Goal: Task Accomplishment & Management: Contribute content

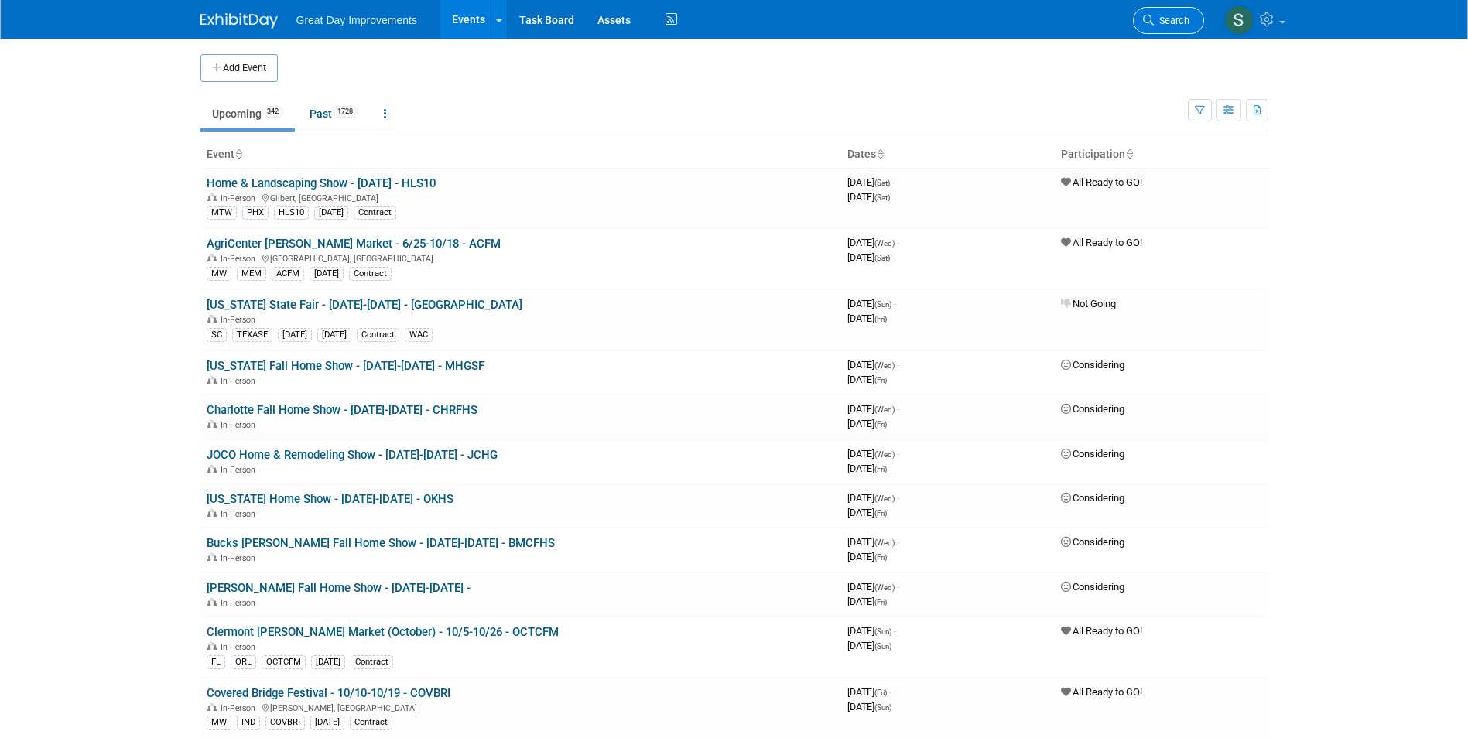
click at [1179, 15] on span "Search" at bounding box center [1172, 21] width 36 height 12
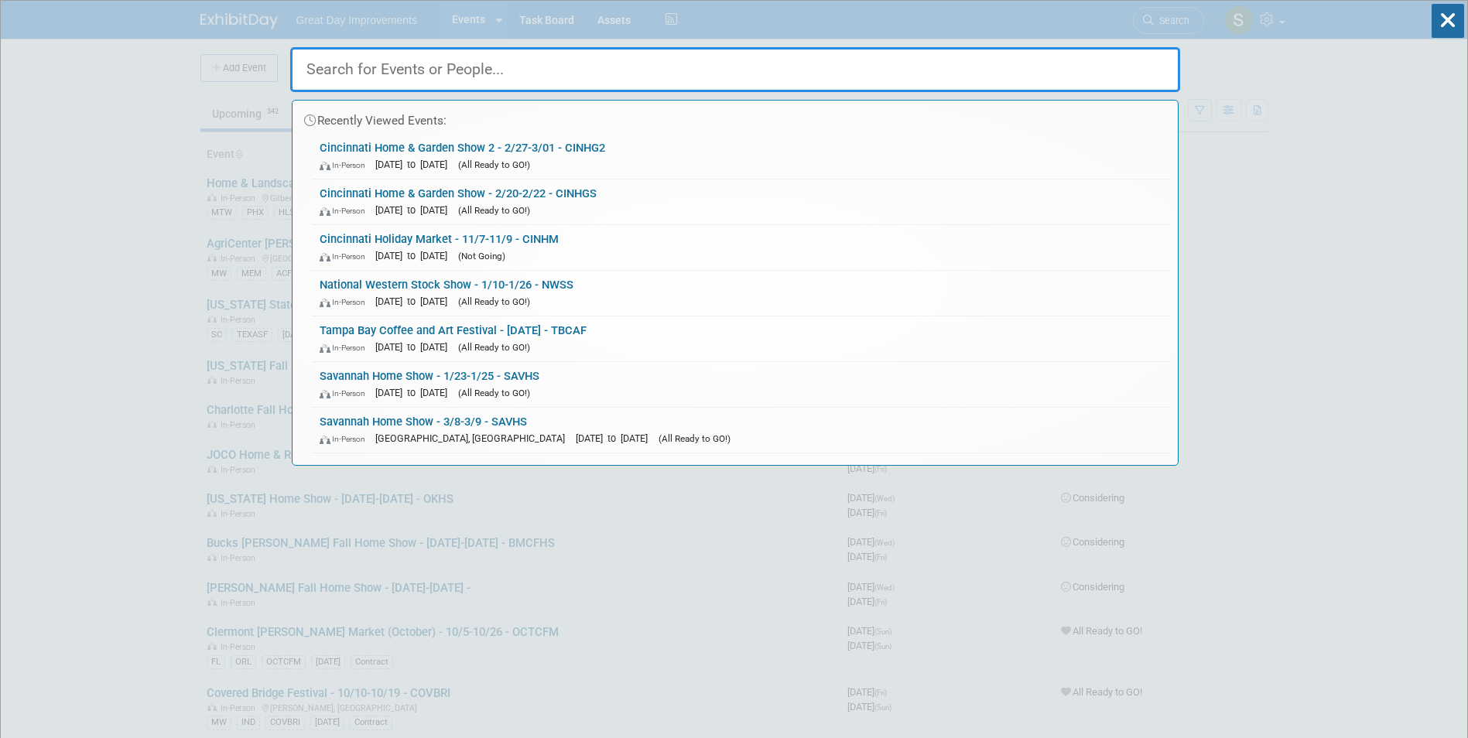
paste input "PCFALL"
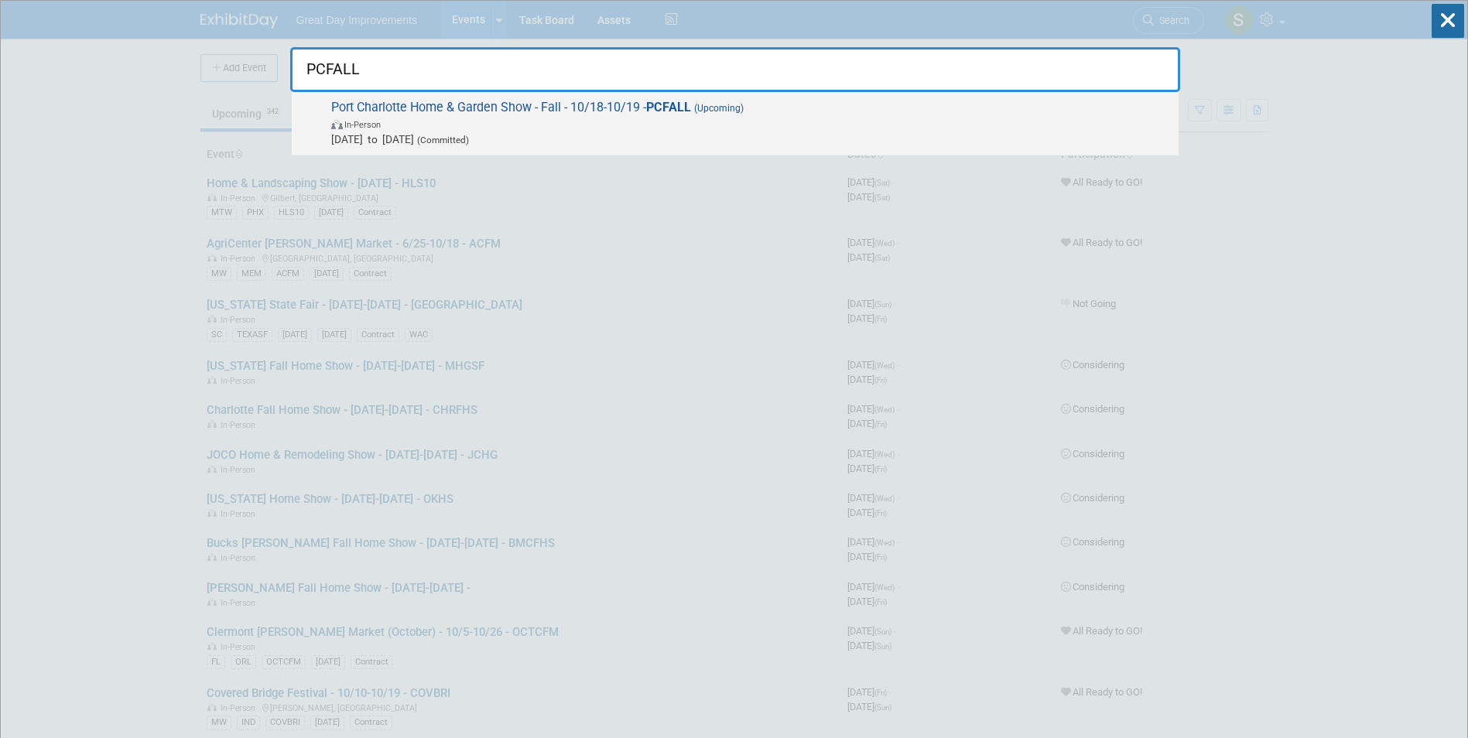
type input "PCFALL"
click at [675, 132] on span "Oct 18, 2025 to Oct 19, 2025 (Committed)" at bounding box center [750, 139] width 839 height 15
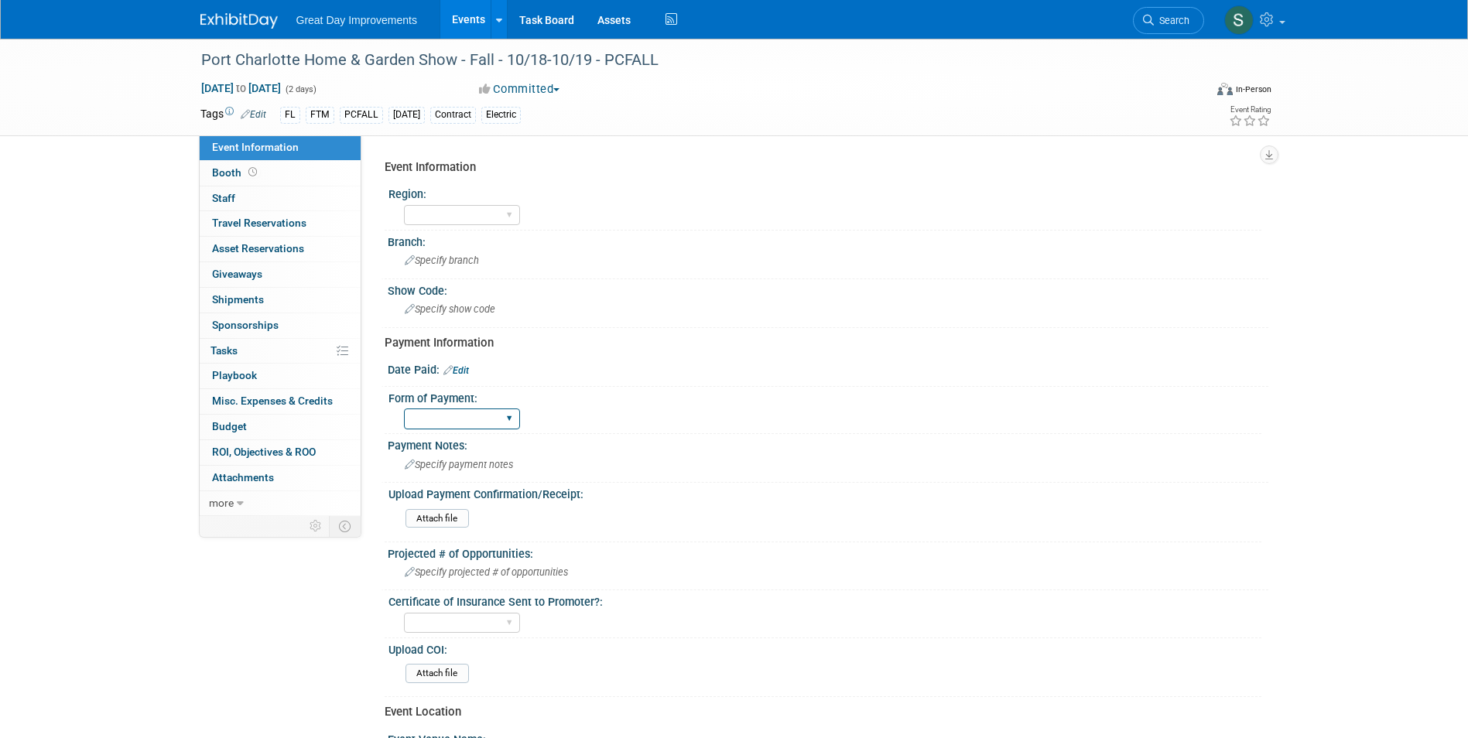
click at [466, 412] on select "Paid via CC Check Requested Pay at the Gate Other" at bounding box center [462, 419] width 116 height 21
select select "Paid via CC"
click at [404, 409] on select "Paid via CC Check Requested Pay at the Gate Other" at bounding box center [462, 419] width 116 height 21
click at [463, 374] on link "Edit" at bounding box center [456, 370] width 26 height 11
select select "9"
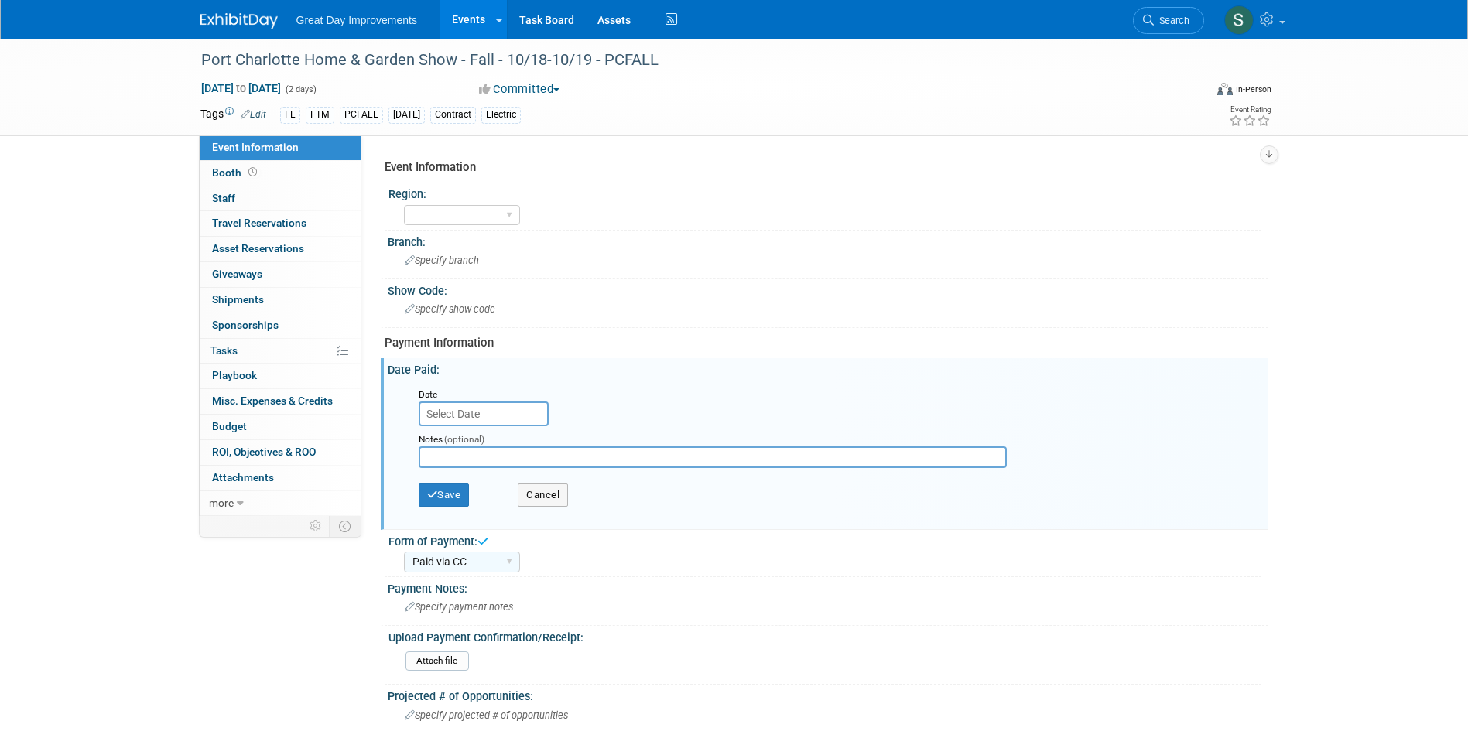
click at [480, 408] on input "text" at bounding box center [484, 414] width 130 height 25
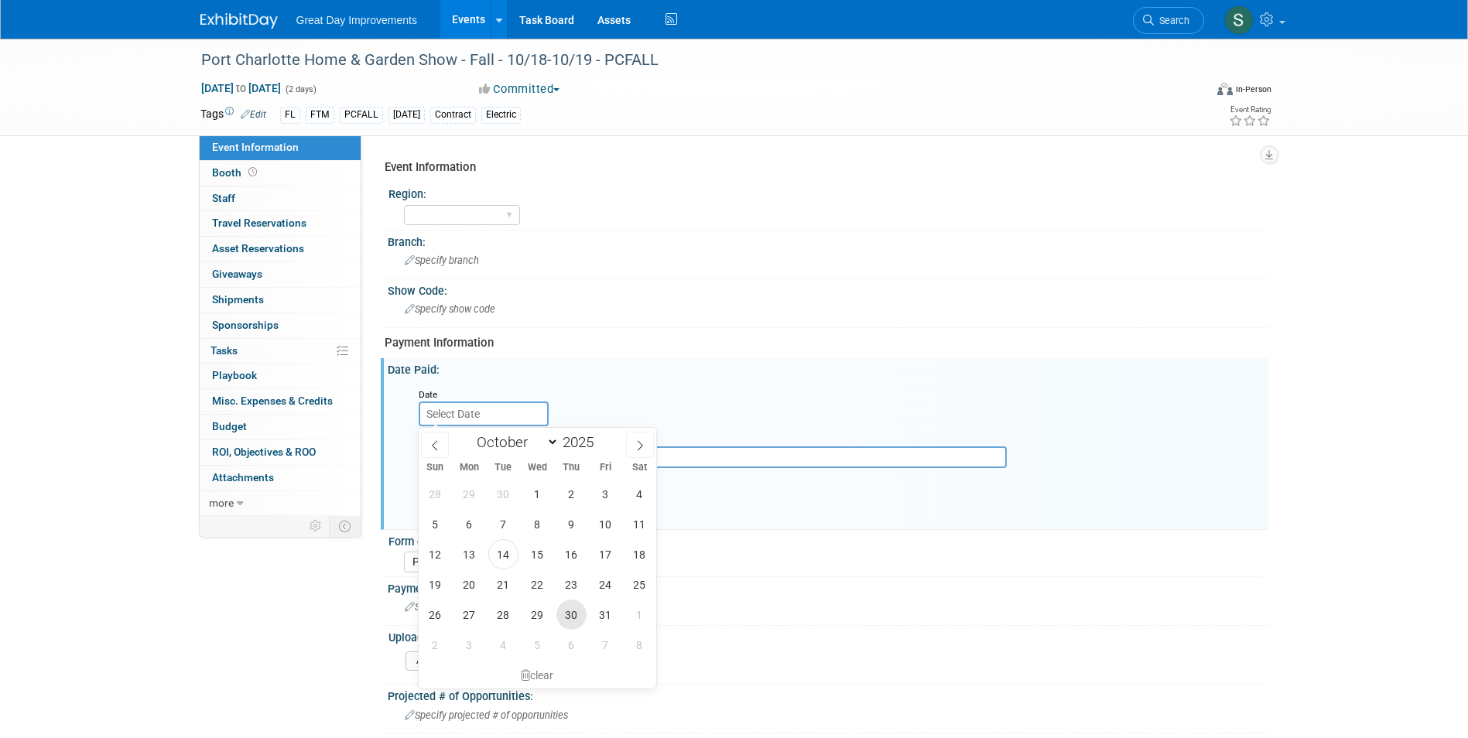
click at [580, 613] on span "30" at bounding box center [571, 615] width 30 height 30
type input "Oct 30, 2025"
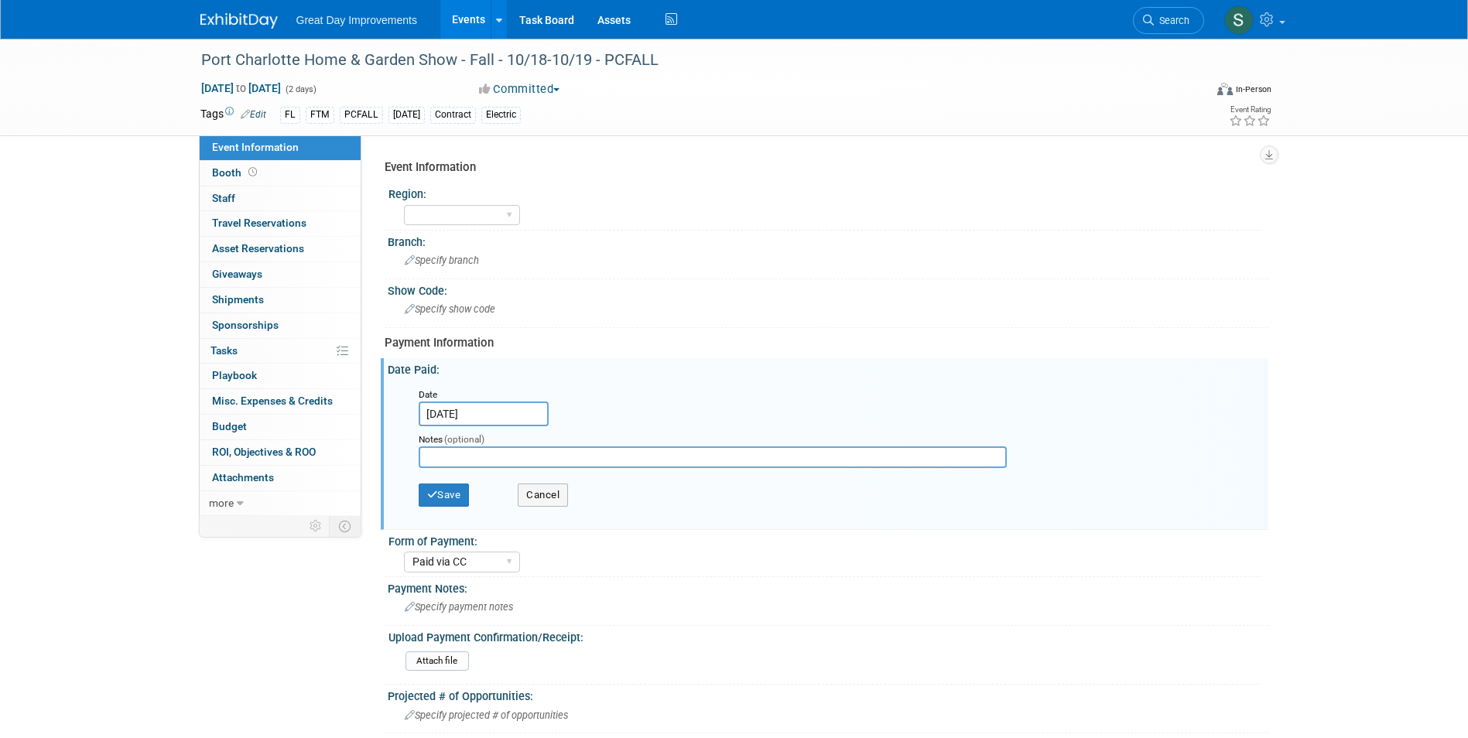
click at [496, 413] on input "Oct 30, 2025" at bounding box center [484, 414] width 130 height 25
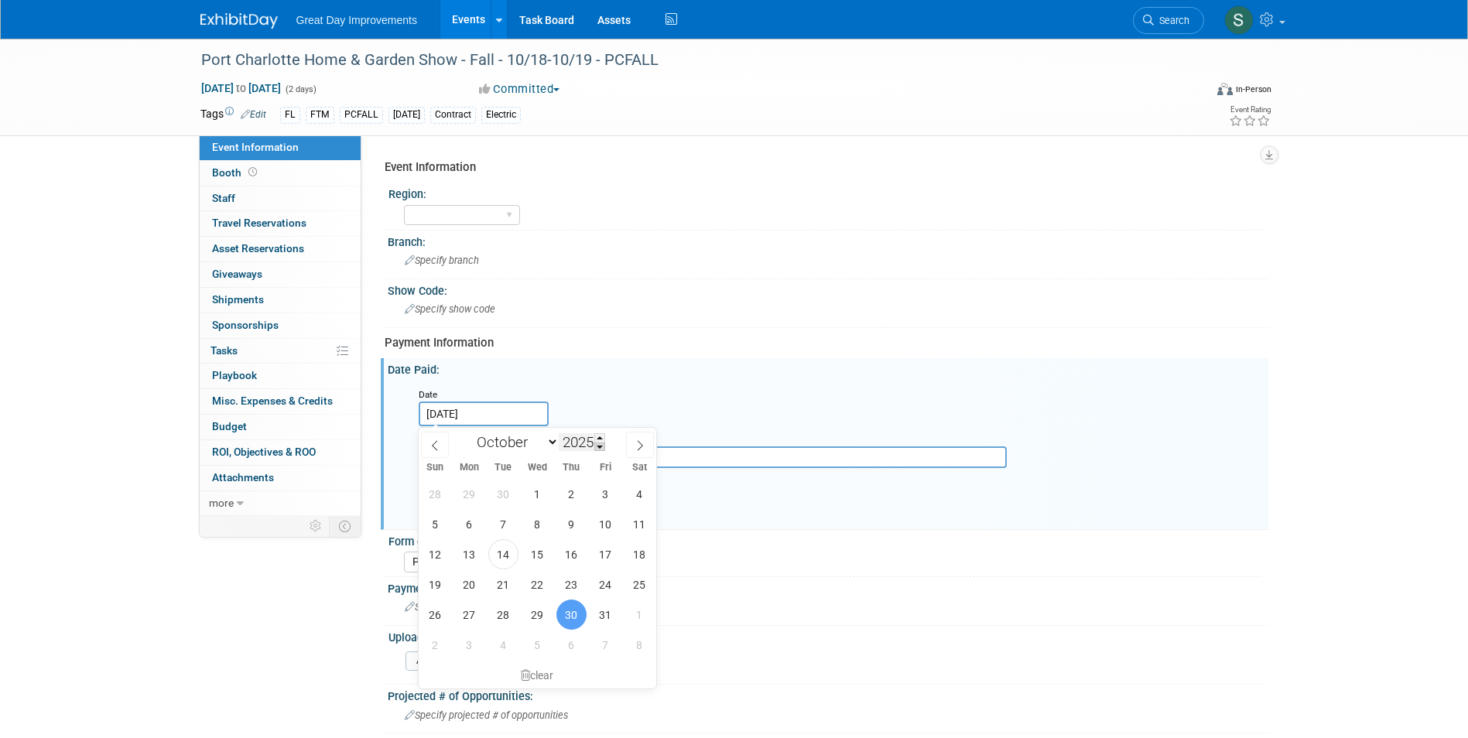
click at [602, 449] on span at bounding box center [599, 447] width 11 height 9
click at [598, 448] on span at bounding box center [599, 447] width 11 height 9
click at [595, 437] on input "2023" at bounding box center [582, 442] width 46 height 18
click at [603, 443] on span at bounding box center [599, 447] width 11 height 9
click at [599, 439] on span at bounding box center [599, 437] width 11 height 9
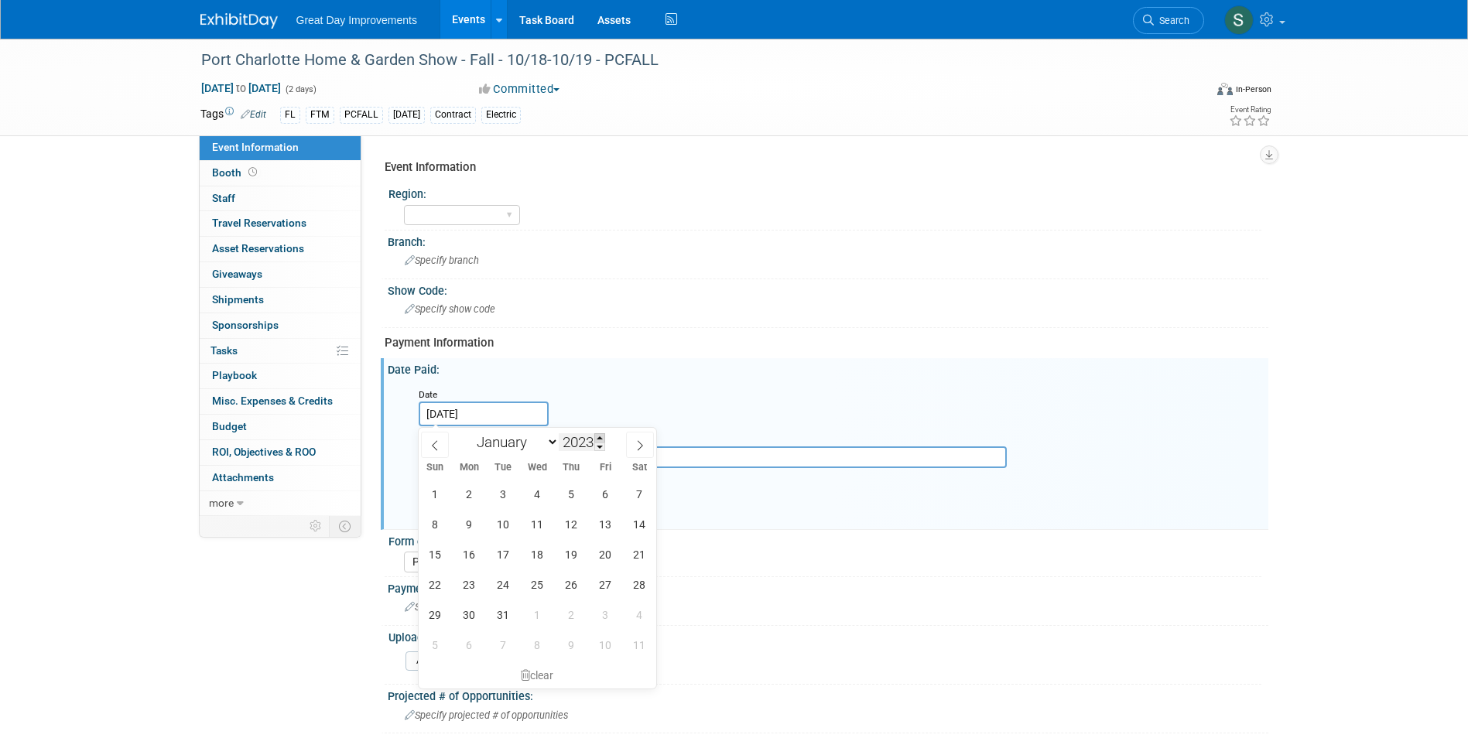
click at [599, 439] on span at bounding box center [599, 437] width 11 height 9
type input "2024"
click at [541, 617] on span "30" at bounding box center [537, 615] width 30 height 30
type input "Oct 30, 2024"
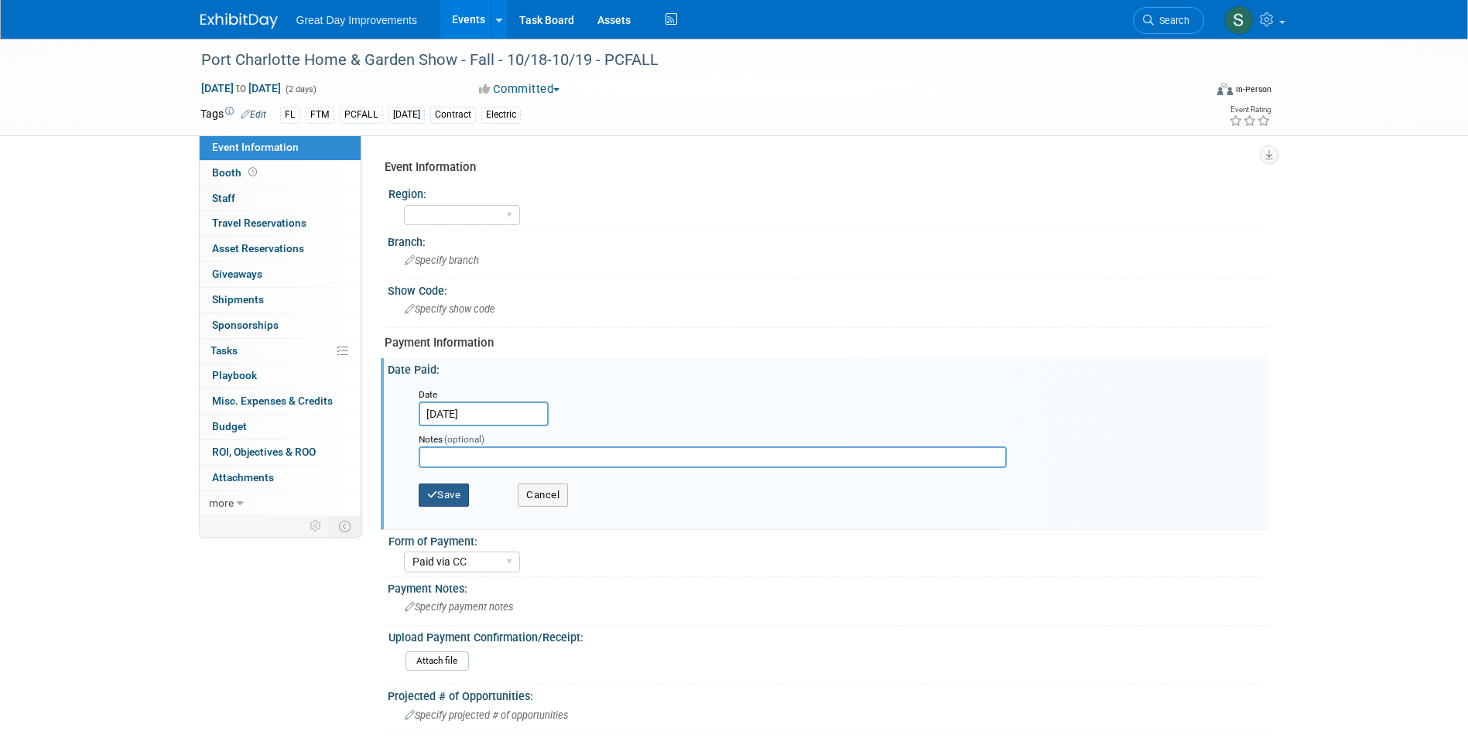
click at [436, 500] on button "Save" at bounding box center [444, 495] width 51 height 23
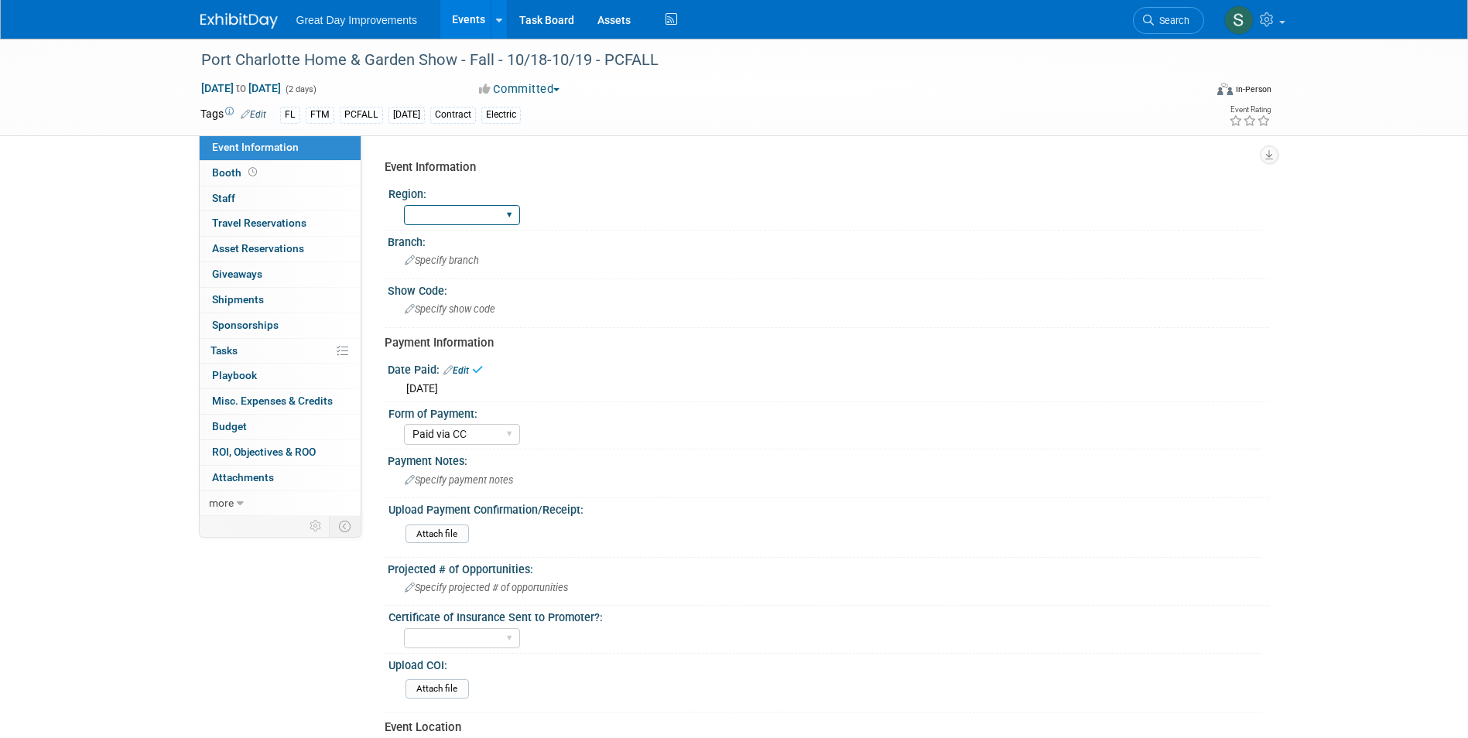
click at [463, 217] on select "GC MA MW MTW NE NEW OV PL PNW SA SE SC UMW FL" at bounding box center [462, 215] width 116 height 21
select select "FL"
click at [404, 205] on select "GC MA MW MTW NE NEW OV PL PNW SA SE SC UMW FL" at bounding box center [462, 215] width 116 height 21
click at [429, 261] on span "Specify branch" at bounding box center [442, 261] width 74 height 12
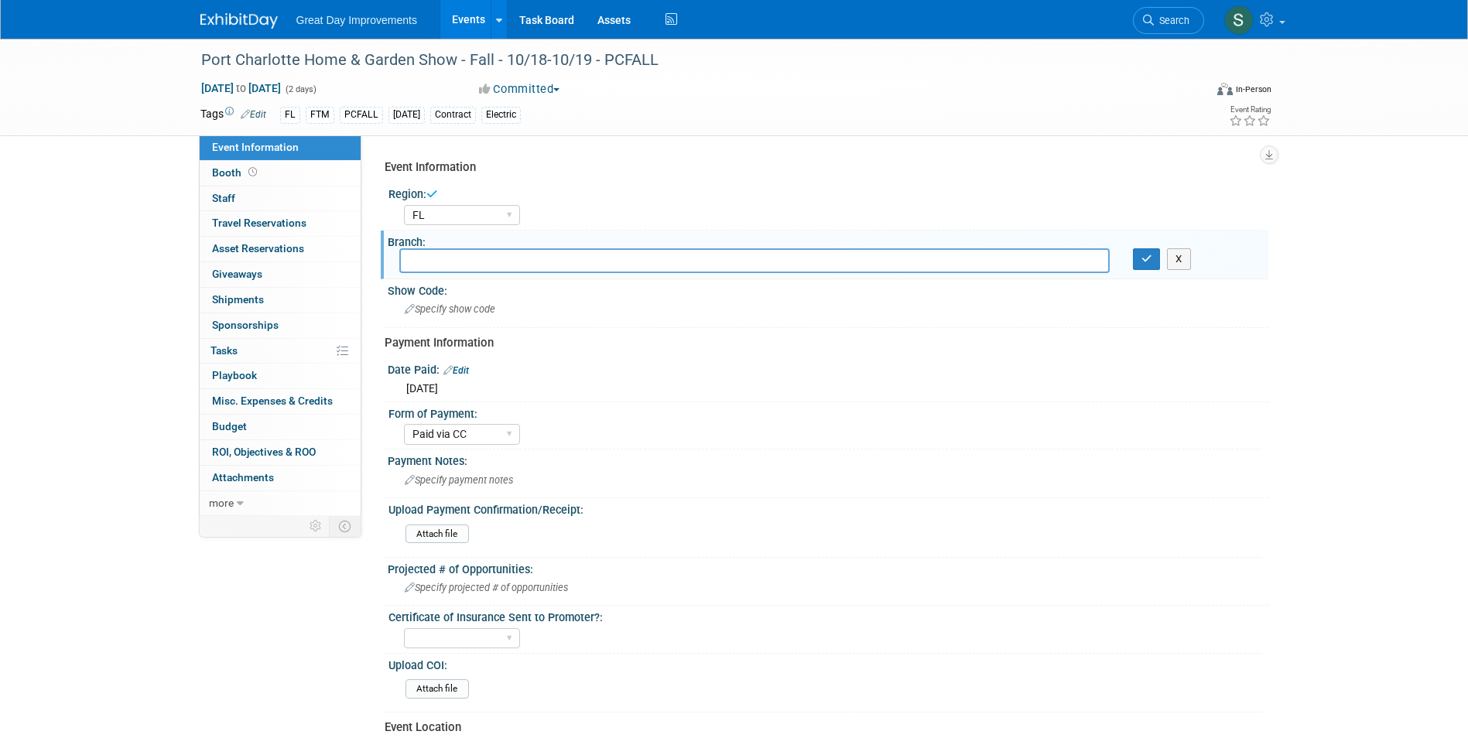
type input "D"
type input "FTM"
click at [1133, 248] on button "button" at bounding box center [1147, 259] width 28 height 22
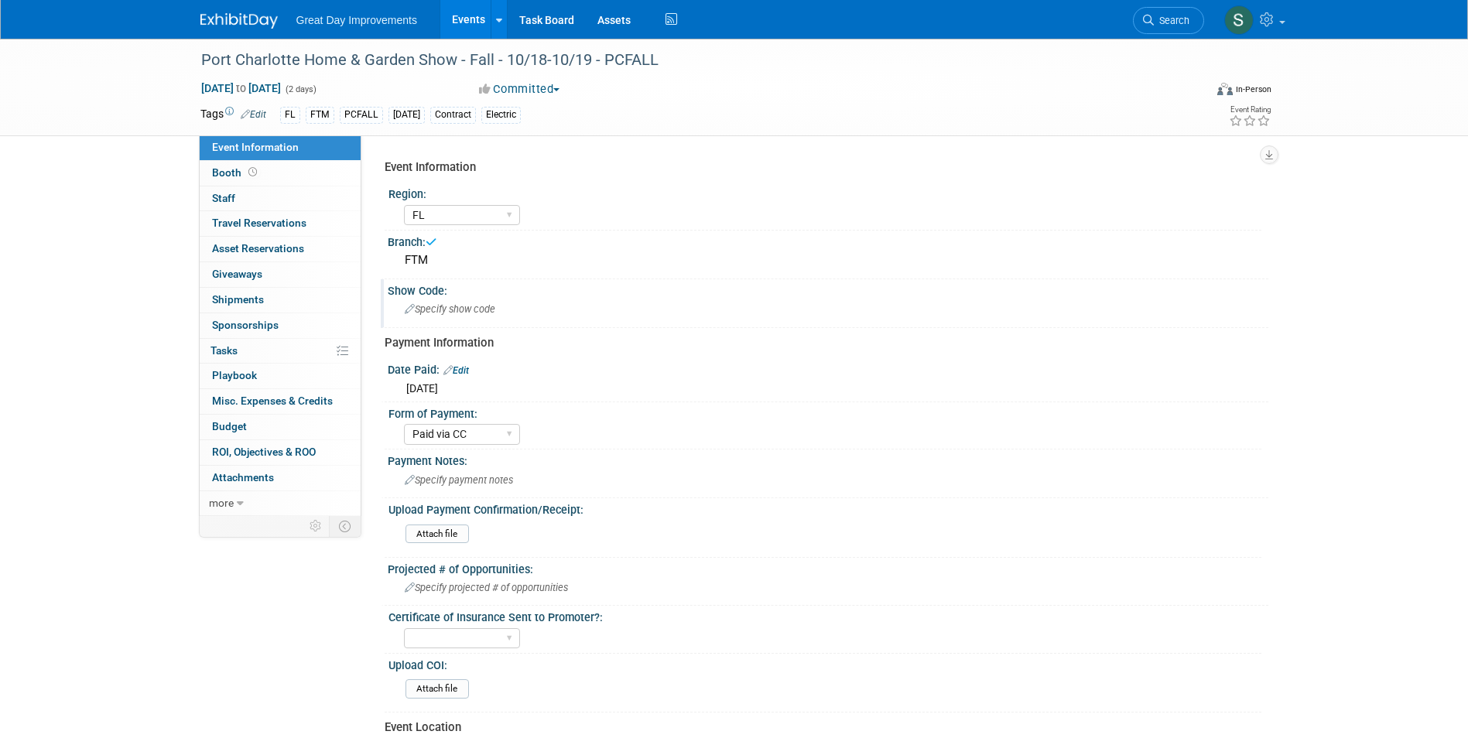
click at [469, 327] on div "Show Code: Specify show code" at bounding box center [824, 303] width 887 height 49
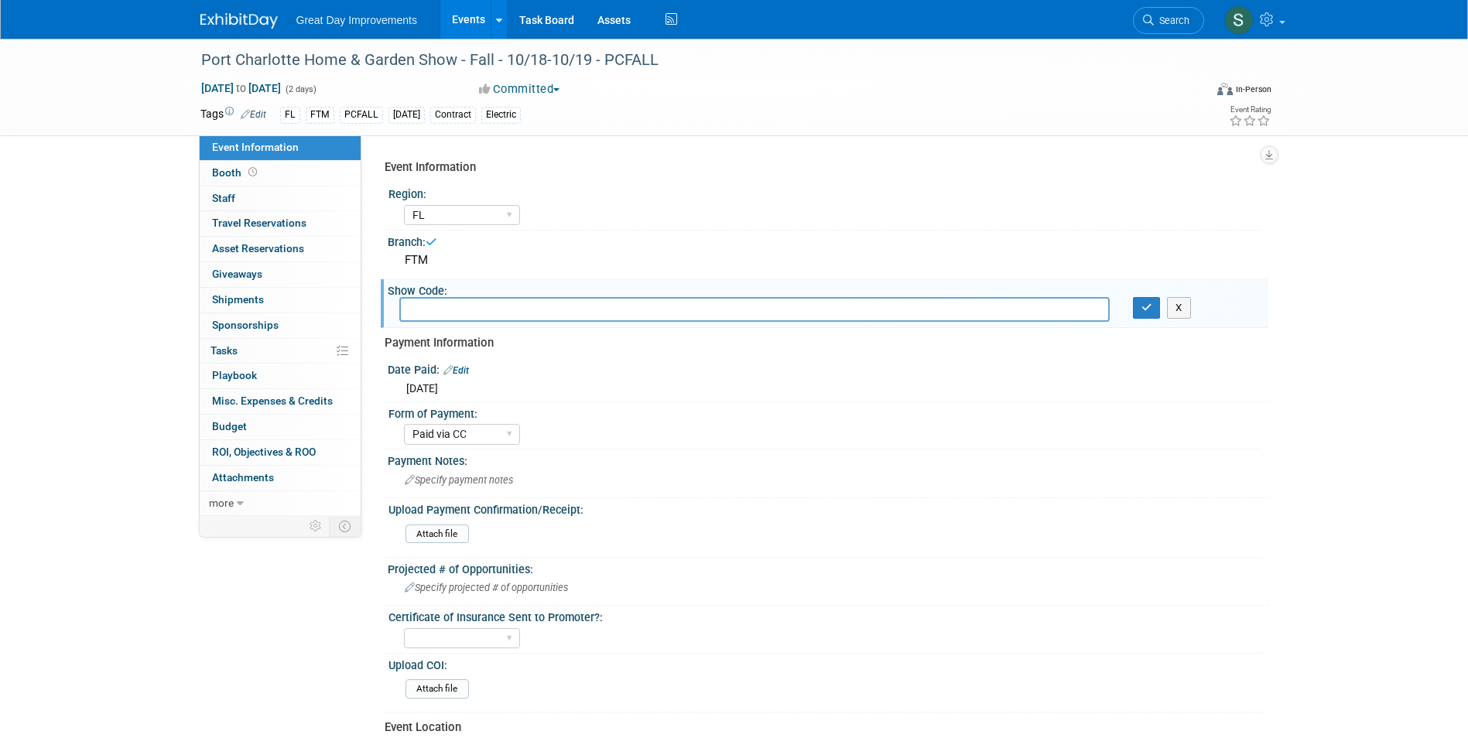
click at [462, 311] on input "text" at bounding box center [754, 309] width 710 height 24
type input "PCFALL"
click at [1133, 297] on button "button" at bounding box center [1147, 308] width 28 height 22
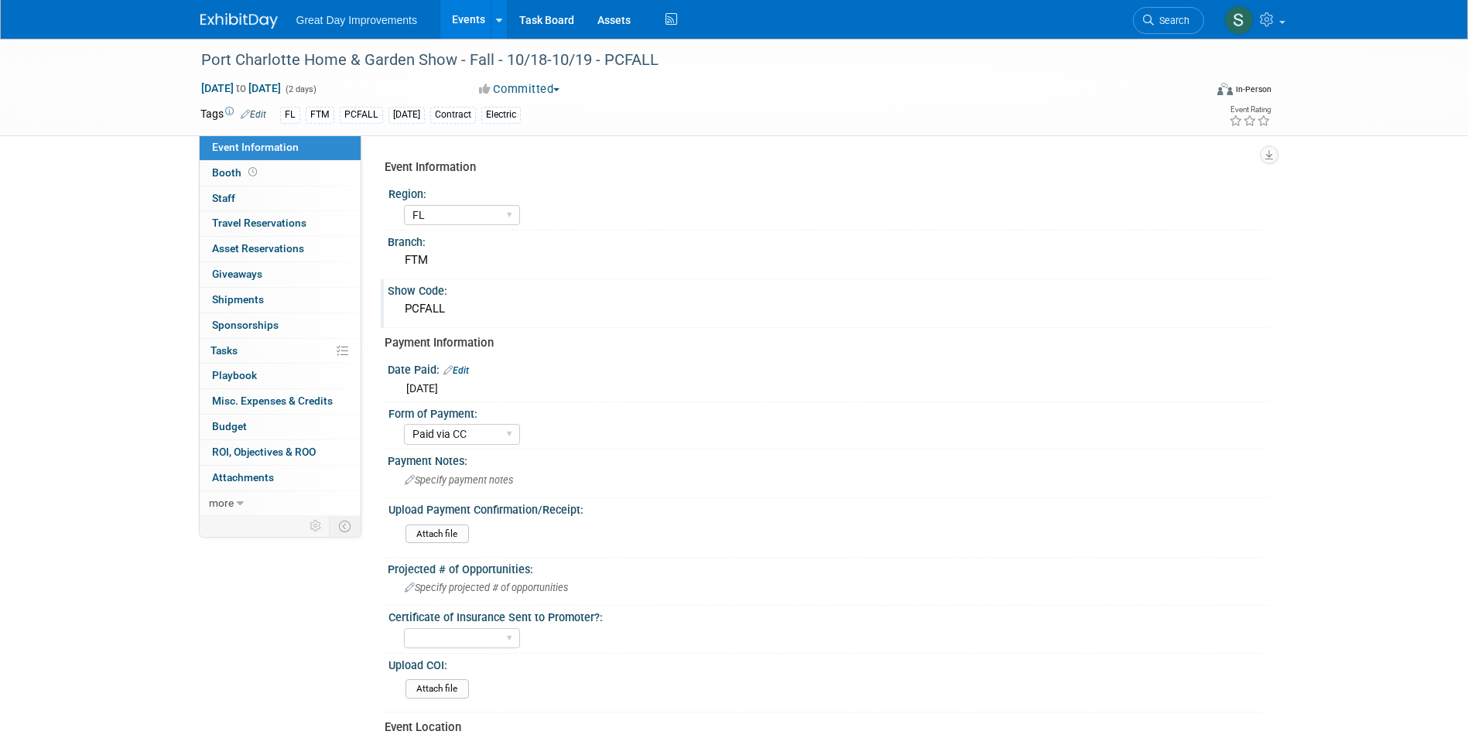
click at [200, 33] on div "Great Day Improvements Events Add Event Bulk Upload Events Shareable Event Boar…" at bounding box center [734, 19] width 1068 height 39
click at [200, 25] on img at bounding box center [238, 20] width 77 height 15
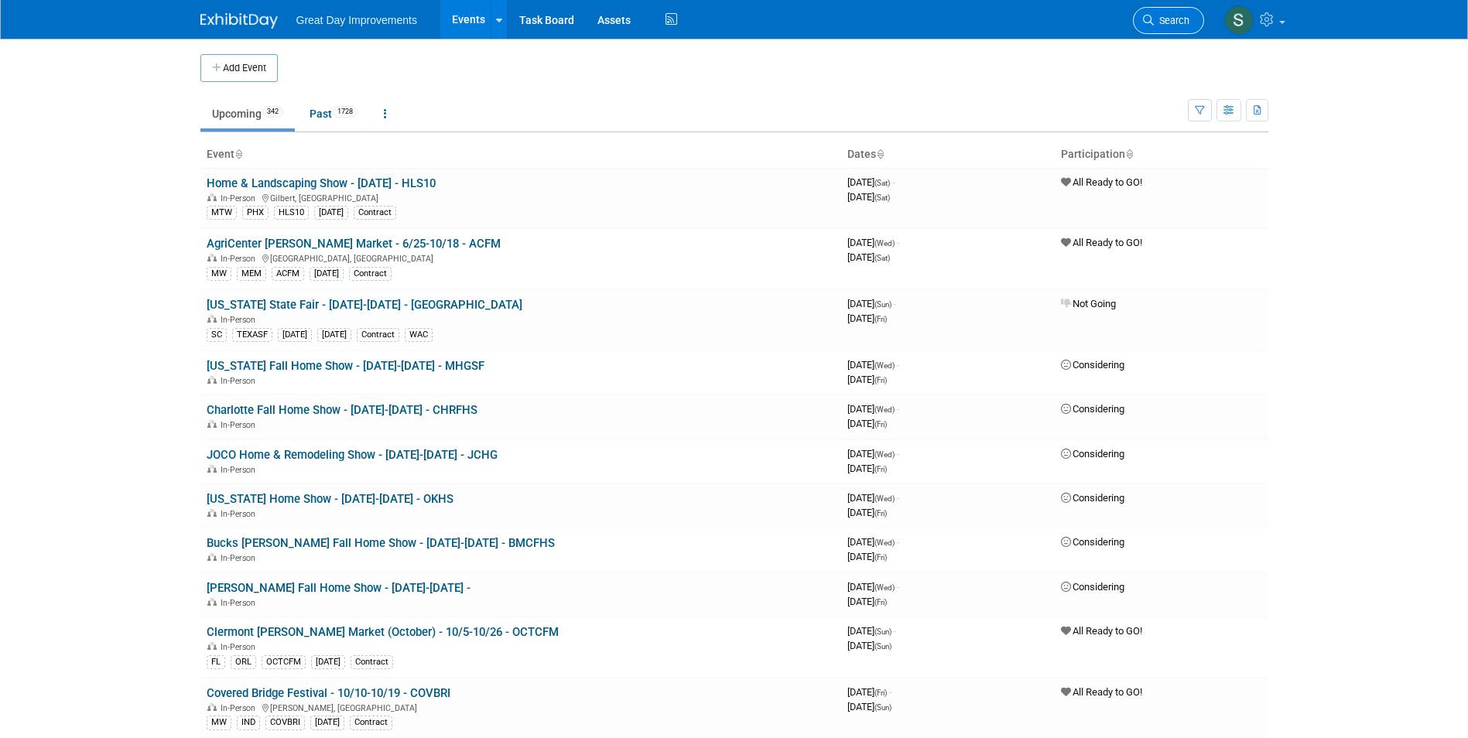
click at [1183, 12] on link "Search" at bounding box center [1168, 20] width 71 height 27
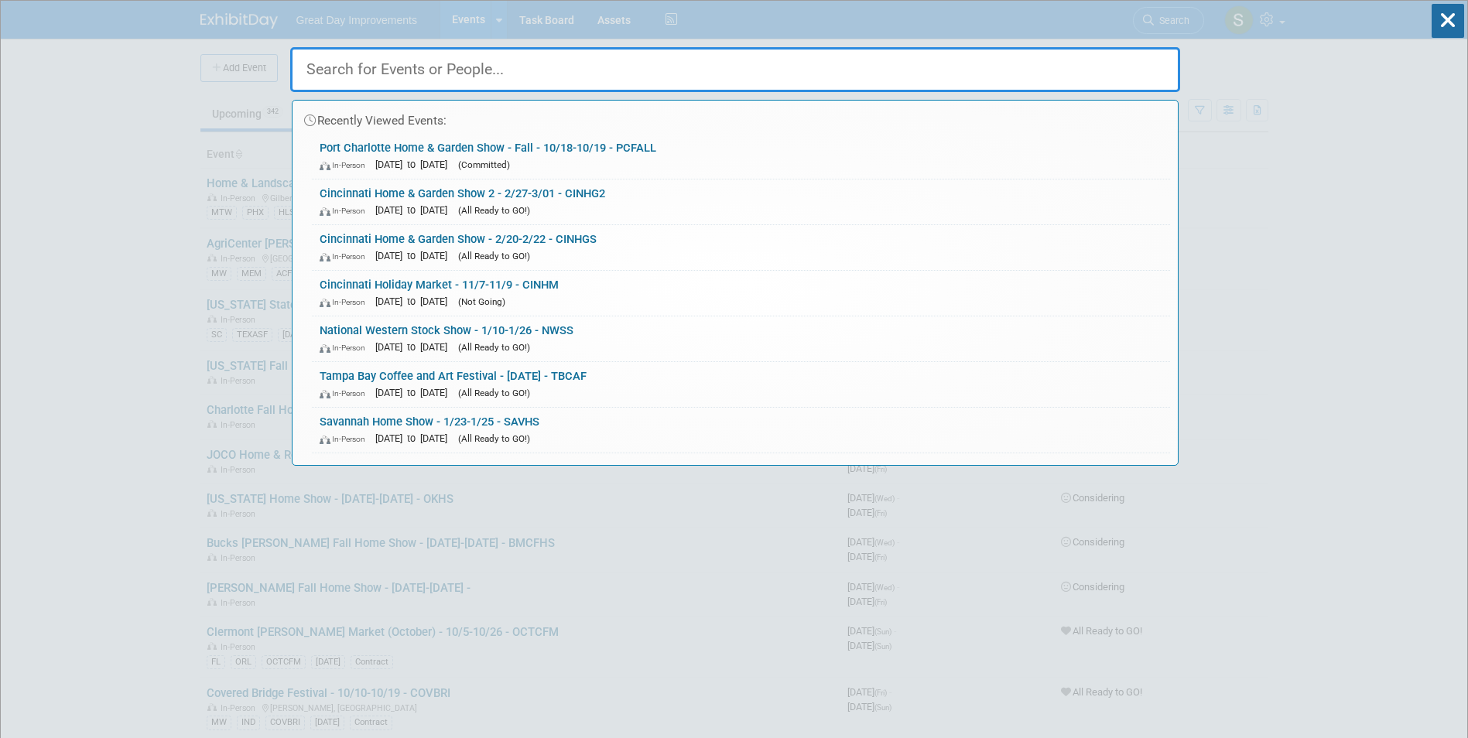
paste input "TAMFAL"
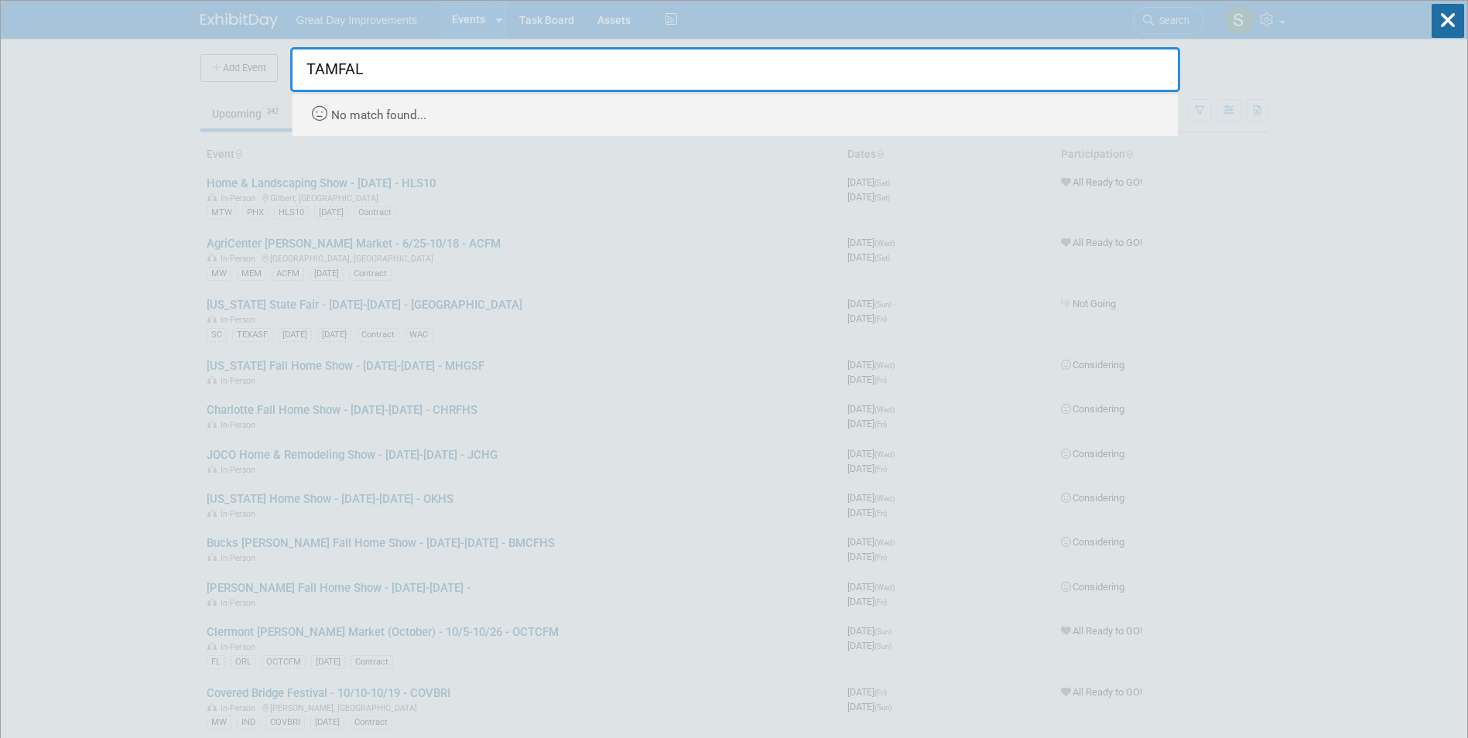
type input "TAMFAL"
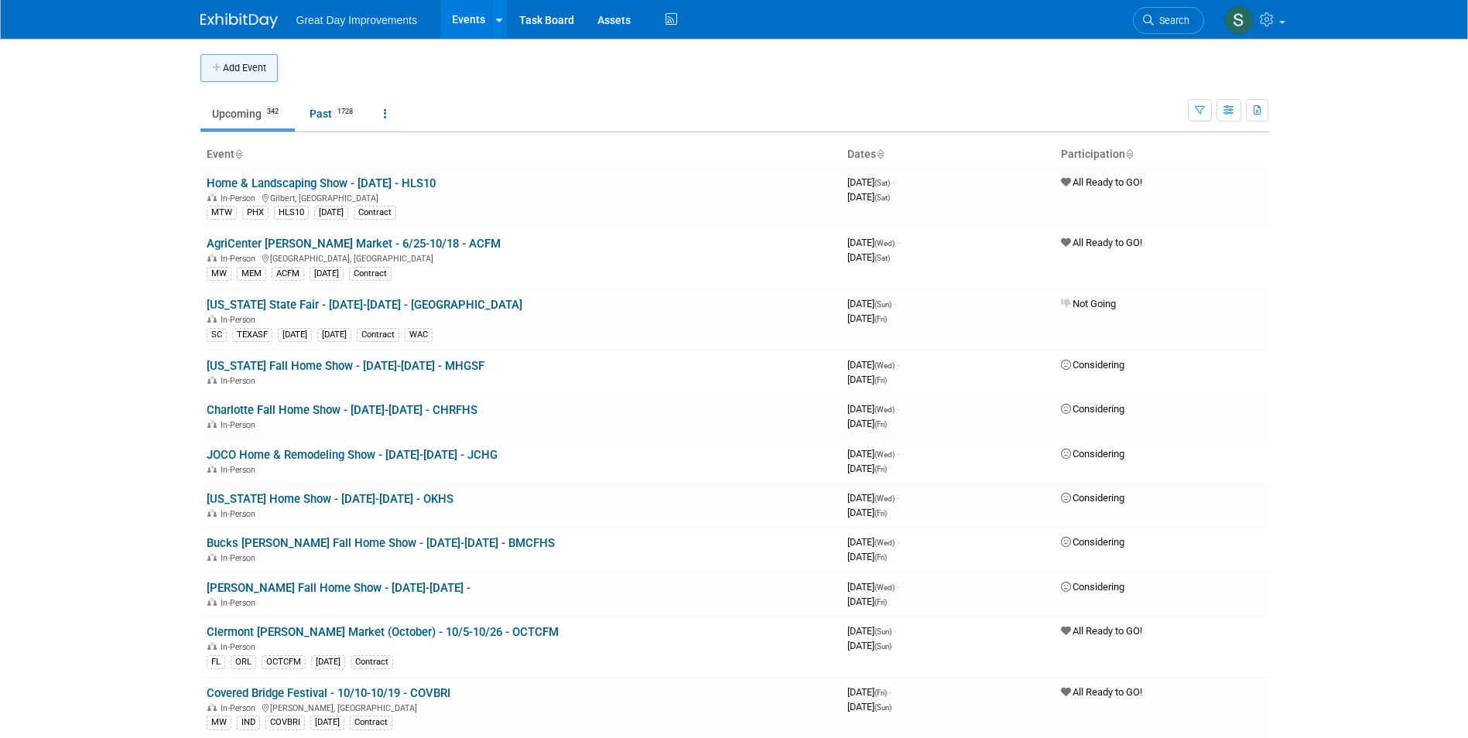
click at [251, 65] on button "Add Event" at bounding box center [238, 68] width 77 height 28
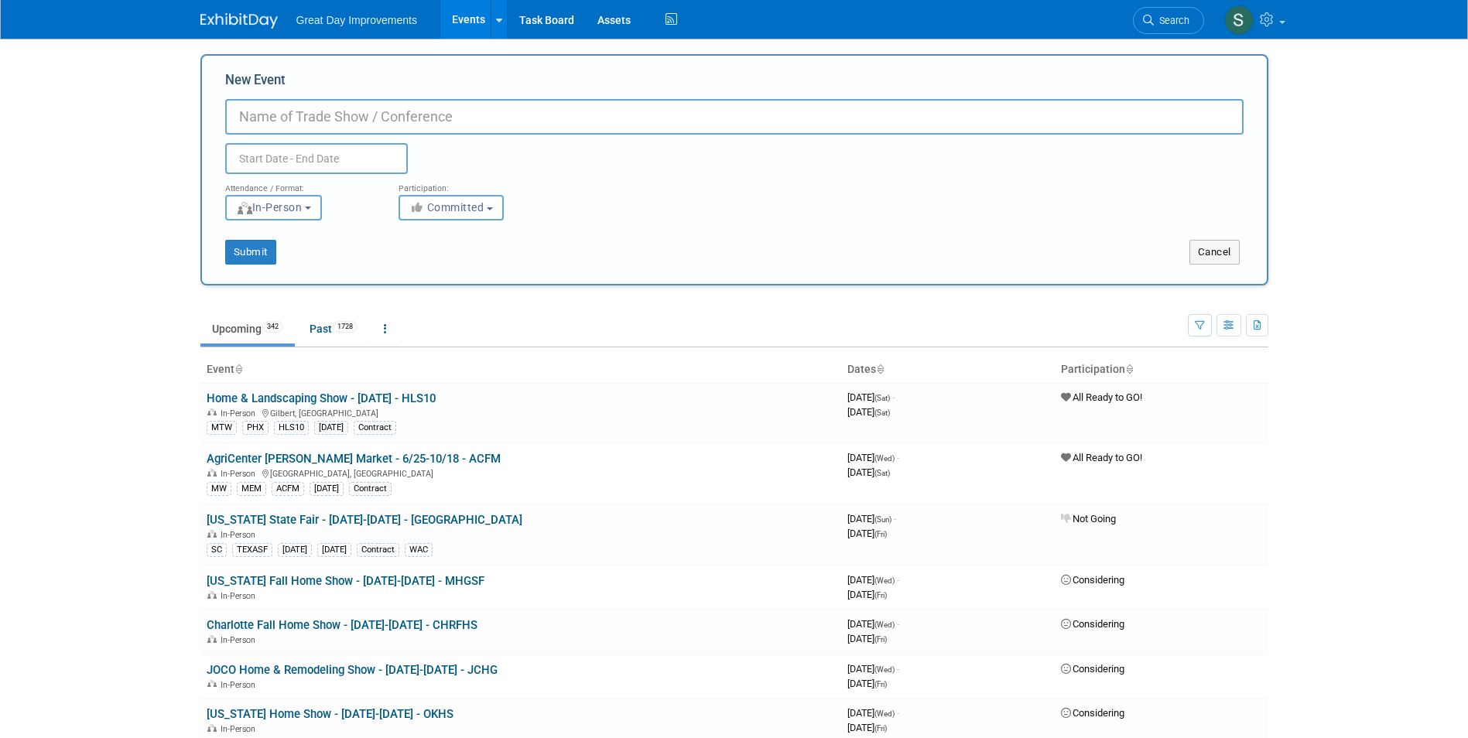
click at [463, 109] on input "New Event" at bounding box center [734, 117] width 1018 height 36
click at [463, 121] on input "New Event" at bounding box center [734, 117] width 1018 height 36
paste input "Tampa Home Show - Fall"
type input "Tampa Home Show - 10/18-10/19 - TAMFAL"
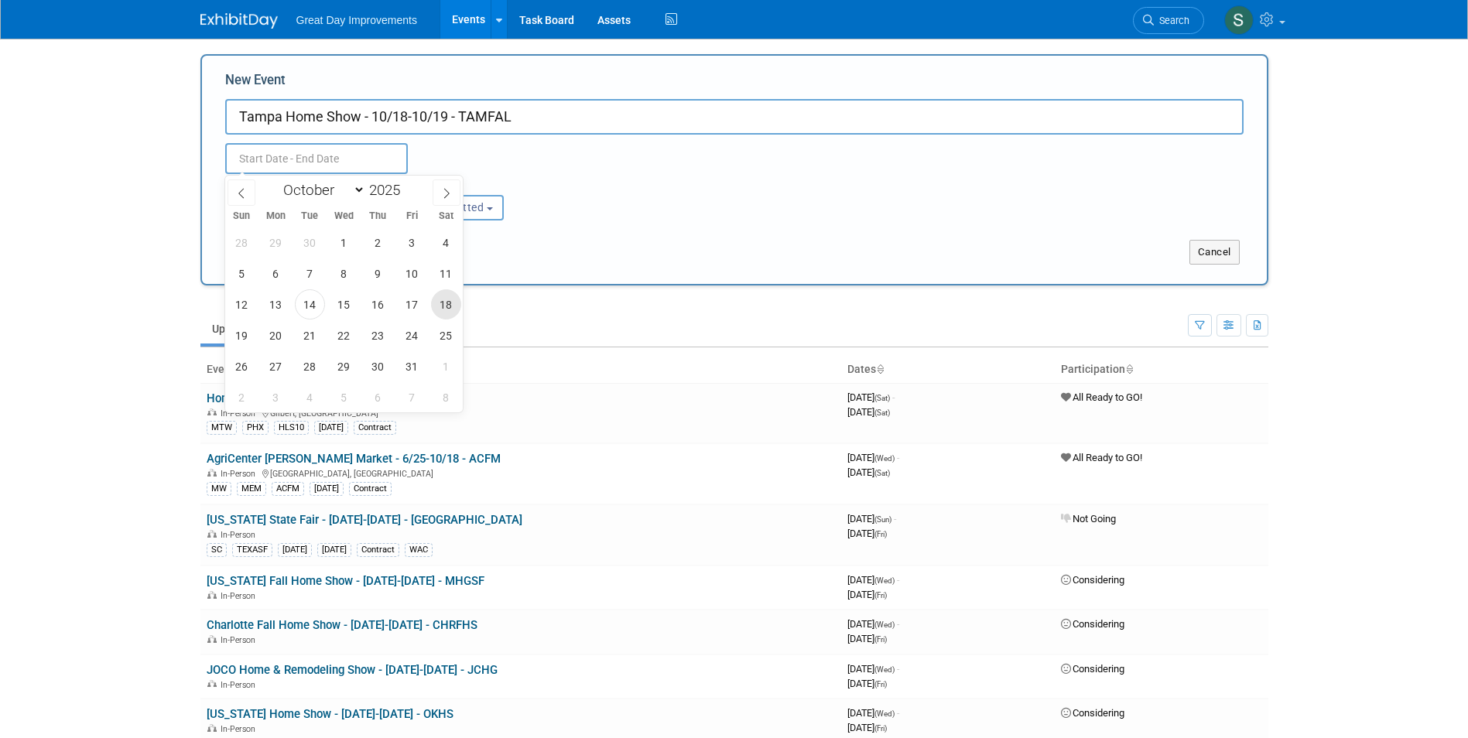
click at [440, 313] on span "18" at bounding box center [446, 304] width 30 height 30
type input "Oct 18, 2025 to Oct 18, 2025"
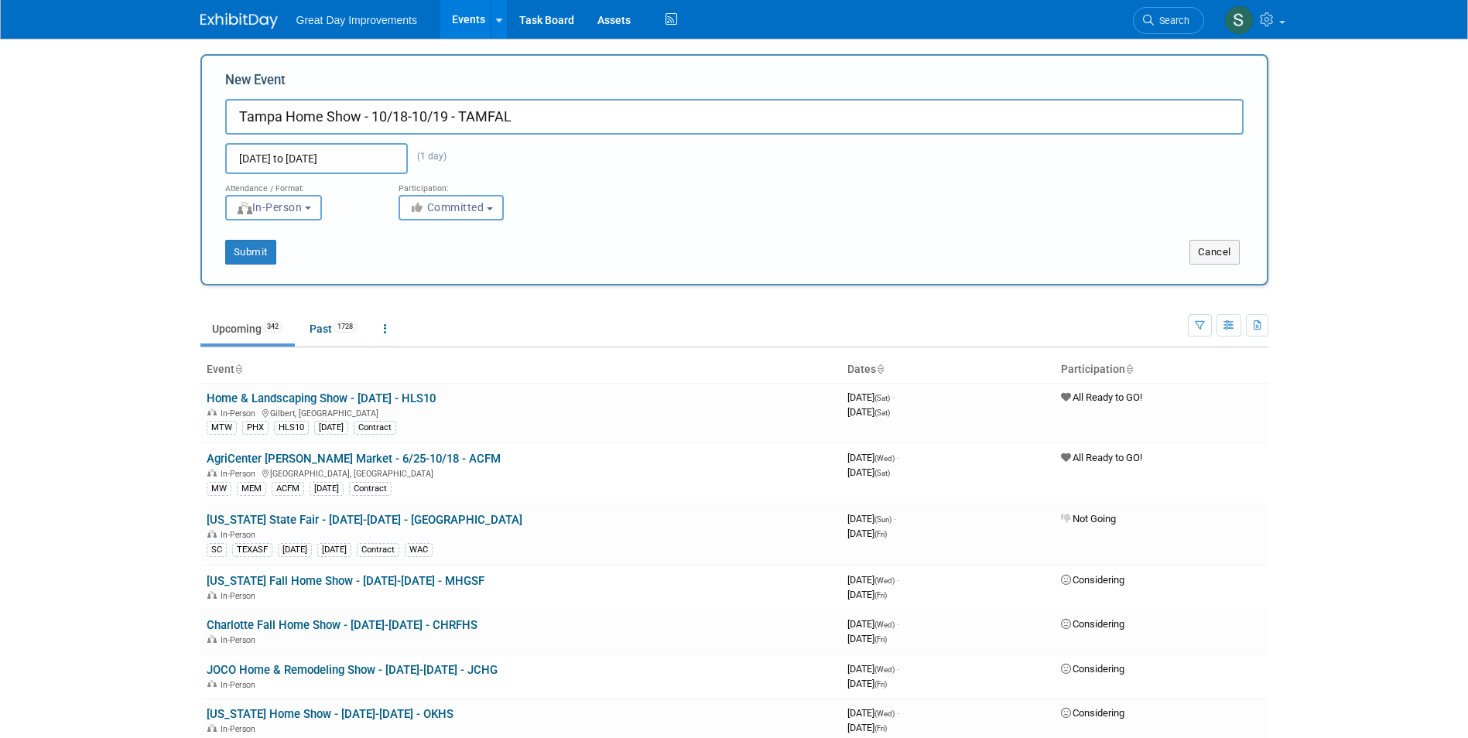
click at [223, 340] on link "Upcoming 342" at bounding box center [247, 328] width 94 height 29
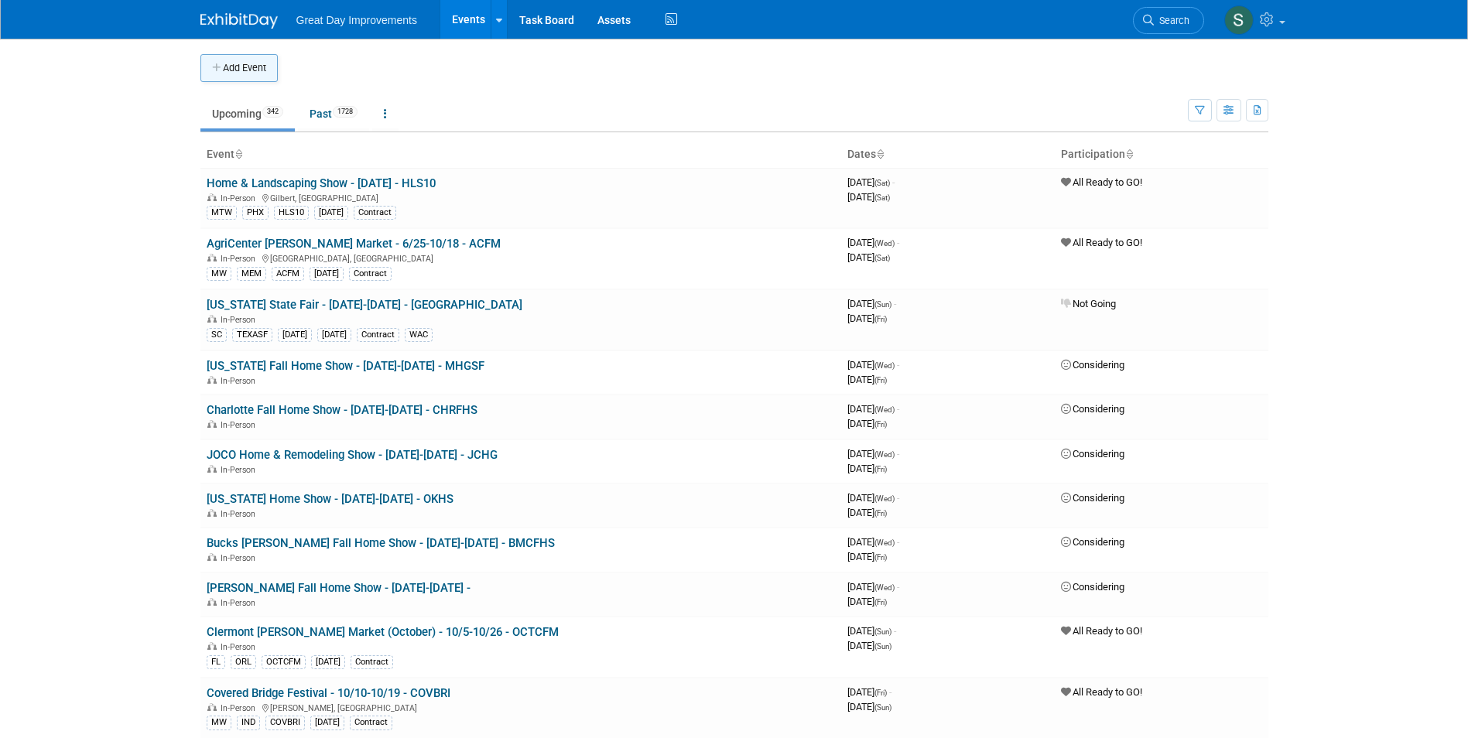
click at [242, 61] on button "Add Event" at bounding box center [238, 68] width 77 height 28
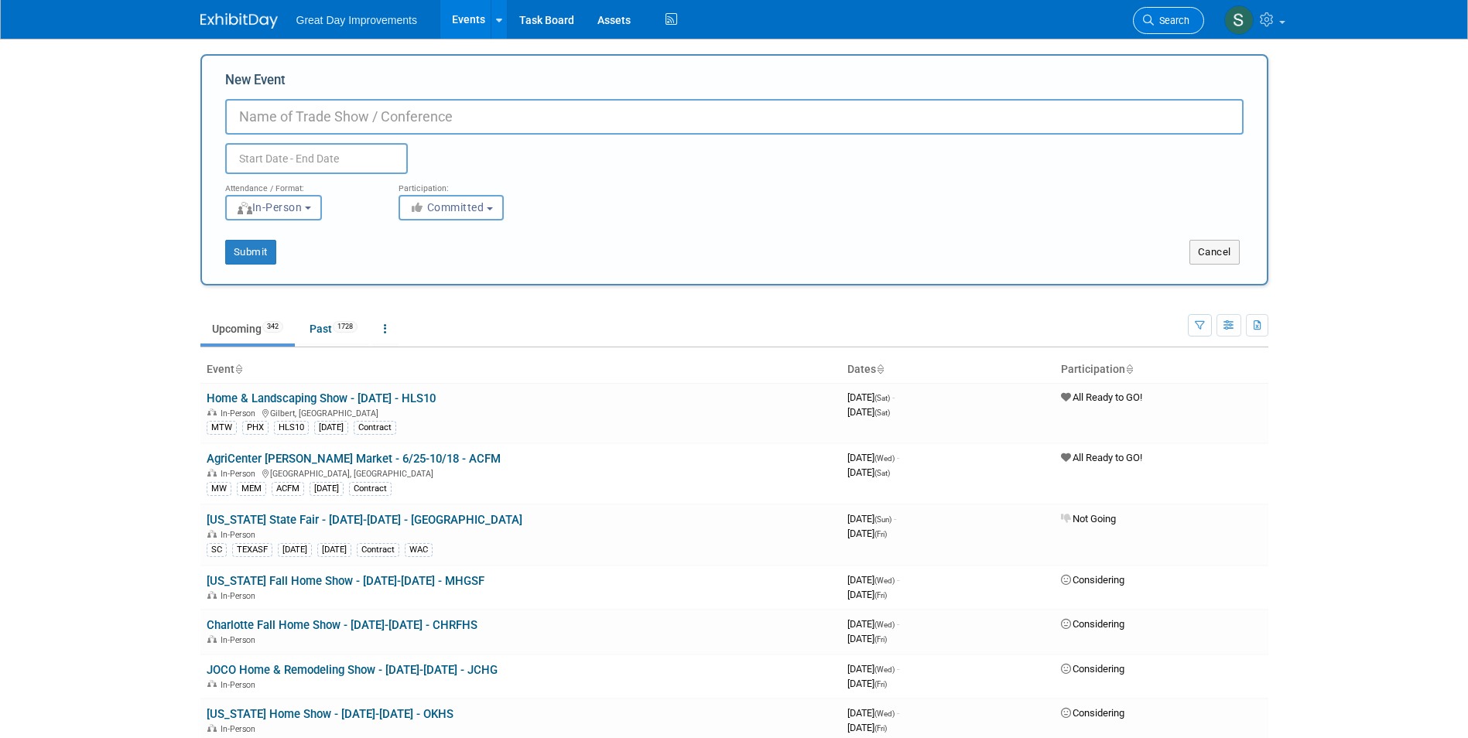
click at [1173, 15] on link "Search" at bounding box center [1168, 20] width 71 height 27
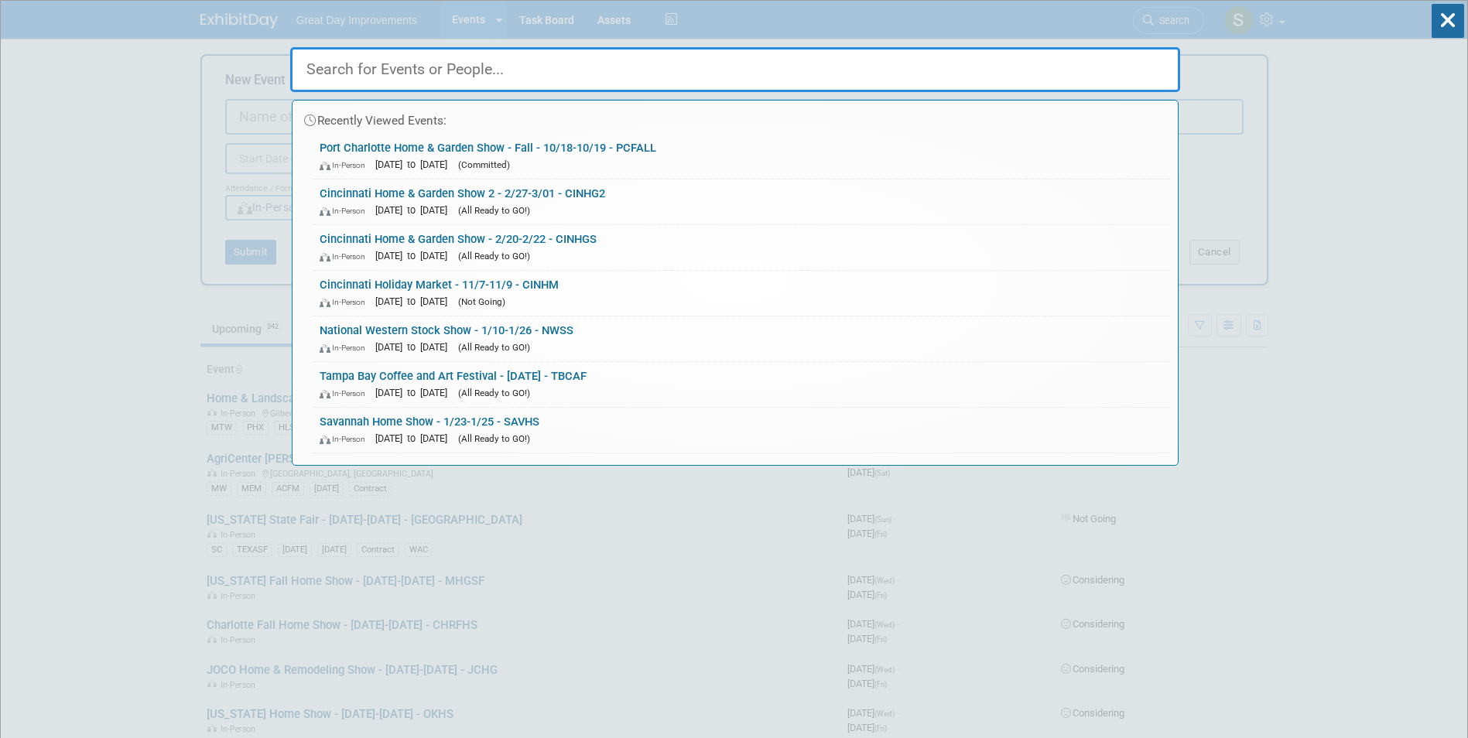
click at [1168, 13] on div "Recently Viewed Events: Port Charlotte Home & Garden Show - Fall - 10/18-10/19 …" at bounding box center [735, 233] width 890 height 465
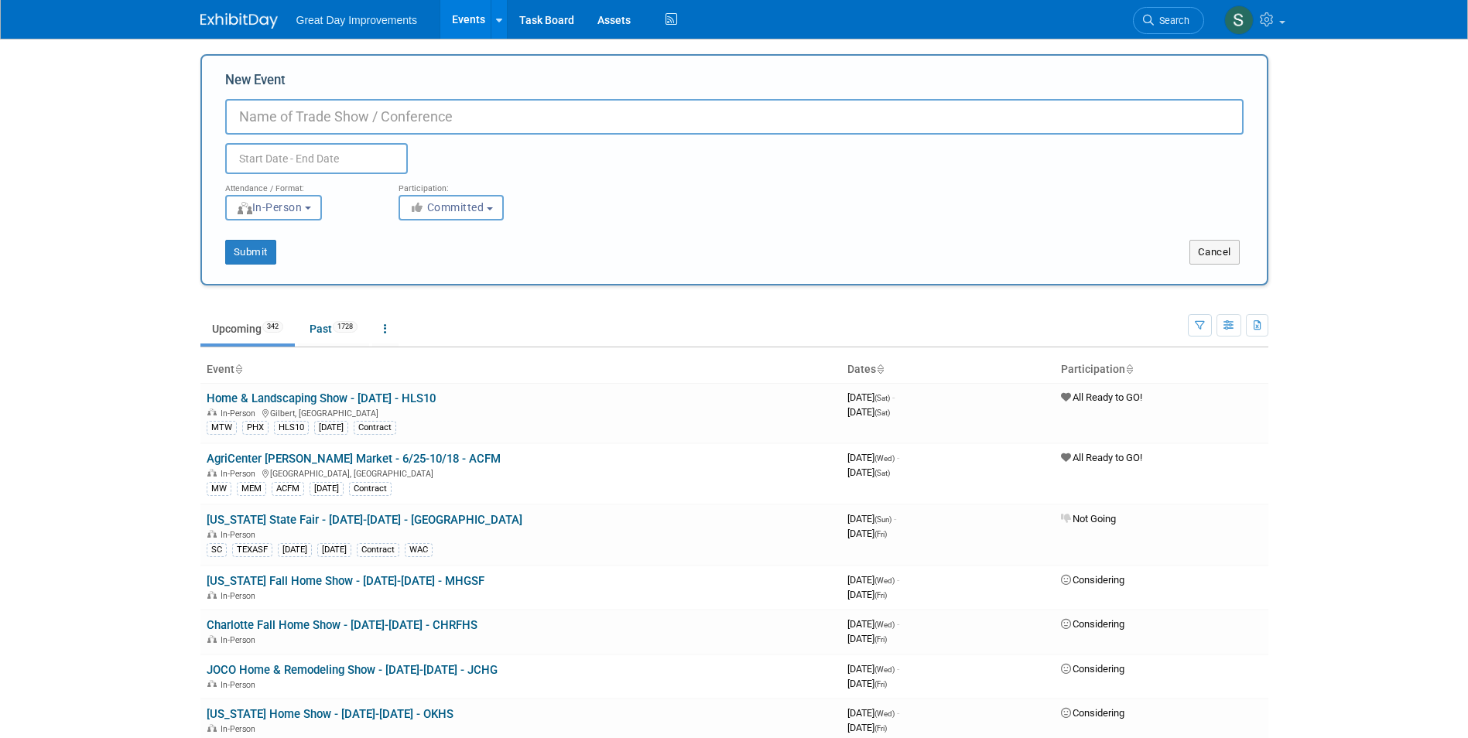
click at [262, 128] on input "New Event" at bounding box center [734, 117] width 1018 height 36
paste input "Tampa Home Show - Fall"
drag, startPoint x: 377, startPoint y: 120, endPoint x: 606, endPoint y: 74, distance: 233.5
click at [606, 74] on div "New Event Tampa Home Show - Fall Duplicate Event Warning" at bounding box center [734, 122] width 1018 height 103
type input "Tampa Home Show - 10/18-10/19 - TAMFAL"
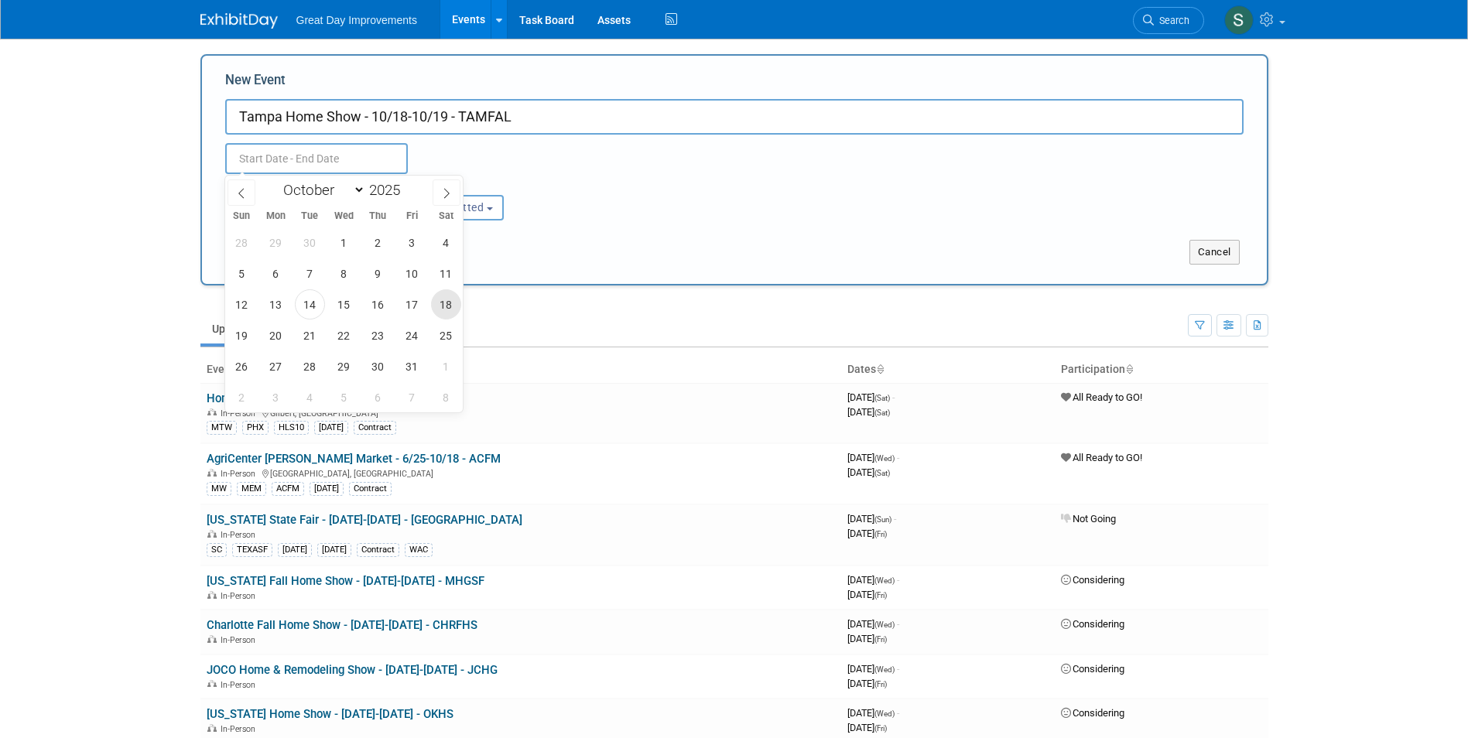
click at [439, 305] on span "18" at bounding box center [446, 304] width 30 height 30
click at [248, 336] on span "19" at bounding box center [242, 335] width 30 height 30
type input "[DATE] to [DATE]"
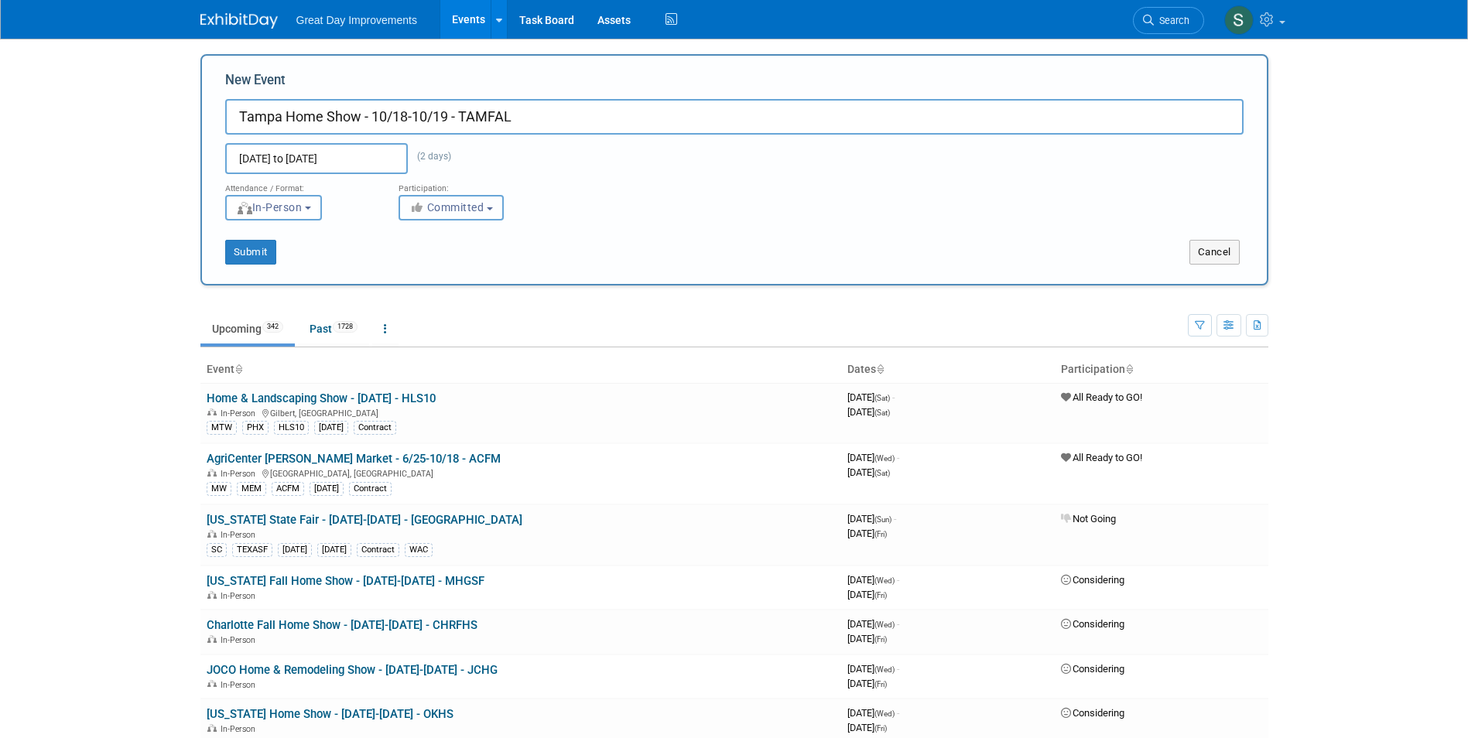
click at [467, 207] on span "Committed" at bounding box center [446, 207] width 75 height 12
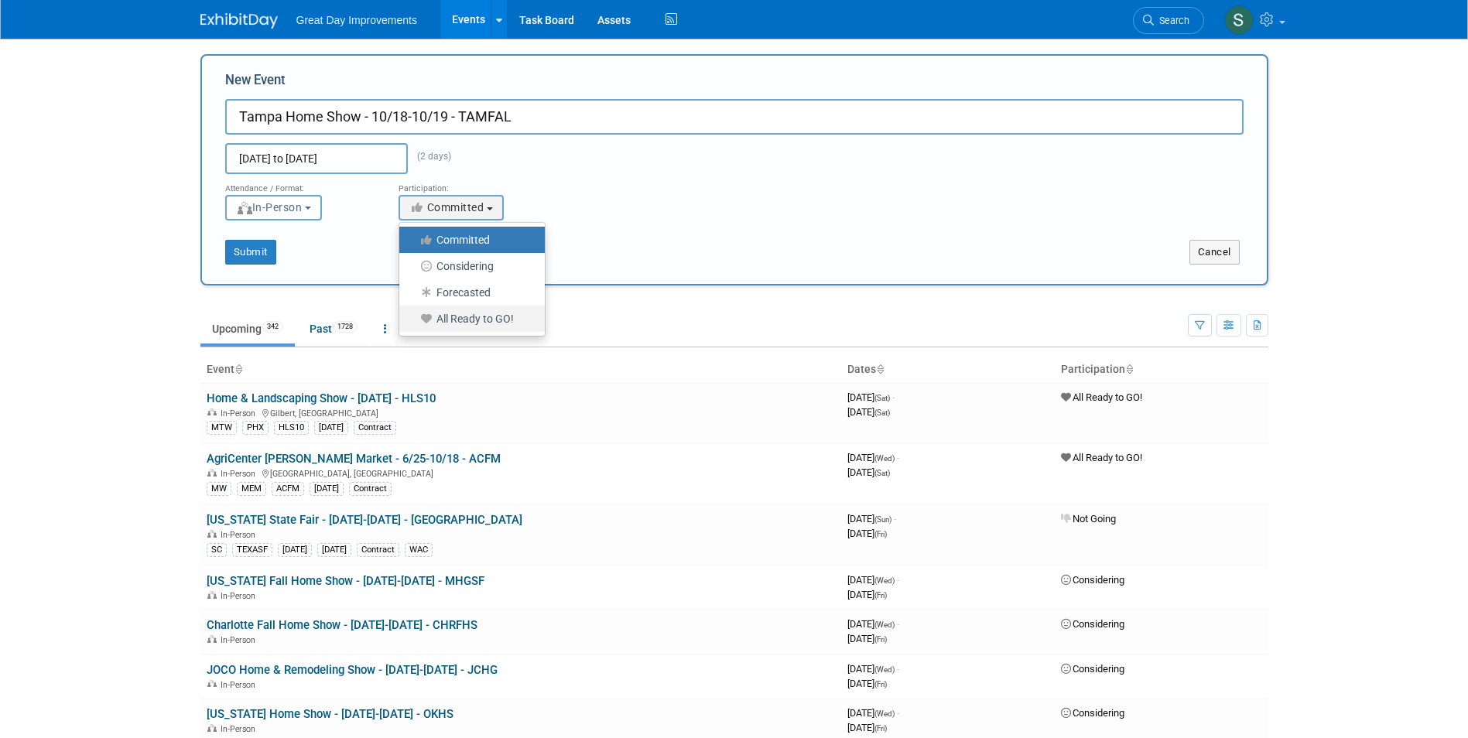
click at [464, 320] on label "All Ready to GO!" at bounding box center [468, 319] width 122 height 20
click at [413, 320] on input "All Ready to GO!" at bounding box center [408, 319] width 10 height 10
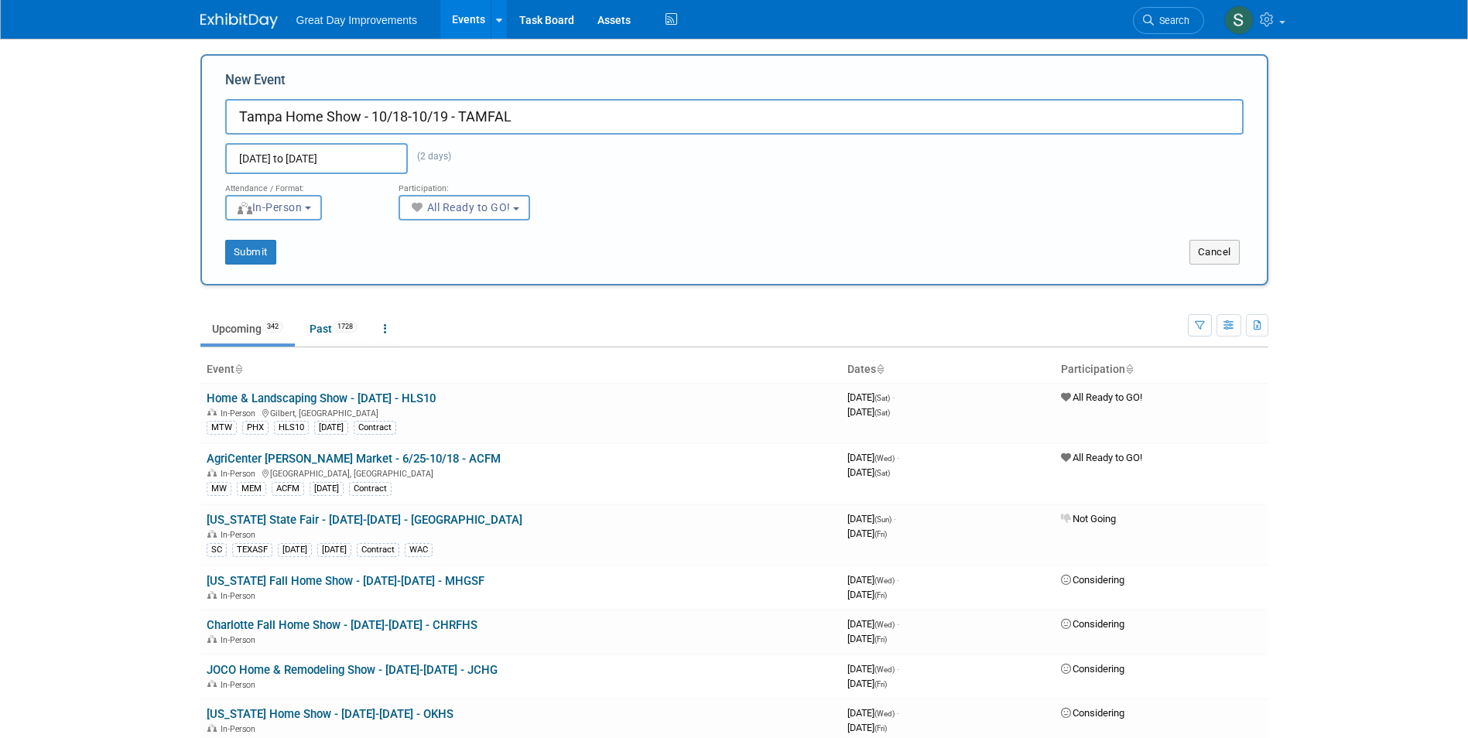
select select "102"
click at [256, 267] on div "New Event Tampa Home Show - 10/18-10/19 - TAMFAL Oct 18, 2025 to Oct 19, 2025 (…" at bounding box center [734, 169] width 1068 height 231
click at [263, 251] on button "Submit" at bounding box center [250, 252] width 51 height 25
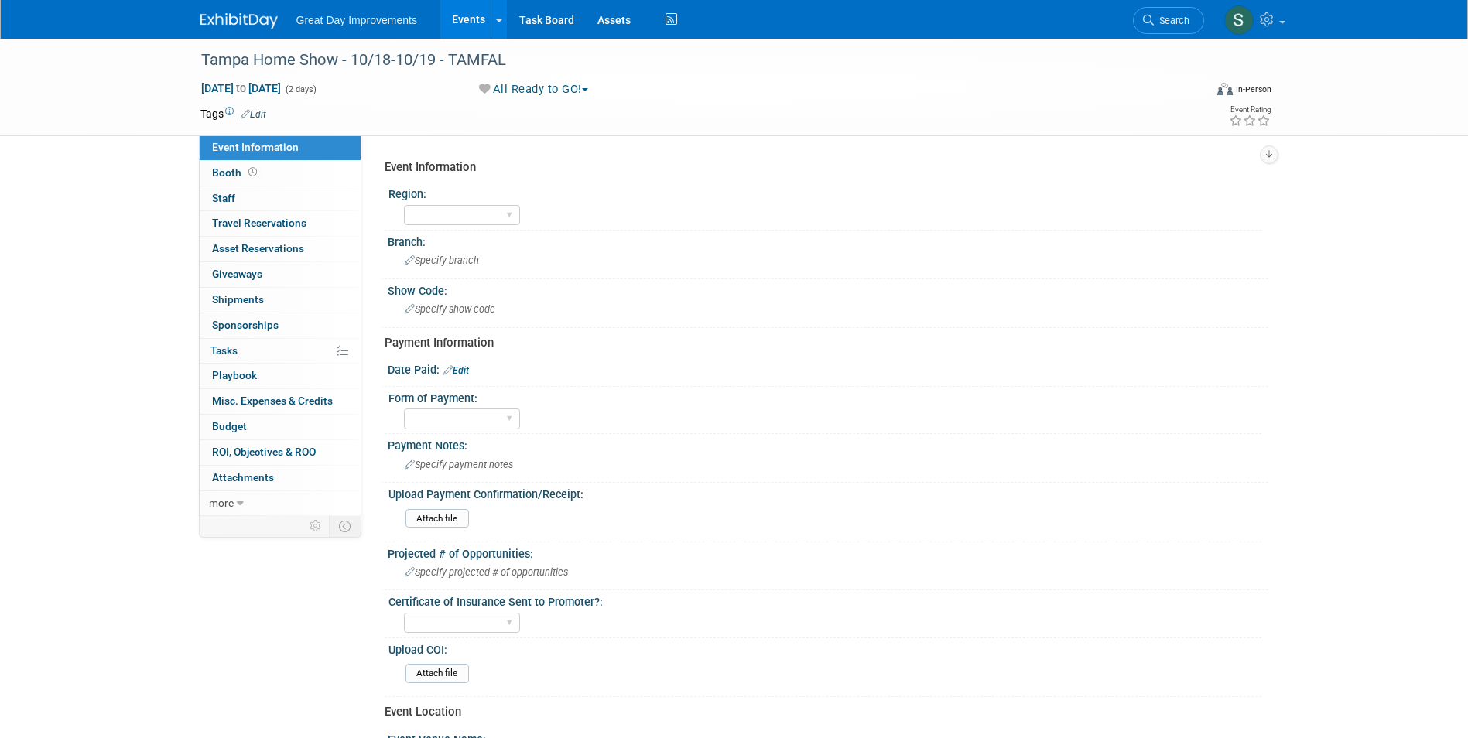
click at [260, 121] on td "Tags Edit" at bounding box center [233, 113] width 66 height 15
click at [258, 115] on link "Edit" at bounding box center [254, 114] width 26 height 11
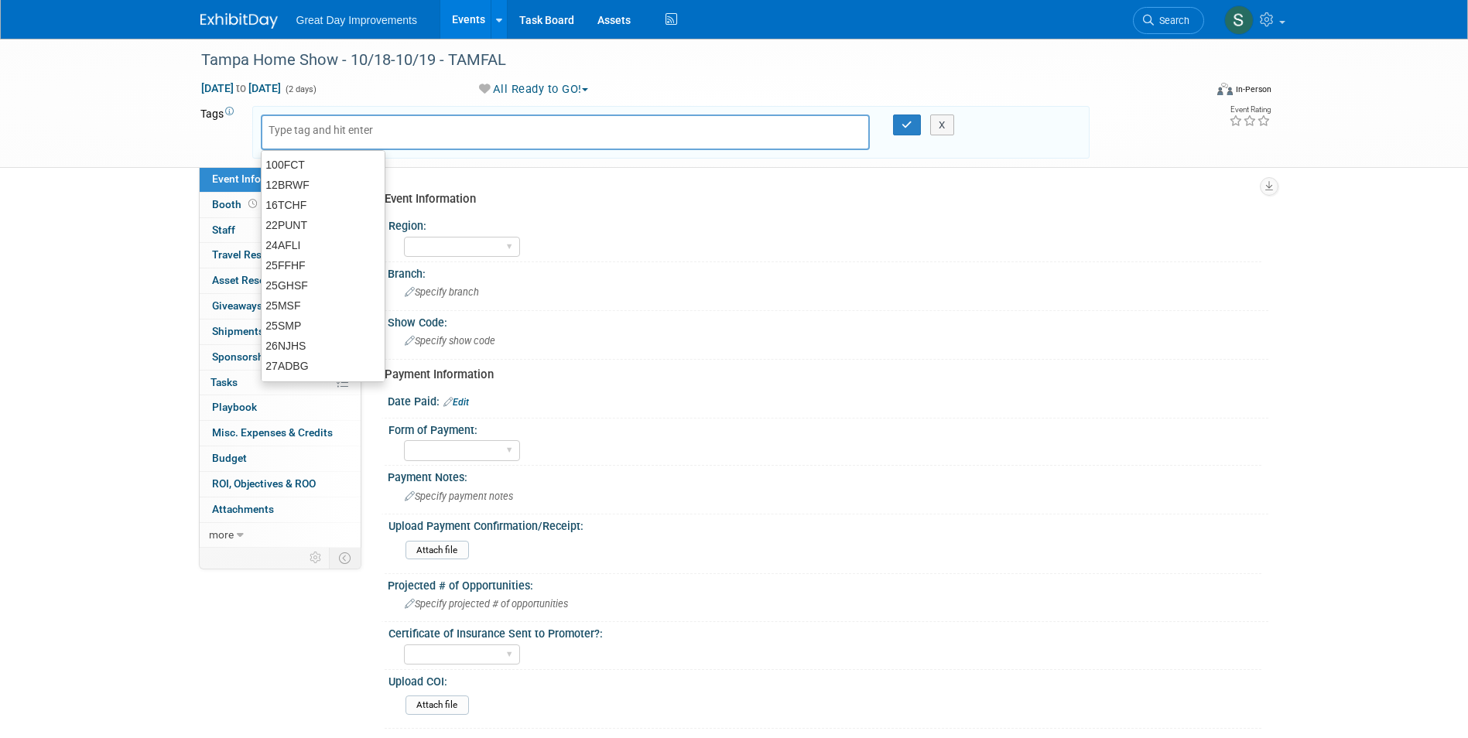
click at [327, 129] on input "text" at bounding box center [330, 129] width 124 height 15
type input "FL"
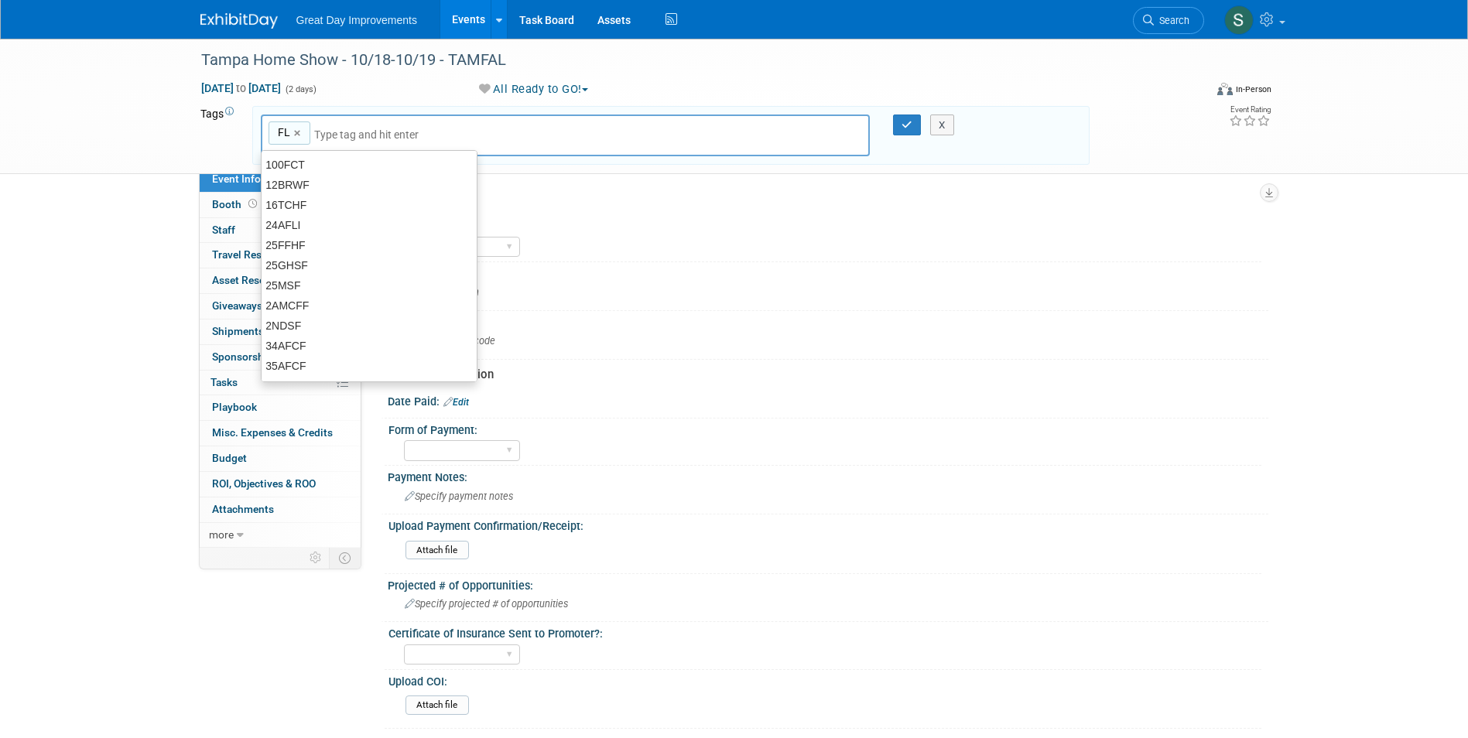
type input "FL"
type input "TAM"
type input "FL, TAM"
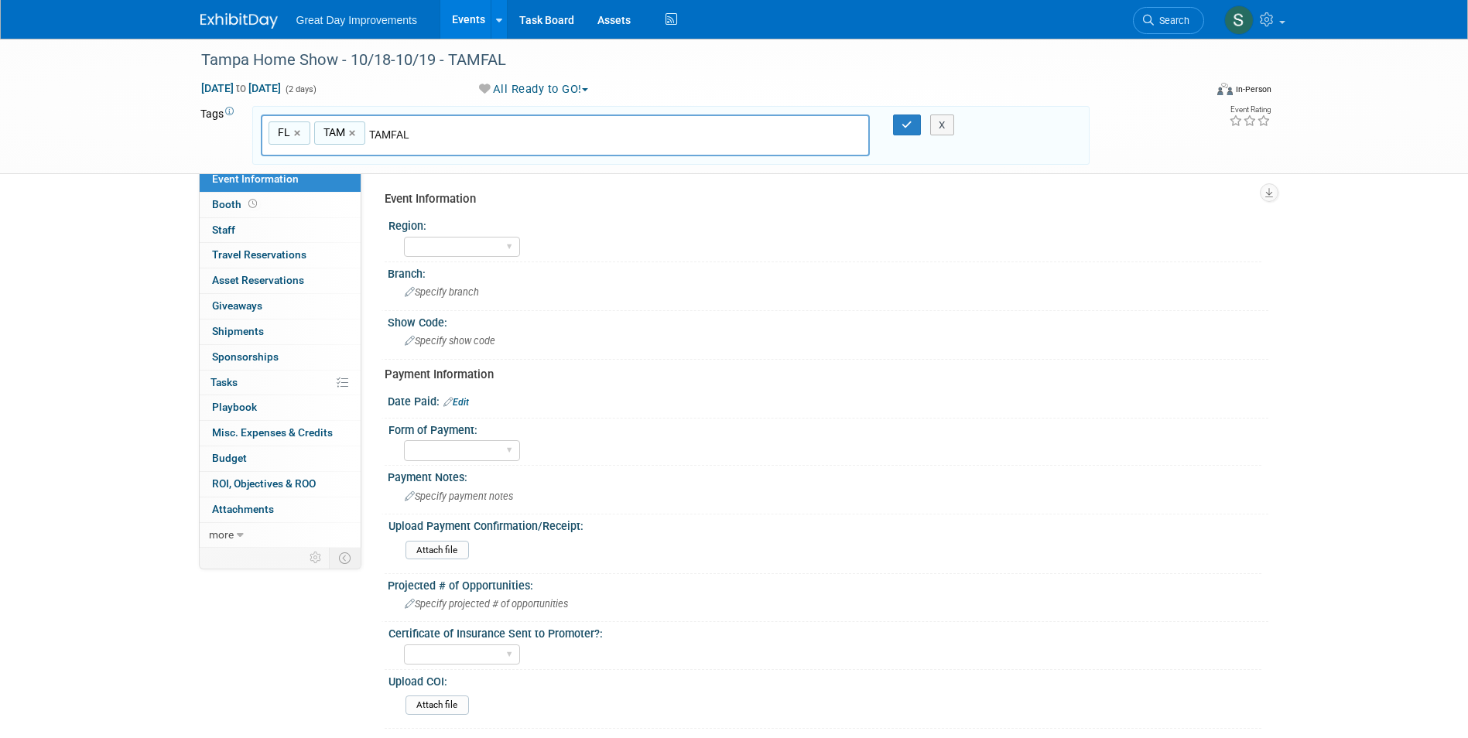
type input "TAMFAL"
type input "FL, TAM, TAMFAL"
type input "[DATE]"
type input "FL, TAM, TAMFAL, [DATE]"
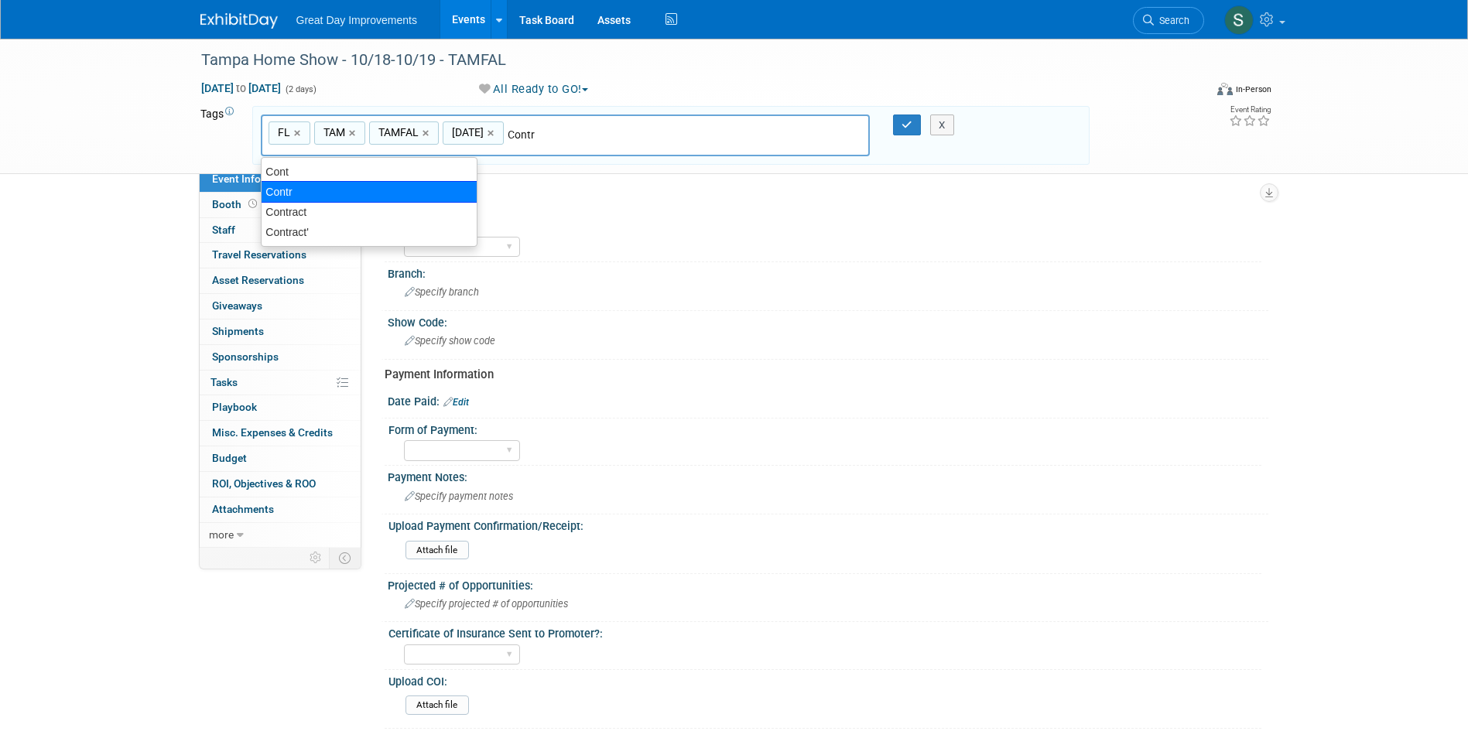
type input "Contract"
type input "FL, TAM, TAMFAL, [DATE], Contract"
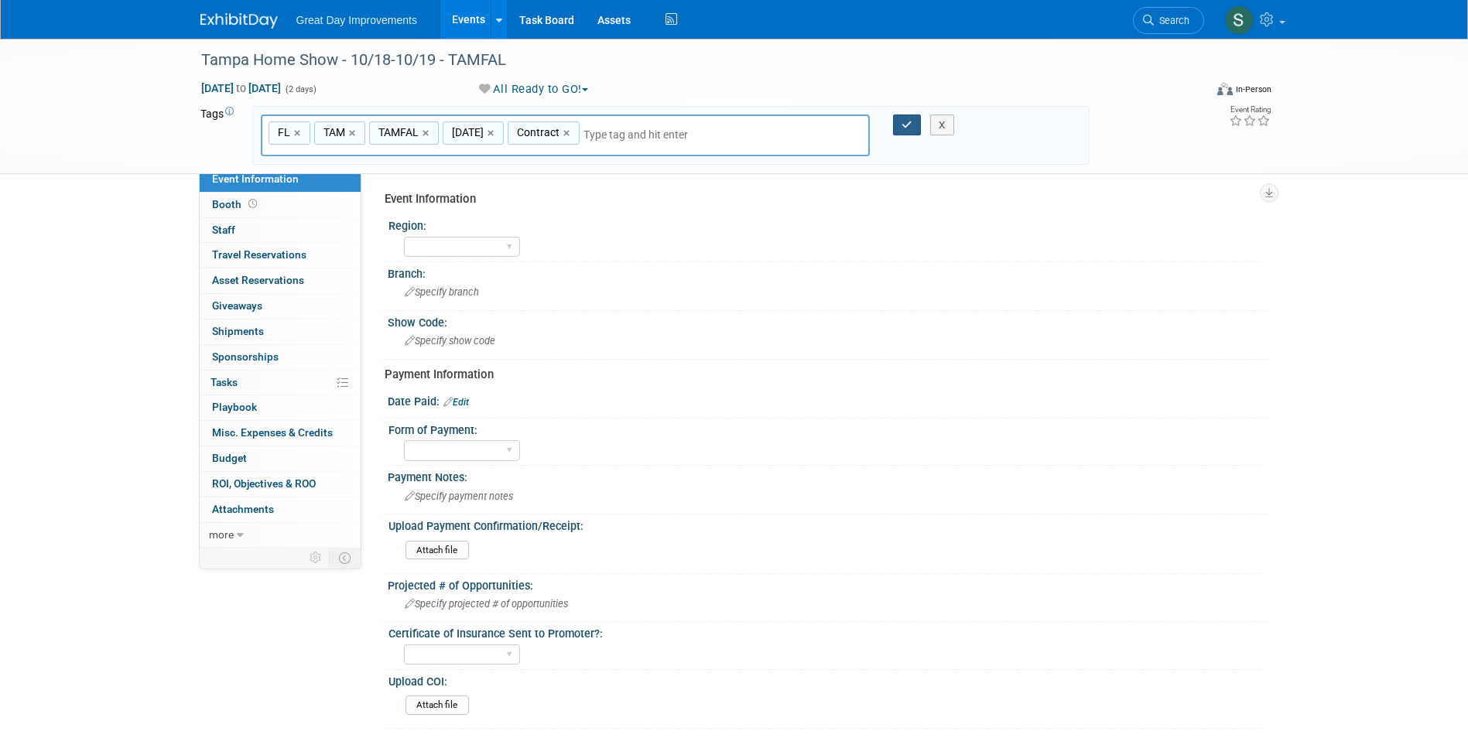
drag, startPoint x: 906, startPoint y: 120, endPoint x: 882, endPoint y: 110, distance: 26.0
click at [906, 120] on icon "button" at bounding box center [906, 125] width 11 height 10
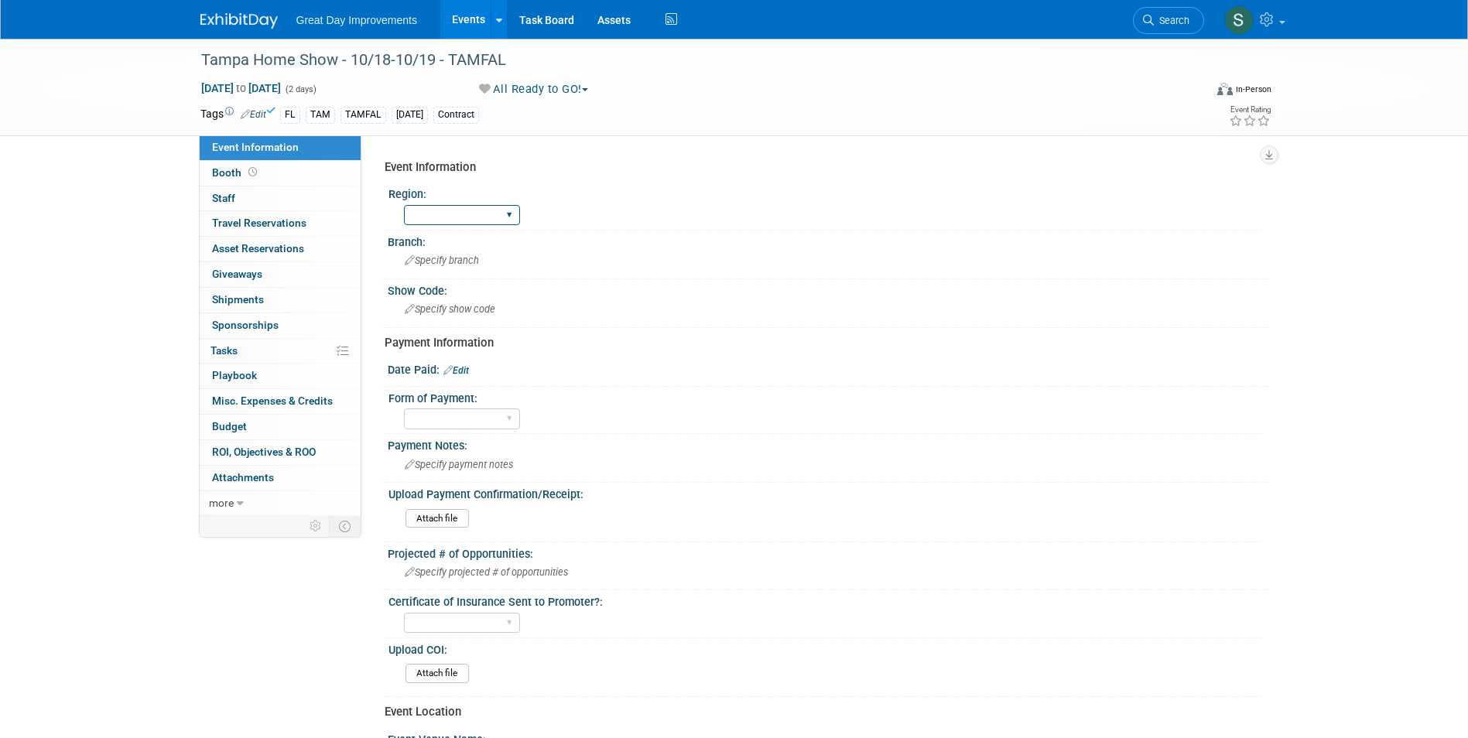
click at [437, 210] on select "GC MA MW MTW NE NEW OV PL PNW SA SE SC UMW FL" at bounding box center [462, 215] width 116 height 21
select select "FL"
click at [404, 205] on select "GC MA MW MTW NE NEW OV PL PNW SA SE SC UMW FL" at bounding box center [462, 215] width 116 height 21
click at [442, 258] on span "Specify branch" at bounding box center [442, 261] width 74 height 12
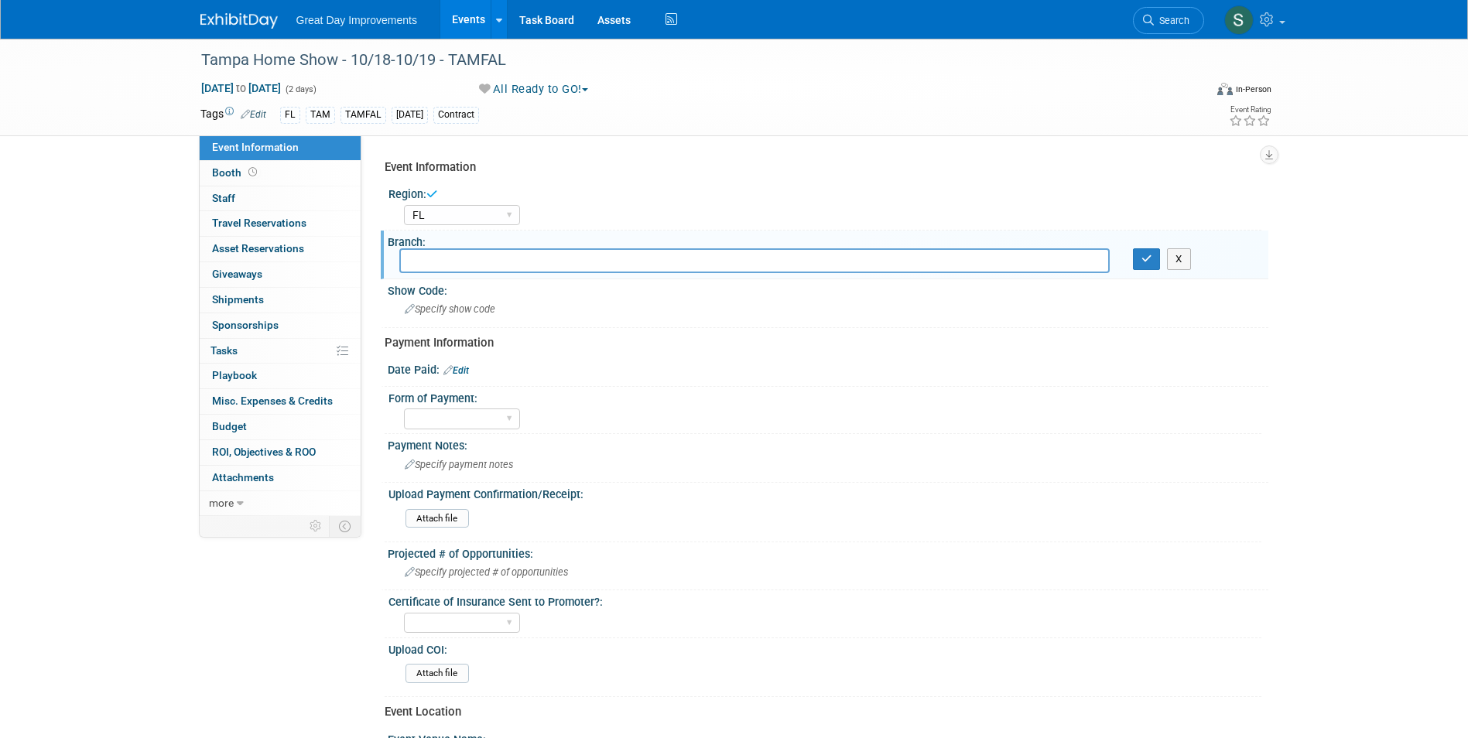
type input "R"
type input "TAM"
click at [1133, 248] on button "button" at bounding box center [1147, 259] width 28 height 22
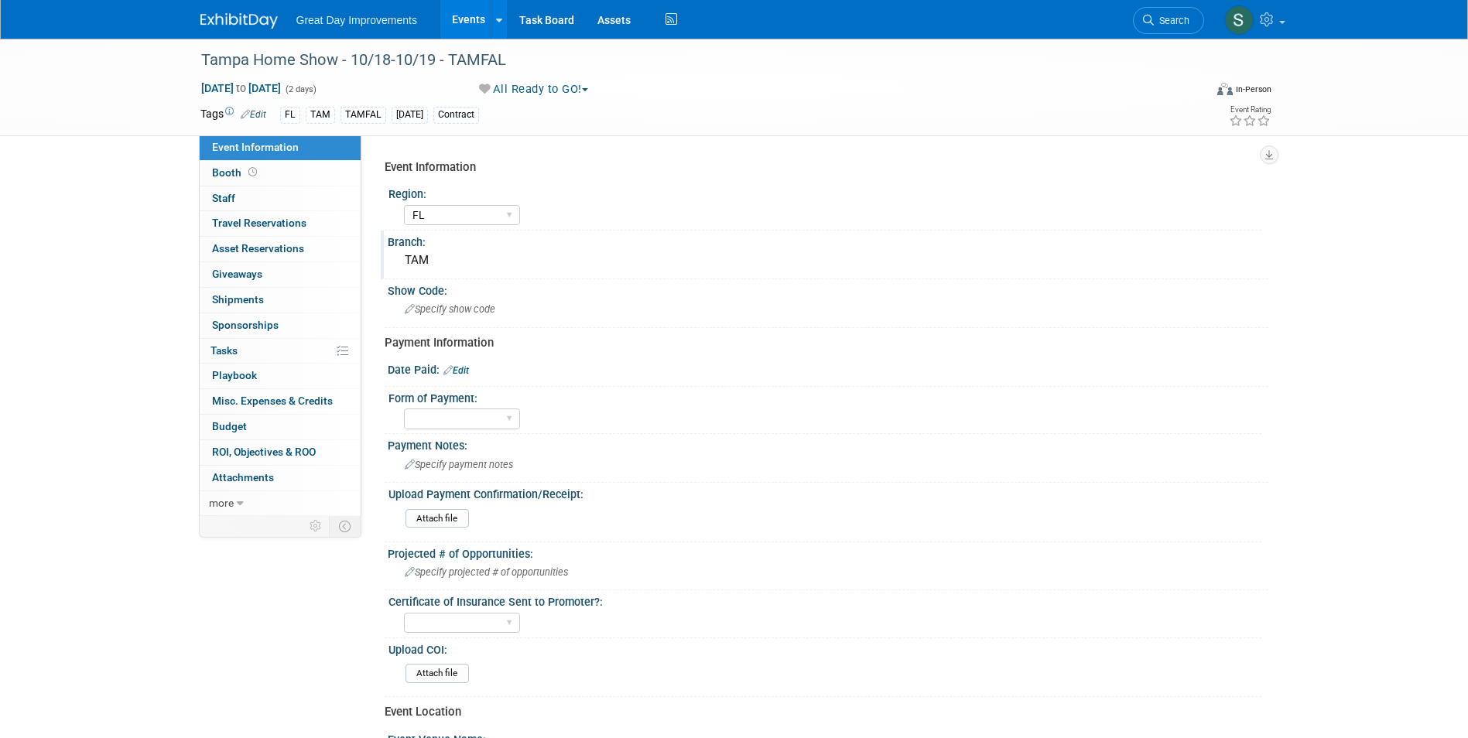
click at [431, 330] on div "Event Information Region: GC MA MW MTW NE NEW OV PL PNW SA SE SC UMW FL Branch:…" at bounding box center [821, 571] width 872 height 839
click at [433, 312] on span "Specify show code" at bounding box center [450, 309] width 91 height 12
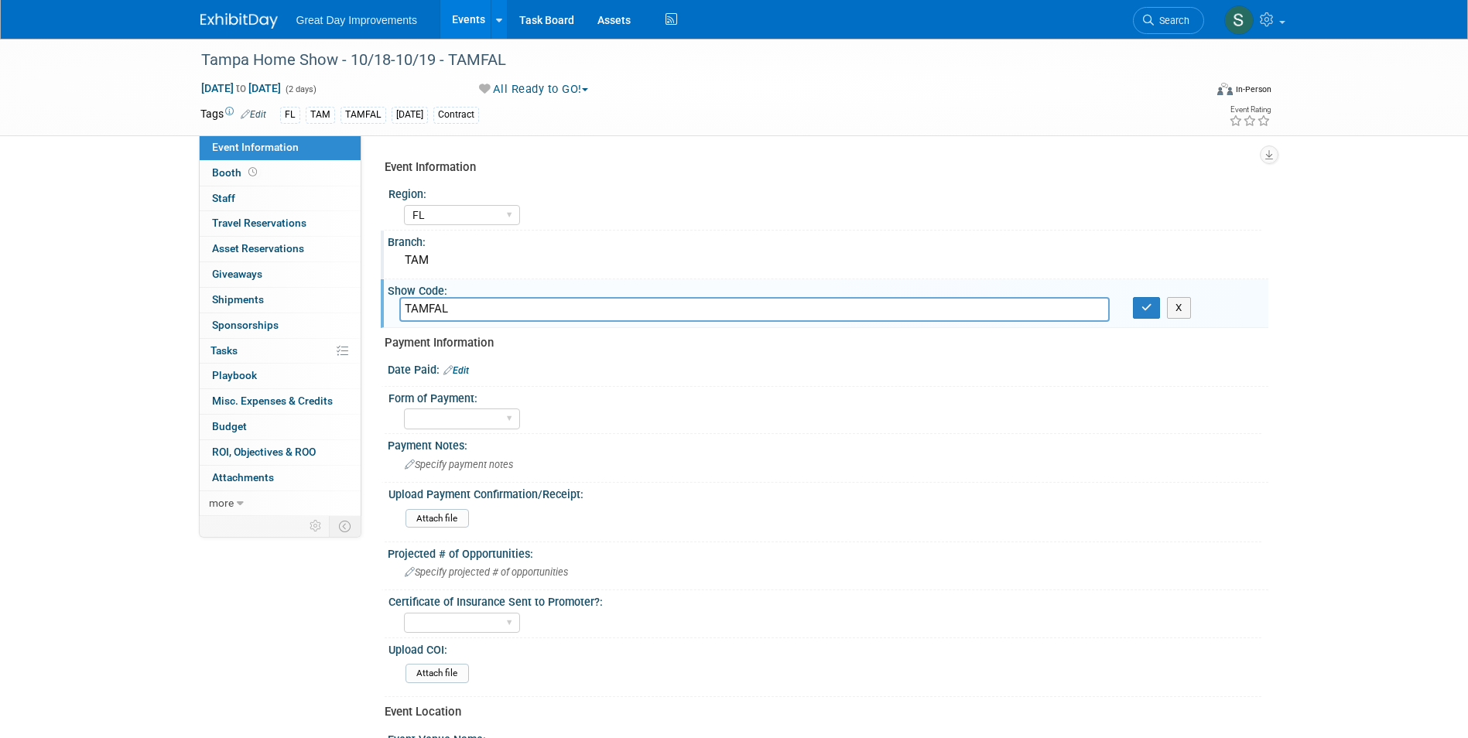
type input "TAMFAL"
click at [1133, 297] on button "button" at bounding box center [1147, 308] width 28 height 22
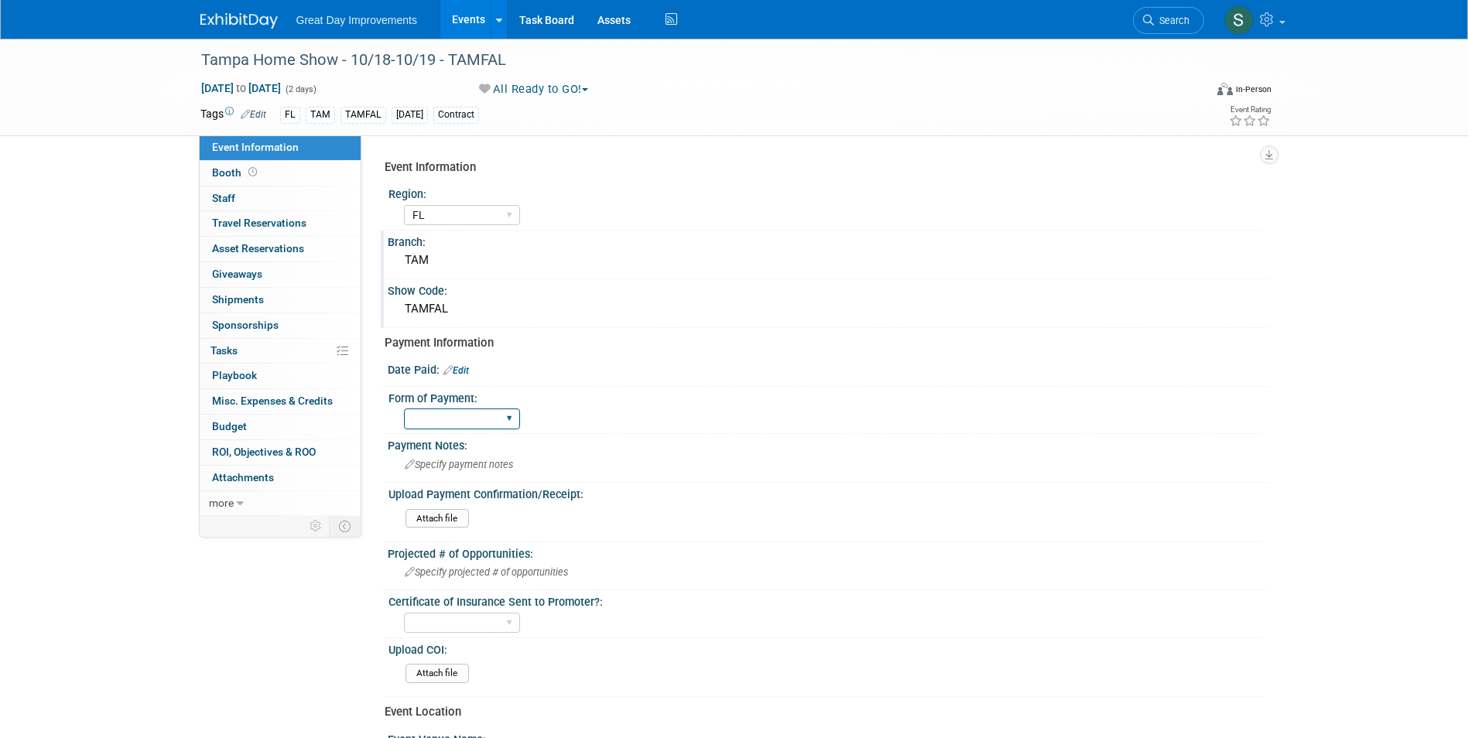
click at [484, 424] on select "Paid via CC Check Requested Pay at the Gate Other" at bounding box center [462, 419] width 116 height 21
select select "Paid via CC"
click at [404, 409] on select "Paid via CC Check Requested Pay at the Gate Other" at bounding box center [462, 419] width 116 height 21
click at [474, 371] on div "Date Paid: Edit" at bounding box center [828, 368] width 881 height 20
click at [460, 372] on link "Edit" at bounding box center [456, 370] width 26 height 11
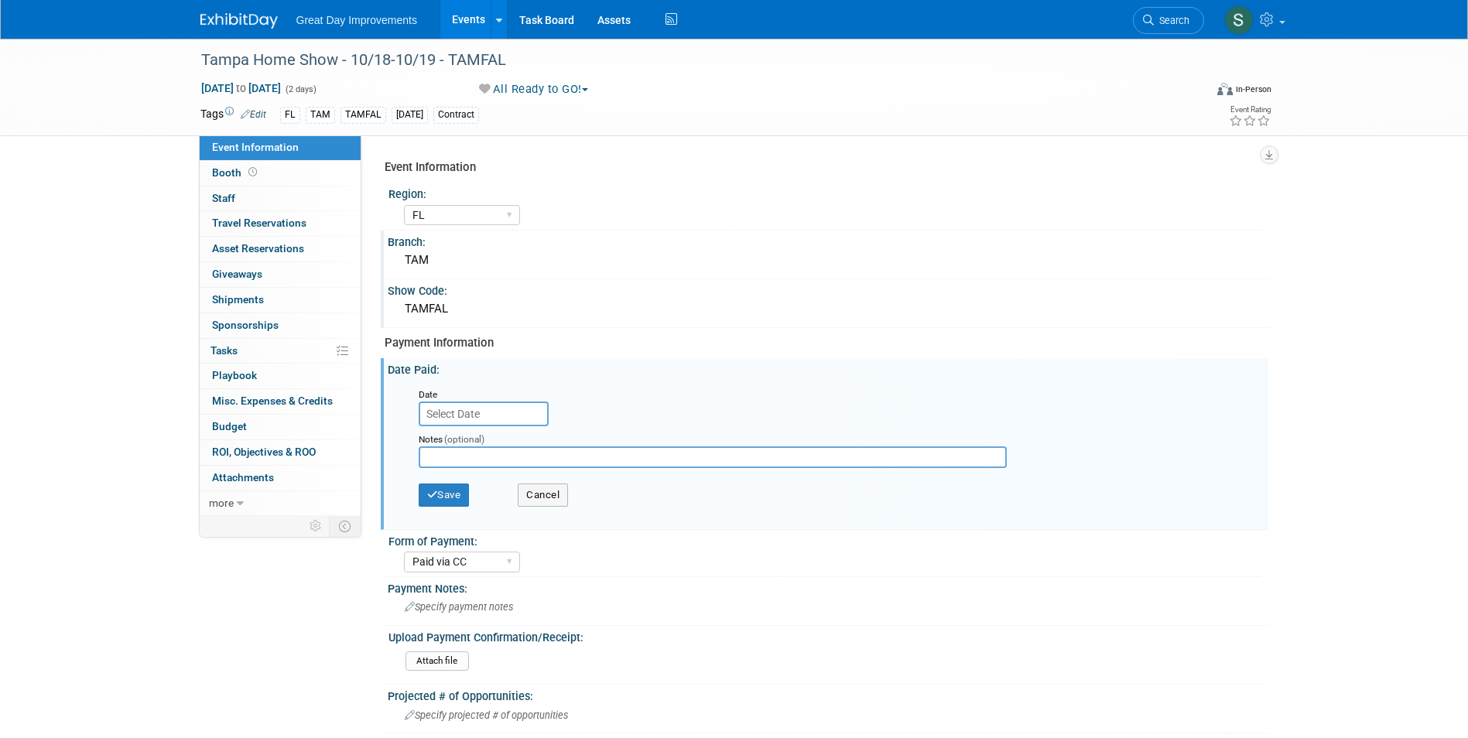
click at [495, 422] on input "text" at bounding box center [484, 414] width 130 height 25
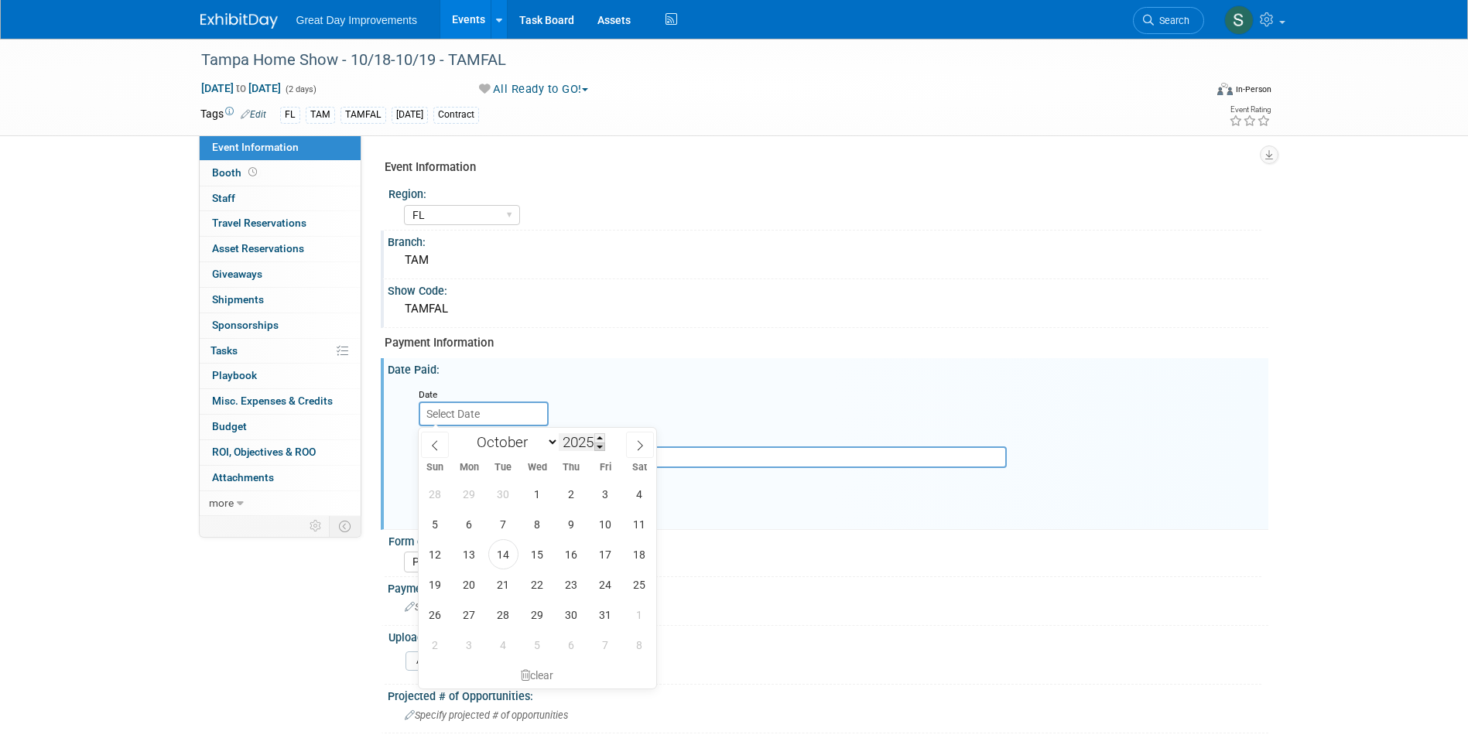
click at [600, 448] on span at bounding box center [599, 447] width 11 height 9
type input "2024"
click at [643, 443] on icon at bounding box center [639, 445] width 11 height 11
select select "10"
click at [597, 496] on span "1" at bounding box center [605, 494] width 30 height 30
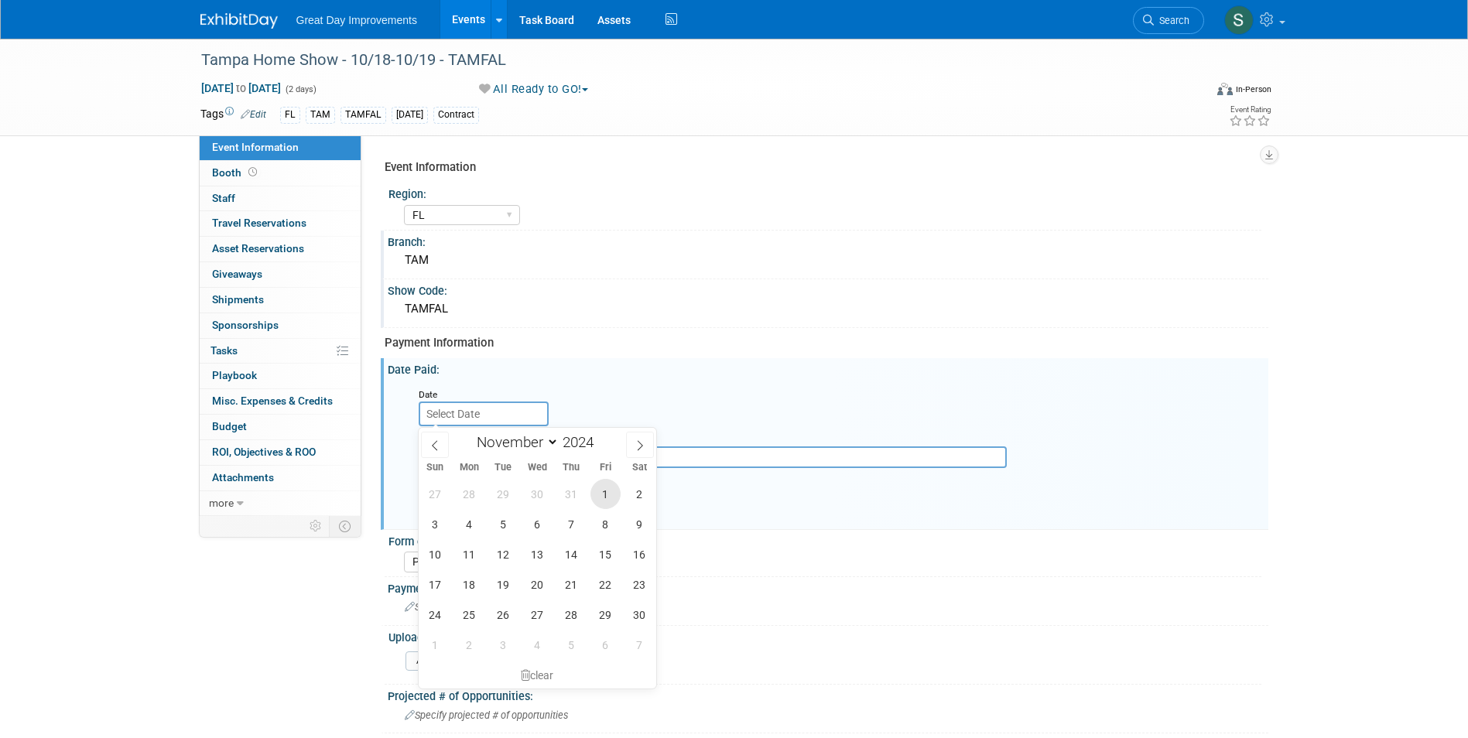
type input "Nov 1, 2024"
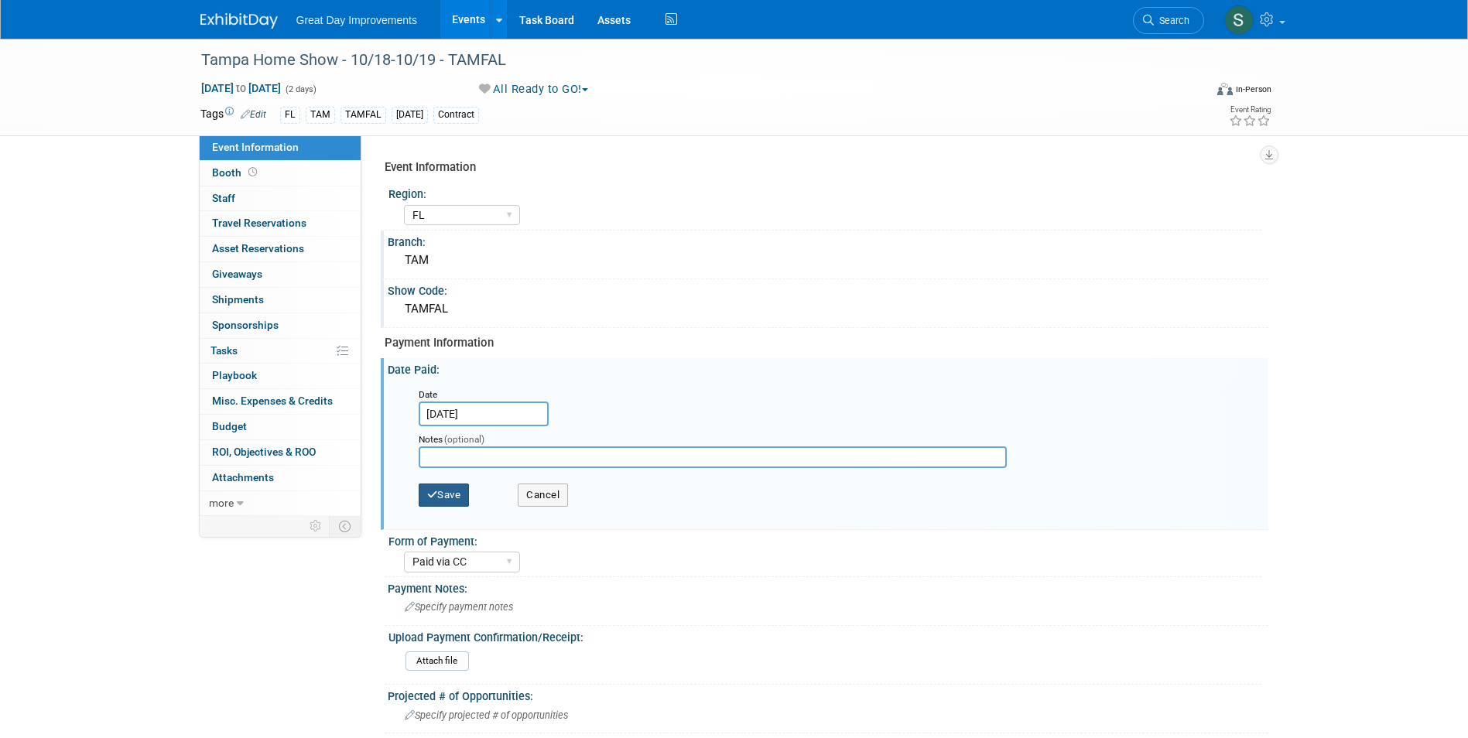
click at [457, 487] on button "Save" at bounding box center [444, 495] width 51 height 23
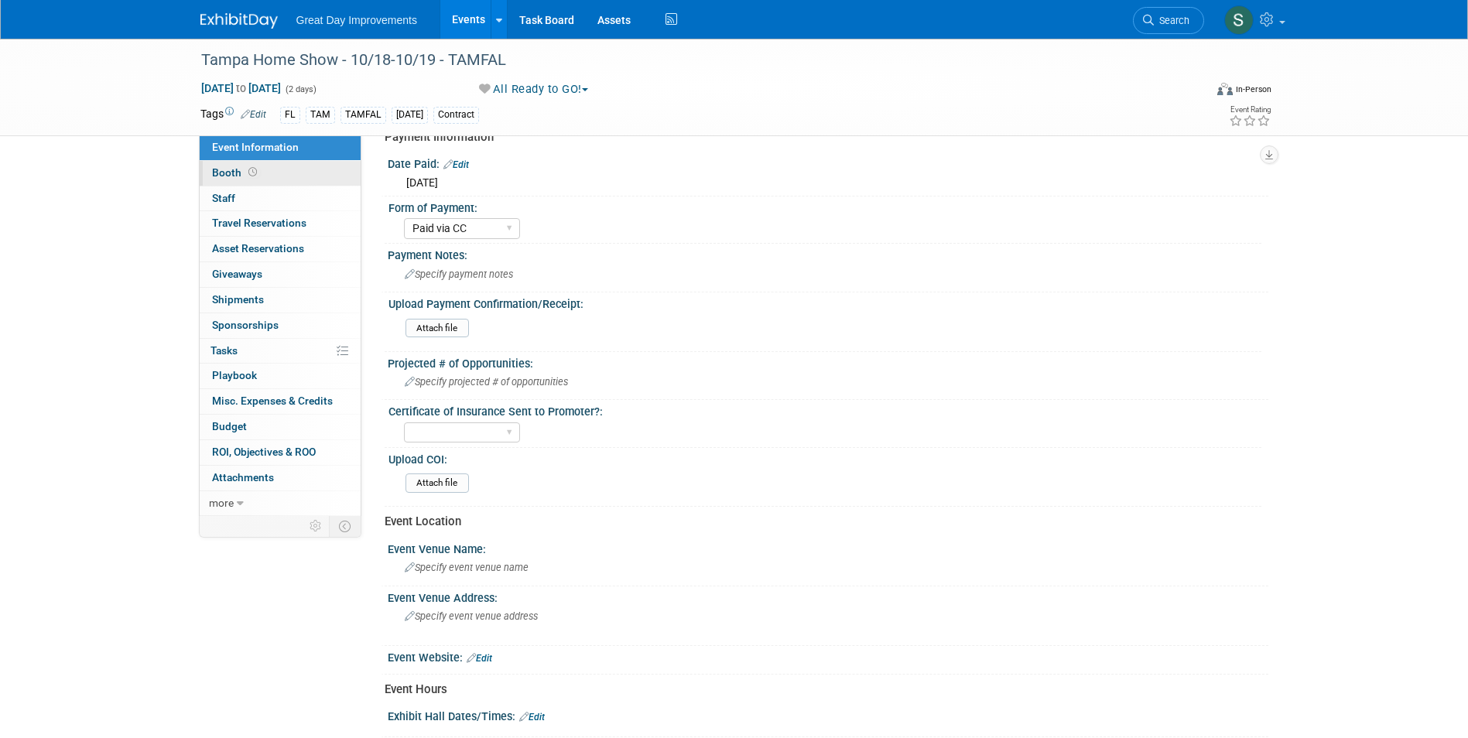
scroll to position [49, 0]
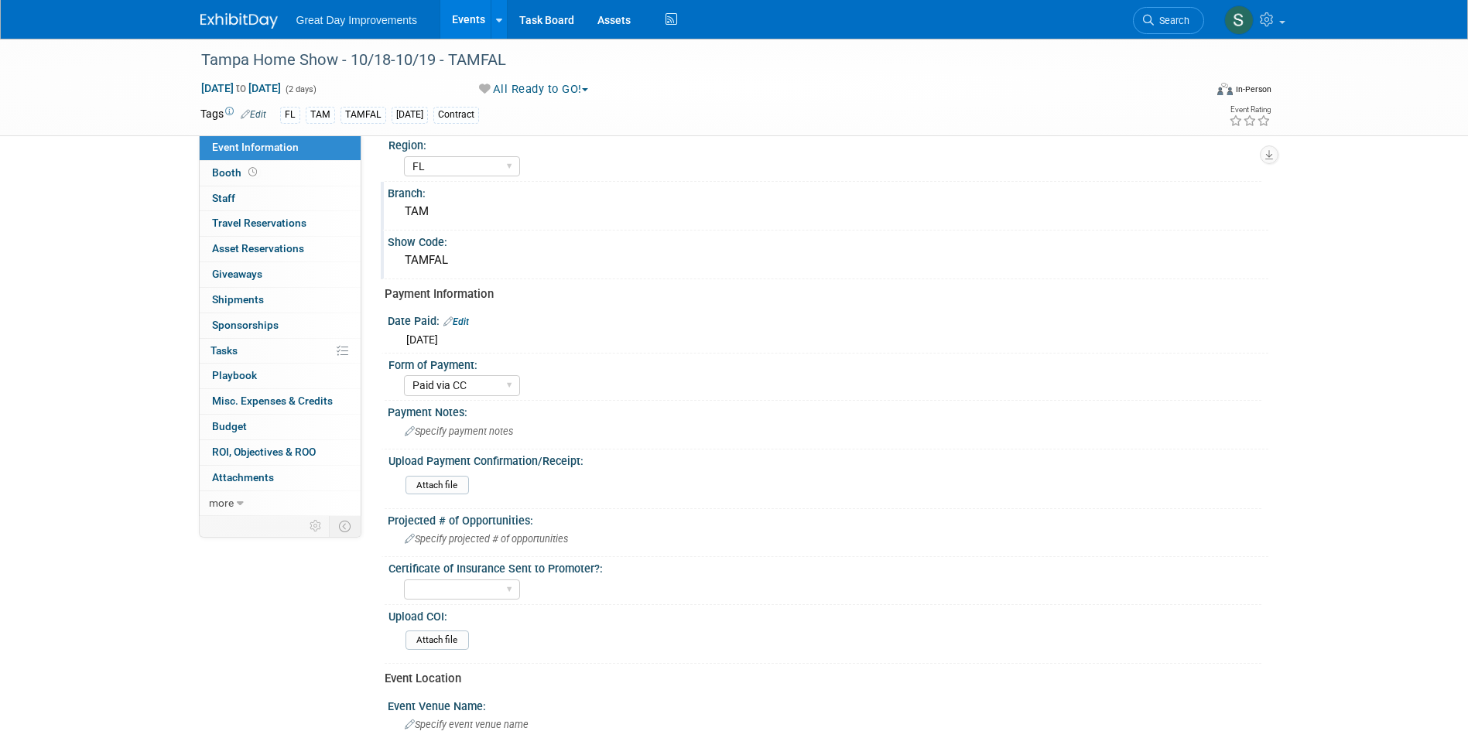
drag, startPoint x: 227, startPoint y: 9, endPoint x: 395, endPoint y: 3, distance: 168.0
click at [227, 9] on link at bounding box center [248, 13] width 96 height 12
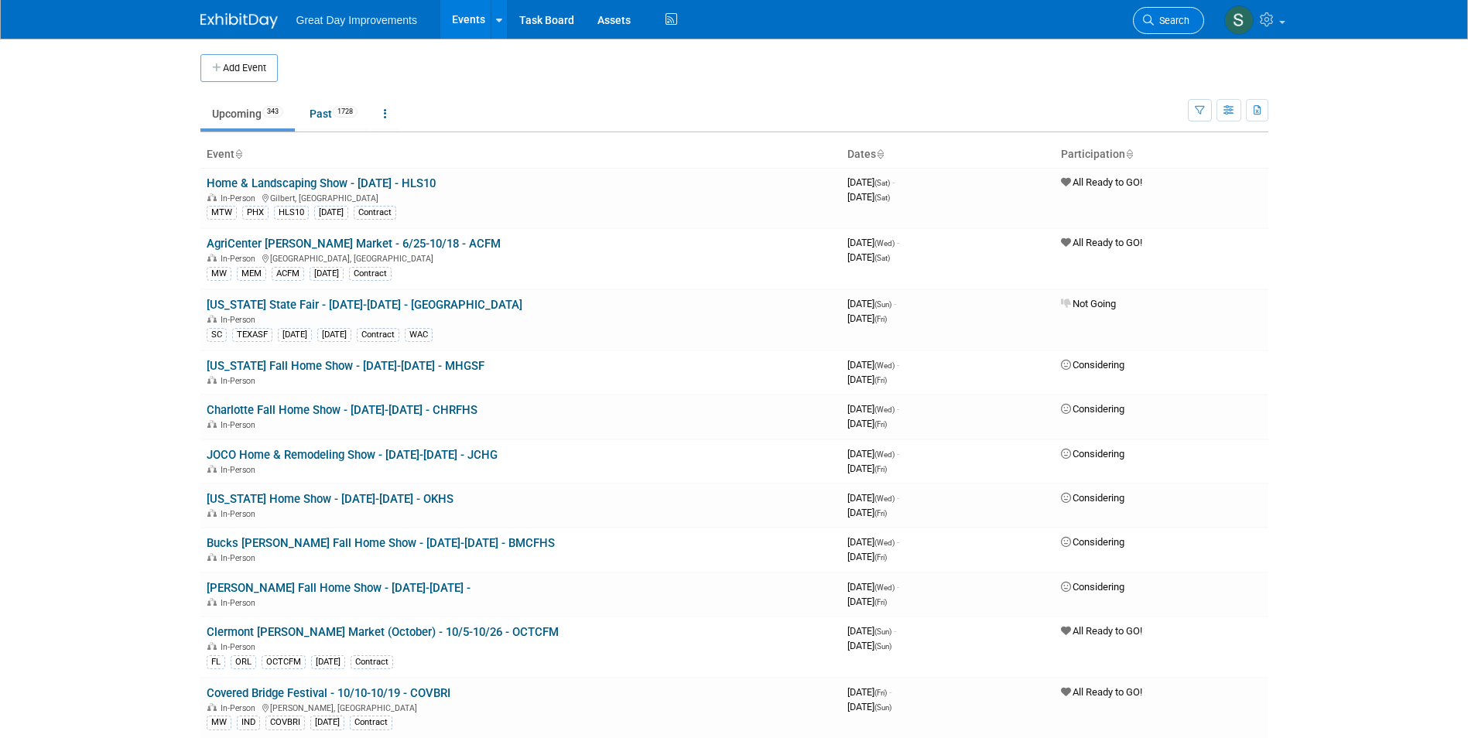
click at [718, 22] on span "Search" at bounding box center [1172, 21] width 36 height 12
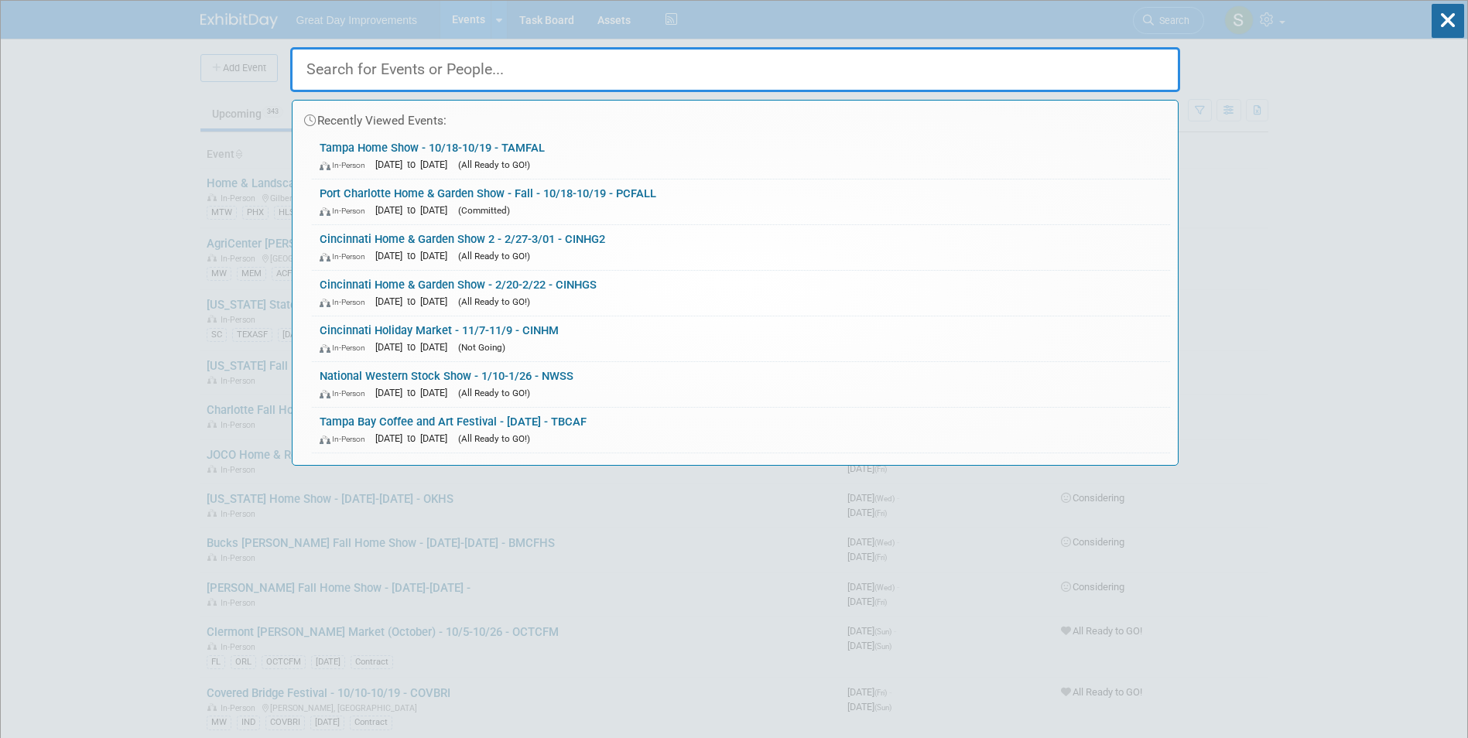
paste input "MHGSF"
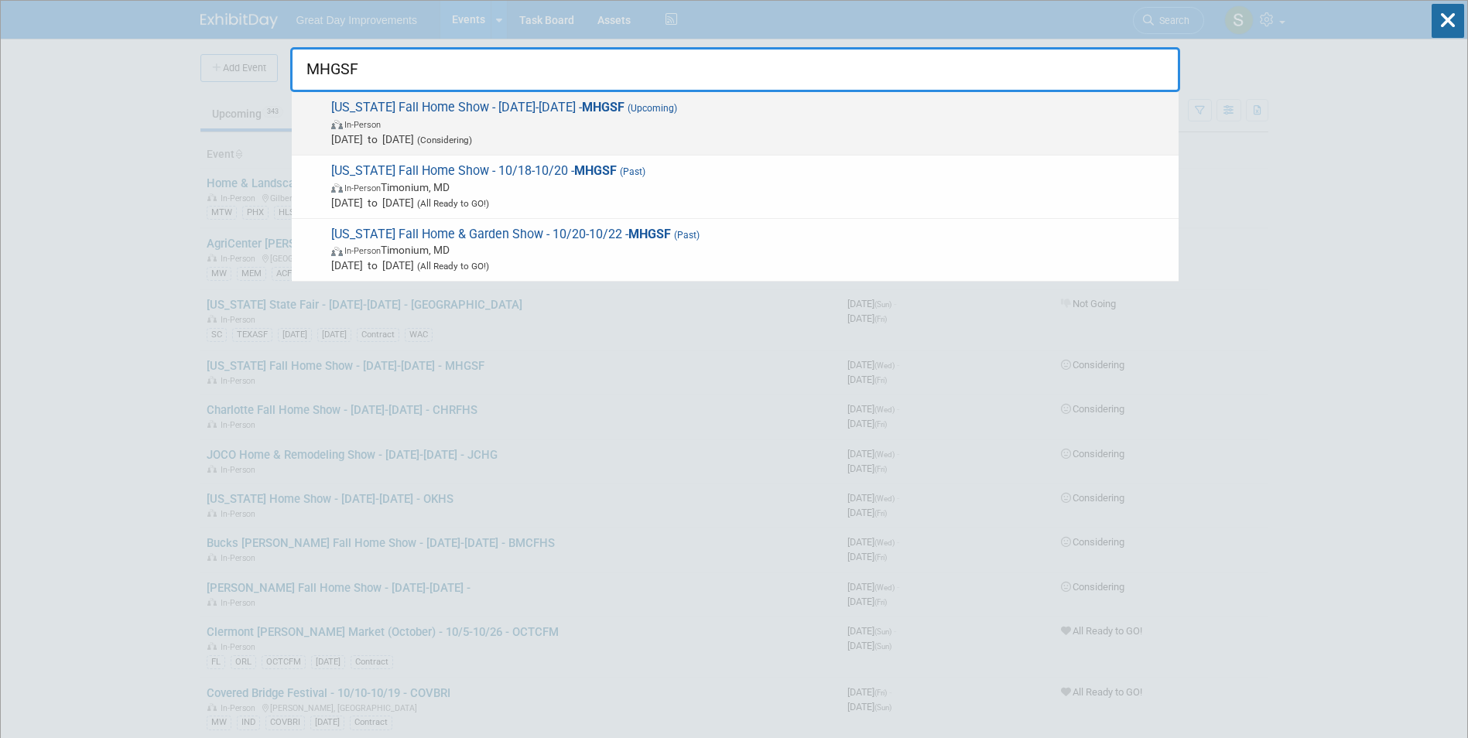
type input "MHGSF"
click at [566, 126] on span "In-Person" at bounding box center [750, 123] width 839 height 15
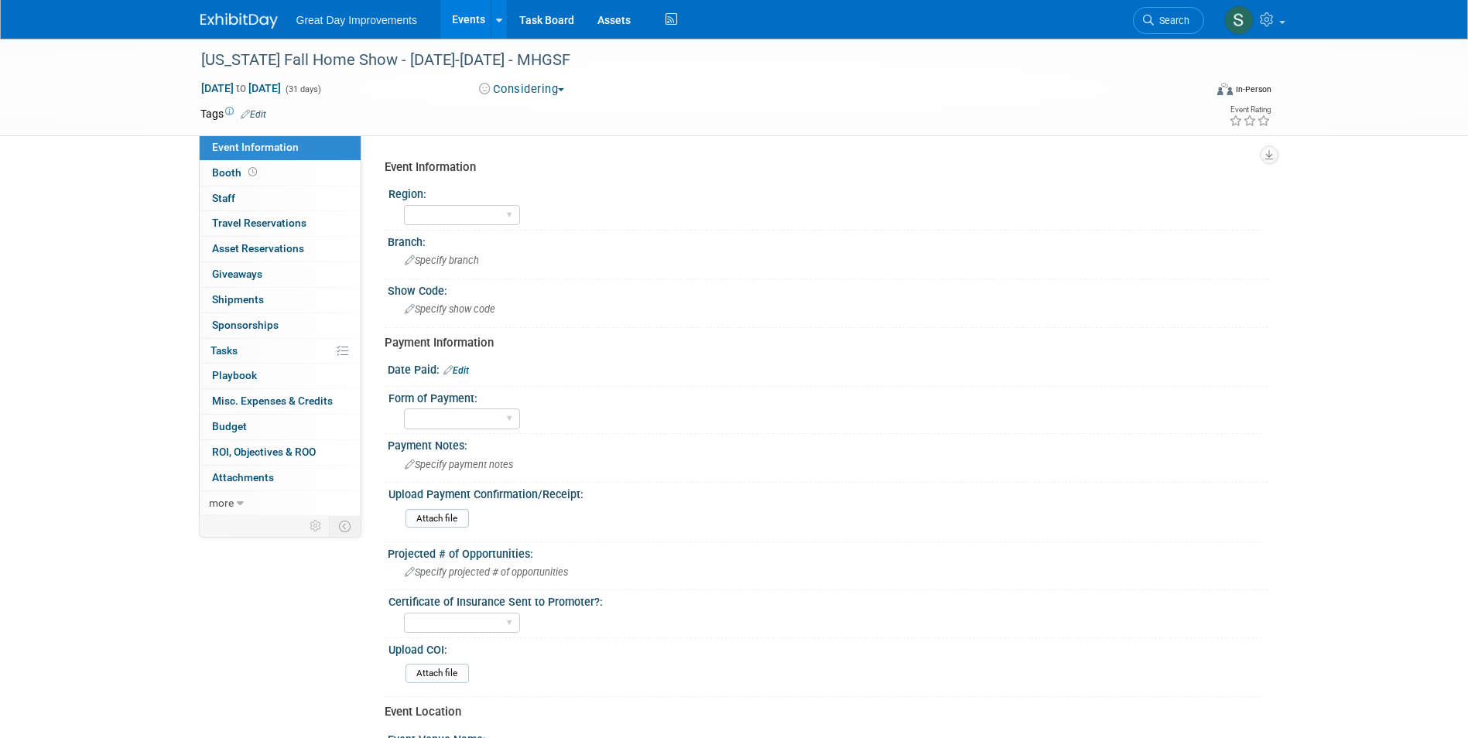
click at [463, 371] on link "Edit" at bounding box center [456, 370] width 26 height 11
select select "9"
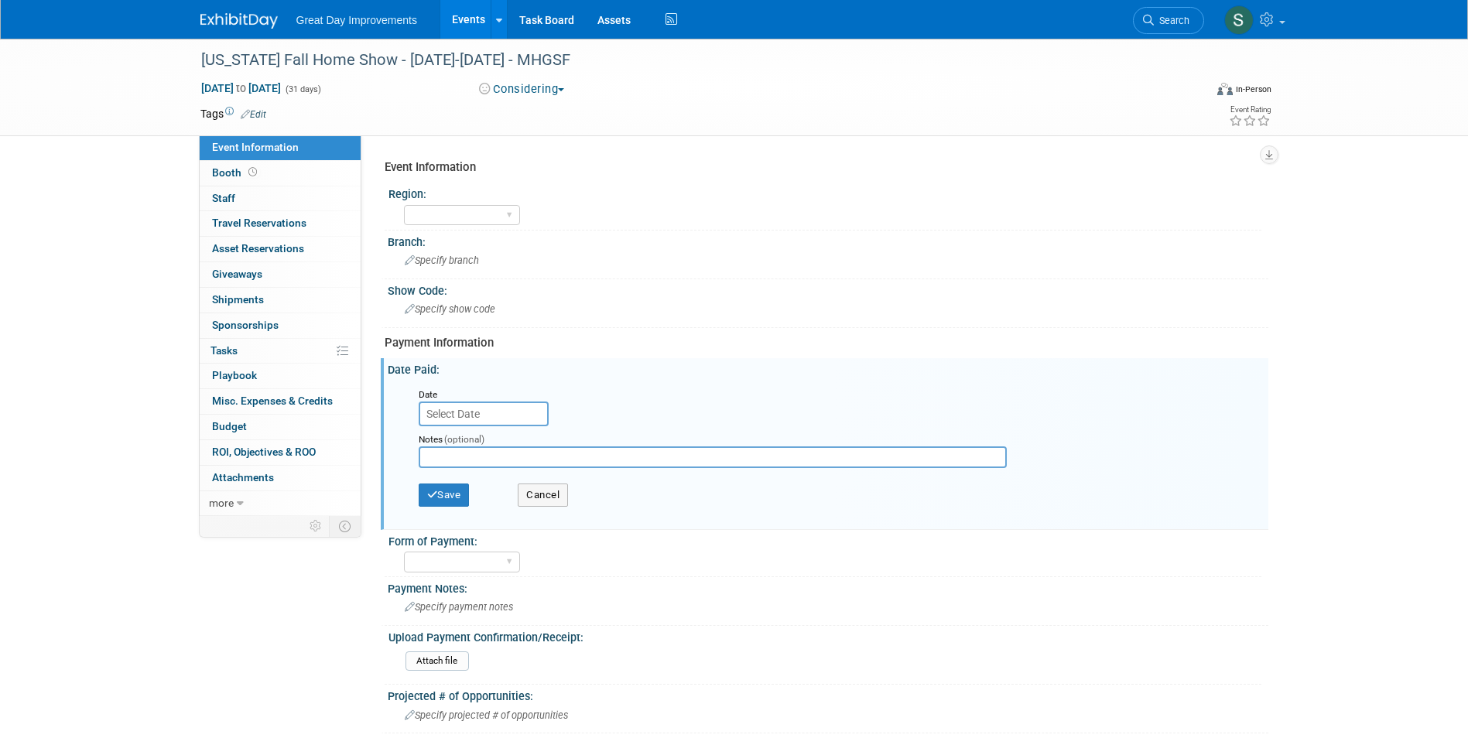
click at [475, 414] on input "text" at bounding box center [484, 414] width 130 height 25
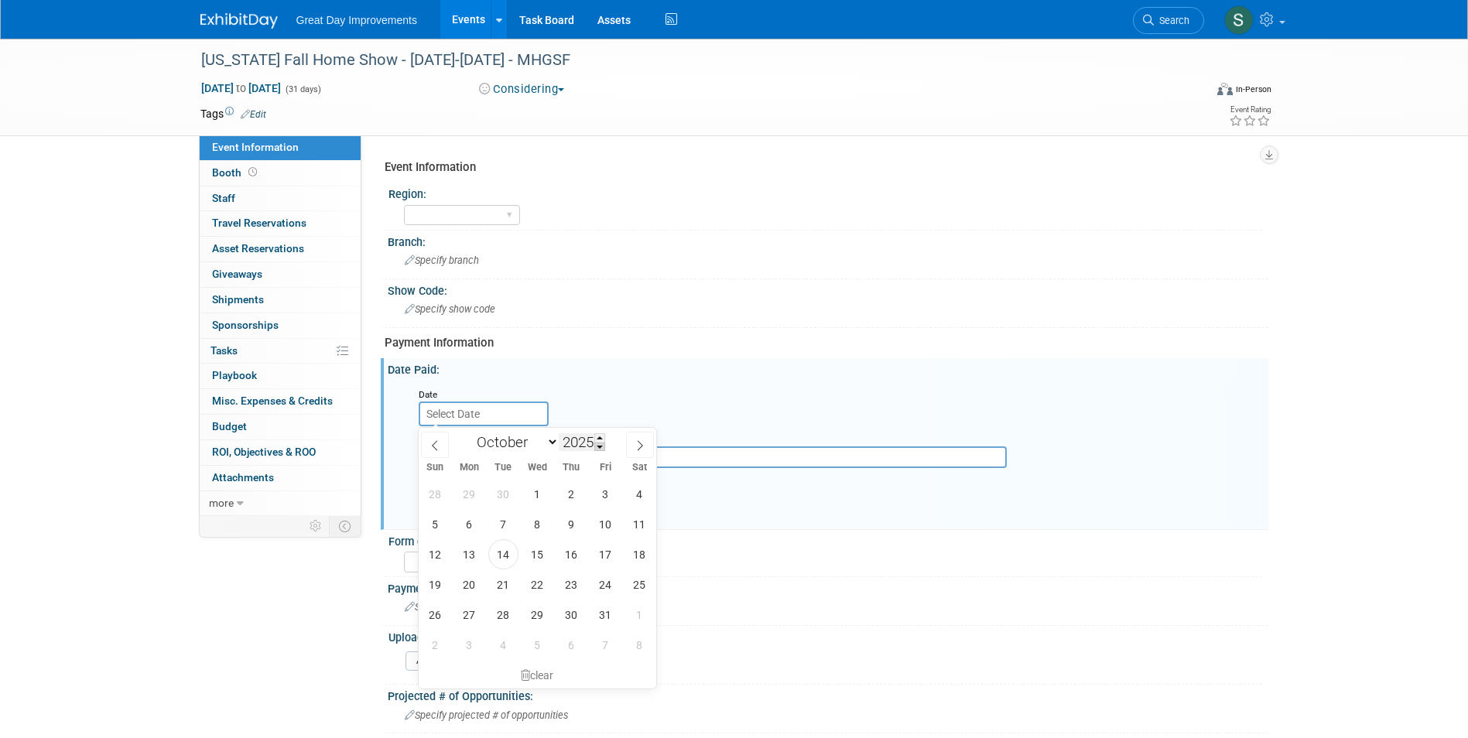
click at [599, 449] on span at bounding box center [599, 447] width 11 height 9
type input "2024"
click at [501, 589] on span "22" at bounding box center [503, 584] width 30 height 30
type input "Oct 22, 2024"
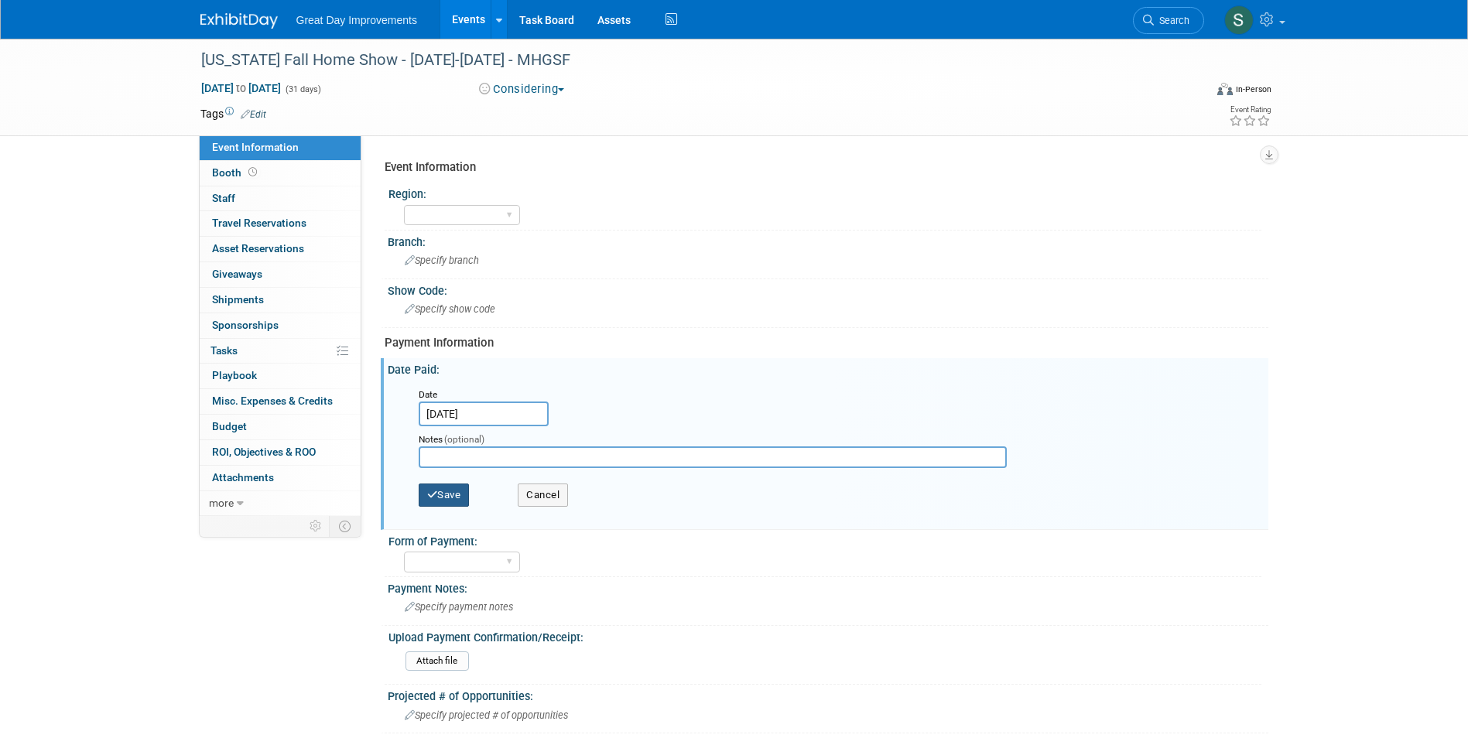
click at [446, 492] on button "Save" at bounding box center [444, 495] width 51 height 23
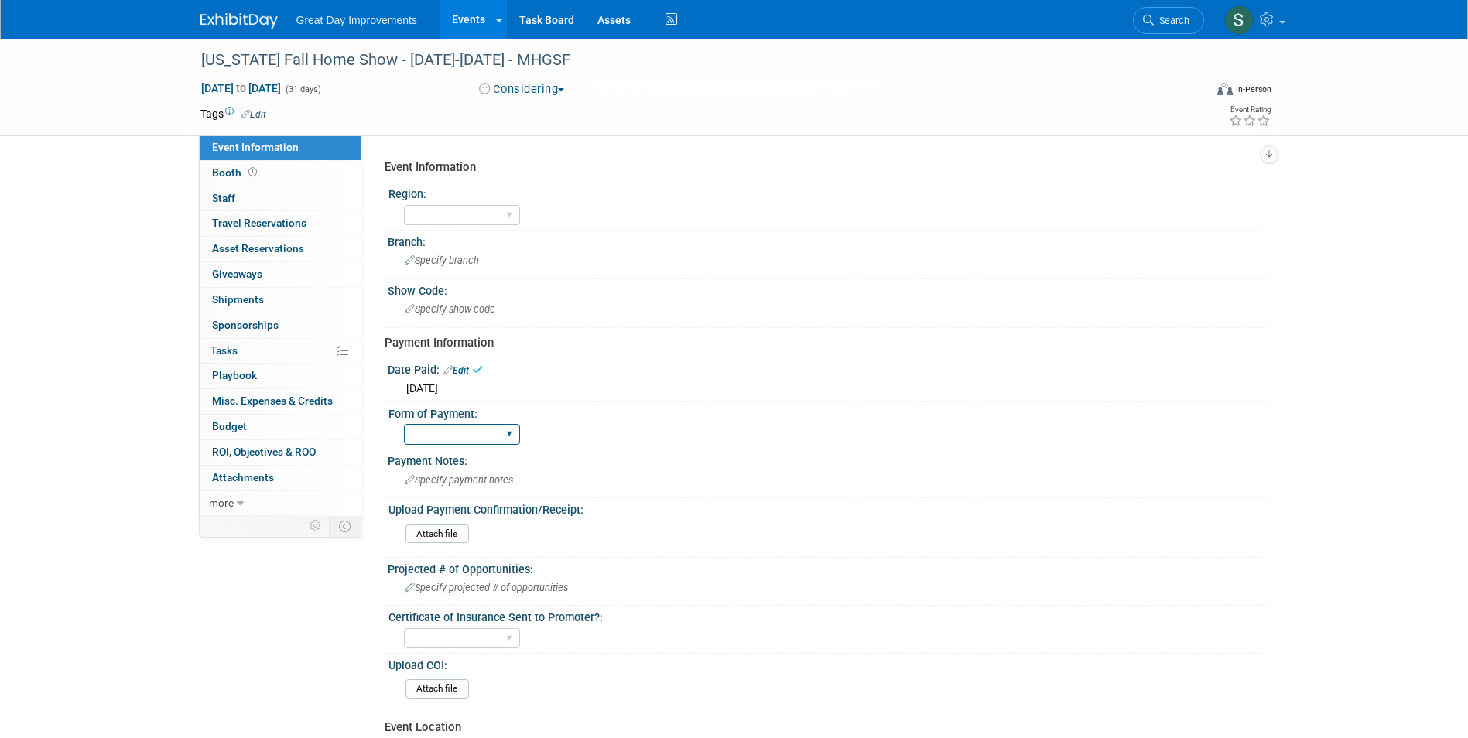
click at [450, 431] on select "Paid via CC Check Requested Pay at the Gate Other" at bounding box center [462, 434] width 116 height 21
select select "Paid via CC"
click at [404, 424] on select "Paid via CC Check Requested Pay at the Gate Other" at bounding box center [462, 434] width 116 height 21
click at [256, 121] on div "Tags Edit" at bounding box center [644, 114] width 889 height 21
click at [255, 118] on link "Edit" at bounding box center [254, 114] width 26 height 11
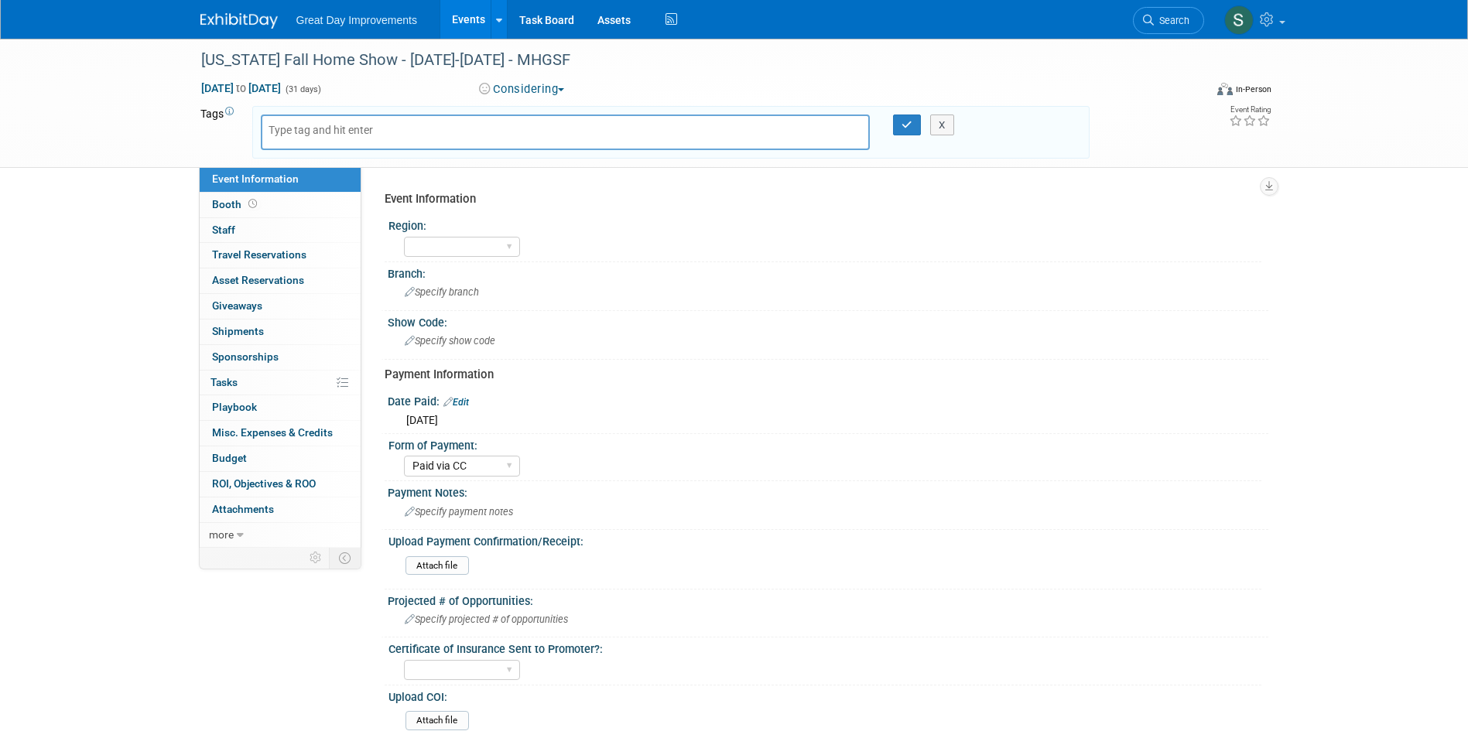
drag, startPoint x: 357, startPoint y: 134, endPoint x: 300, endPoint y: 132, distance: 56.5
click at [357, 134] on input "text" at bounding box center [330, 129] width 124 height 15
click at [299, 132] on input "text" at bounding box center [330, 129] width 124 height 15
type input "MA"
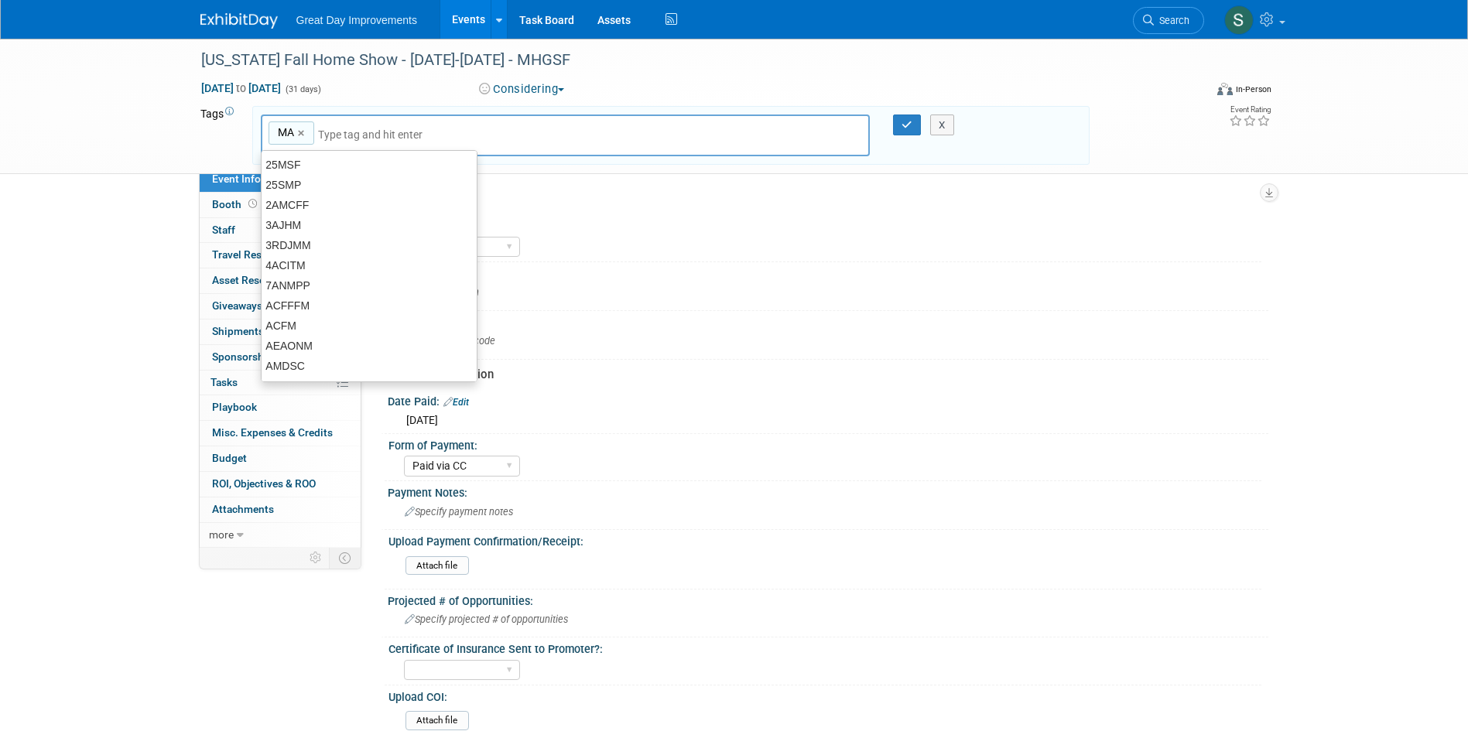
type input "MA"
type input "[MEDICAL_DATA]"
type input "MA, BAL"
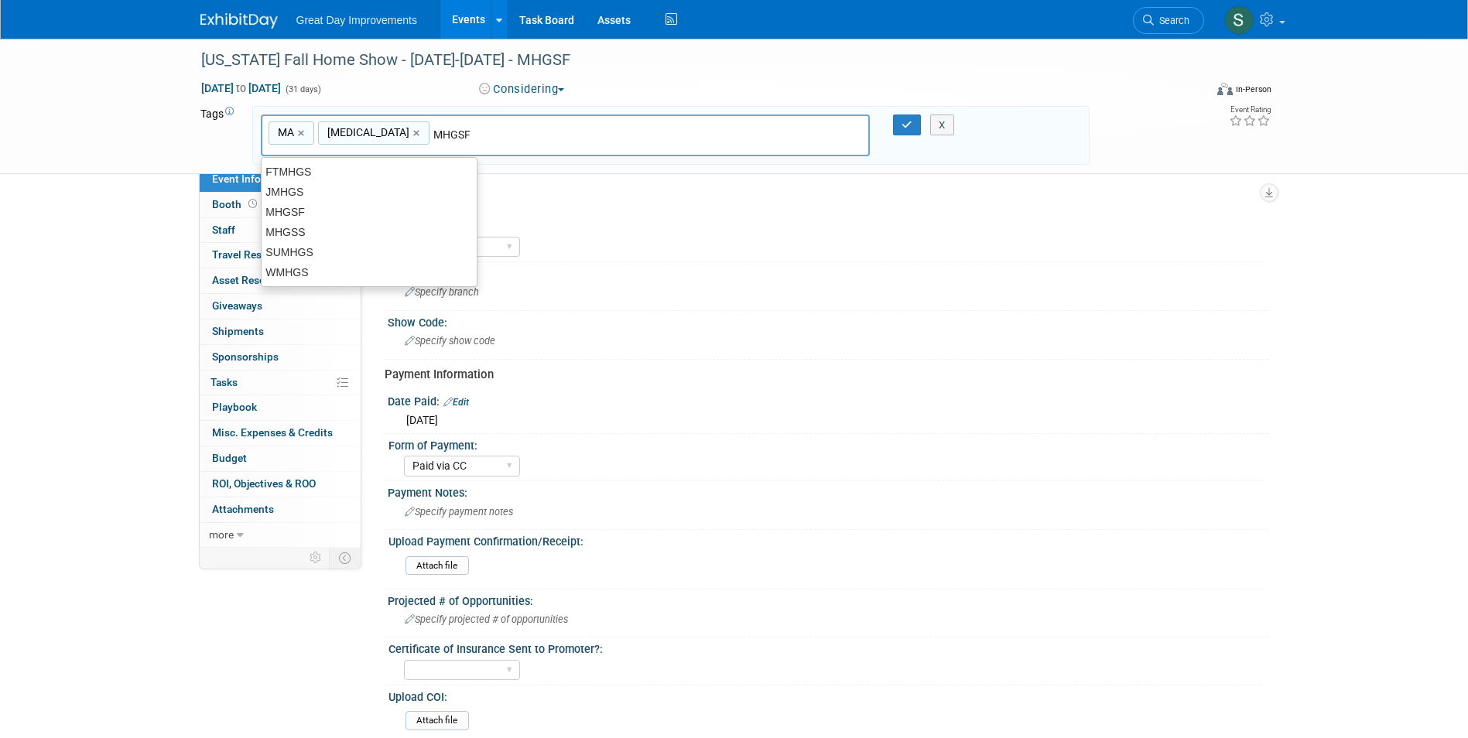
type input "MHGSF"
type input "MA, BAL, MHGSF"
type input "[DATE]"
type input "MA, BAL, MHGSF, OCT25"
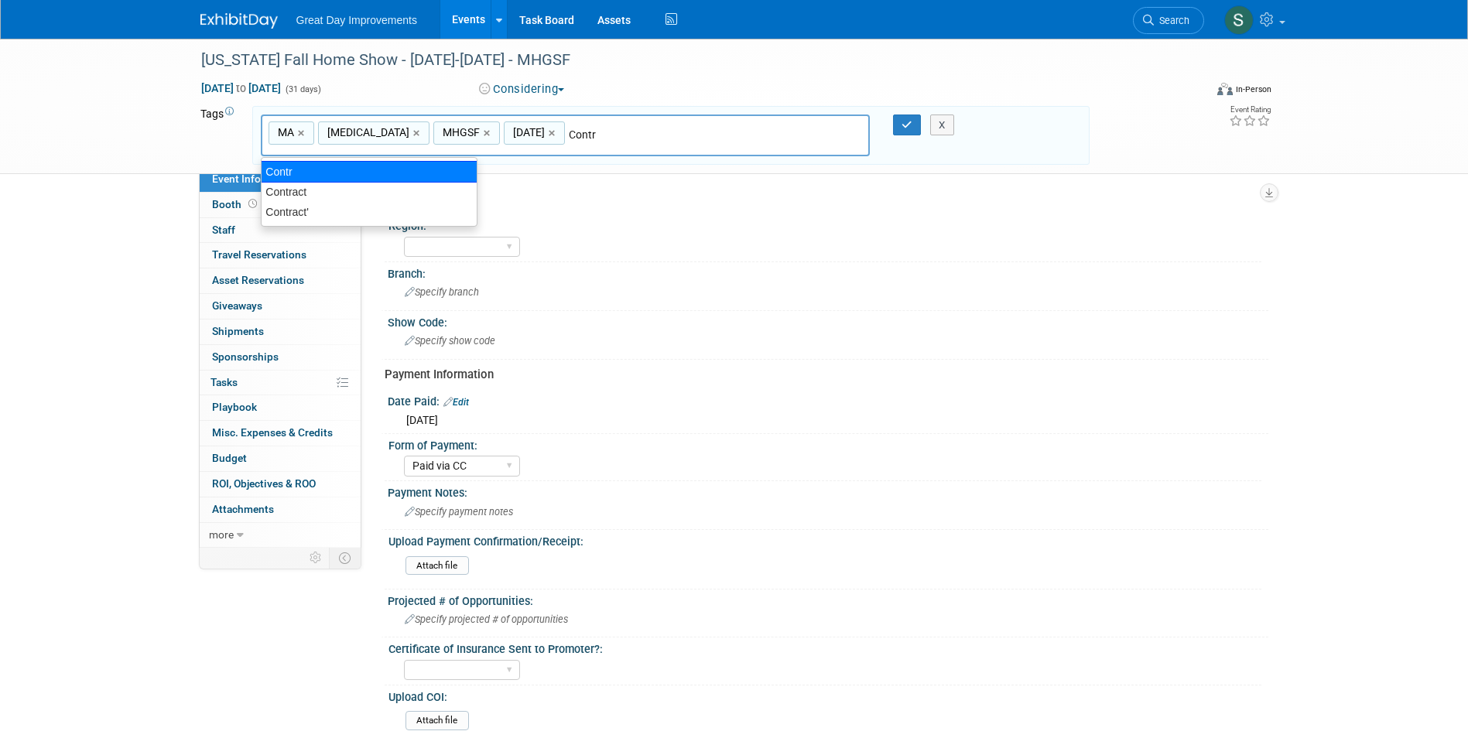
type input "Contract"
type input "MA, BAL, MHGSF, OCT25, Contract"
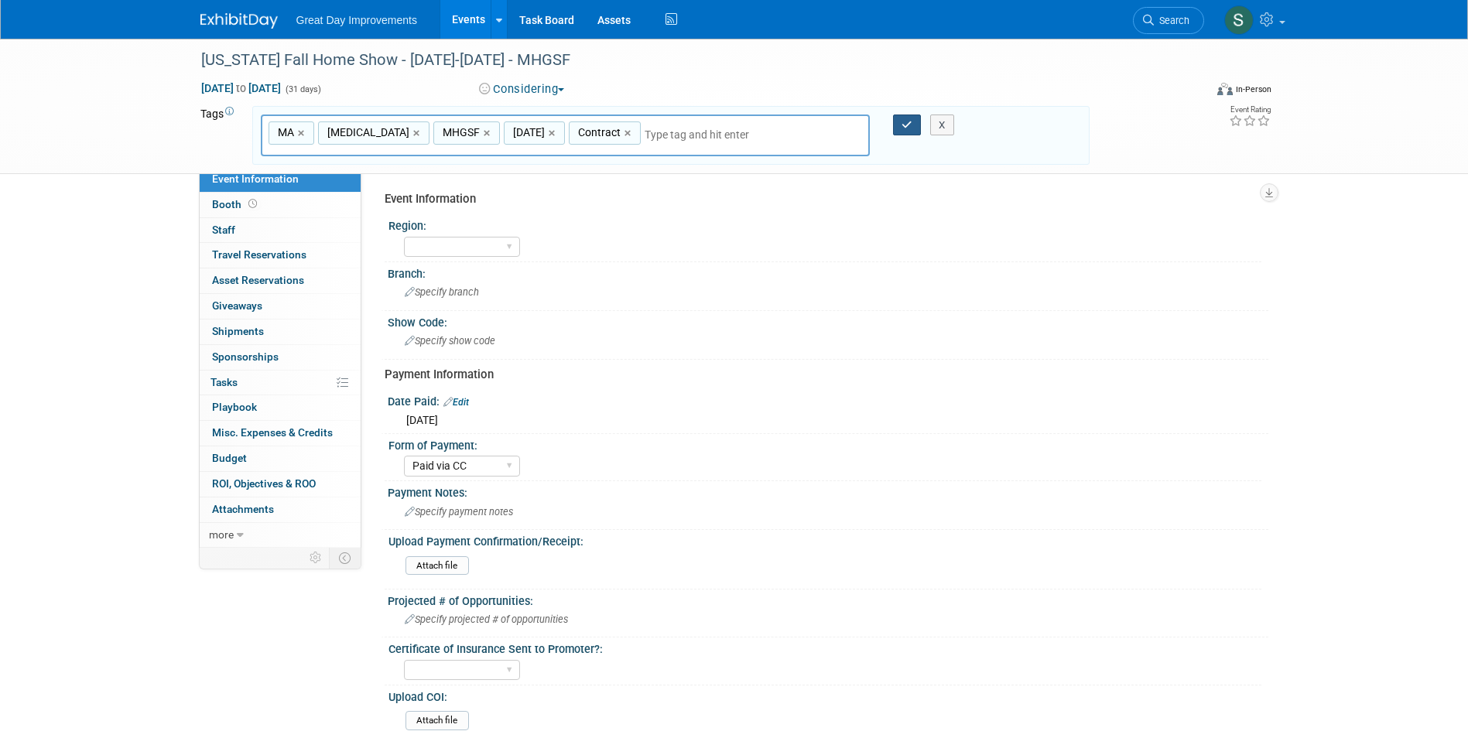
click at [911, 121] on icon "button" at bounding box center [906, 125] width 11 height 10
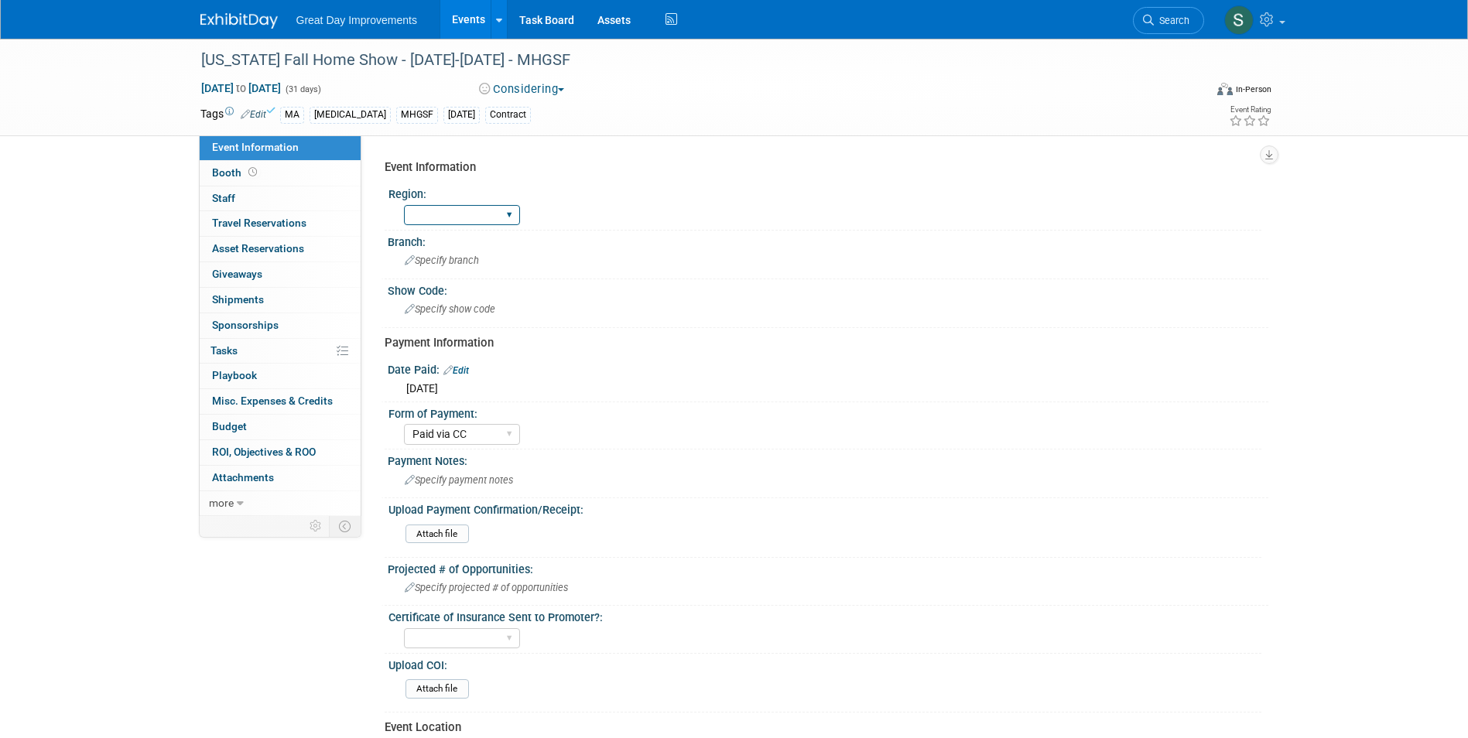
click at [450, 225] on select "GC MA MW MTW NE NEW OV PL PNW SA SE SC UMW FL" at bounding box center [462, 215] width 116 height 21
select select "MA"
click at [404, 205] on select "GC MA MW MTW NE NEW OV PL PNW SA SE SC UMW FL" at bounding box center [462, 215] width 116 height 21
click at [425, 252] on div "Specify branch" at bounding box center [827, 260] width 857 height 24
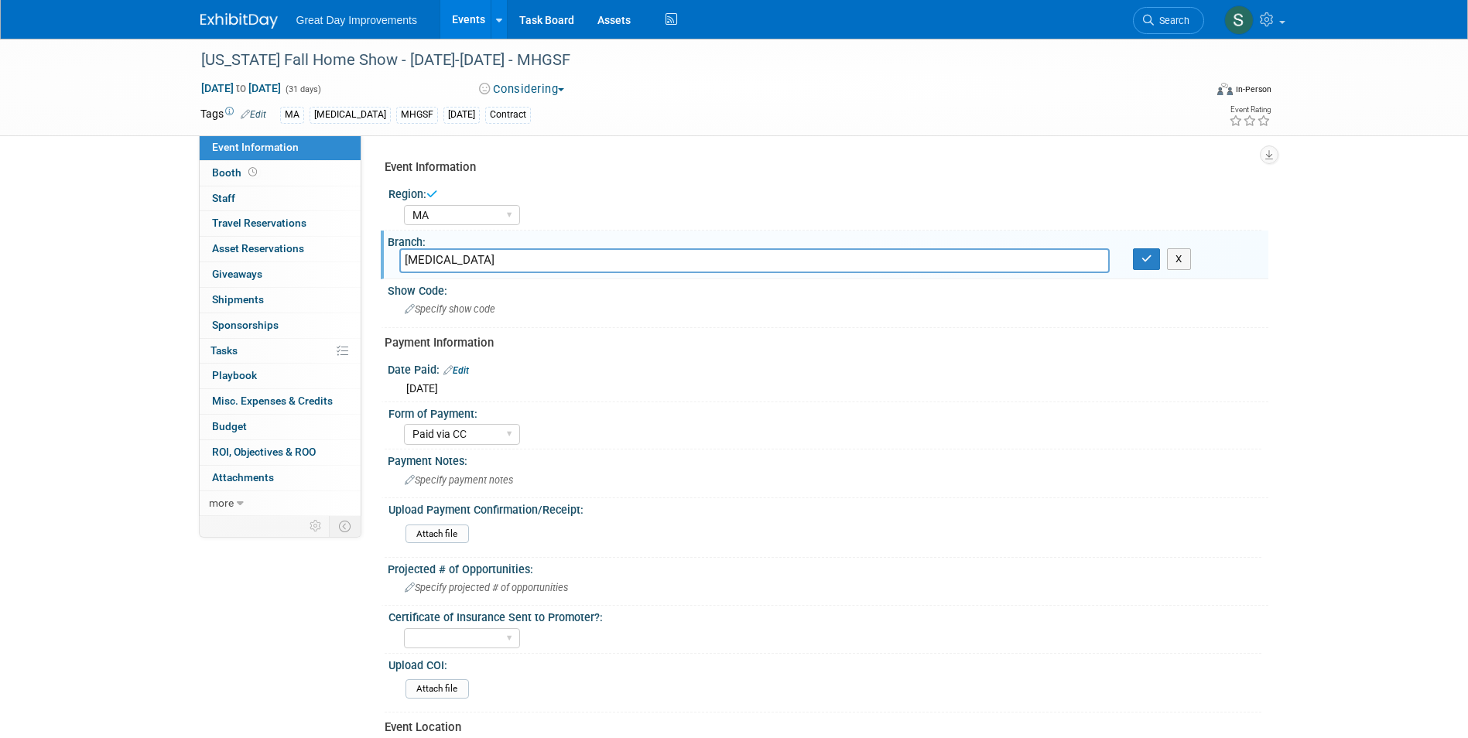
type input "[MEDICAL_DATA]"
click at [1133, 248] on button "button" at bounding box center [1147, 259] width 28 height 22
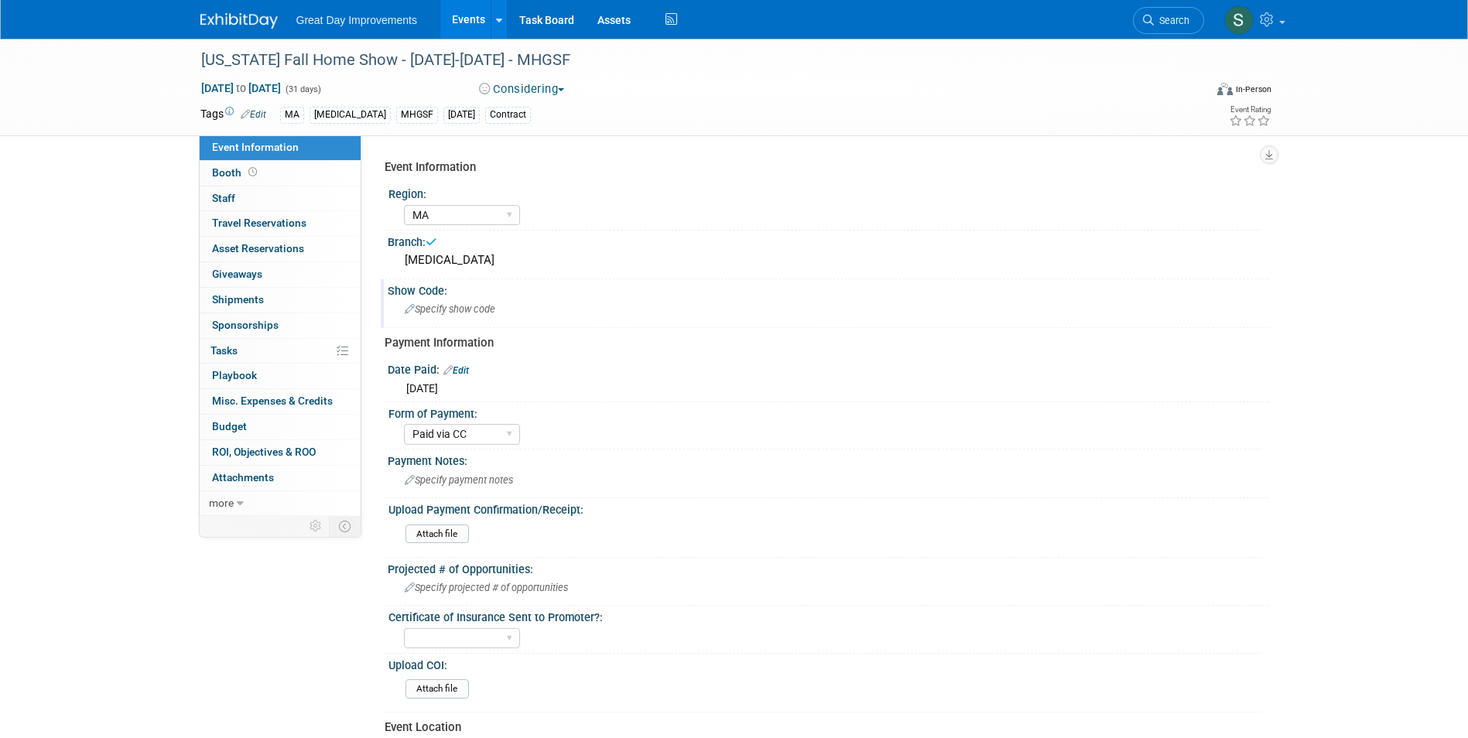
click at [516, 299] on div "Specify show code" at bounding box center [827, 309] width 857 height 24
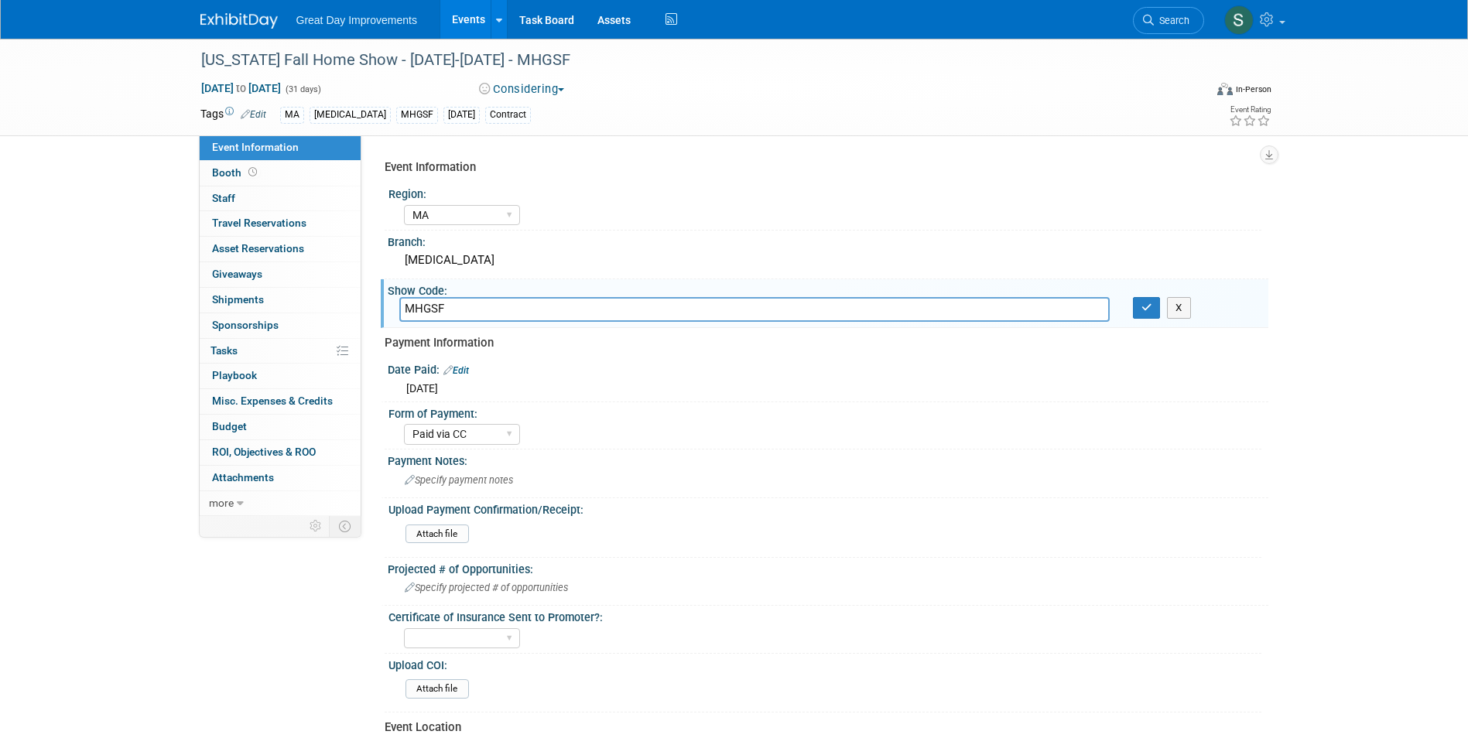
type input "MHGSF"
click at [722, 247] on div "Branch:" at bounding box center [828, 240] width 881 height 19
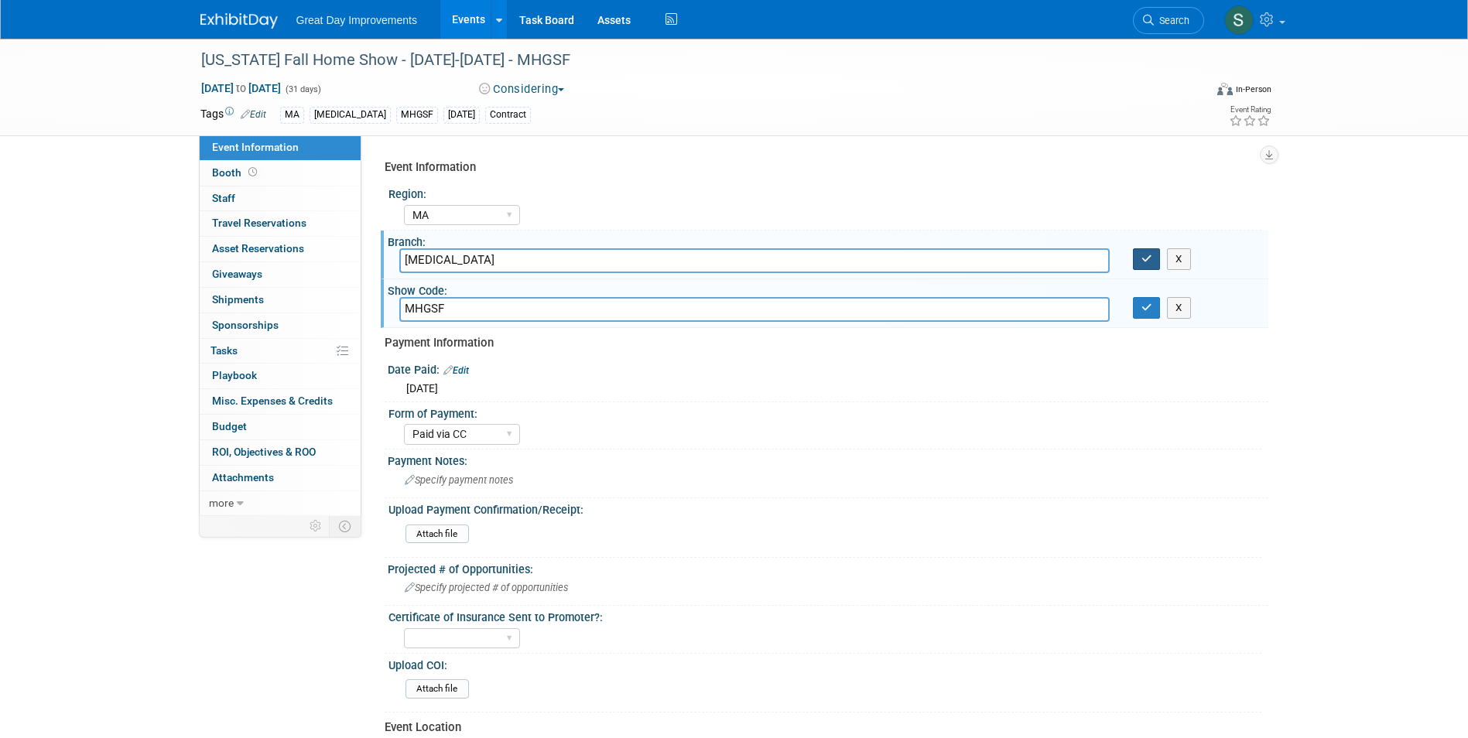
click at [1146, 258] on icon "button" at bounding box center [1146, 259] width 11 height 10
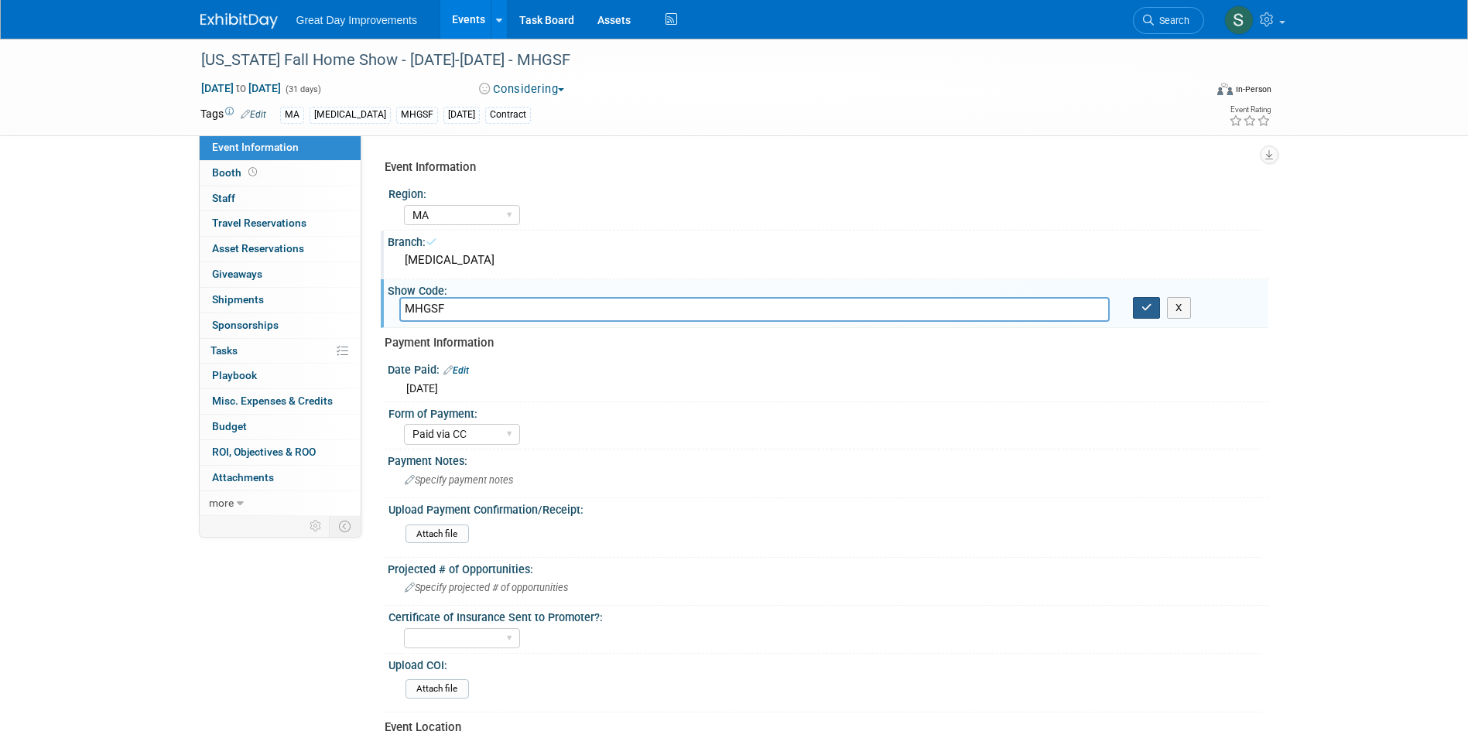
click at [1147, 310] on icon "button" at bounding box center [1146, 308] width 11 height 10
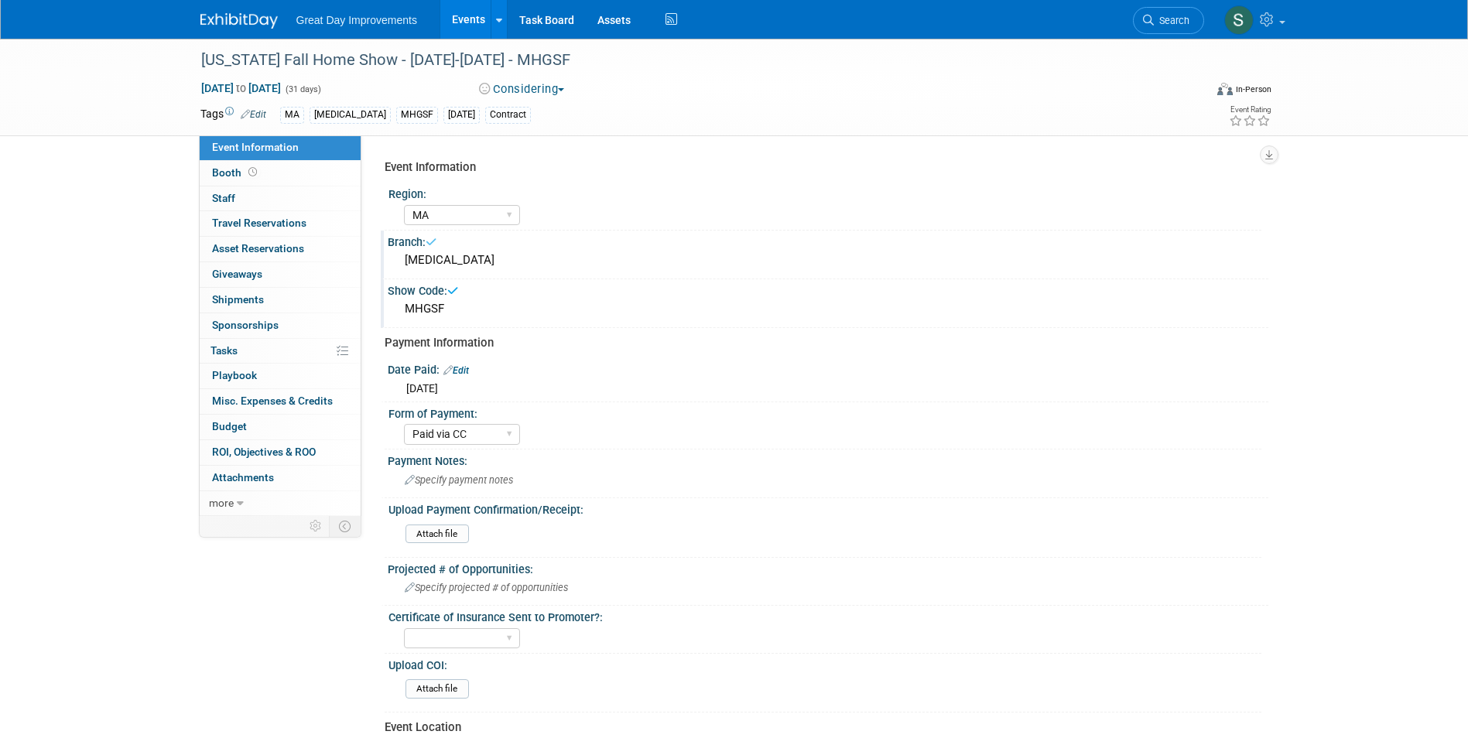
click at [276, 15] on img at bounding box center [238, 20] width 77 height 15
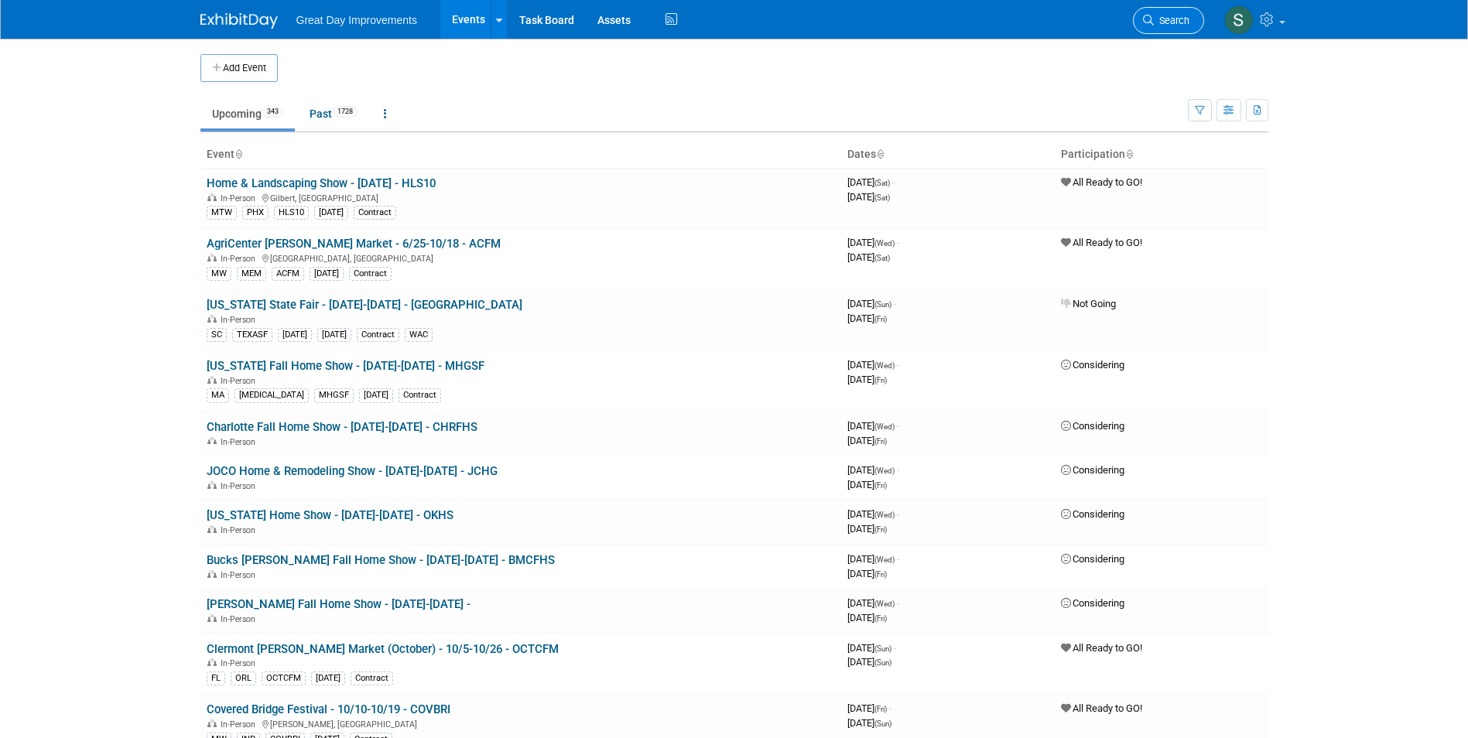
click at [1146, 15] on icon at bounding box center [1148, 20] width 11 height 11
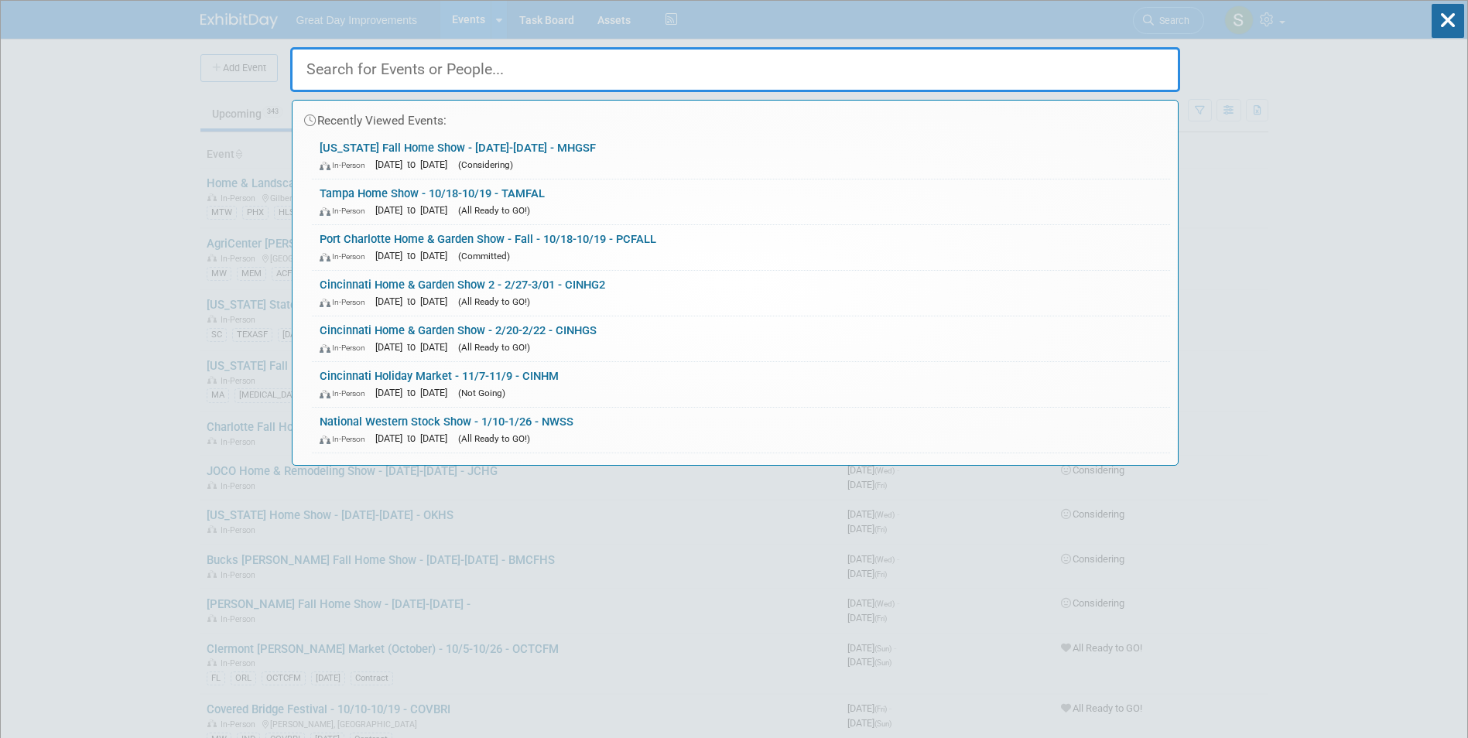
paste input "BMCFHS"
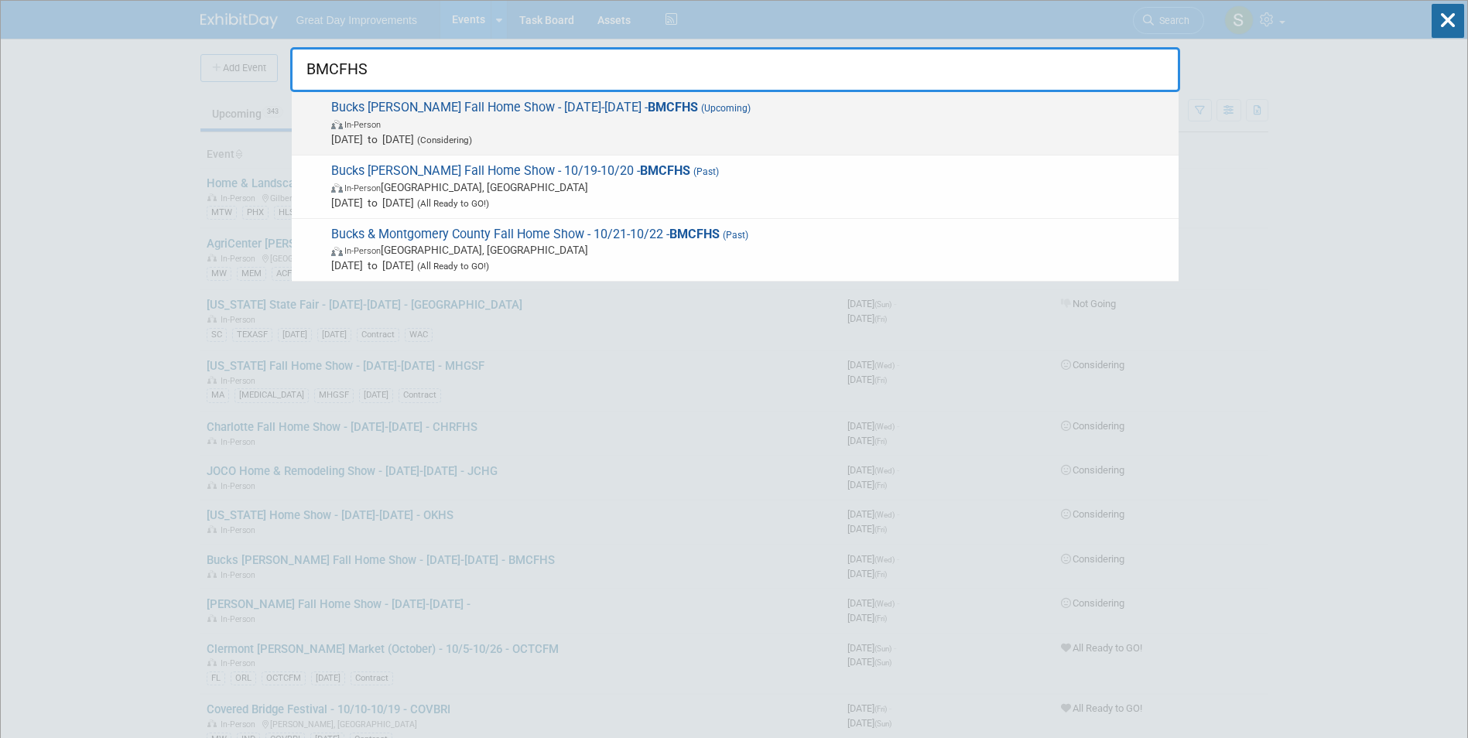
type input "BMCFHS"
click at [563, 120] on span "In-Person" at bounding box center [750, 123] width 839 height 15
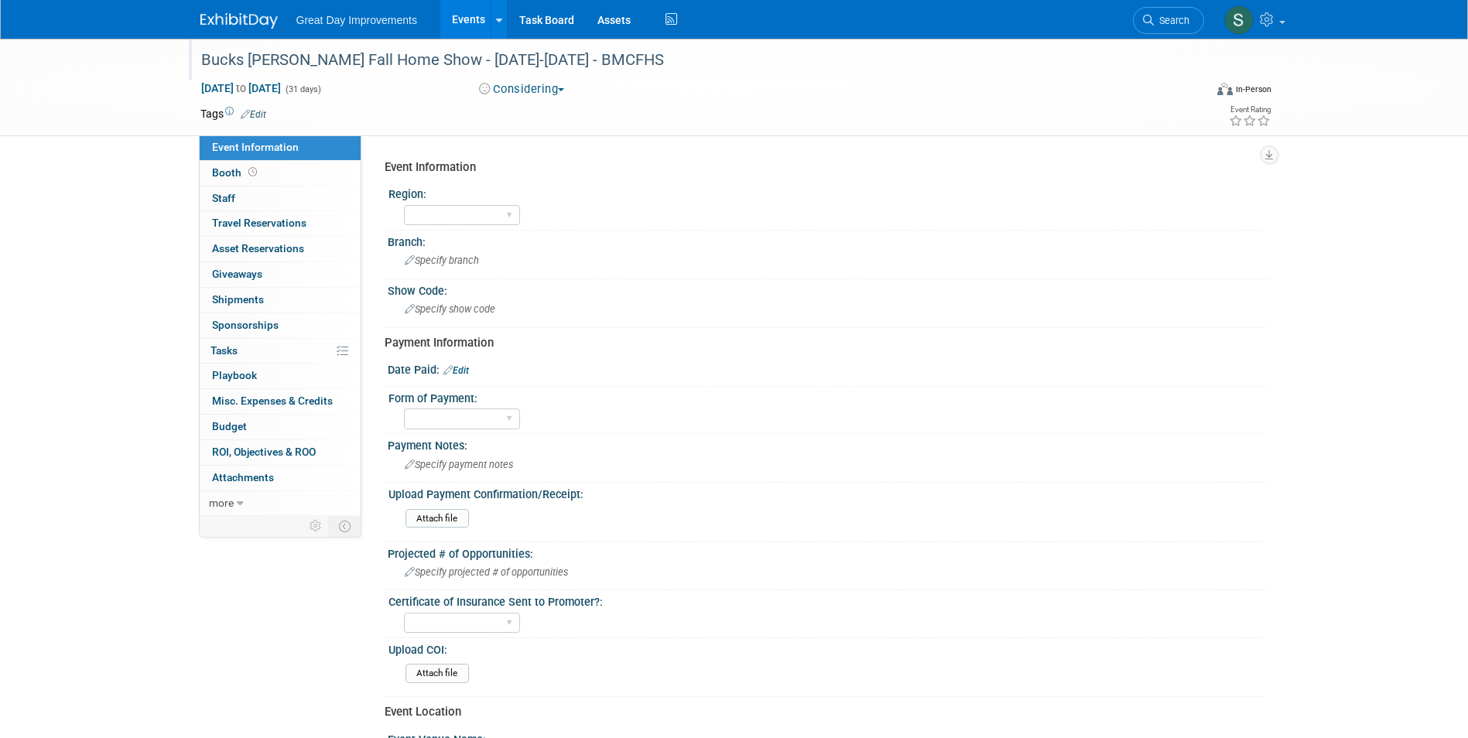
click at [454, 63] on div "Bucks [PERSON_NAME] Fall Home Show - [DATE]-[DATE] - BMCFHS" at bounding box center [688, 60] width 985 height 28
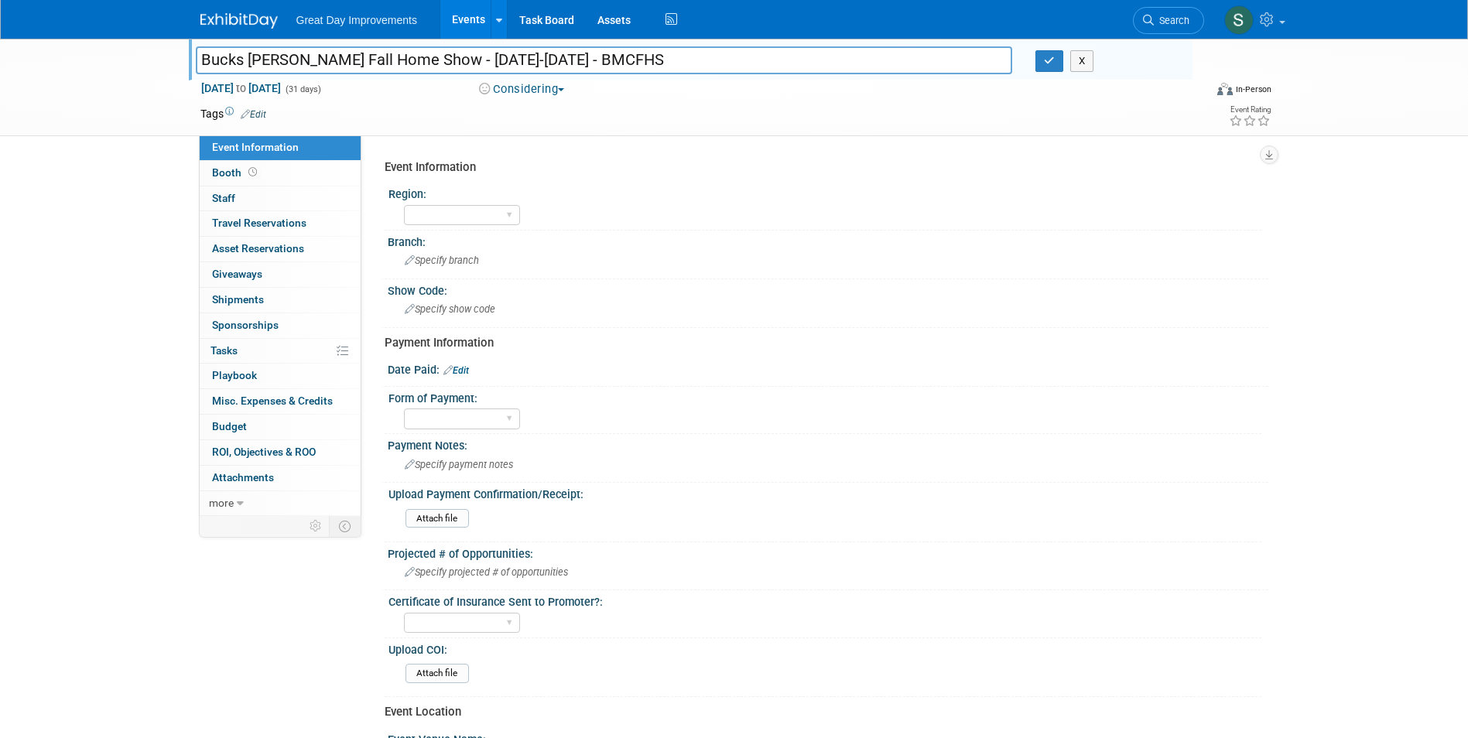
drag, startPoint x: 600, startPoint y: 61, endPoint x: 468, endPoint y: 70, distance: 131.9
click at [468, 70] on input "Bucks Montgomery Fall Home Show - 10/01/25-10/31/25 - BMCFHS" at bounding box center [604, 59] width 817 height 27
click at [491, 53] on input "Bucks Montgomery Fall Home Show - 10/ - BMCFHS" at bounding box center [604, 59] width 817 height 27
click at [486, 58] on input "Bucks Montgomery Fall Home Show - 10/- BMCFHS" at bounding box center [604, 59] width 817 height 27
type input "Bucks [PERSON_NAME] Fall Home Show - 10/18-10/19- BMCFHS"
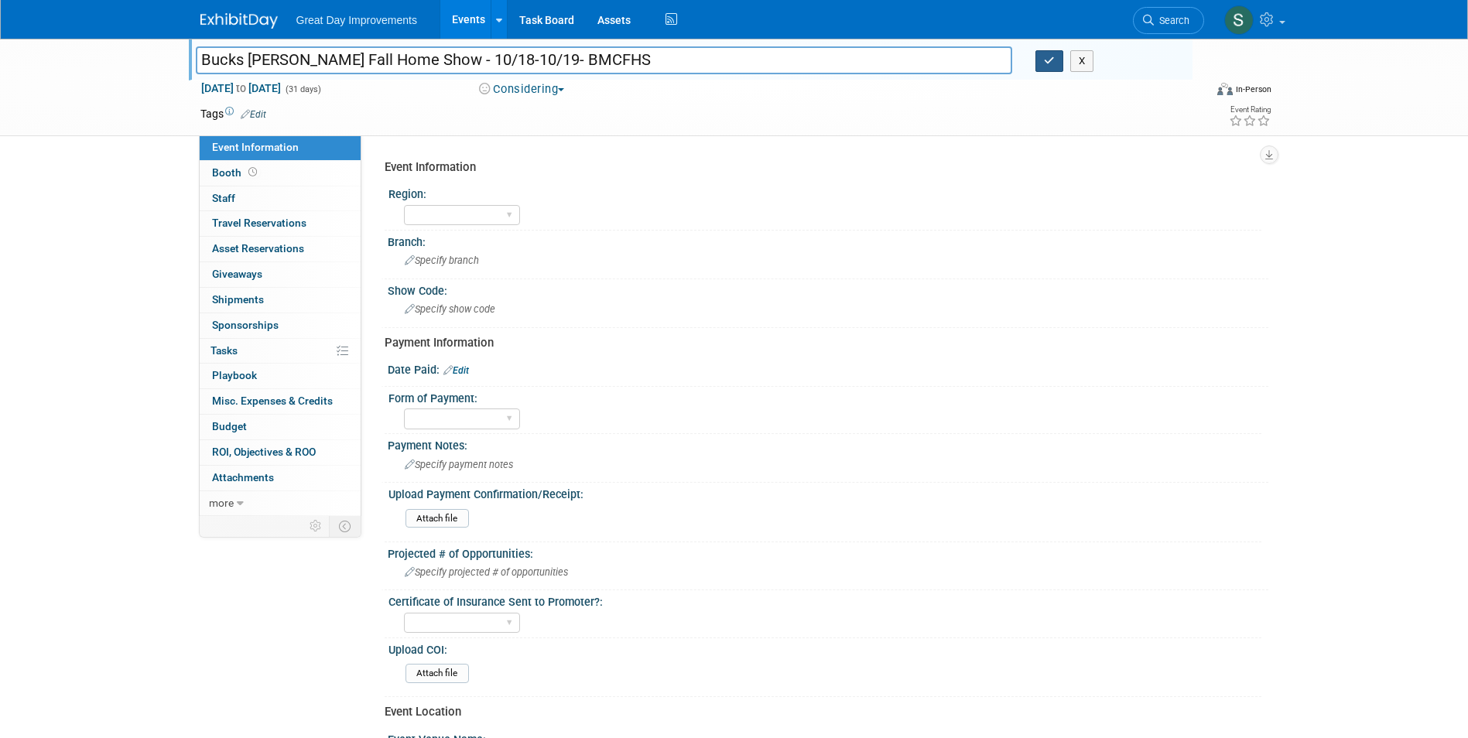
click at [1048, 60] on icon "button" at bounding box center [1049, 61] width 11 height 10
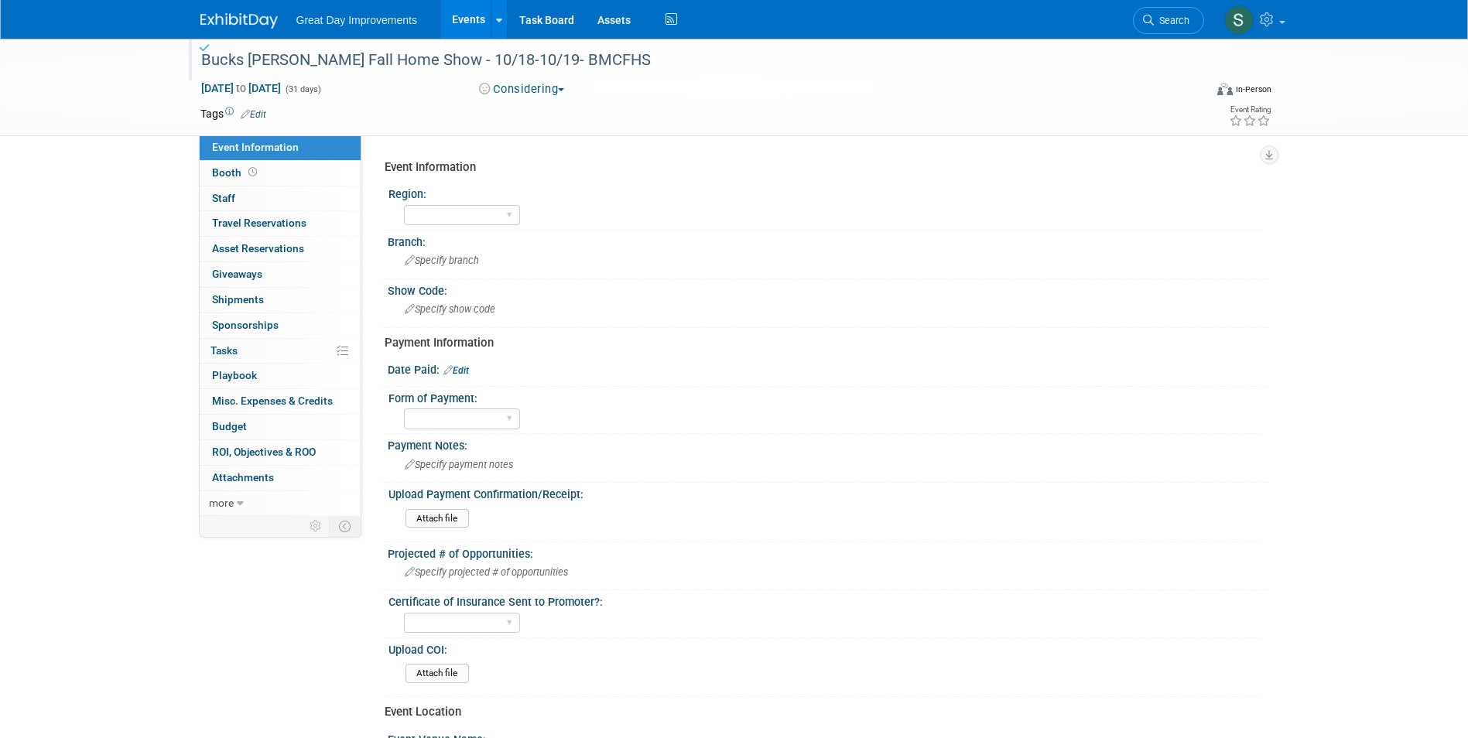
click at [515, 104] on div "Tags Edit" at bounding box center [644, 114] width 889 height 21
click at [516, 88] on button "Considering" at bounding box center [522, 89] width 97 height 16
click at [556, 197] on link "All Ready to GO!" at bounding box center [538, 201] width 128 height 22
click at [321, 87] on span "(31 days)" at bounding box center [302, 89] width 37 height 10
click at [282, 91] on span "Oct 1, 2025 to Oct 31, 2025" at bounding box center [240, 88] width 81 height 14
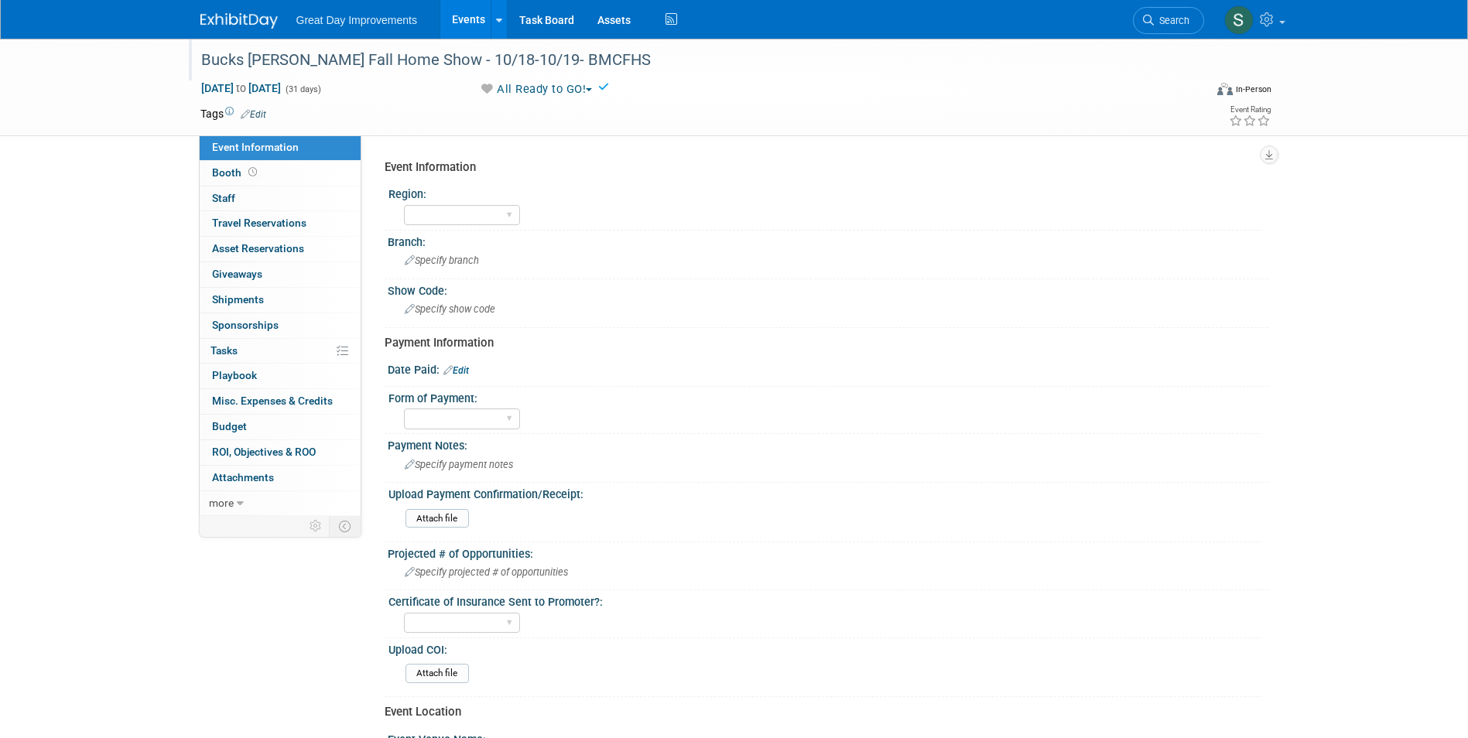
select select "9"
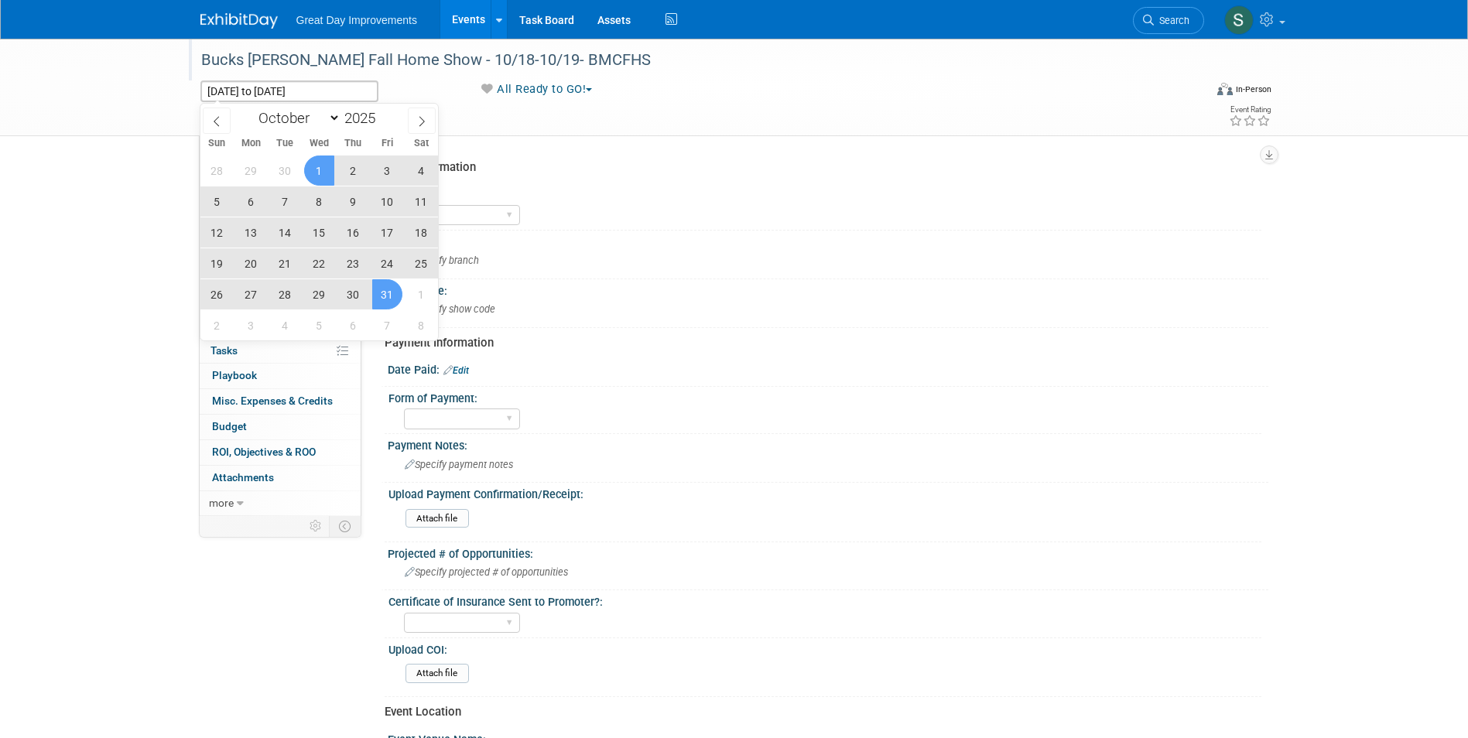
click at [422, 237] on span "18" at bounding box center [421, 232] width 30 height 30
type input "Oct 18, 2025"
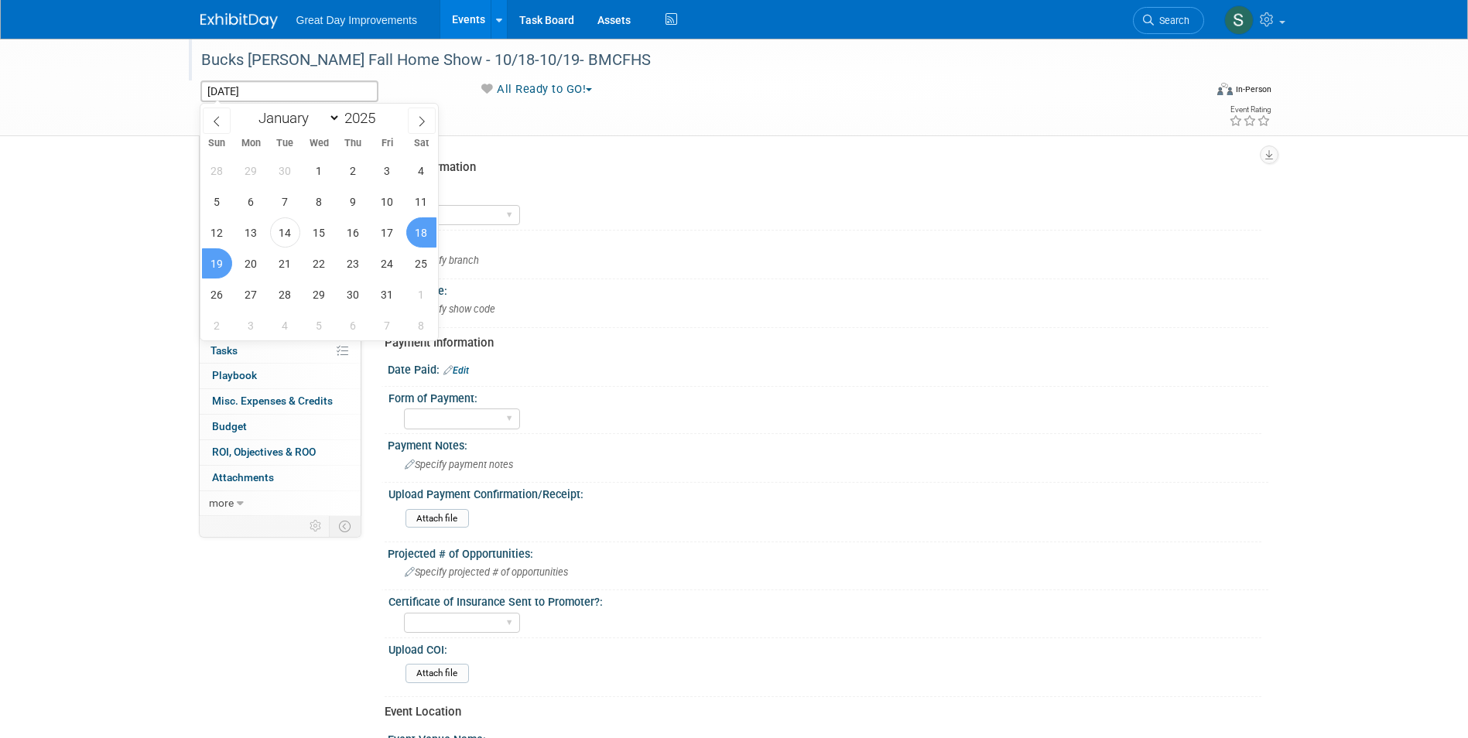
click at [214, 272] on span "19" at bounding box center [217, 263] width 30 height 30
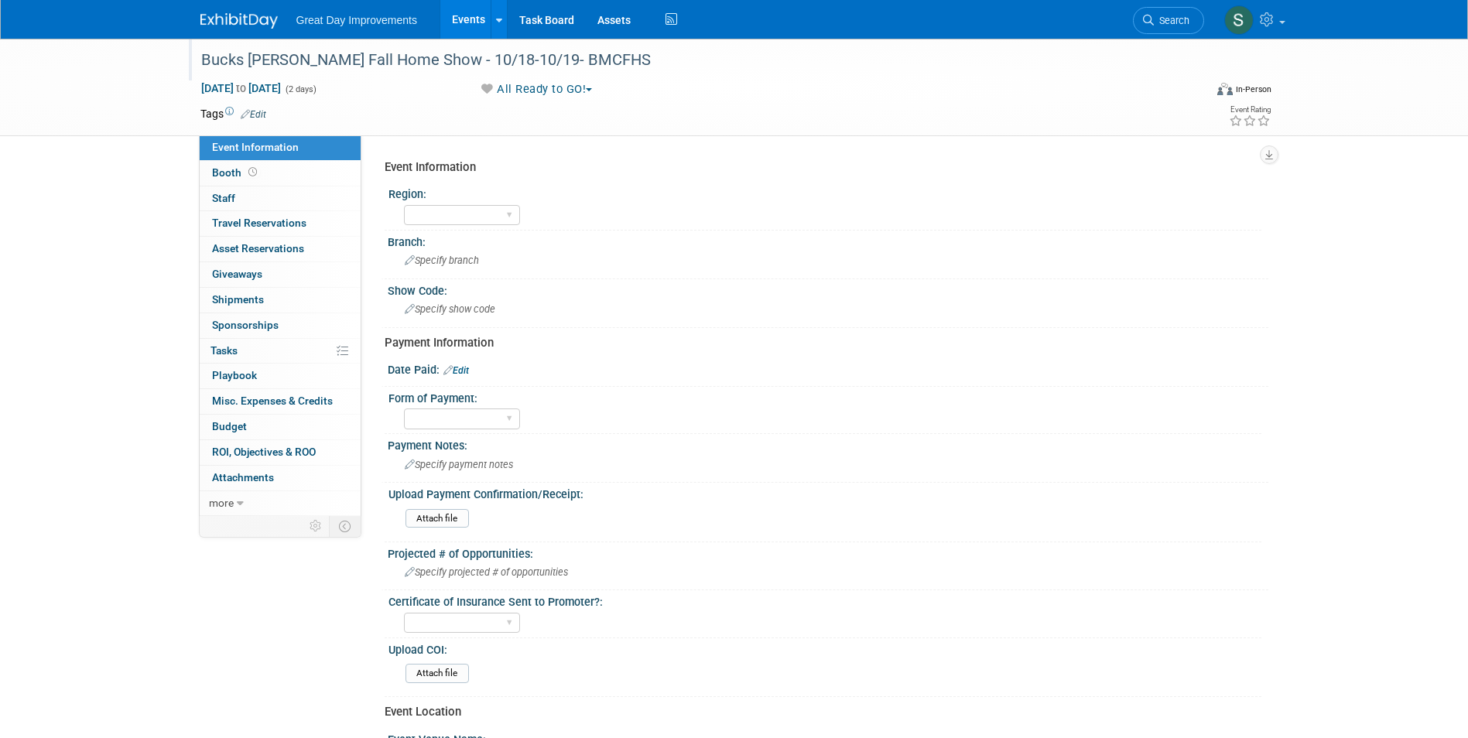
click at [247, 112] on icon at bounding box center [245, 114] width 9 height 10
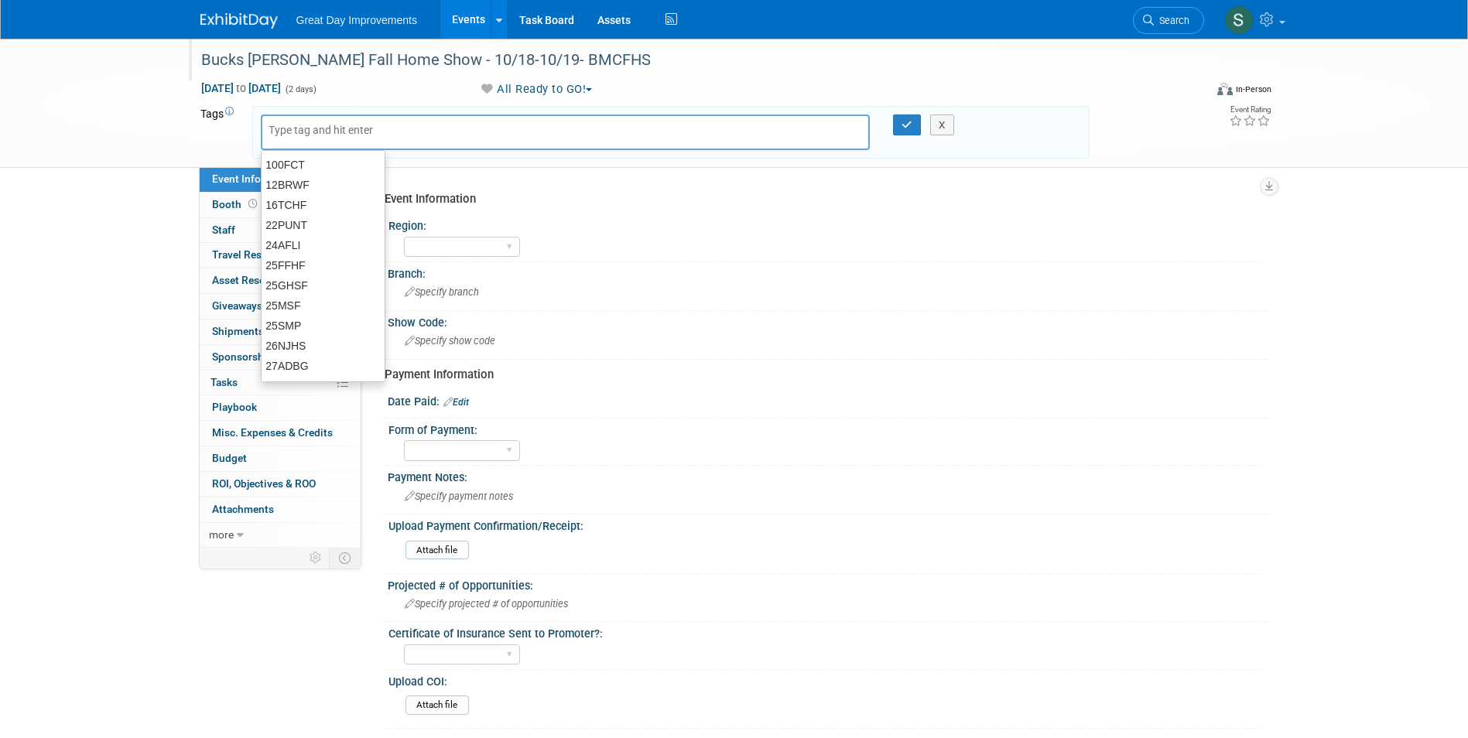
click at [292, 136] on input "text" at bounding box center [330, 129] width 124 height 15
type input "MA"
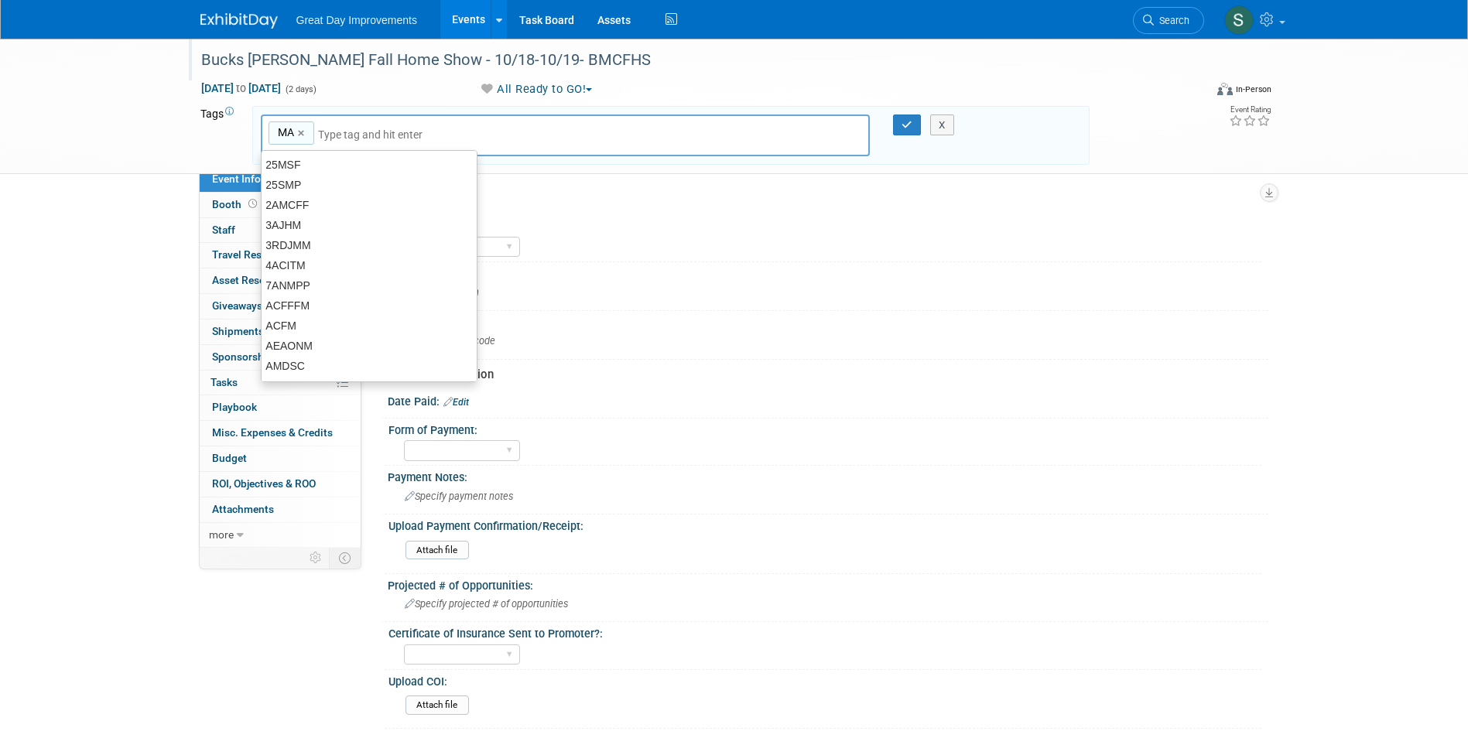
type input "MA"
type input "PHI"
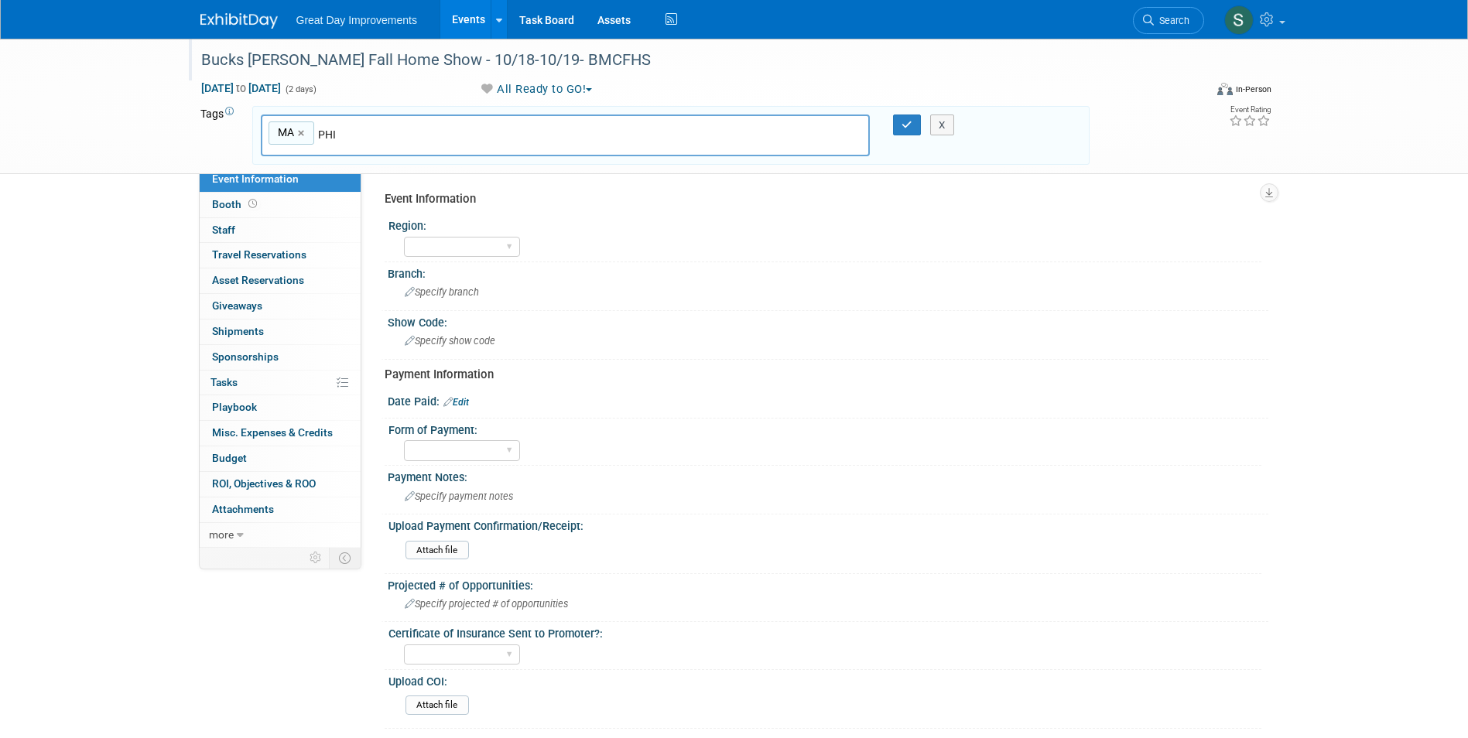
type input "MA, PHI"
type input "BMCFHS"
type input "MA, PHI, BMCFHS"
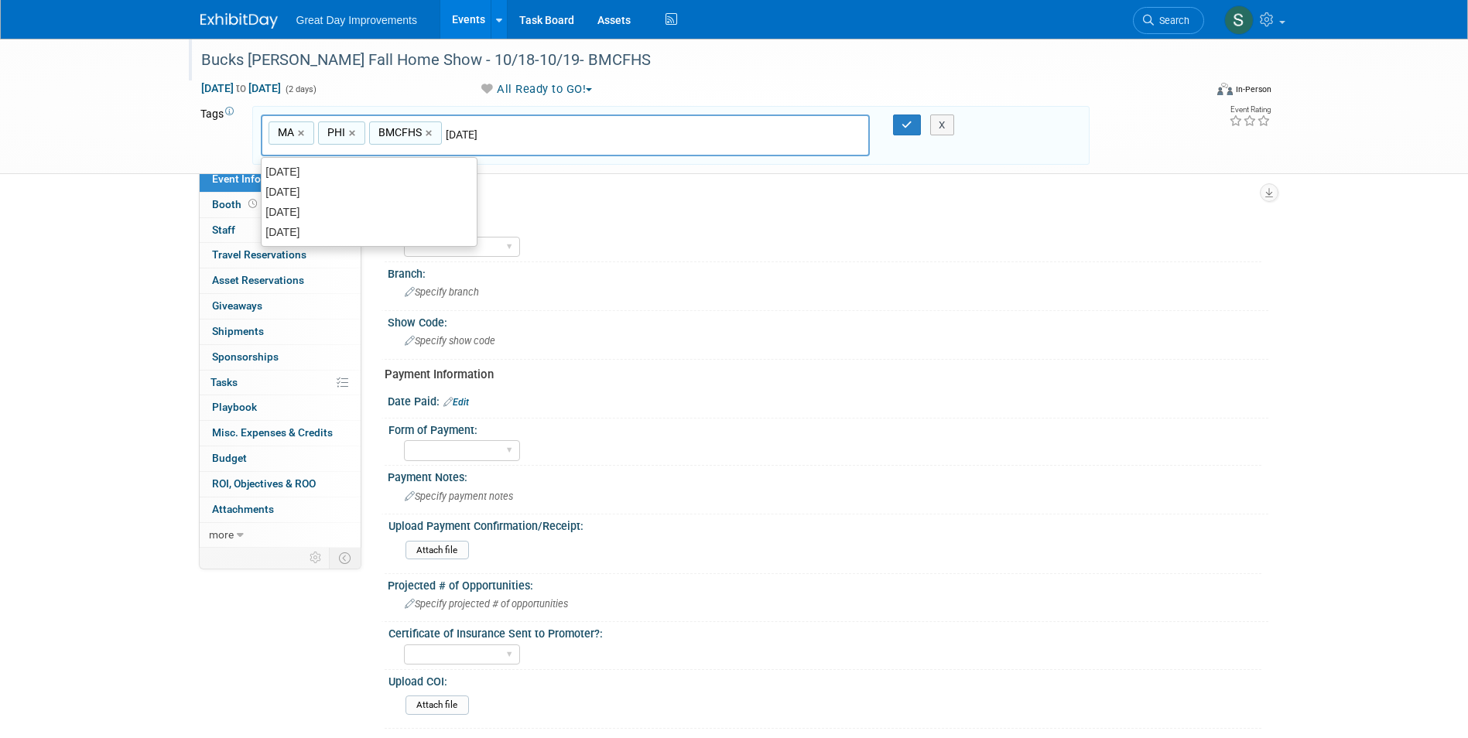
type input "[DATE]"
type input "MA, PHI, BMCFHS, OCT25"
type input "Cont"
click at [310, 209] on div "Contract" at bounding box center [369, 212] width 217 height 22
type input "MA, PHI, BMCFHS, OCT25, Contract"
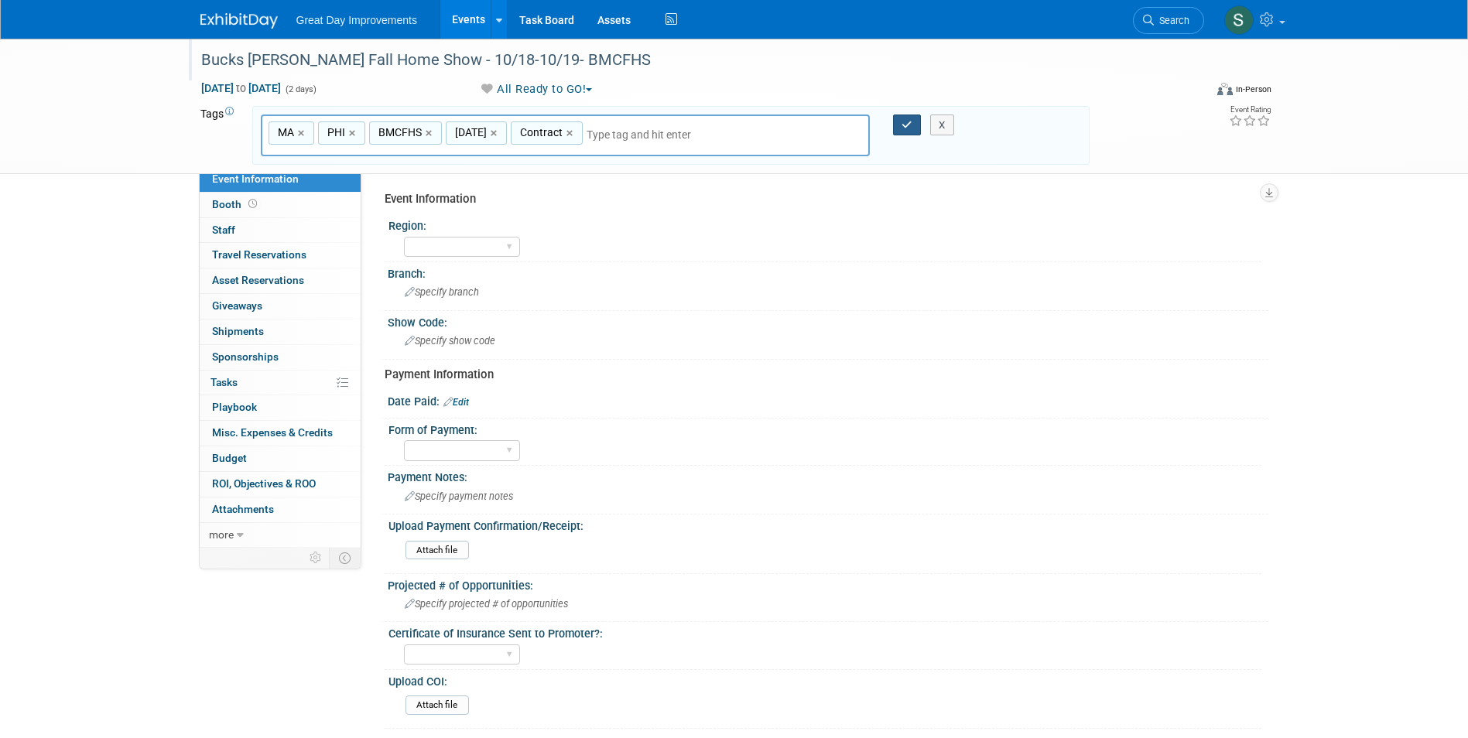
click at [904, 120] on icon "button" at bounding box center [906, 125] width 11 height 10
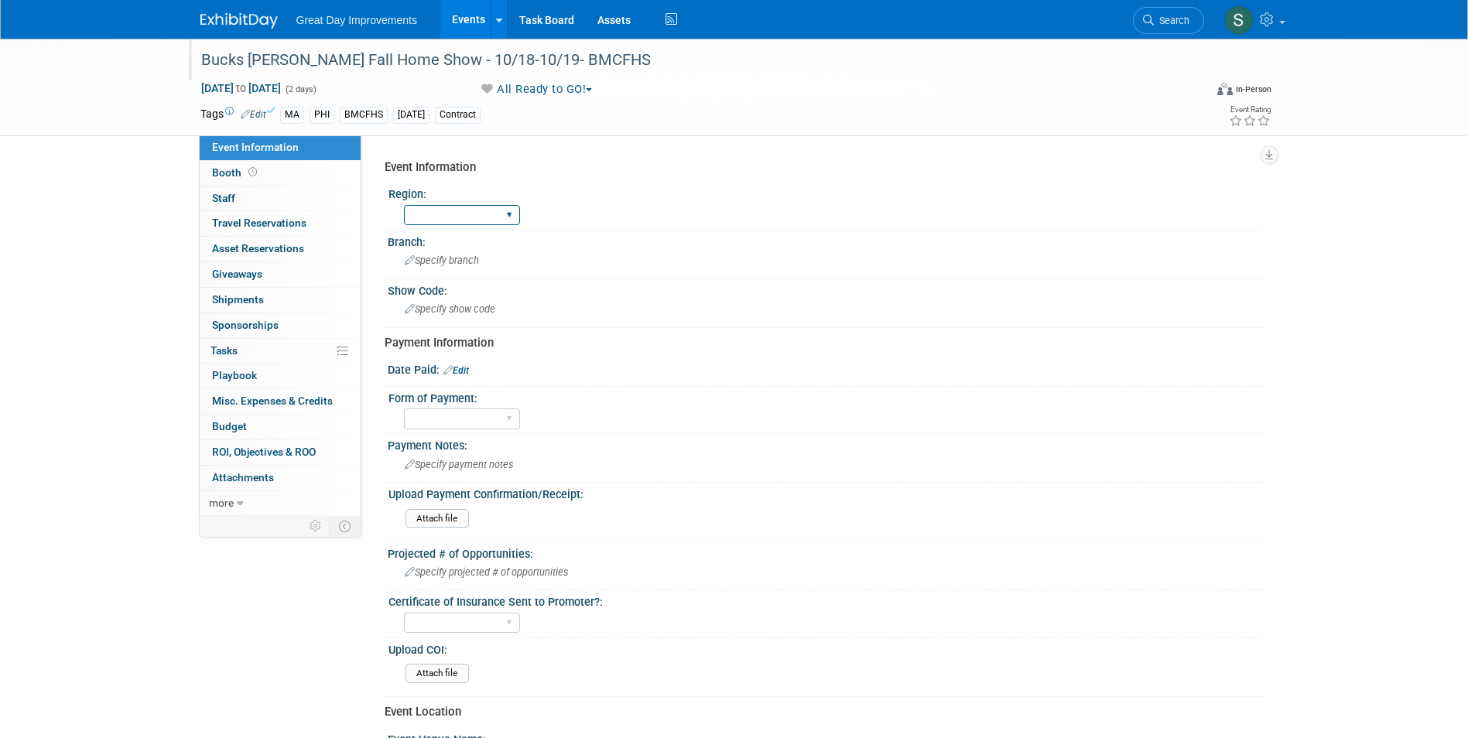
click at [429, 213] on select "GC MA MW MTW NE NEW OV PL PNW SA SE SC UMW FL" at bounding box center [462, 215] width 116 height 21
select select "MA"
click at [404, 205] on select "GC MA MW MTW NE NEW OV PL PNW SA SE SC UMW FL" at bounding box center [462, 215] width 116 height 21
click at [467, 247] on div "Branch:" at bounding box center [828, 240] width 881 height 19
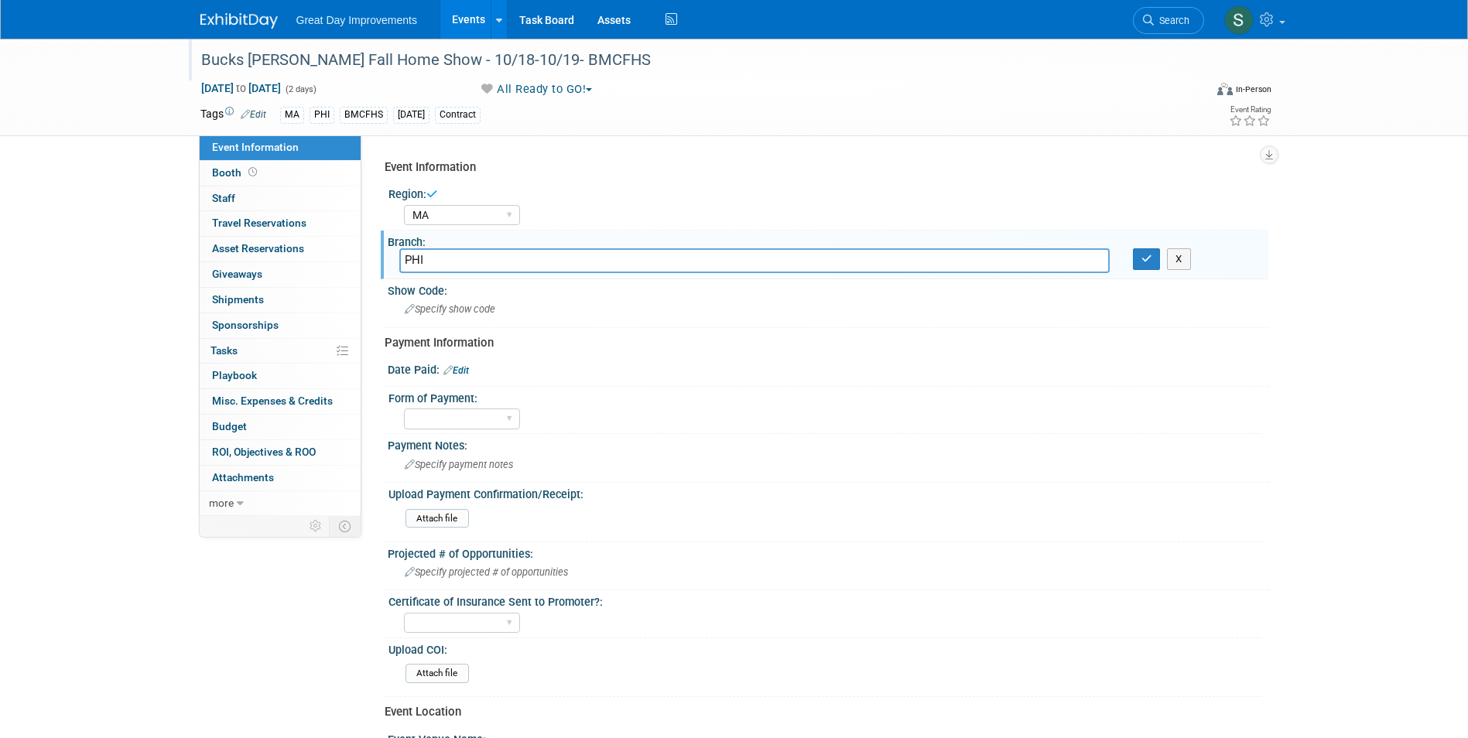
type input "PHI"
click at [1133, 248] on button "button" at bounding box center [1147, 259] width 28 height 22
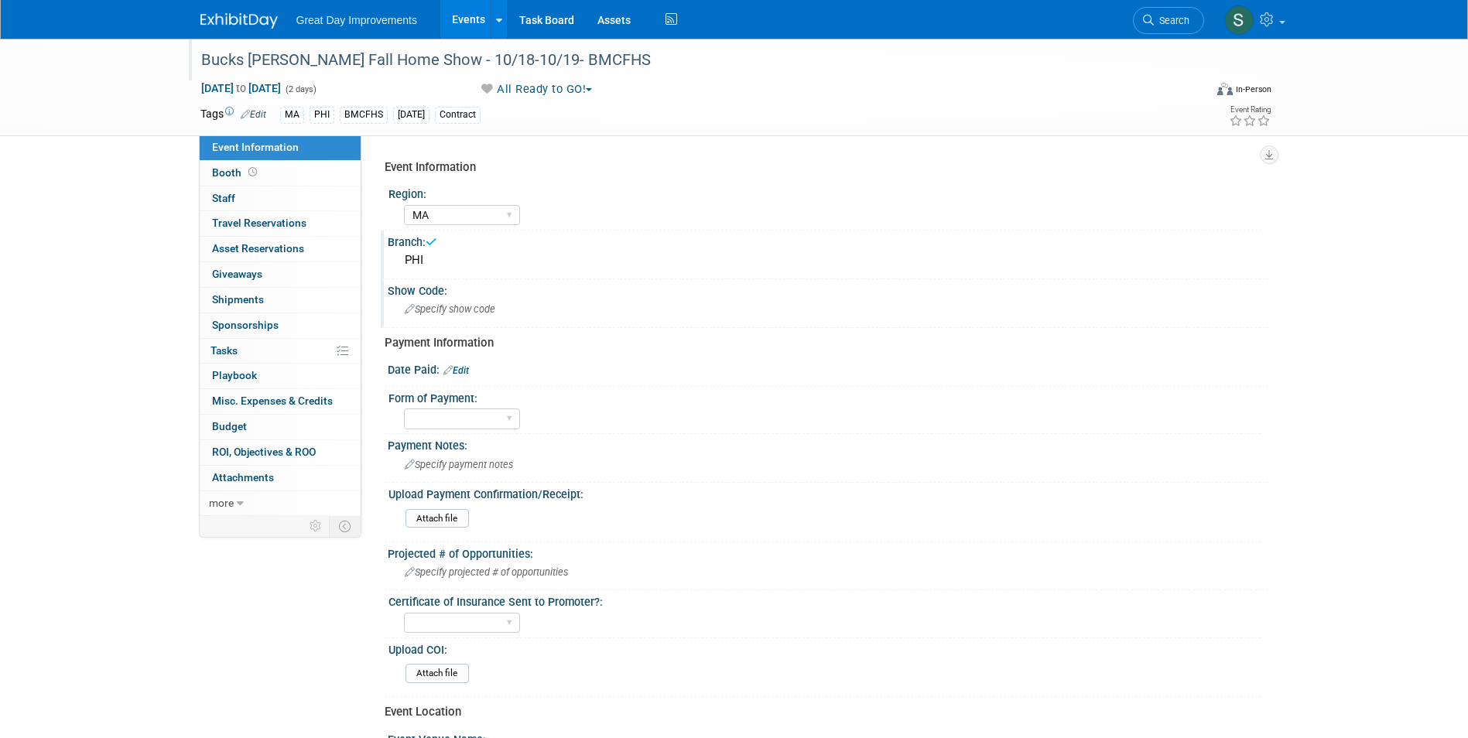
click at [519, 300] on div "Specify show code" at bounding box center [827, 309] width 857 height 24
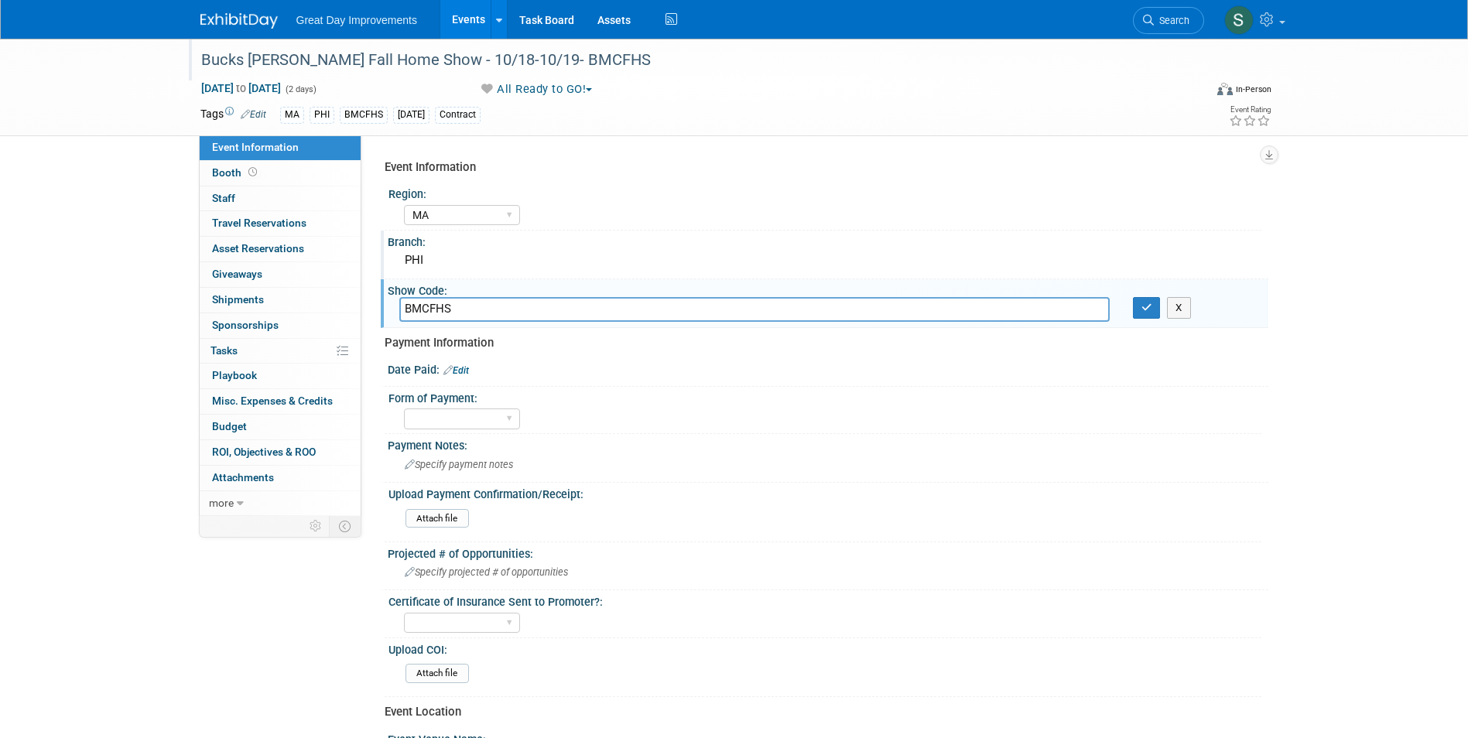
type input "BMCFHS"
click at [1133, 297] on button "button" at bounding box center [1147, 308] width 28 height 22
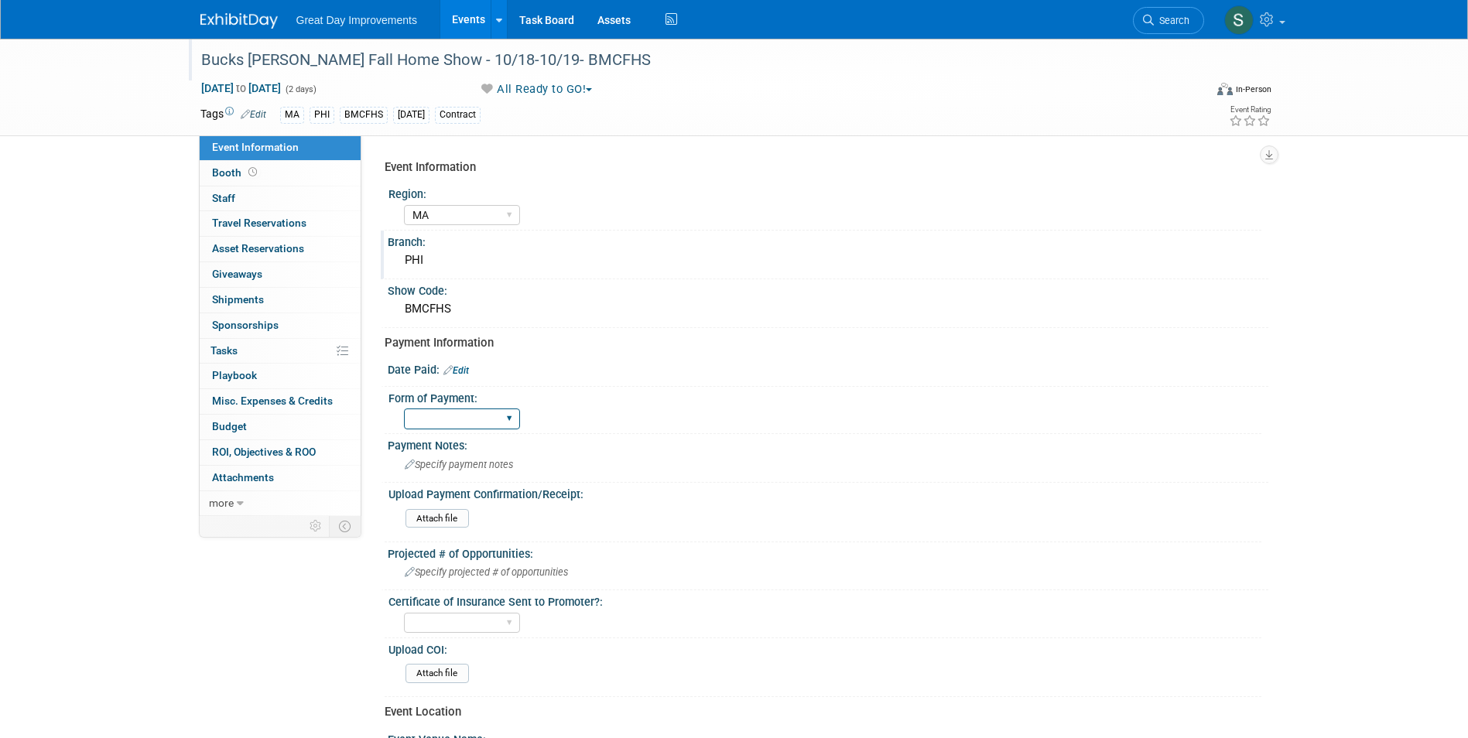
click at [461, 419] on select "Paid via CC Check Requested Pay at the Gate Other" at bounding box center [462, 419] width 116 height 21
select select "Paid via CC"
click at [404, 409] on select "Paid via CC Check Requested Pay at the Gate Other" at bounding box center [462, 419] width 116 height 21
click at [469, 373] on link "Edit" at bounding box center [456, 370] width 26 height 11
select select "9"
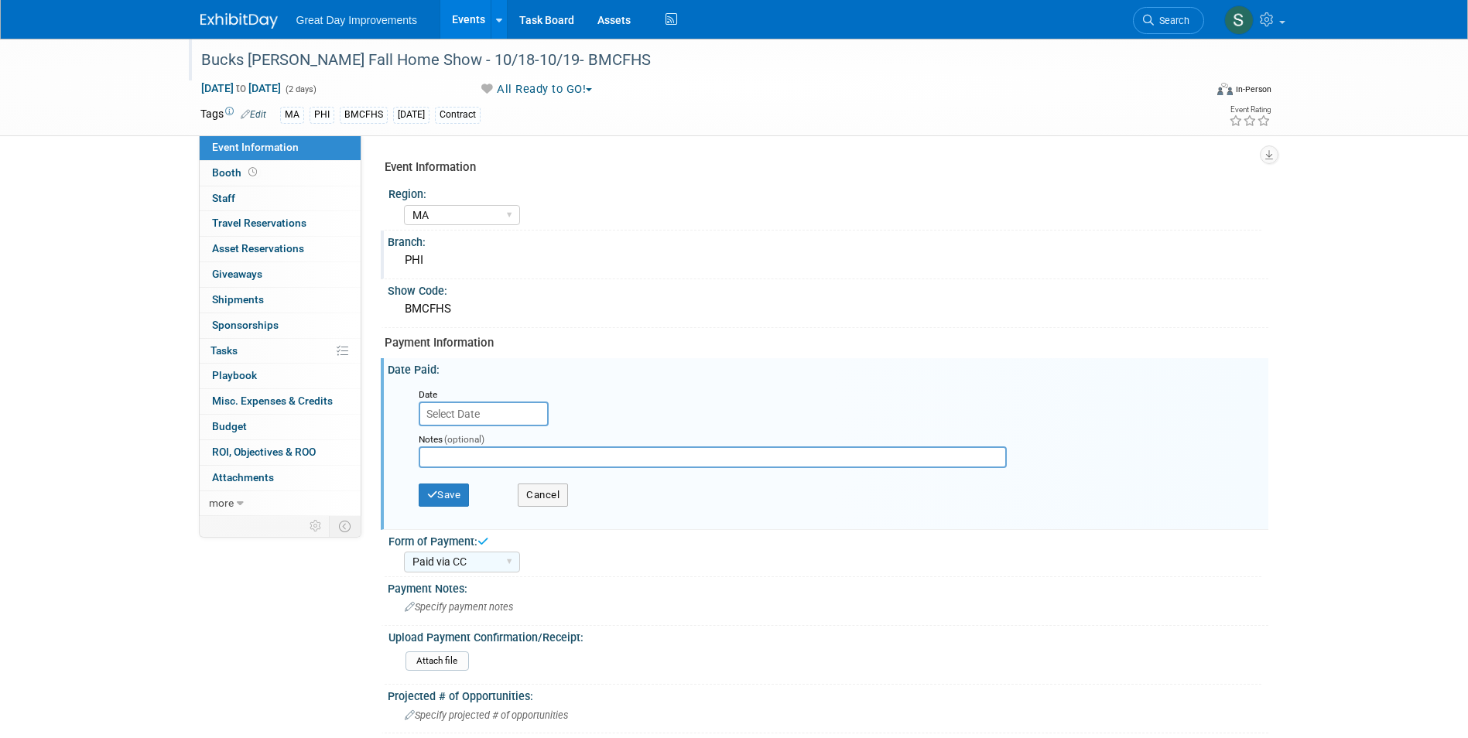
click at [477, 406] on input "text" at bounding box center [484, 414] width 130 height 25
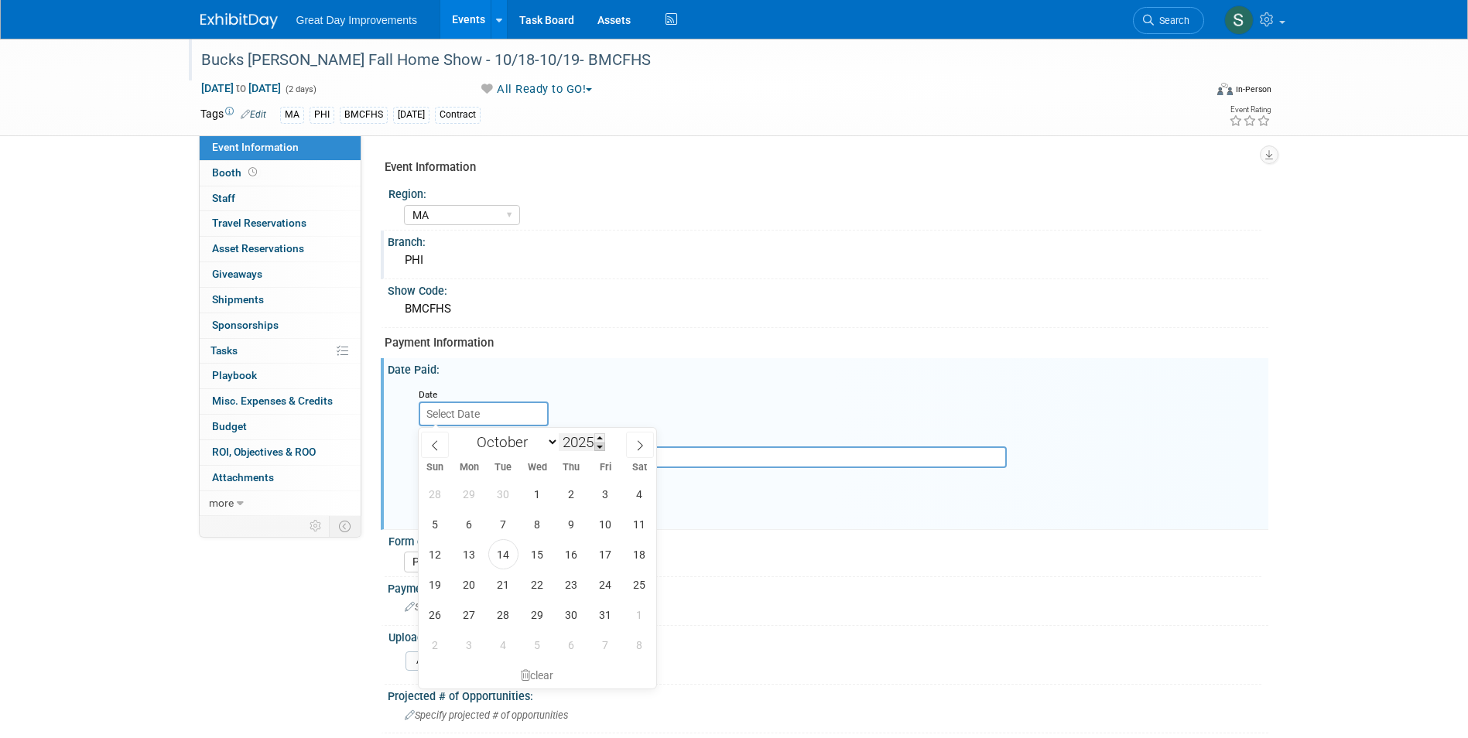
click at [599, 446] on span at bounding box center [599, 447] width 11 height 9
type input "2024"
click at [505, 559] on span "15" at bounding box center [503, 554] width 30 height 30
type input "Oct 15, 2024"
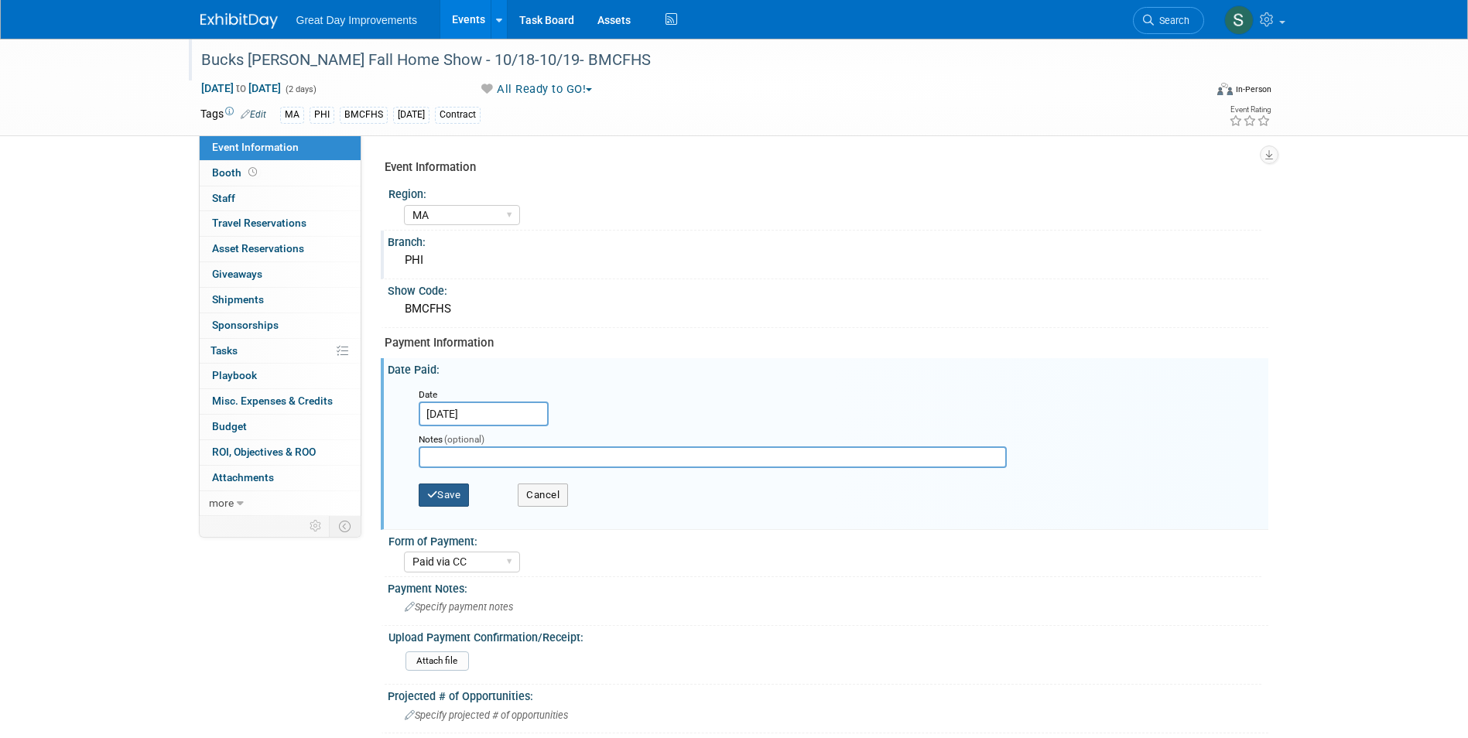
click at [455, 487] on button "Save" at bounding box center [444, 495] width 51 height 23
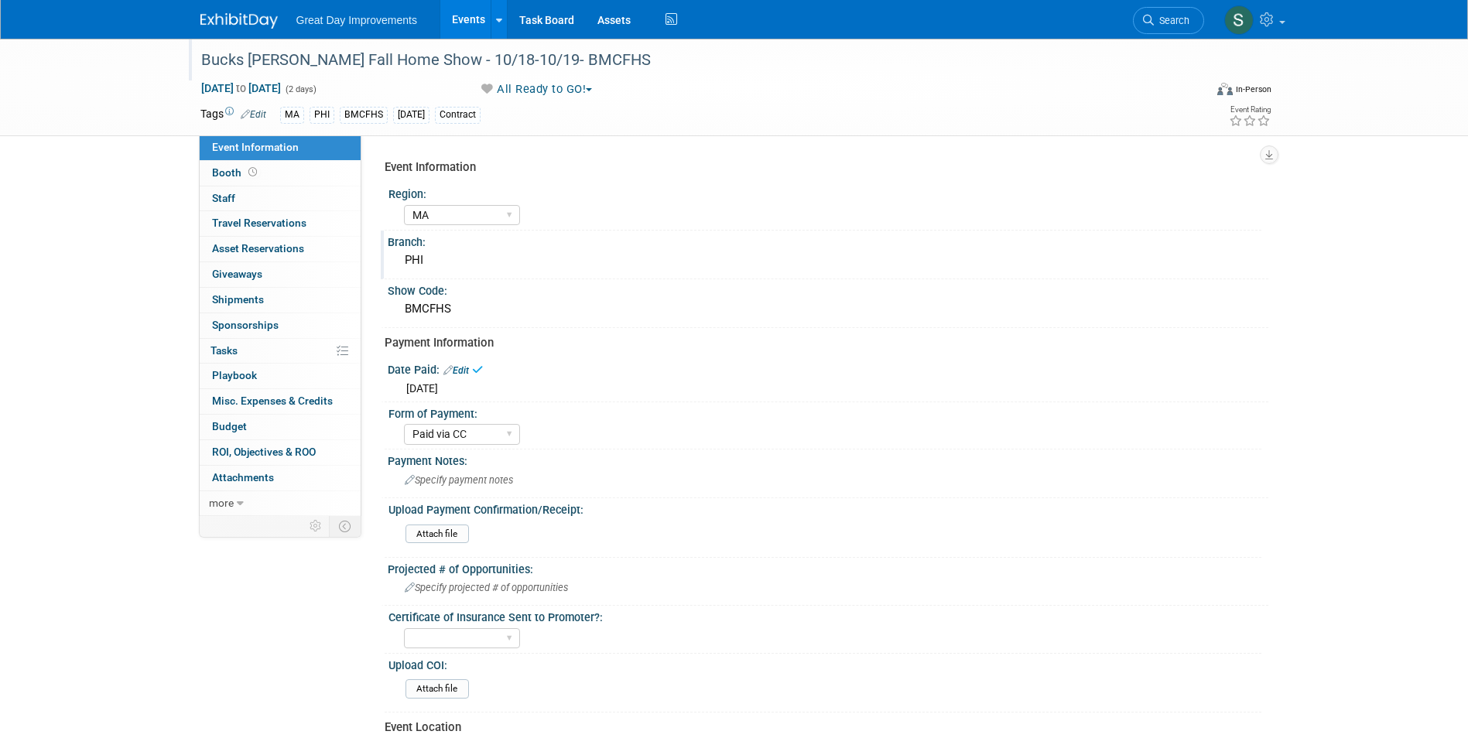
drag, startPoint x: 210, startPoint y: 21, endPoint x: 272, endPoint y: 3, distance: 64.4
click at [210, 21] on img at bounding box center [238, 20] width 77 height 15
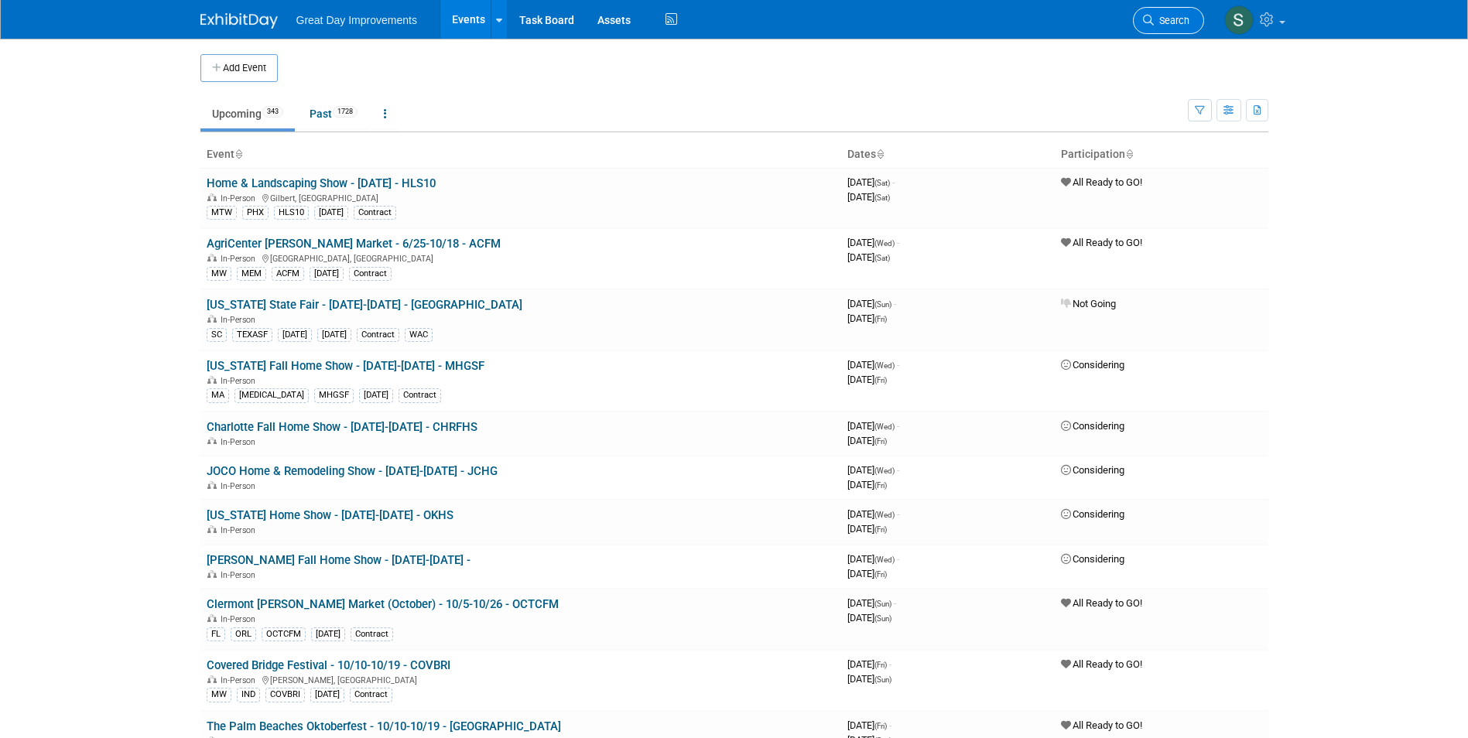
click at [718, 17] on span "Search" at bounding box center [1172, 21] width 36 height 12
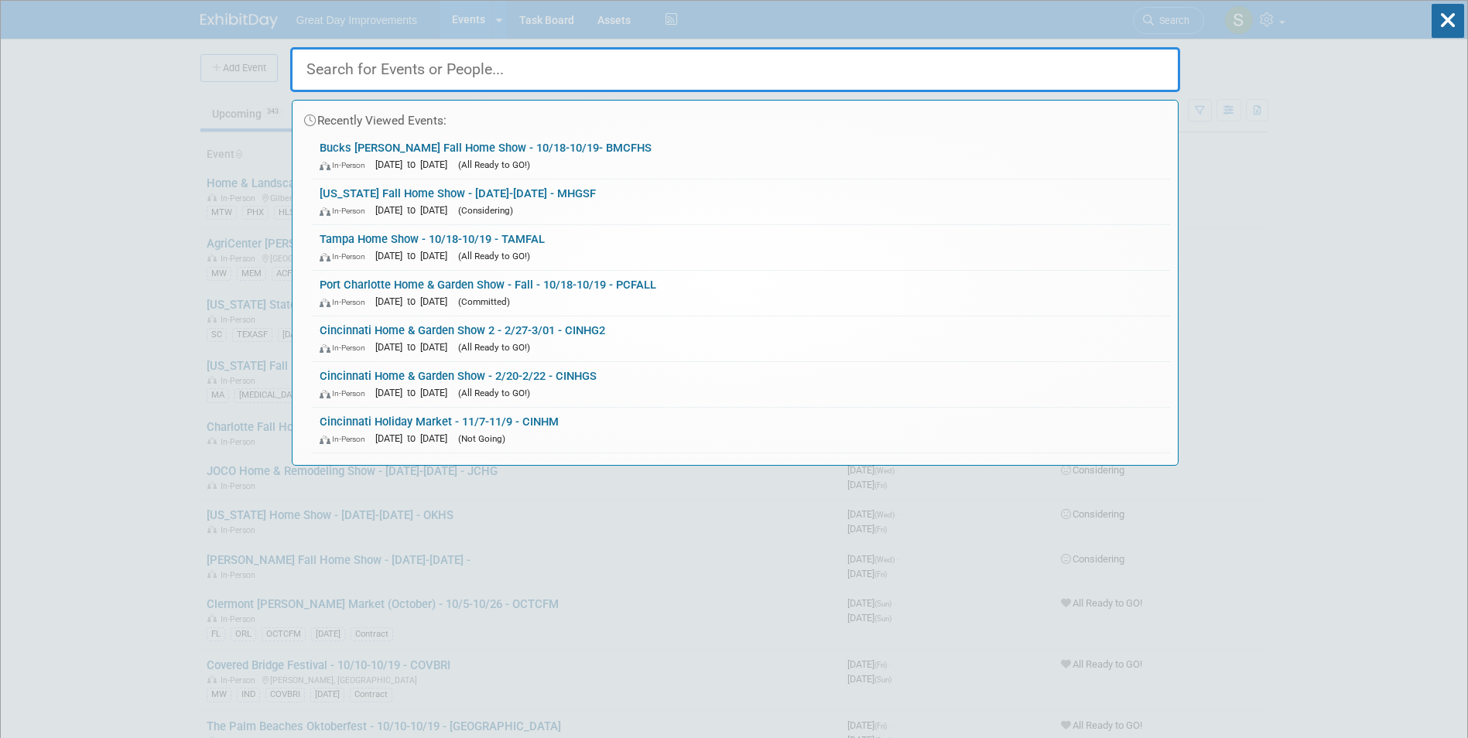
paste input "PUEBFA"
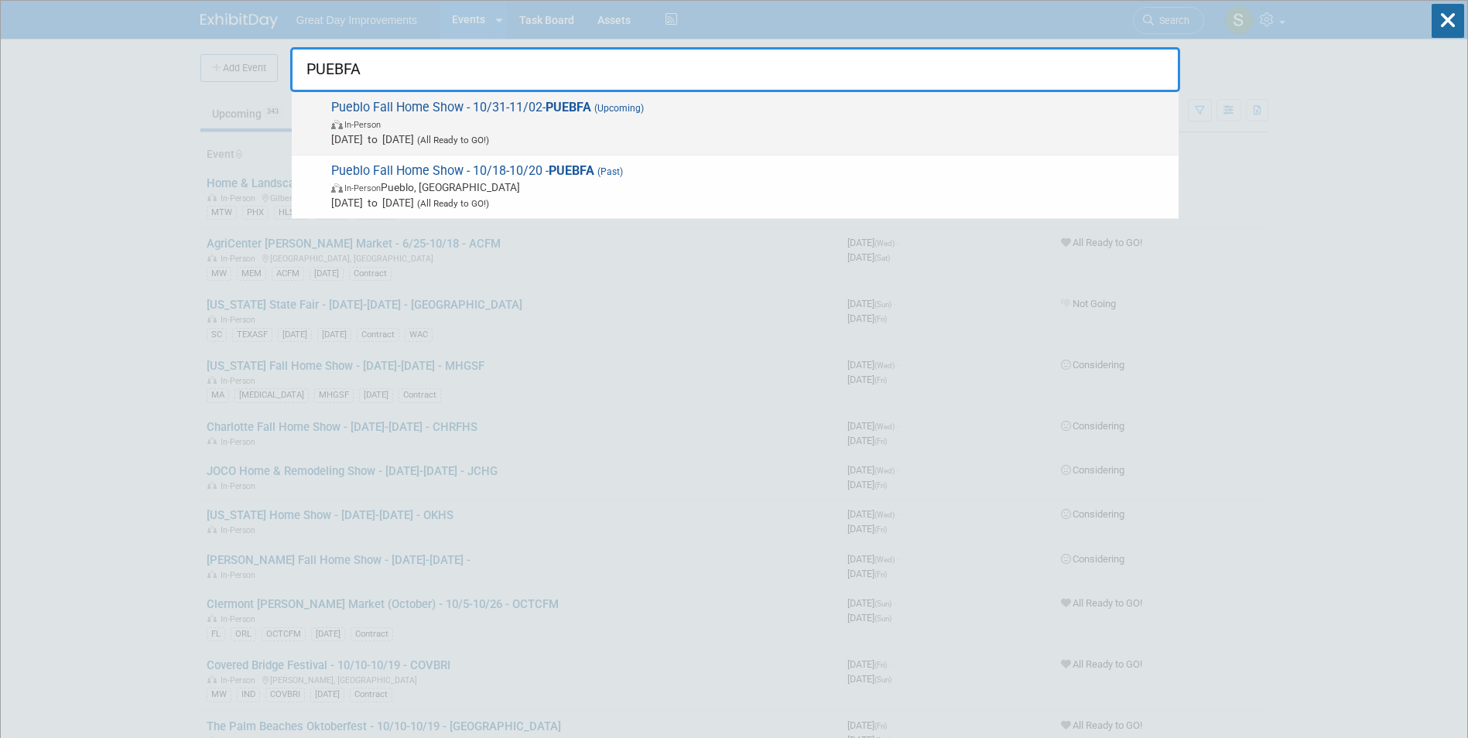
type input "PUEBFA"
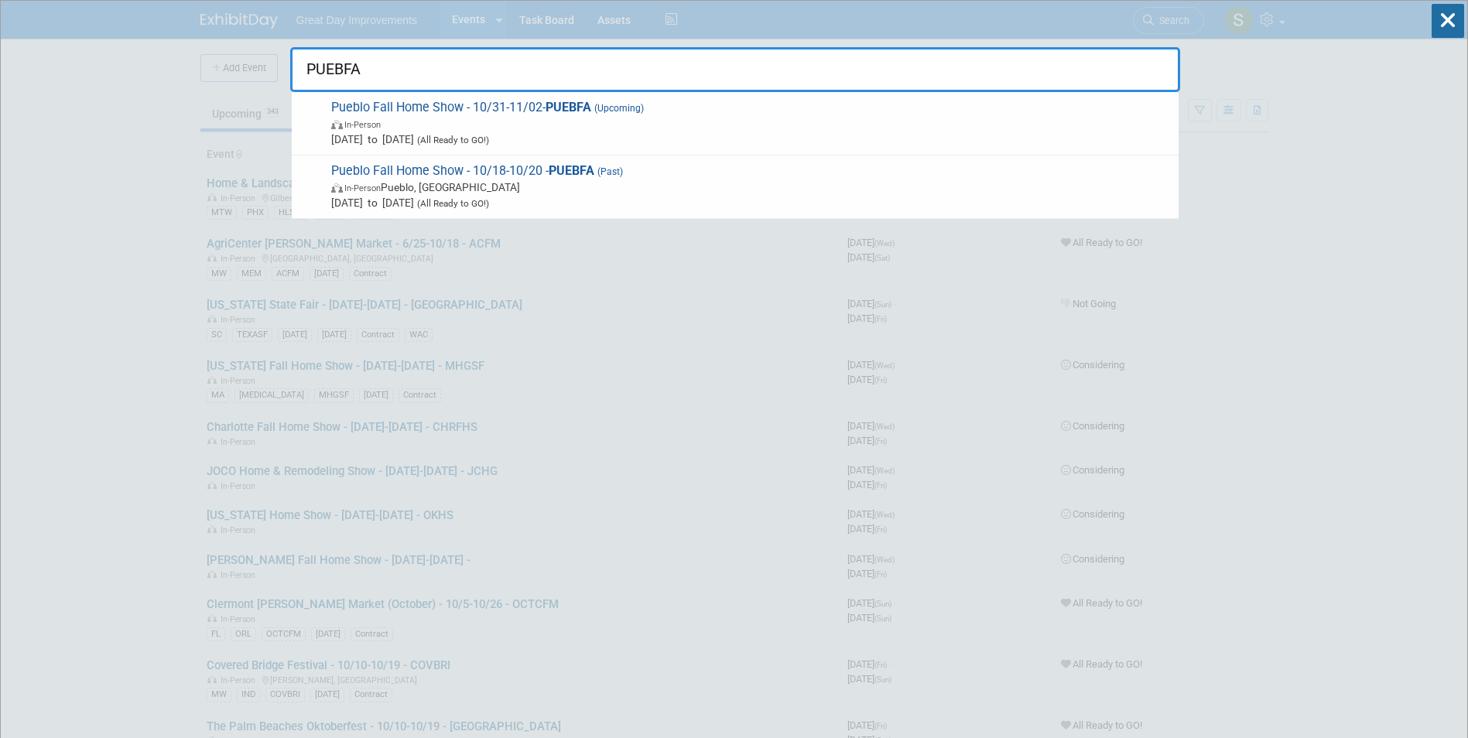
click at [610, 110] on span "(Upcoming)" at bounding box center [617, 108] width 53 height 11
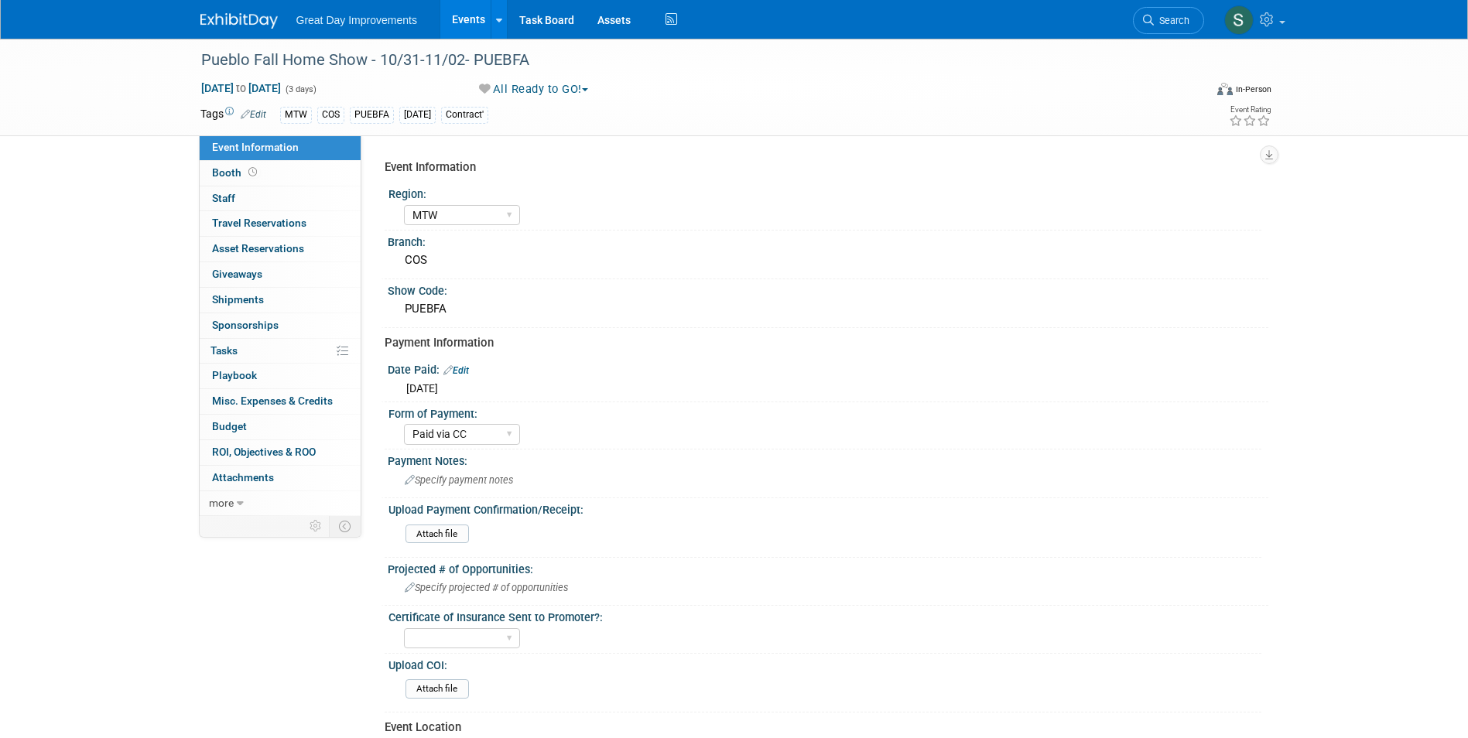
select select "MTW"
select select "Paid via CC"
click at [1164, 12] on link "Search" at bounding box center [1168, 20] width 71 height 27
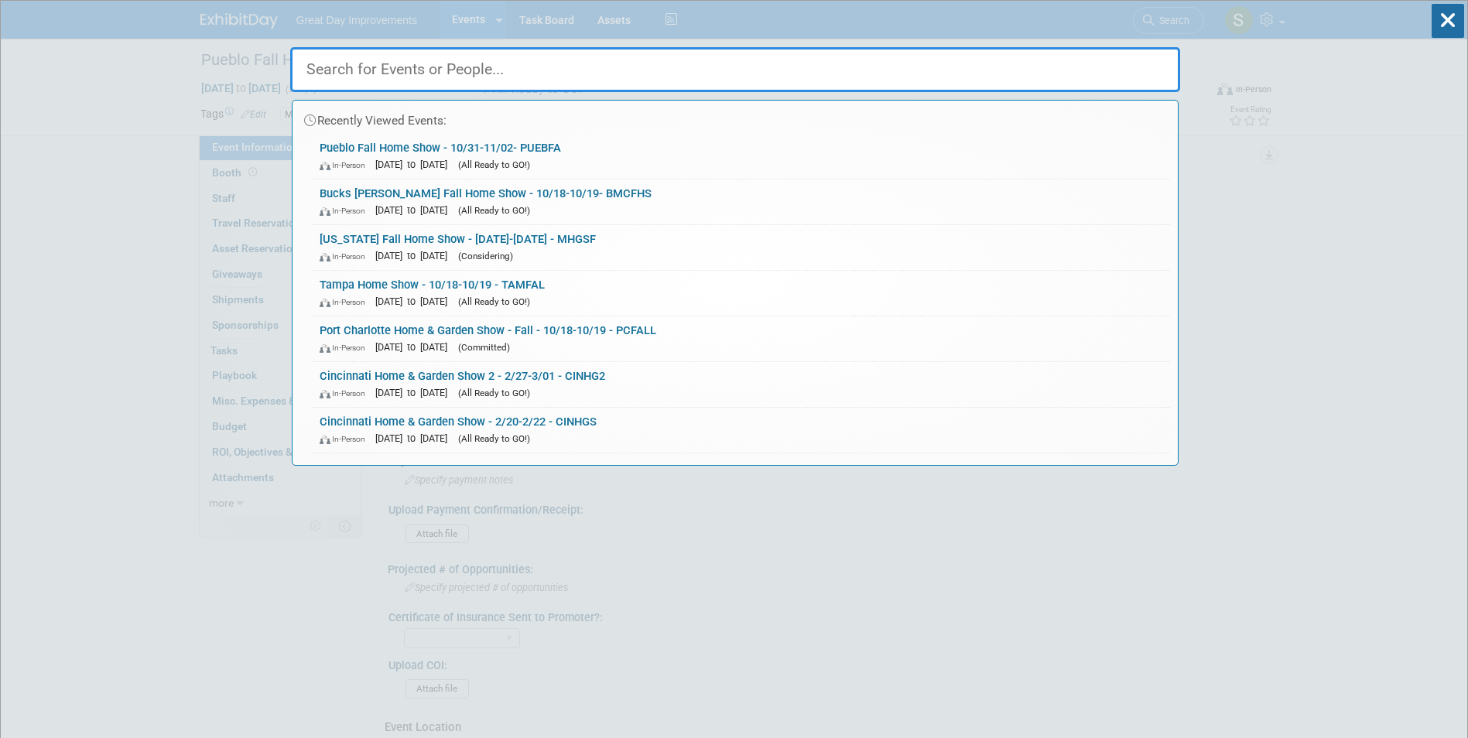
paste input "PUEBFA"
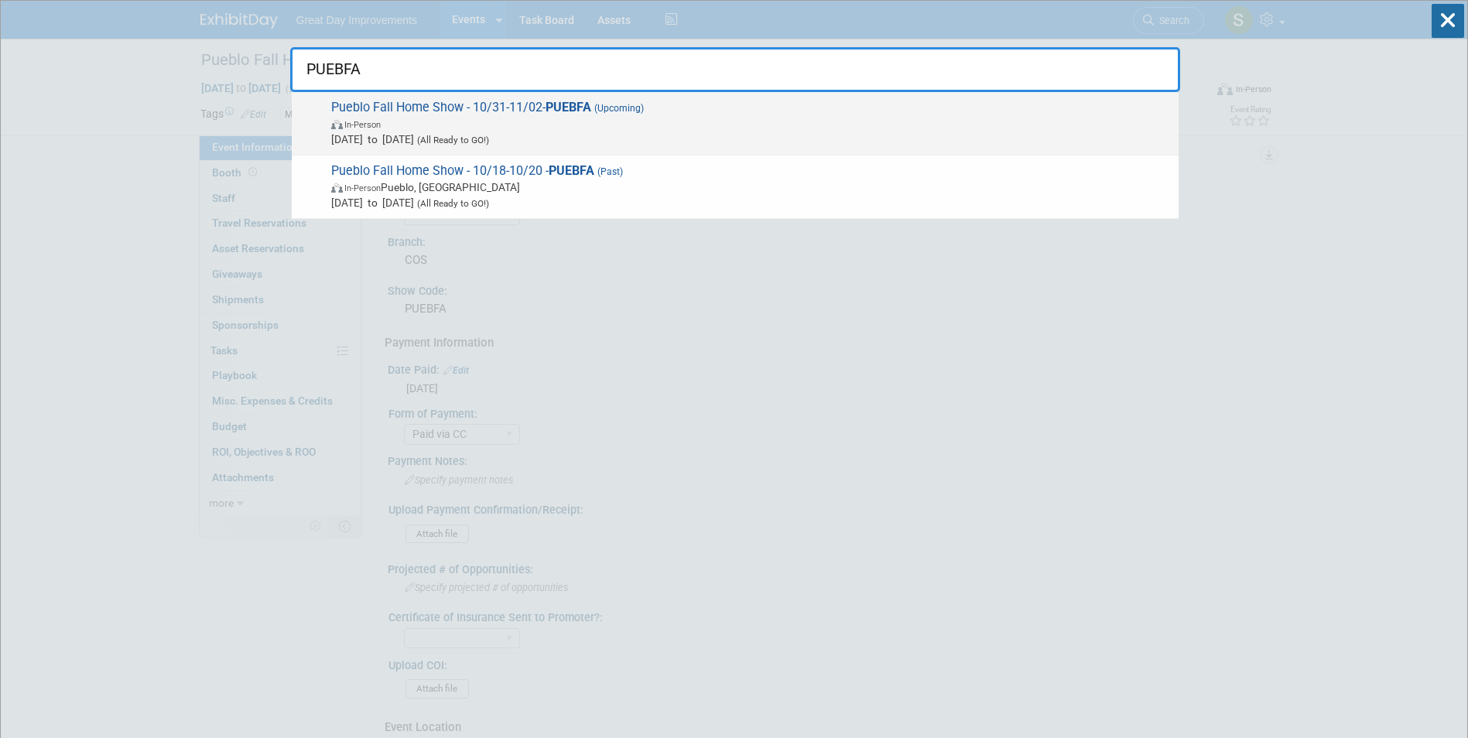
type input "PUEBFA"
click at [634, 111] on span "(Upcoming)" at bounding box center [617, 108] width 53 height 11
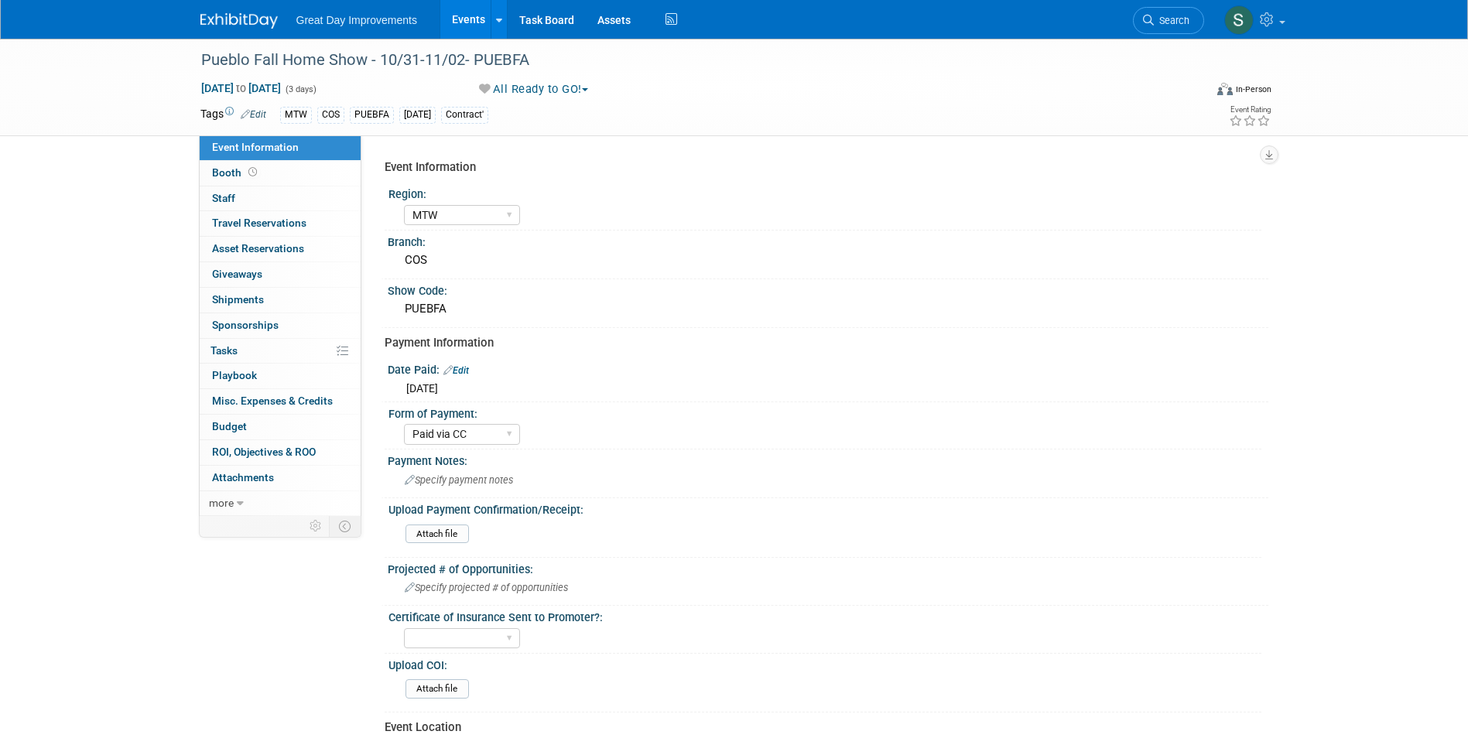
select select "MTW"
select select "Paid via CC"
click at [515, 65] on div "Pueblo Fall Home Show - 10/31-11/02- PUEBFA" at bounding box center [688, 60] width 985 height 28
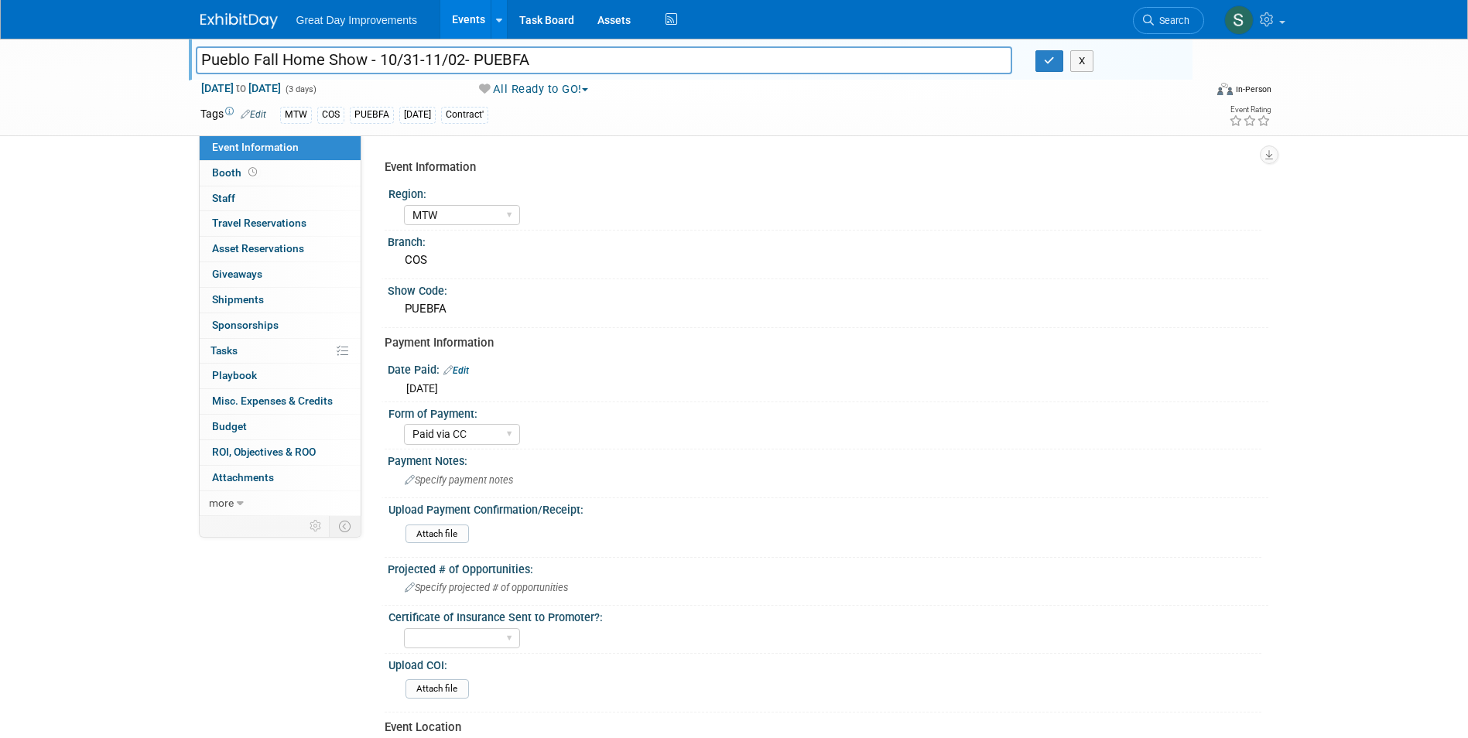
drag, startPoint x: 539, startPoint y: 60, endPoint x: 474, endPoint y: 65, distance: 65.2
click at [474, 65] on input "Pueblo Fall Home Show - 10/31-11/02- PUEBFA" at bounding box center [604, 59] width 817 height 27
click at [1154, 15] on span "Search" at bounding box center [1172, 21] width 36 height 12
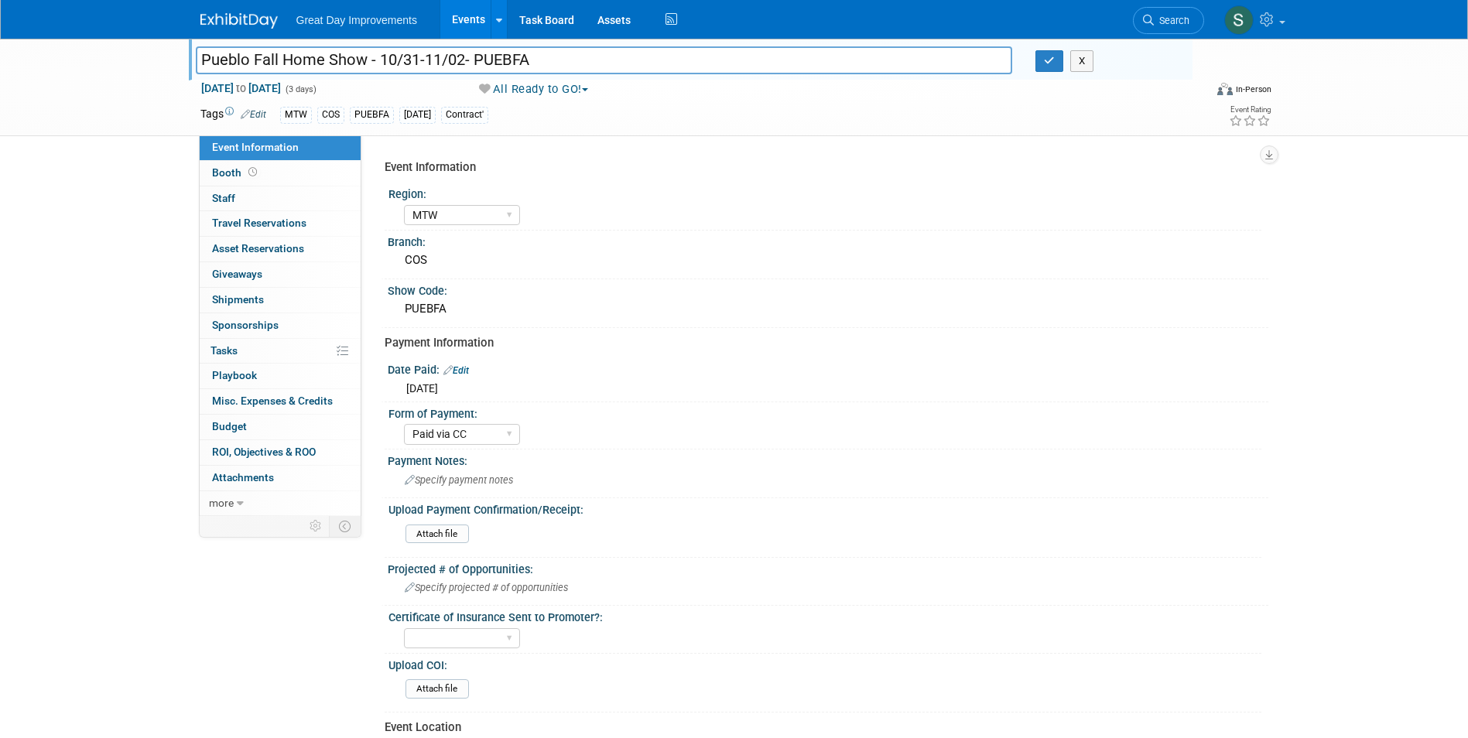
drag, startPoint x: 439, startPoint y: 40, endPoint x: 453, endPoint y: 43, distance: 14.3
click at [439, 41] on div at bounding box center [694, 45] width 997 height 13
drag, startPoint x: 470, startPoint y: 56, endPoint x: 498, endPoint y: 88, distance: 42.8
click at [384, 61] on input "Pueblo Fall Home Show - 10/31-11/02- PUEBFA" at bounding box center [604, 59] width 817 height 27
type input "Pueblo Fall Home Show - 10/17-10/19 PUEBFA"
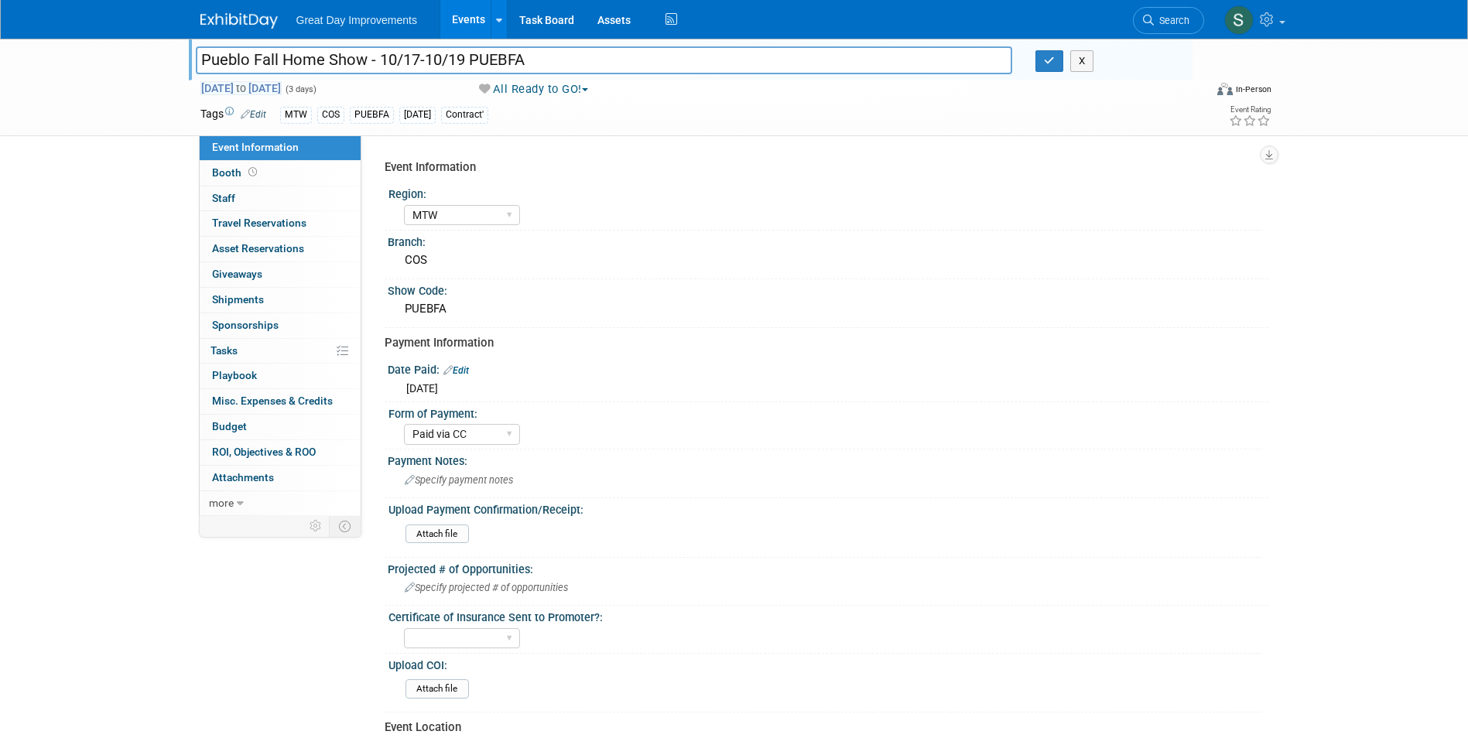
click at [282, 91] on span "Oct 31, 2025 to Nov 2, 2025" at bounding box center [240, 88] width 81 height 14
select select "9"
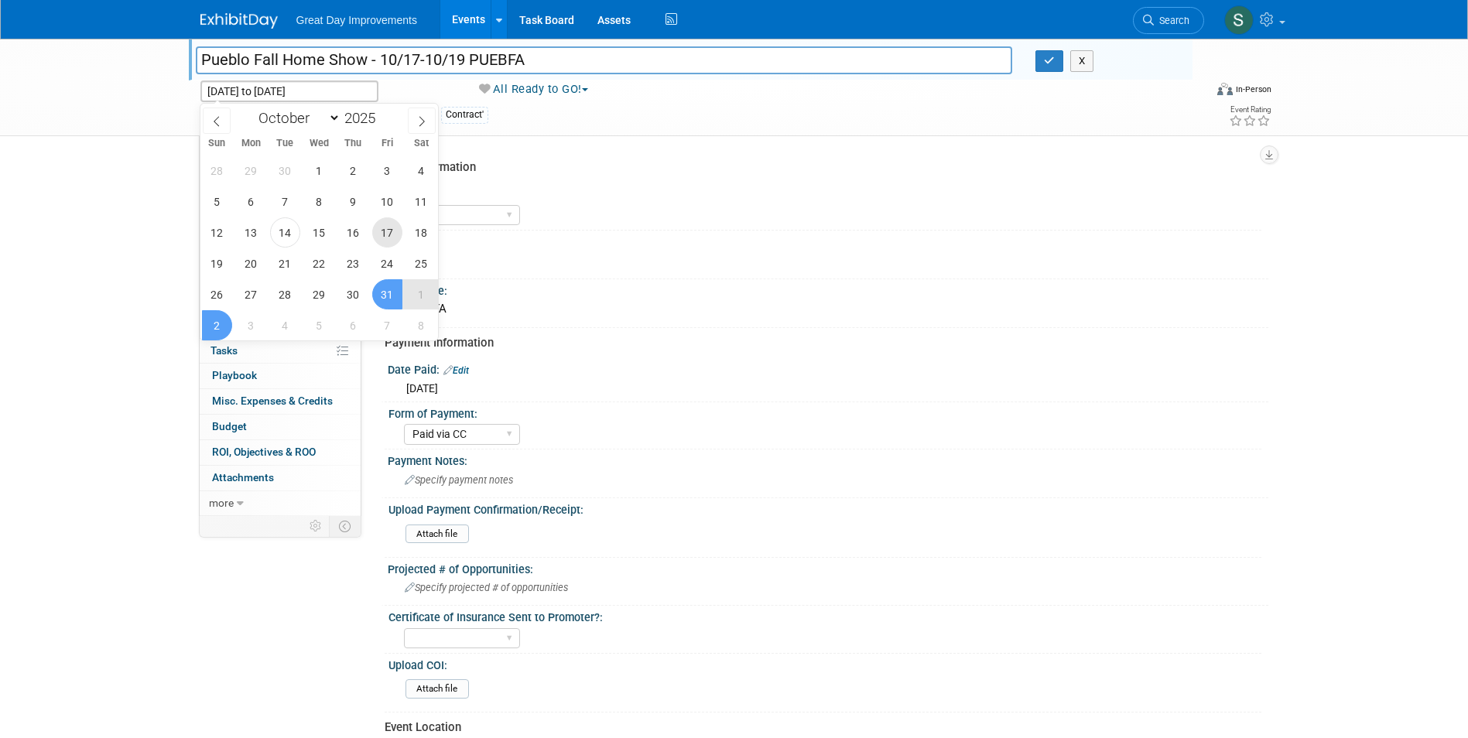
click at [392, 226] on span "17" at bounding box center [387, 232] width 30 height 30
type input "Oct 17, 2025"
click at [214, 262] on span "19" at bounding box center [217, 263] width 30 height 30
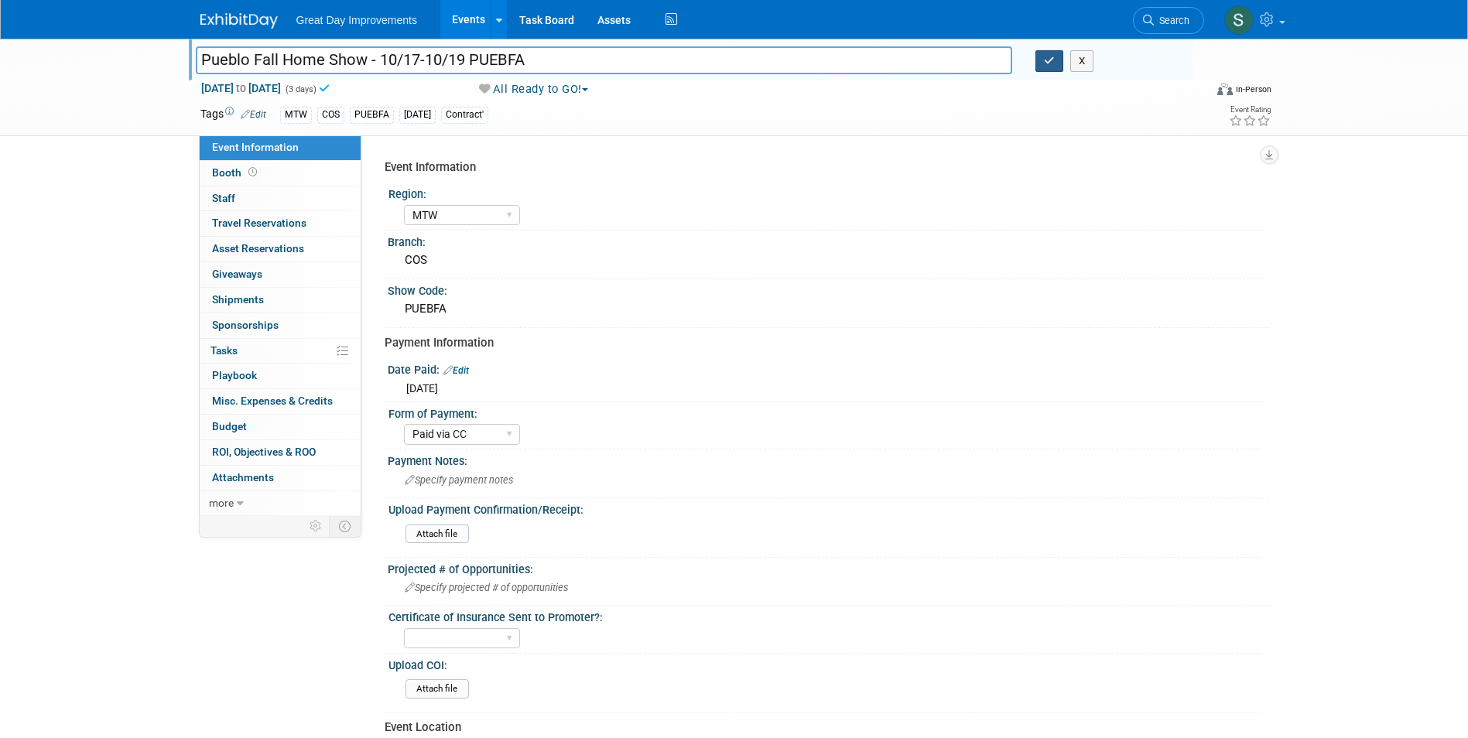
click at [1040, 62] on button "button" at bounding box center [1049, 61] width 28 height 22
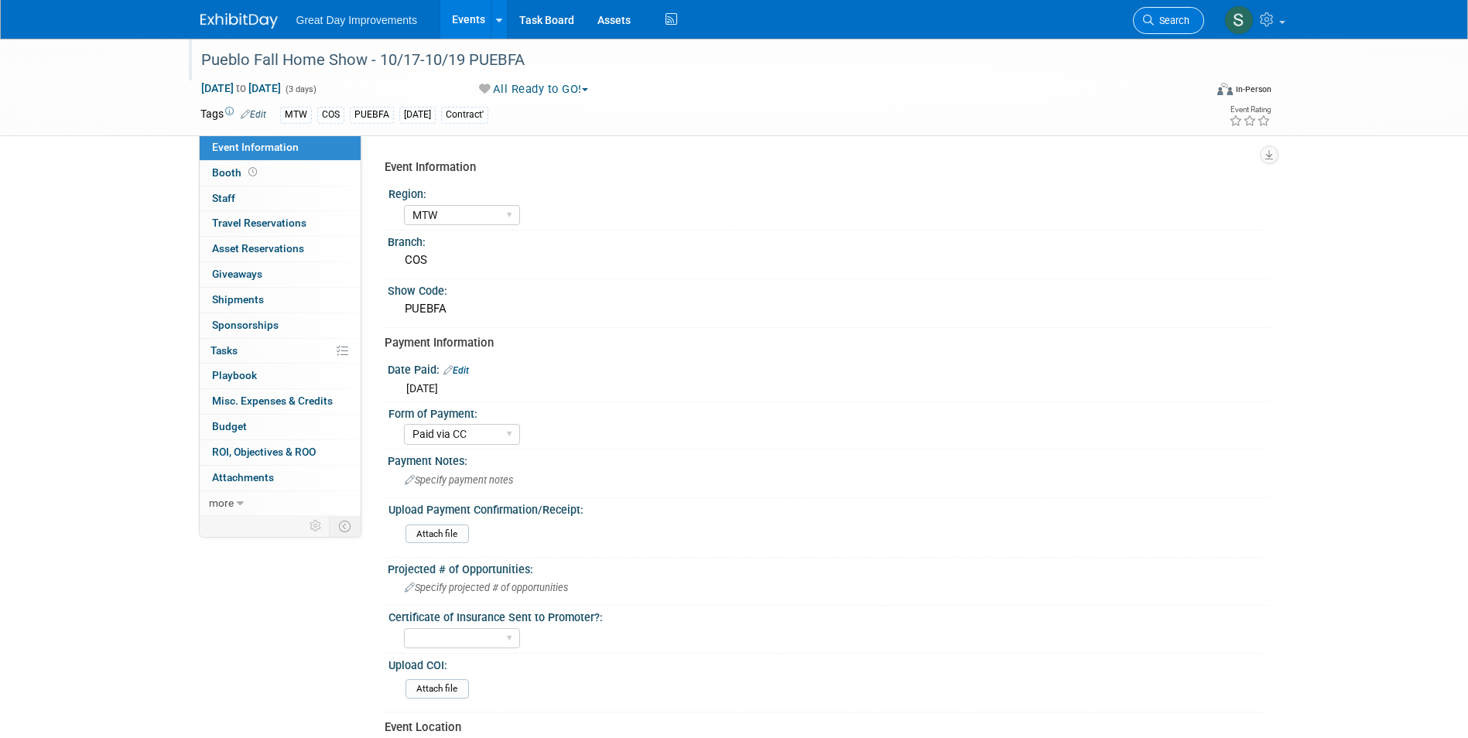
click at [1188, 16] on span "Search" at bounding box center [1172, 21] width 36 height 12
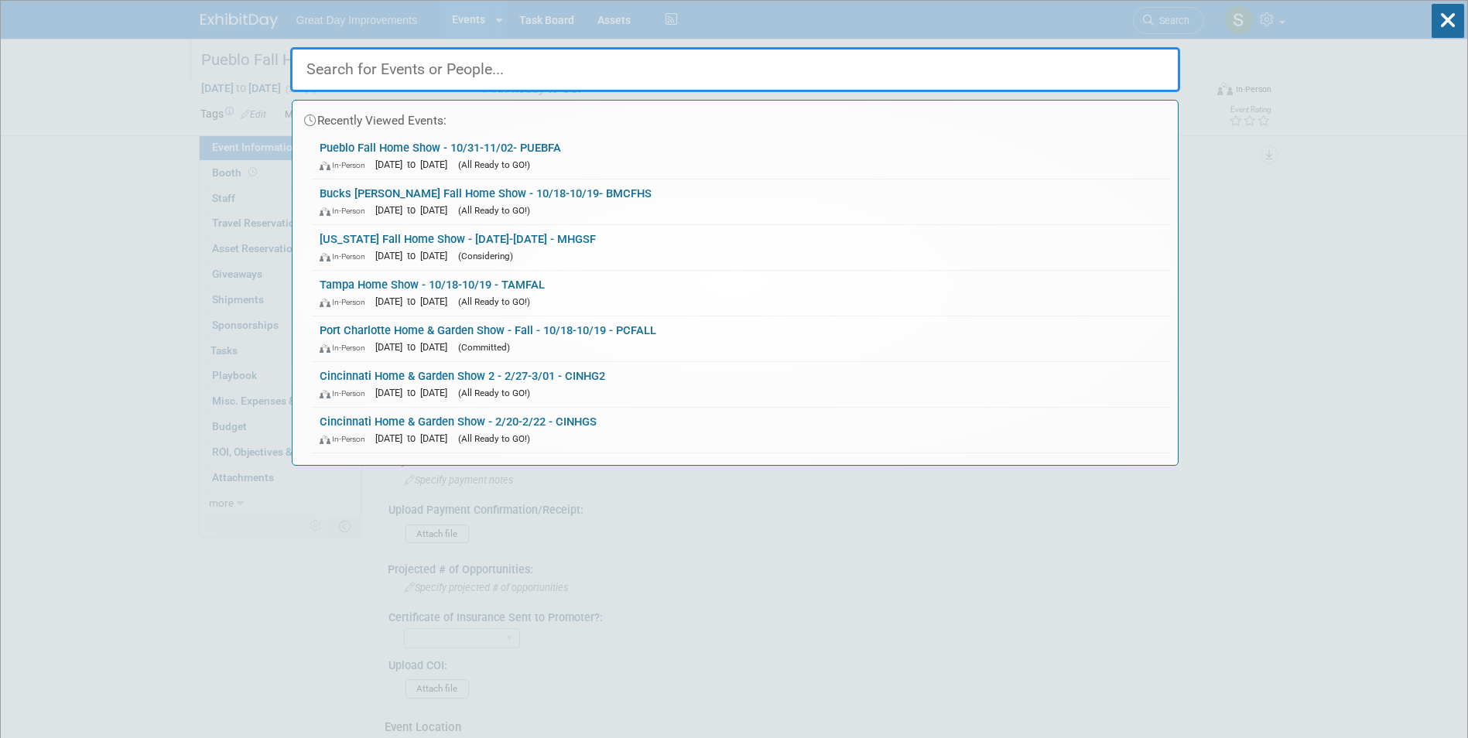
paste input "ABQFHS"
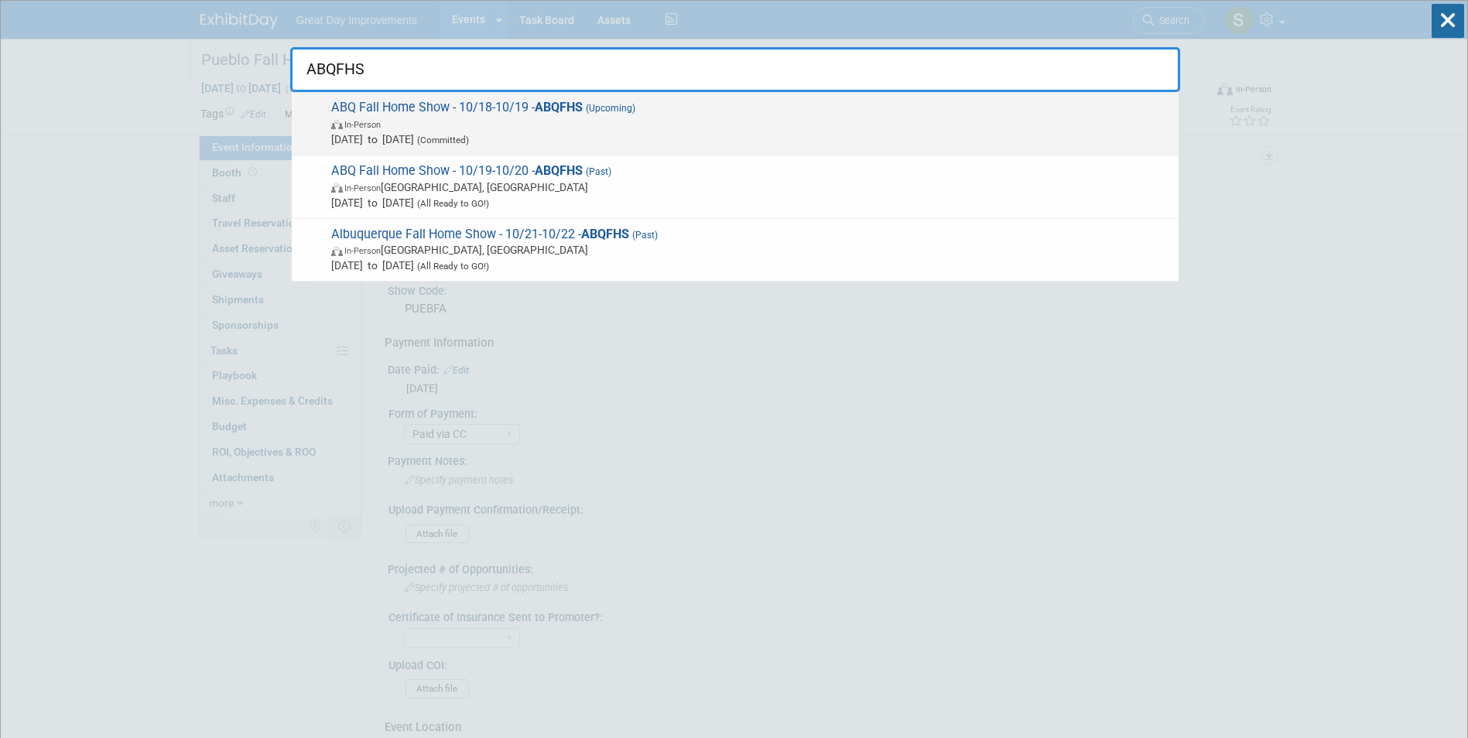
type input "ABQFHS"
click at [590, 123] on span "In-Person" at bounding box center [750, 123] width 839 height 15
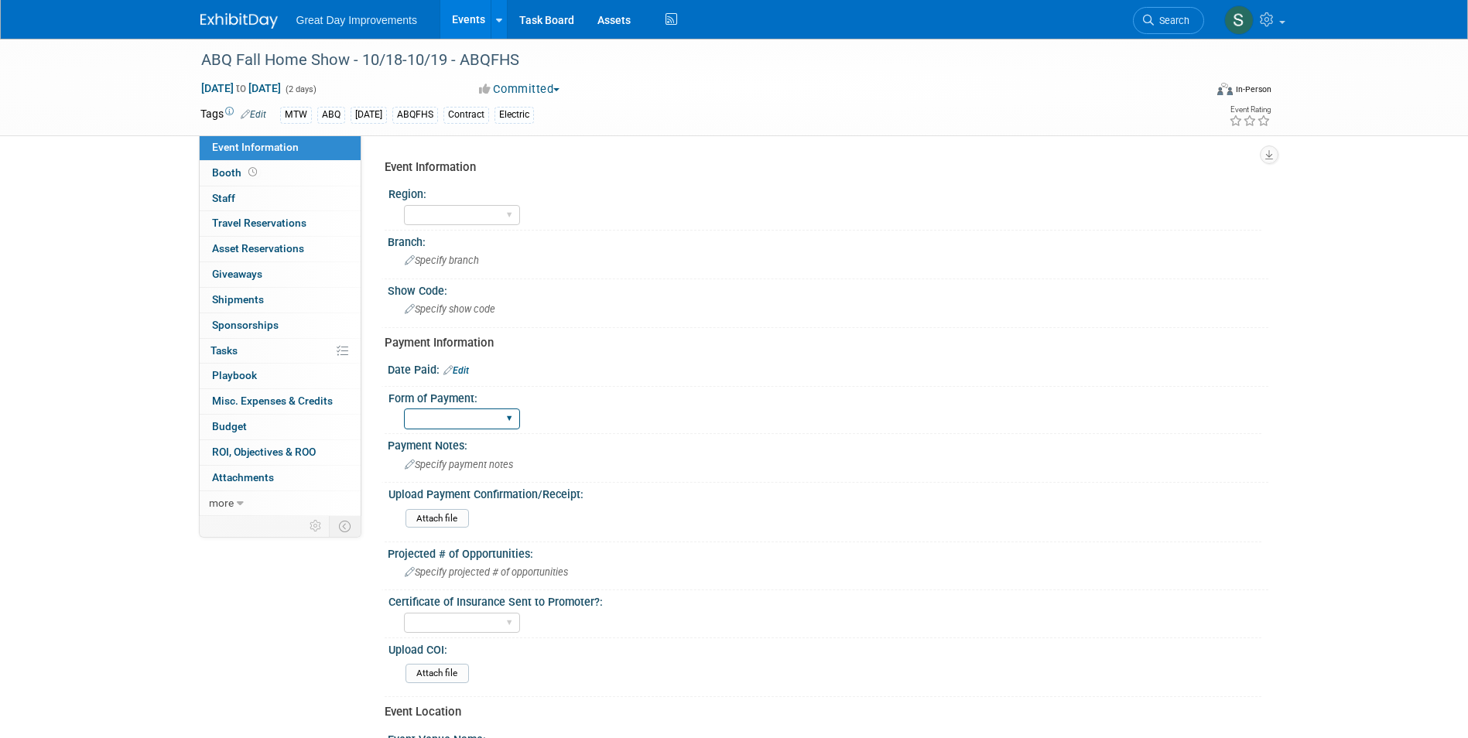
click at [487, 409] on select "Paid via CC Check Requested Pay at the Gate Other" at bounding box center [462, 419] width 116 height 21
select select "Paid via CC"
click at [404, 409] on select "Paid via CC Check Requested Pay at the Gate Other" at bounding box center [462, 419] width 116 height 21
click at [462, 370] on link "Edit" at bounding box center [456, 370] width 26 height 11
select select "9"
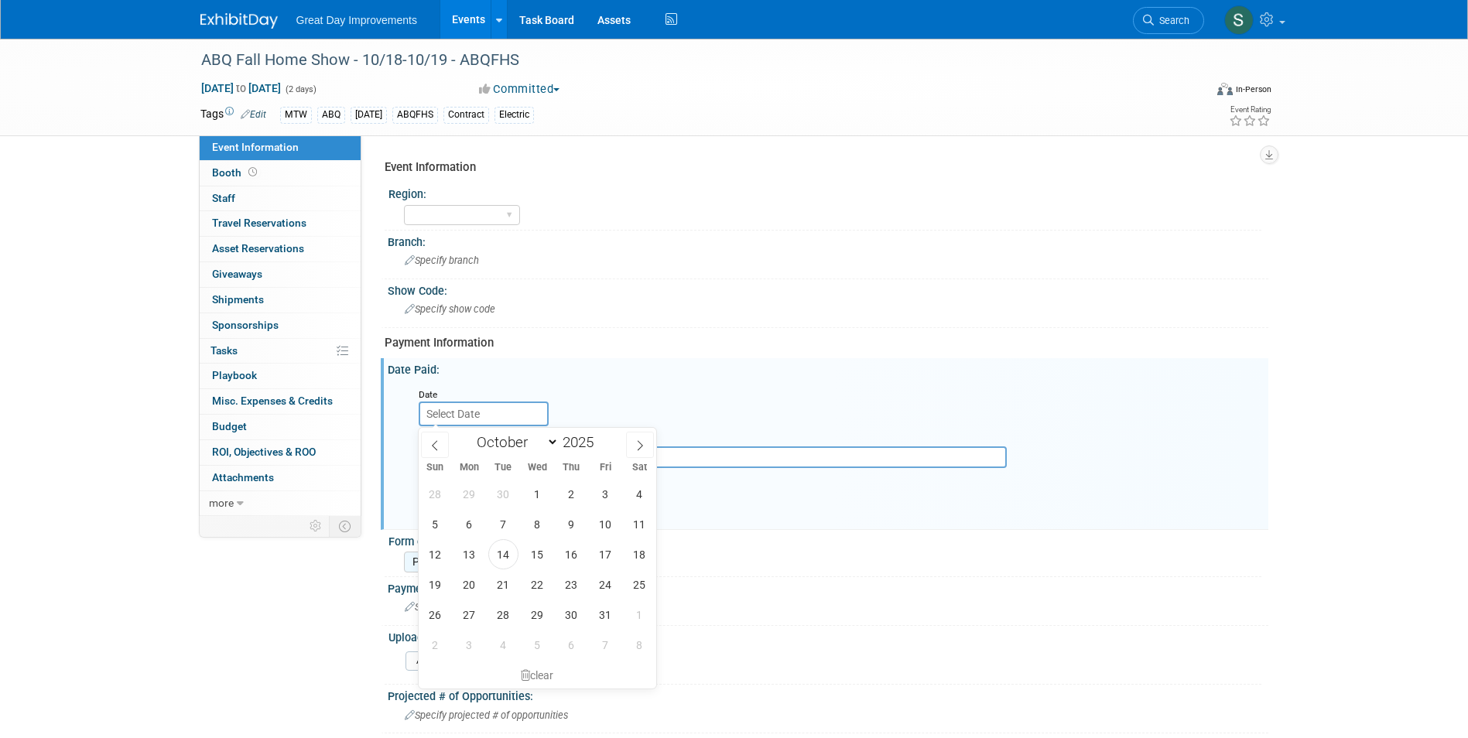
click at [454, 412] on input "text" at bounding box center [484, 414] width 130 height 25
click at [597, 444] on span at bounding box center [599, 447] width 11 height 9
type input "2024"
click at [539, 619] on span "30" at bounding box center [537, 615] width 30 height 30
type input "Oct 30, 2024"
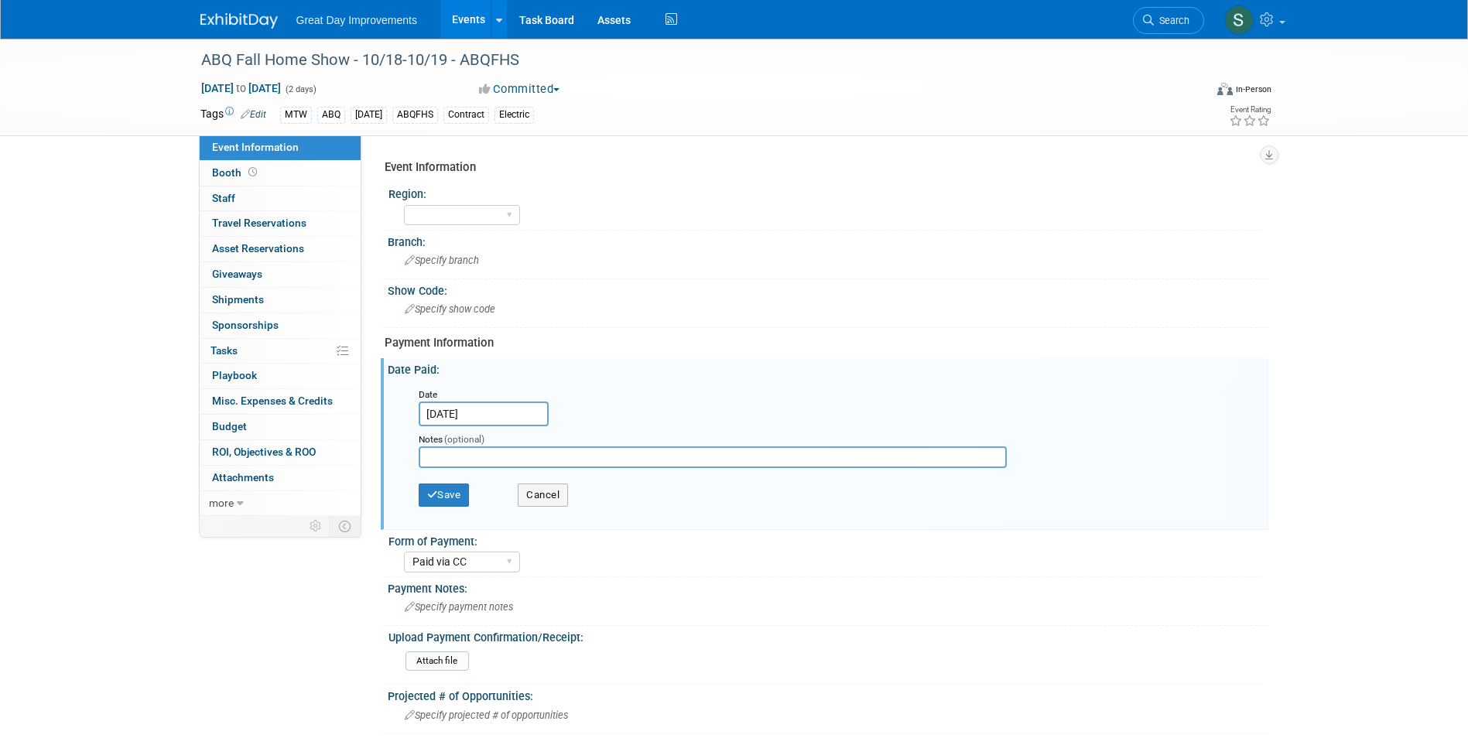
click at [446, 508] on div "Save Cancel" at bounding box center [832, 497] width 826 height 43
click at [446, 499] on button "Save" at bounding box center [444, 495] width 51 height 23
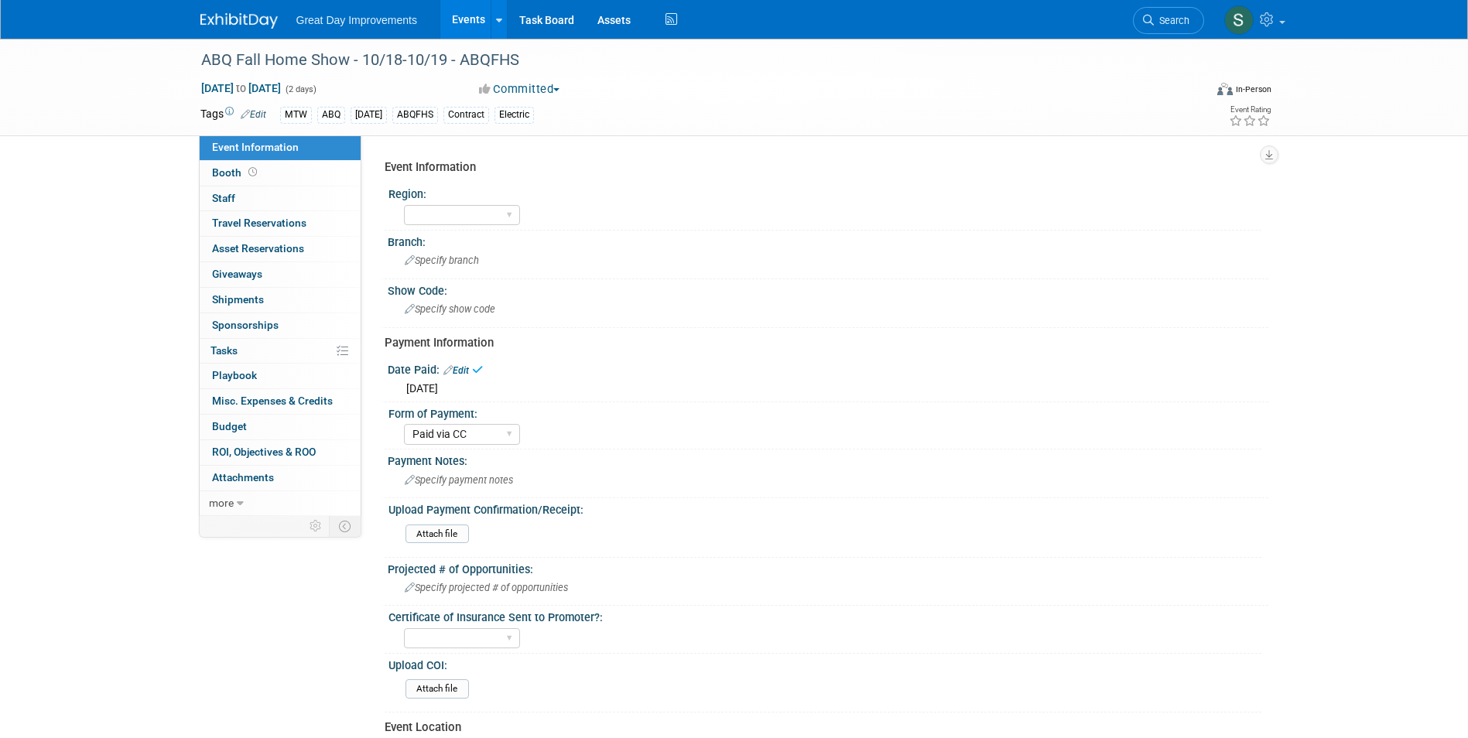
click at [532, 87] on button "Committed" at bounding box center [520, 89] width 92 height 16
click at [551, 194] on link "All Ready to GO!" at bounding box center [538, 201] width 128 height 22
click at [426, 210] on select "GC MA MW MTW NE NEW OV PL PNW SA SE SC UMW FL" at bounding box center [462, 215] width 116 height 21
select select "MTW"
click at [404, 205] on select "GC MA MW MTW NE NEW OV PL PNW SA SE SC UMW FL" at bounding box center [462, 215] width 116 height 21
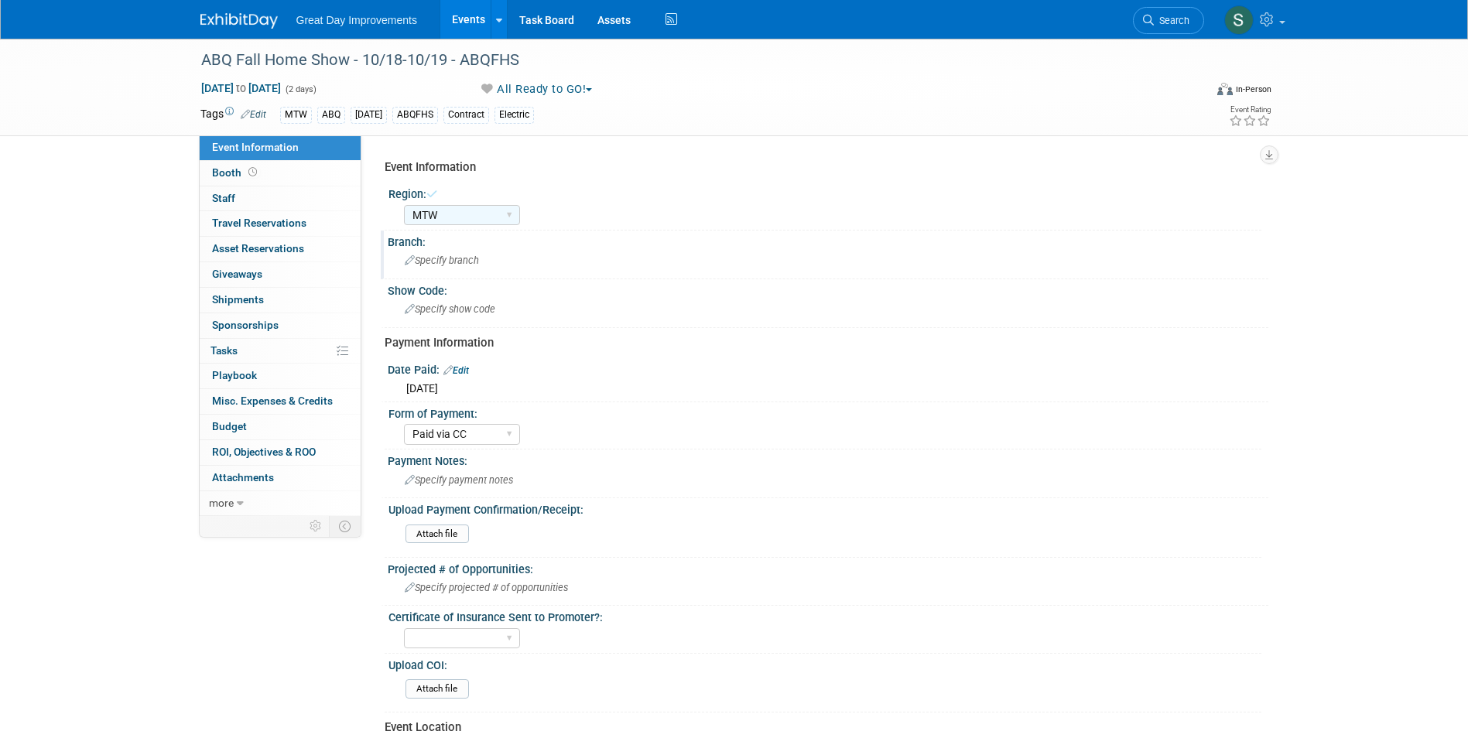
click at [460, 246] on div "Branch:" at bounding box center [828, 240] width 881 height 19
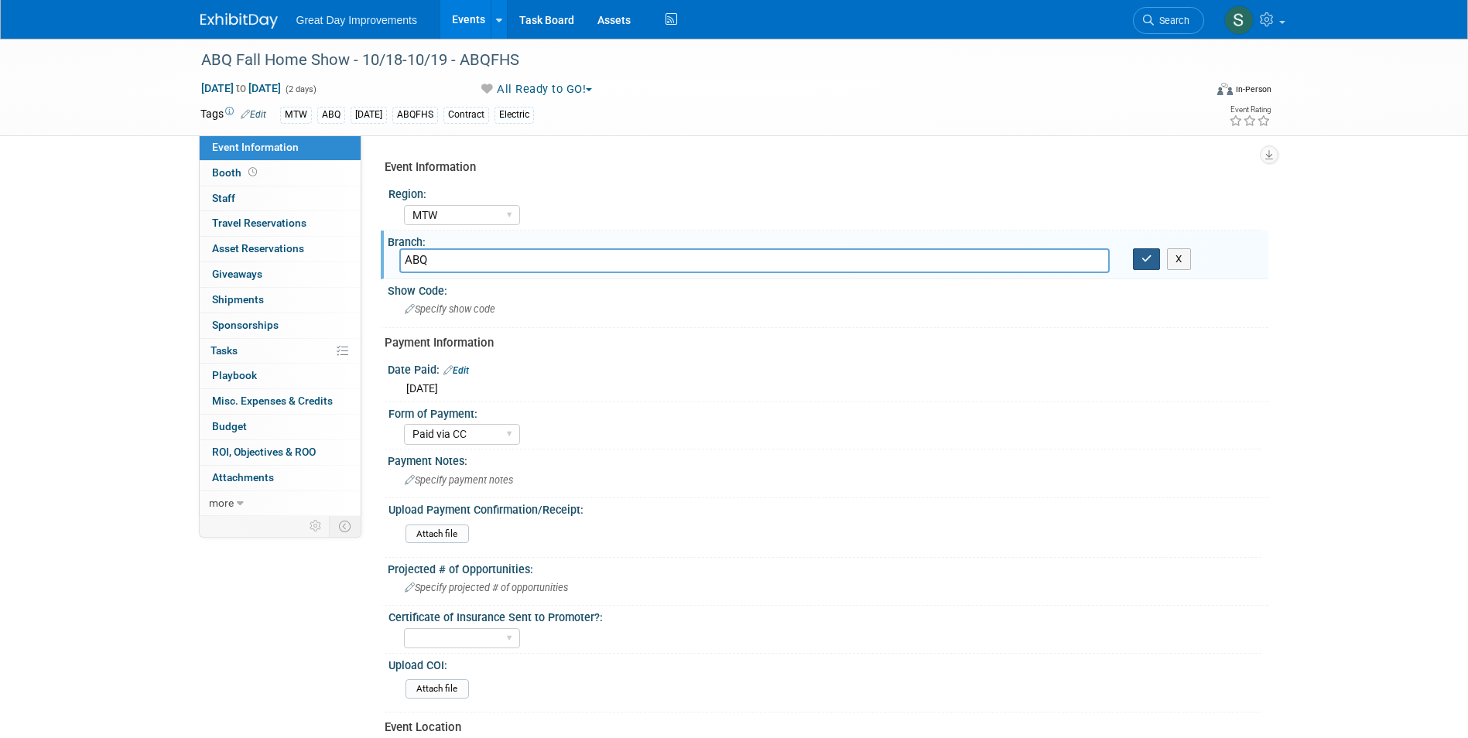
type input "ABQ"
click at [1144, 255] on icon "button" at bounding box center [1146, 259] width 11 height 10
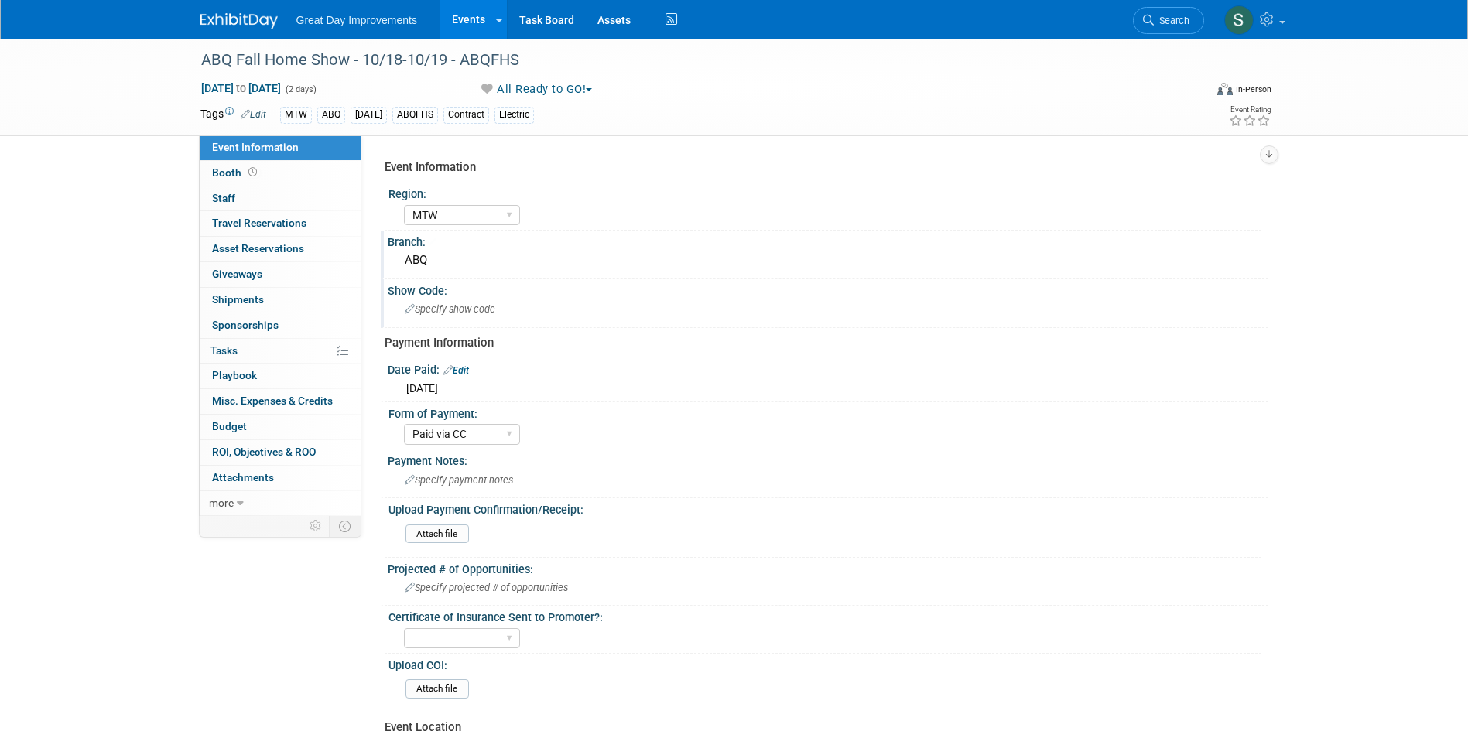
click at [501, 292] on div "Show Code:" at bounding box center [828, 288] width 881 height 19
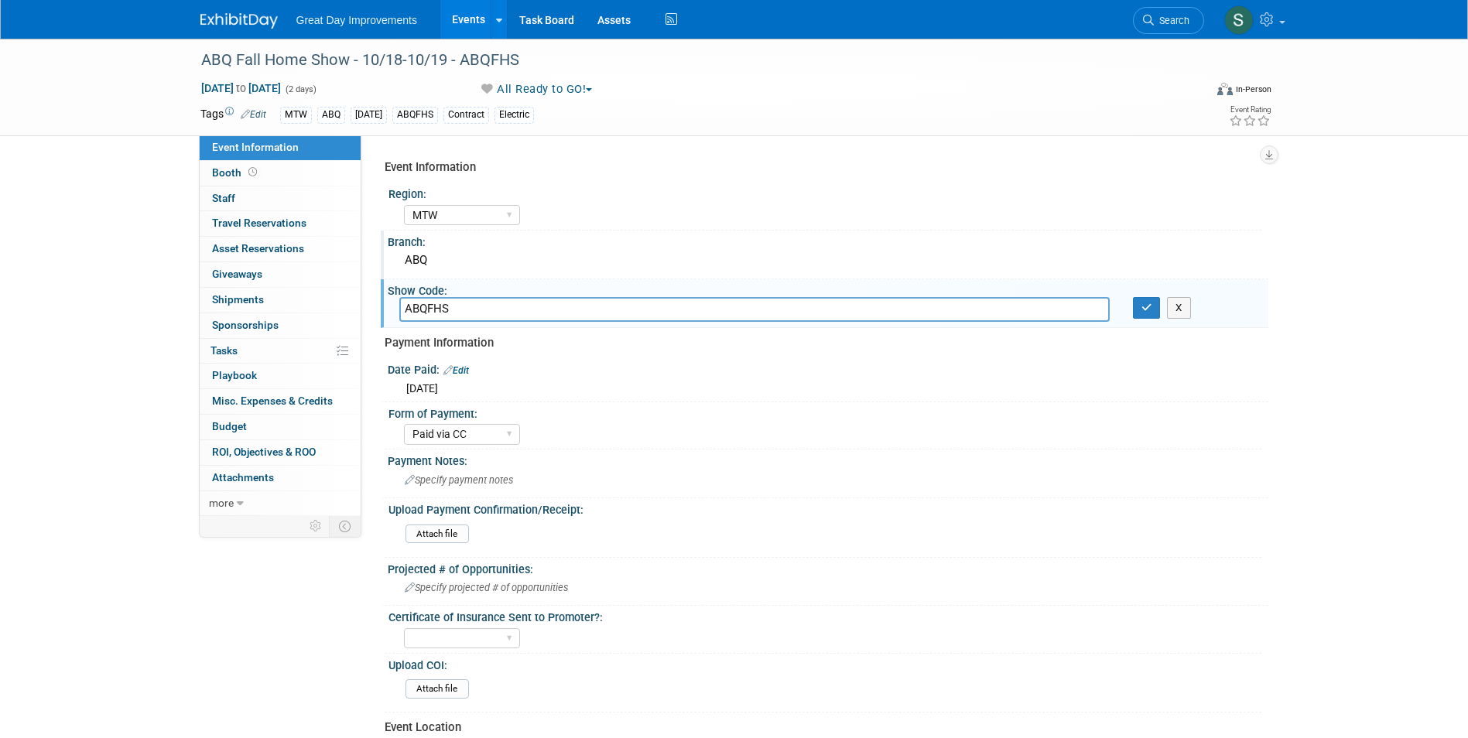
type input "ABQFHS"
click at [1146, 310] on icon "button" at bounding box center [1146, 308] width 11 height 10
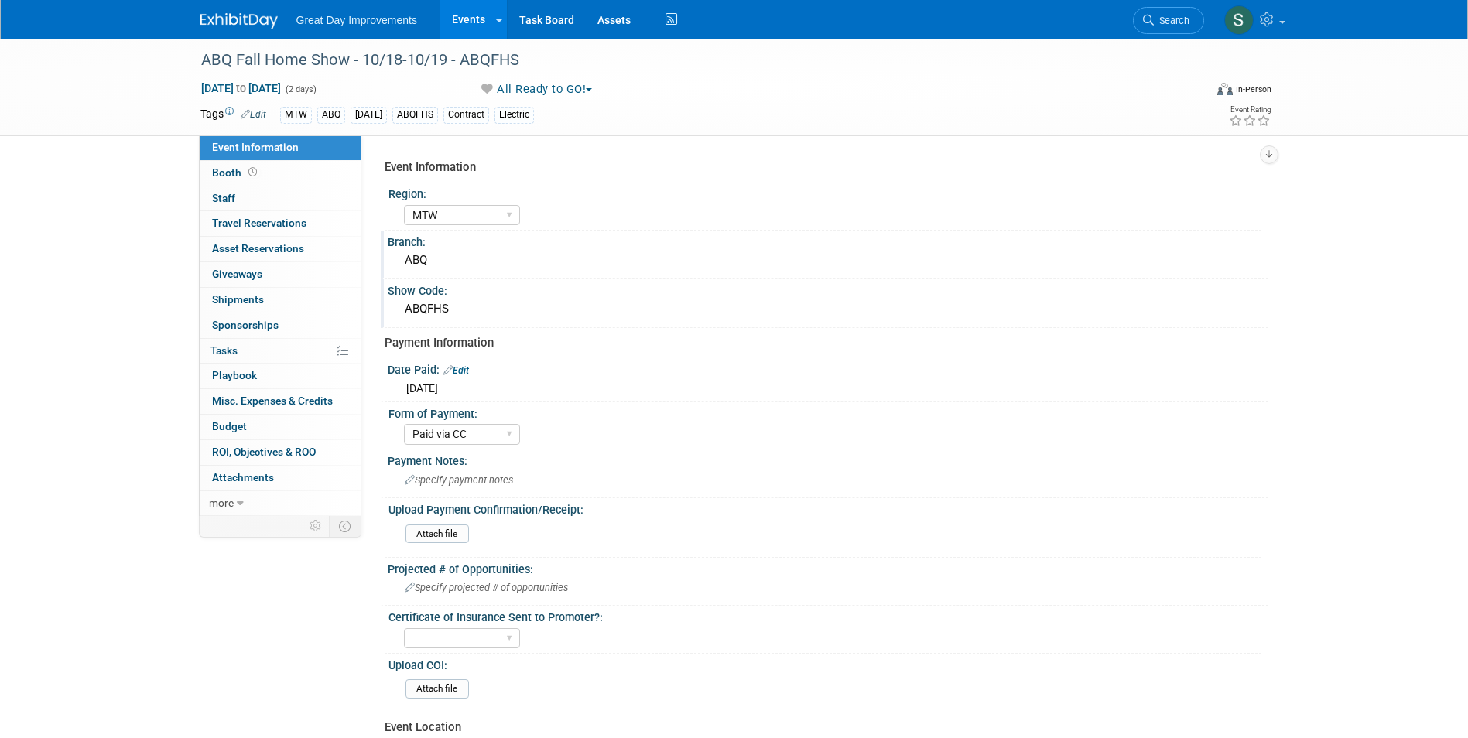
click at [215, 37] on div "Great Day Improvements Events Add Event Bulk Upload Events Shareable Event Boar…" at bounding box center [734, 19] width 1068 height 39
click at [214, 28] on img at bounding box center [238, 20] width 77 height 15
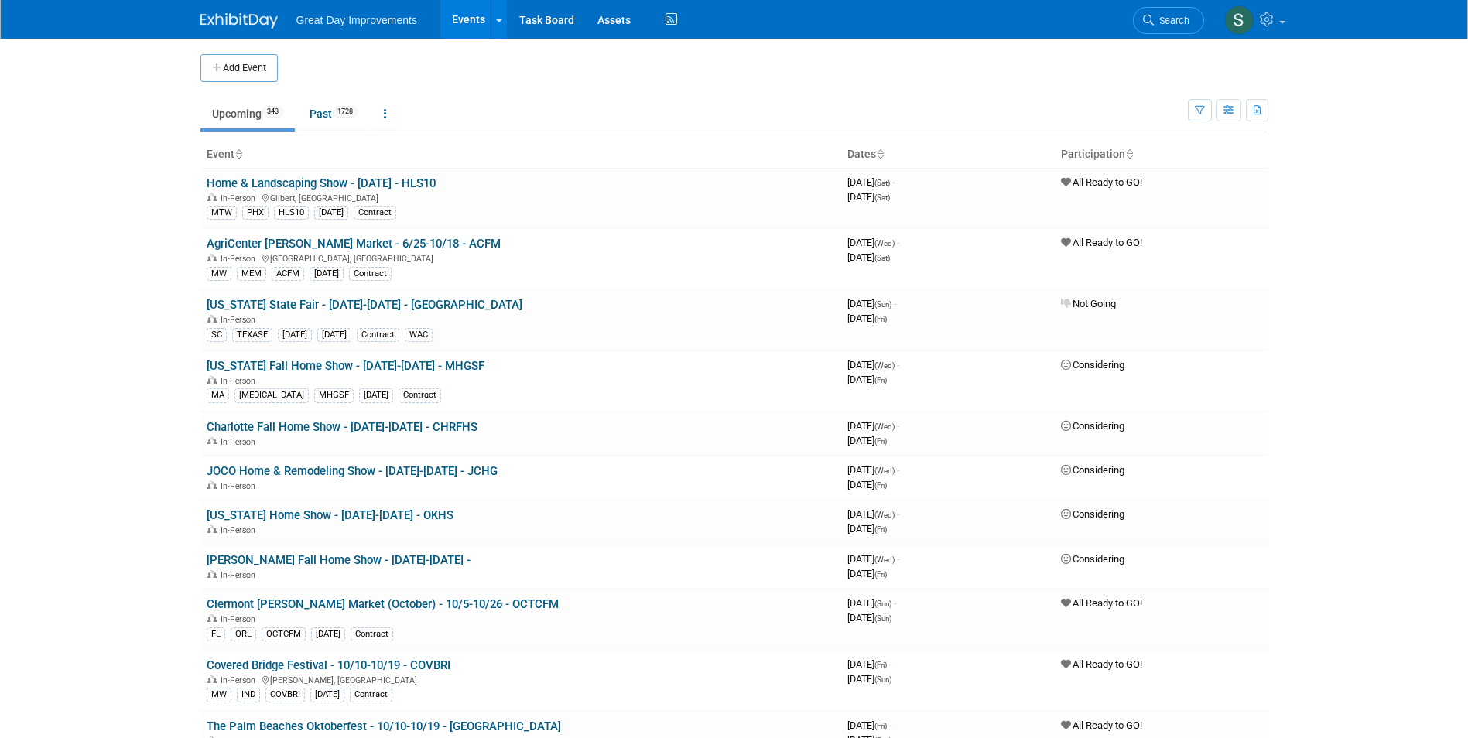
click at [718, 36] on li "Search" at bounding box center [1168, 19] width 71 height 38
drag, startPoint x: 1141, startPoint y: 24, endPoint x: 1130, endPoint y: 26, distance: 11.7
click at [718, 24] on link "Search" at bounding box center [1168, 20] width 71 height 27
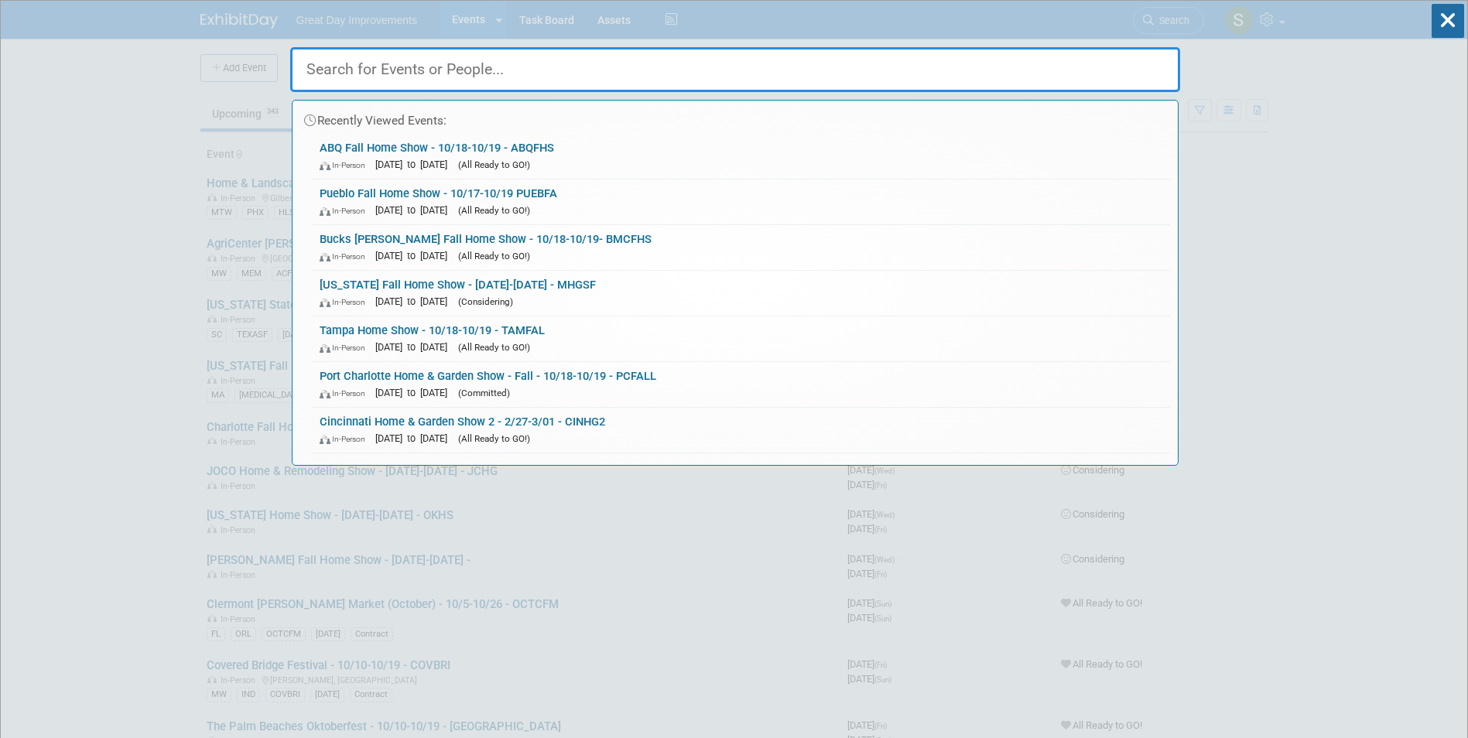
paste input "Jacksonville Home & Garden Show"
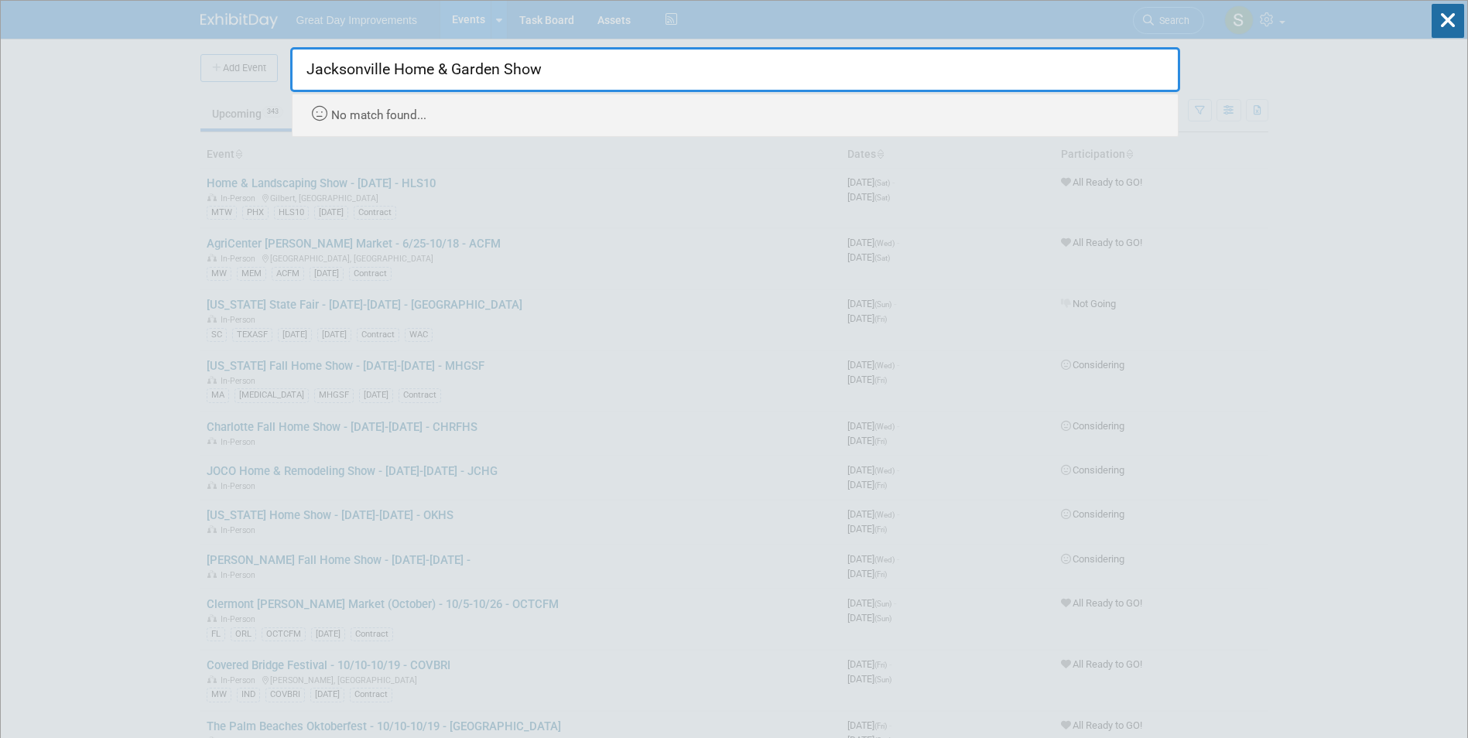
drag, startPoint x: 428, startPoint y: 74, endPoint x: 918, endPoint y: 63, distance: 489.9
click at [718, 63] on input "Jacksonville Home & Garden Show" at bounding box center [735, 69] width 890 height 45
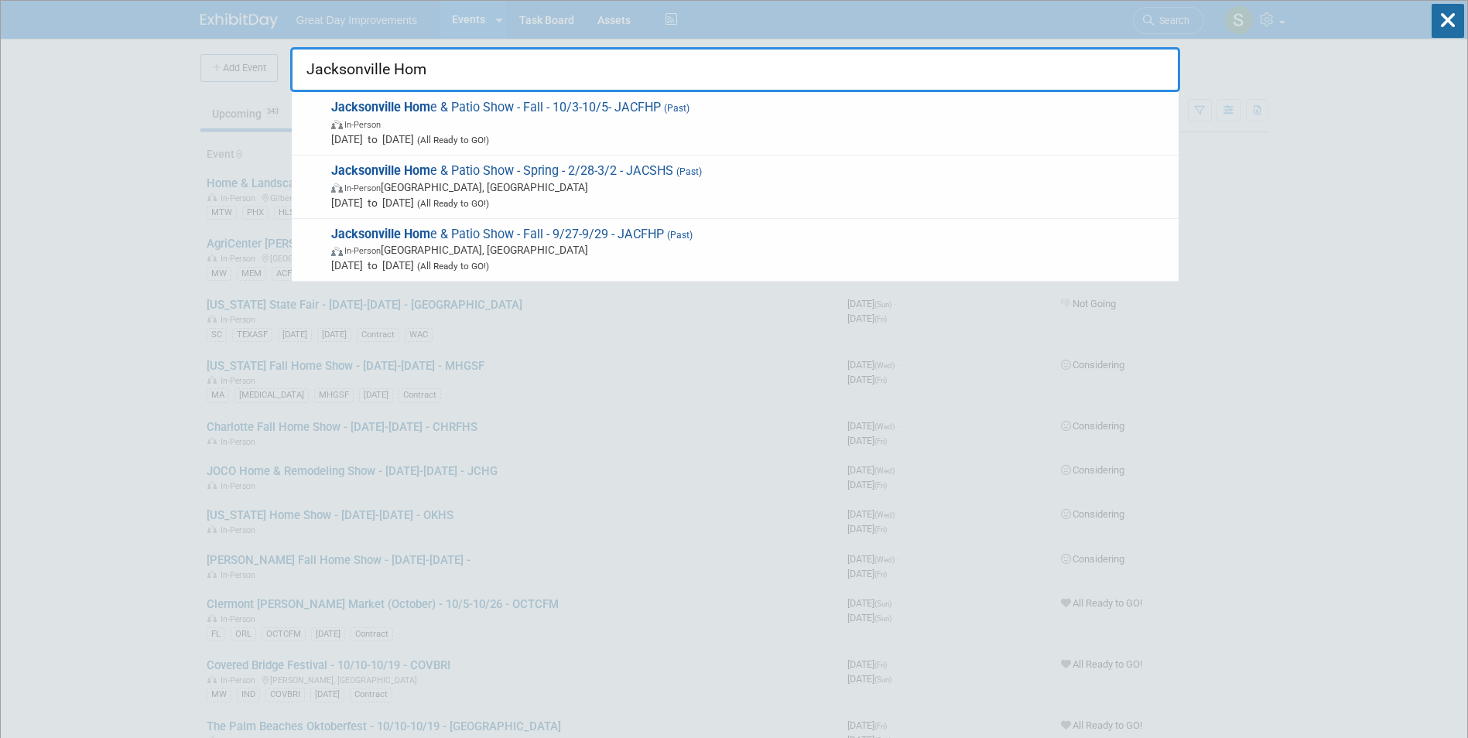
type input "Jacksonville Hom"
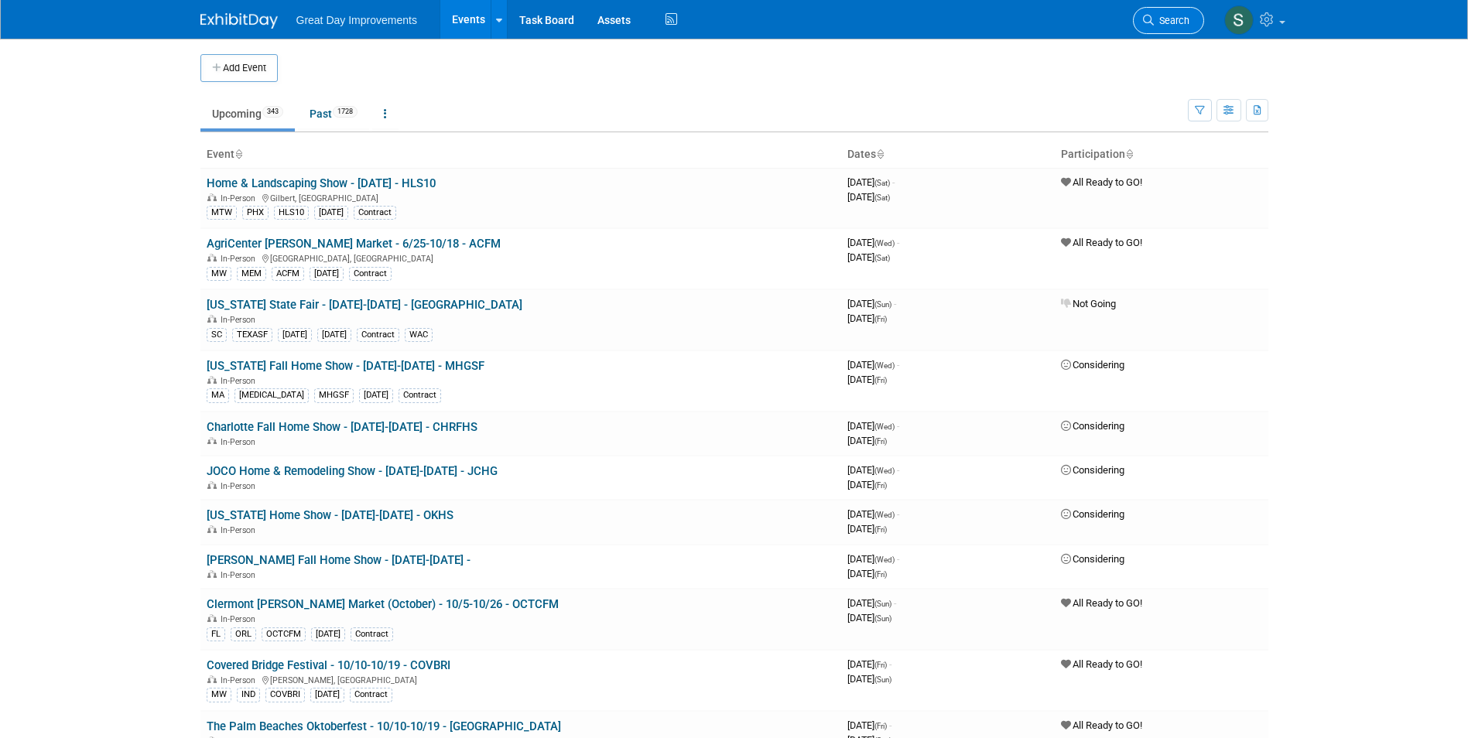
click at [718, 17] on span "Search" at bounding box center [1172, 21] width 36 height 12
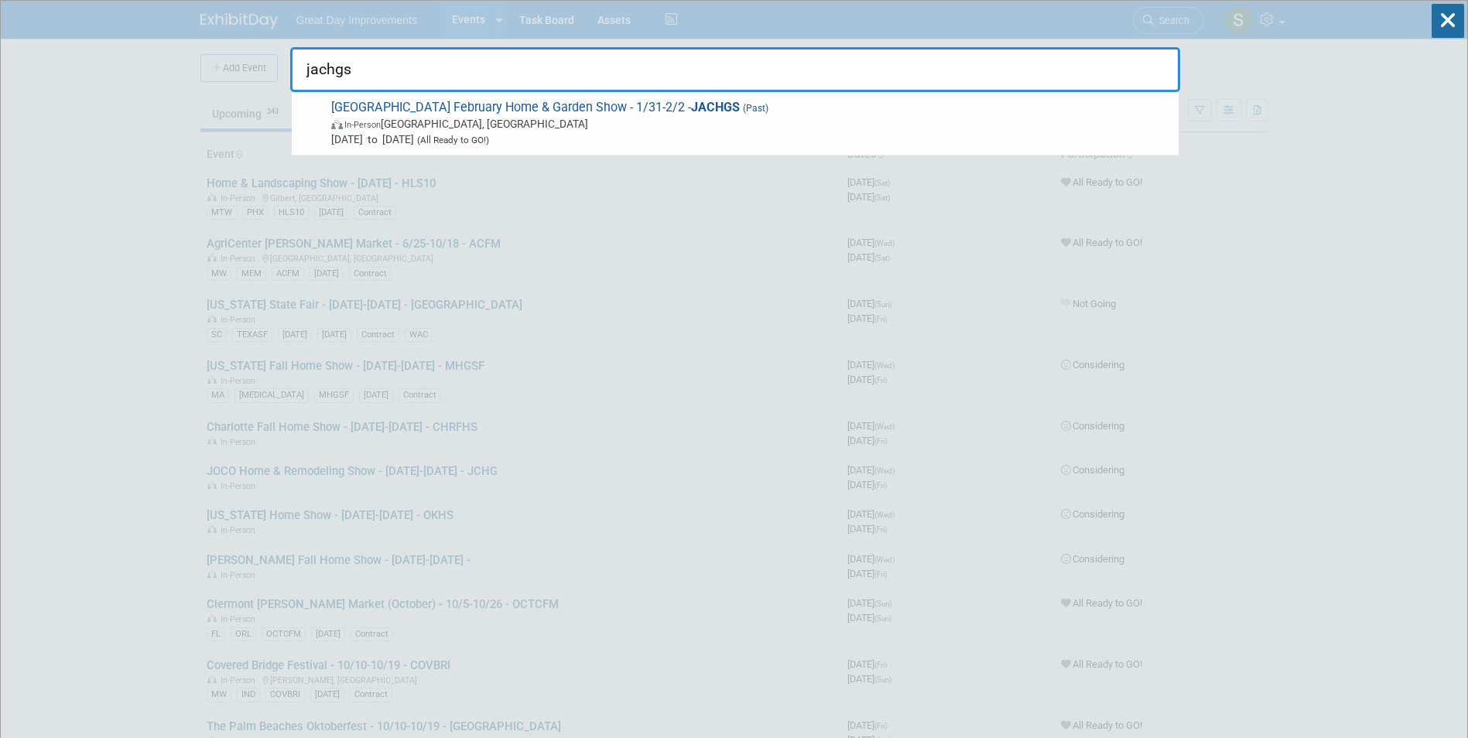
type input "jachgs"
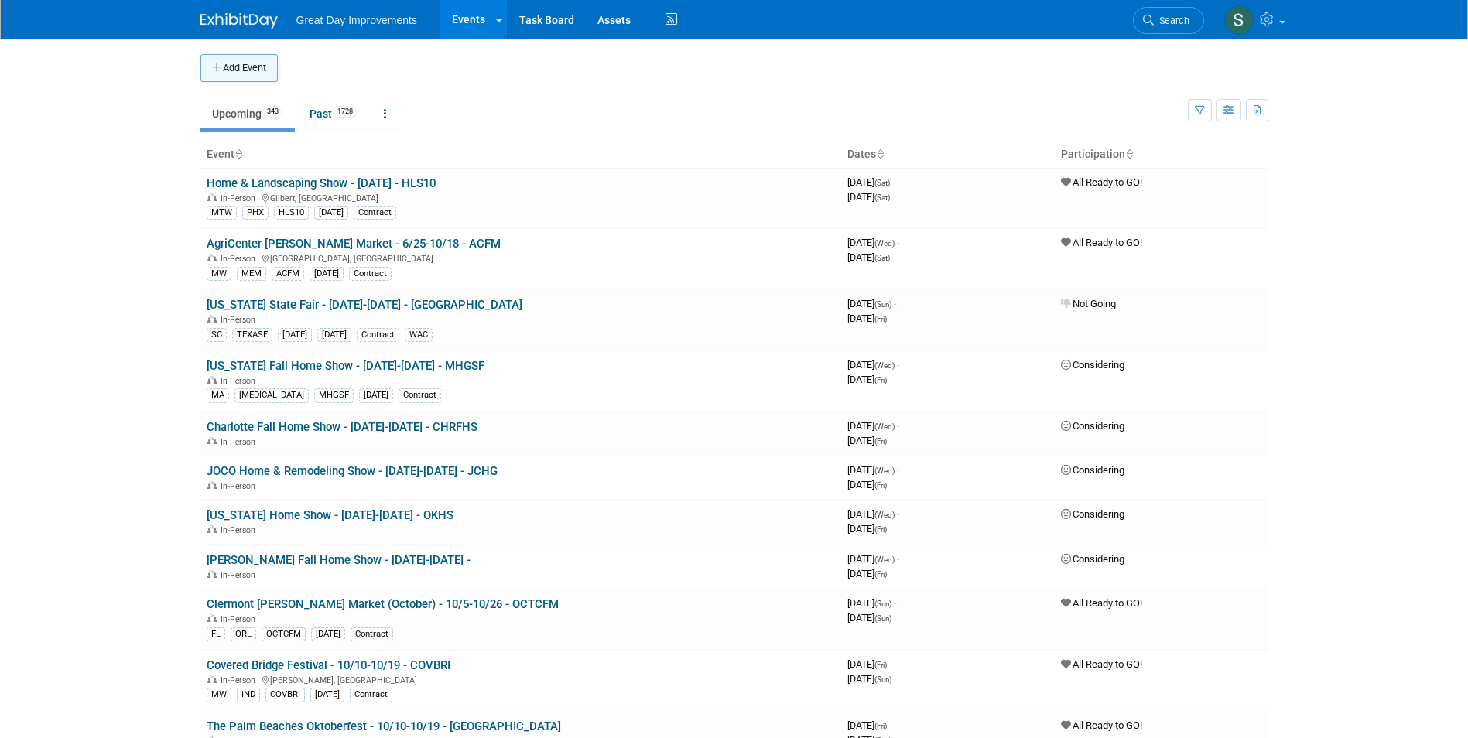
click at [251, 74] on button "Add Event" at bounding box center [238, 68] width 77 height 28
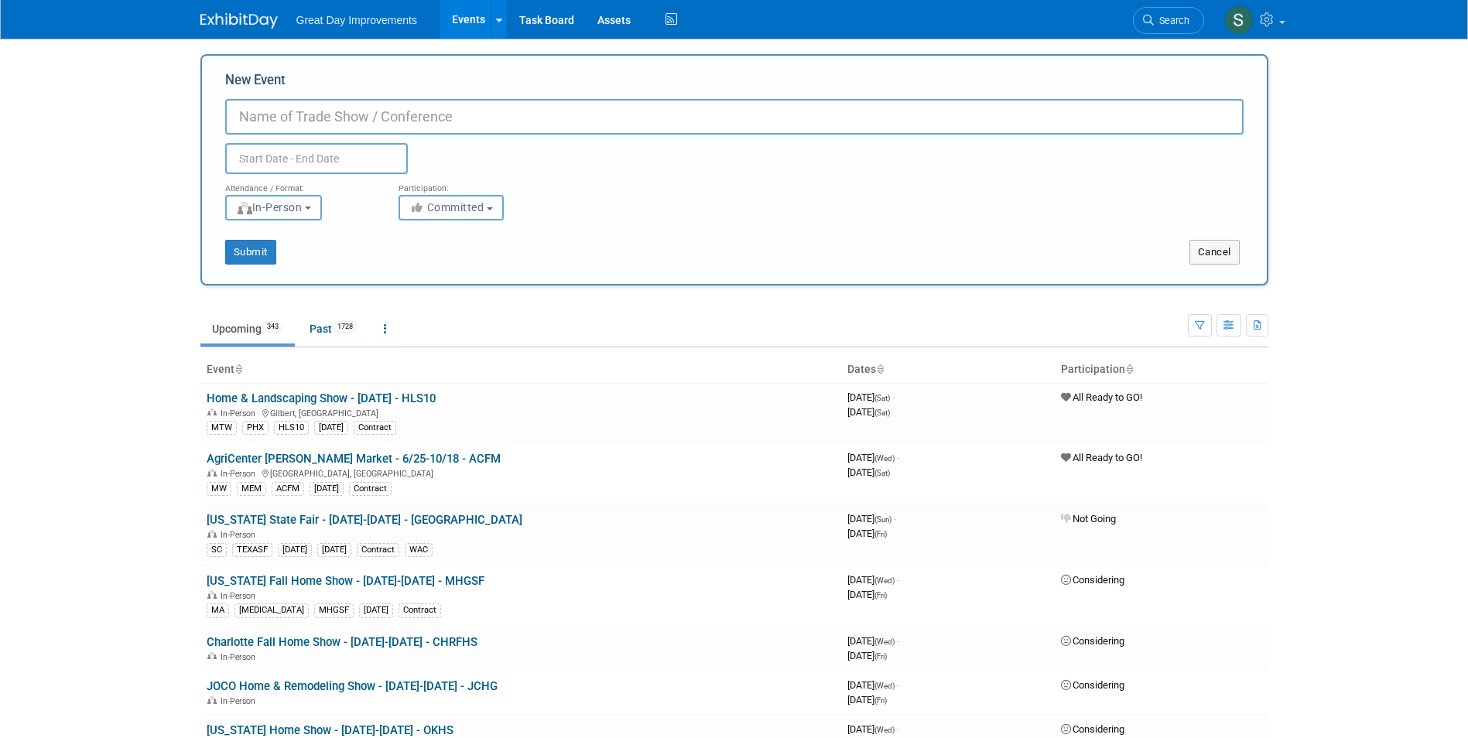
drag, startPoint x: 647, startPoint y: 112, endPoint x: 468, endPoint y: 104, distance: 178.9
drag, startPoint x: 468, startPoint y: 104, endPoint x: 450, endPoint y: 125, distance: 28.0
click at [450, 125] on input "New Event" at bounding box center [734, 117] width 1018 height 36
click at [442, 117] on input "New Event" at bounding box center [734, 117] width 1018 height 36
click at [333, 115] on input "New Event" at bounding box center [734, 117] width 1018 height 36
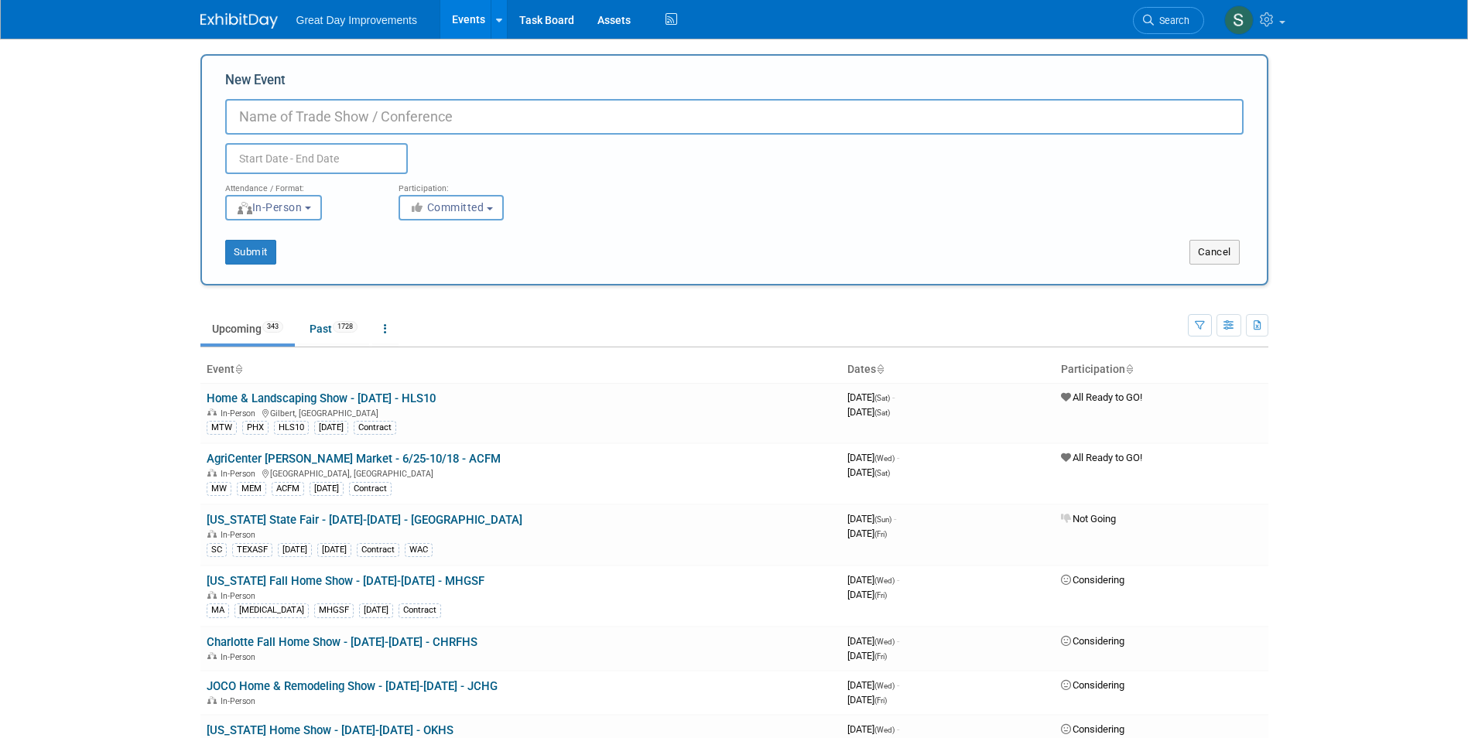
paste input "Jacksonville Home & Garden Show,"
type input "Jacksonville Home & Garden Show - 5/22-5/25 - JACHGS"
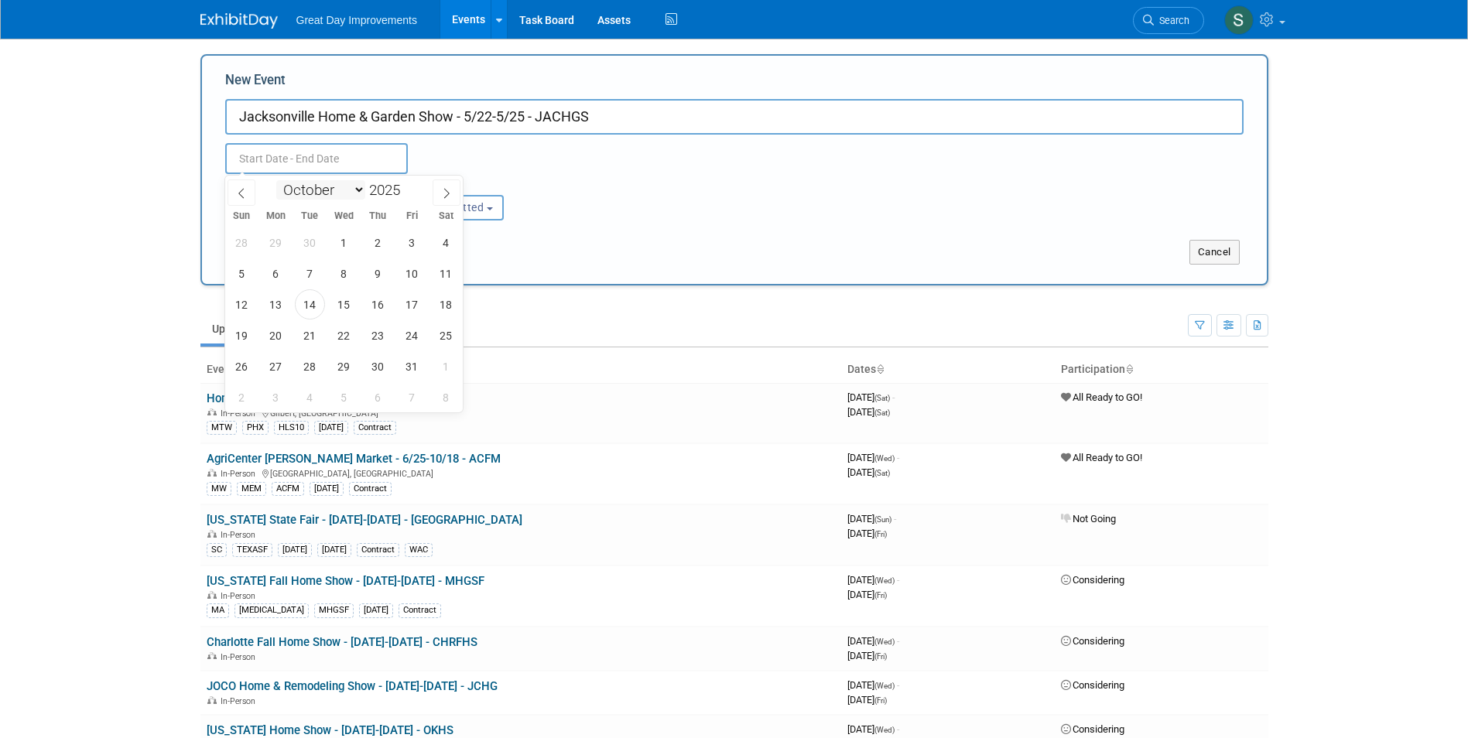
click at [337, 192] on select "January February March April May June July August September October November De…" at bounding box center [320, 189] width 89 height 19
select select "5"
click at [276, 180] on select "January February March April May June July August September October November De…" at bounding box center [320, 189] width 89 height 19
click at [407, 190] on span at bounding box center [406, 194] width 11 height 9
click at [405, 186] on span at bounding box center [406, 185] width 11 height 9
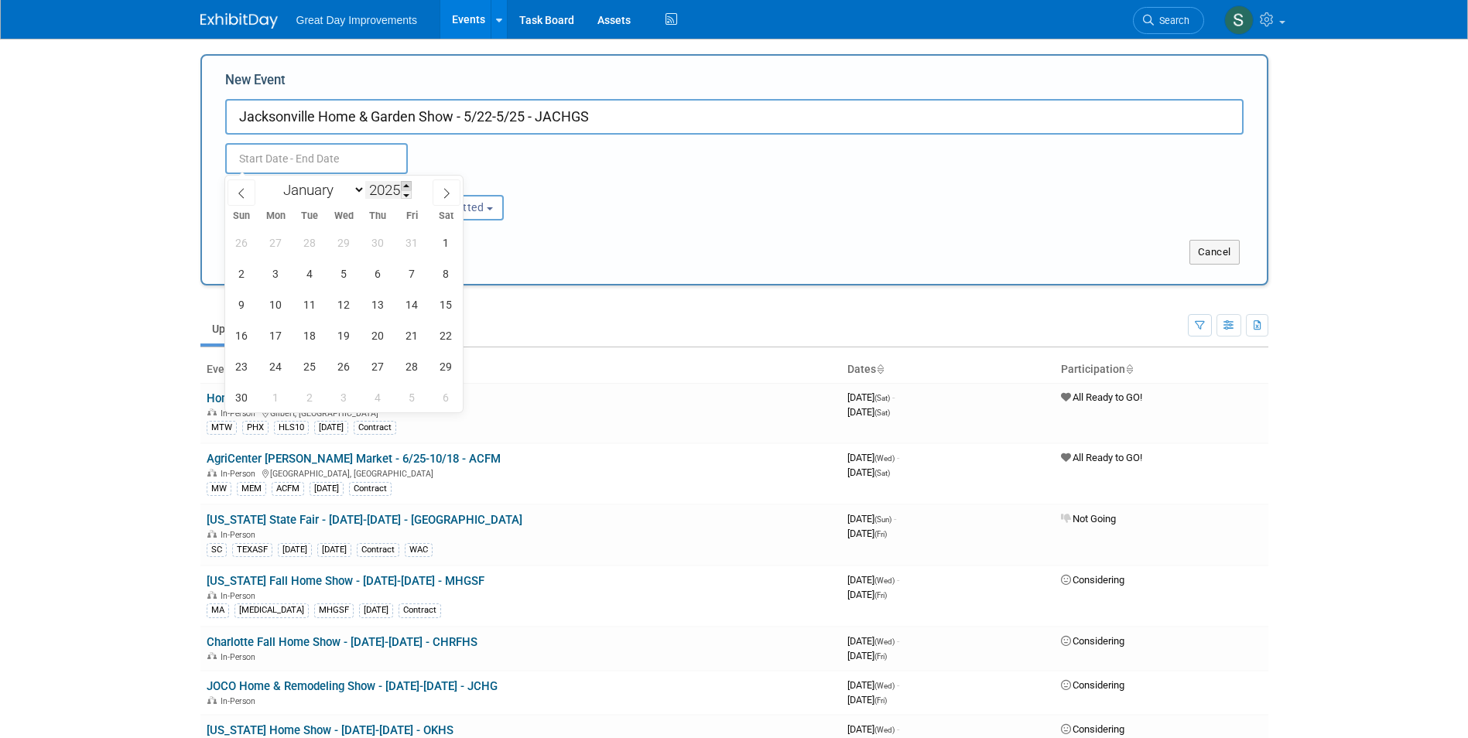
click at [405, 186] on span at bounding box center [406, 185] width 11 height 9
type input "2026"
click at [321, 187] on select "January February March April May June July August September October November De…" at bounding box center [320, 189] width 89 height 19
select select "4"
click at [276, 180] on select "January February March April May June July August September October November De…" at bounding box center [320, 189] width 89 height 19
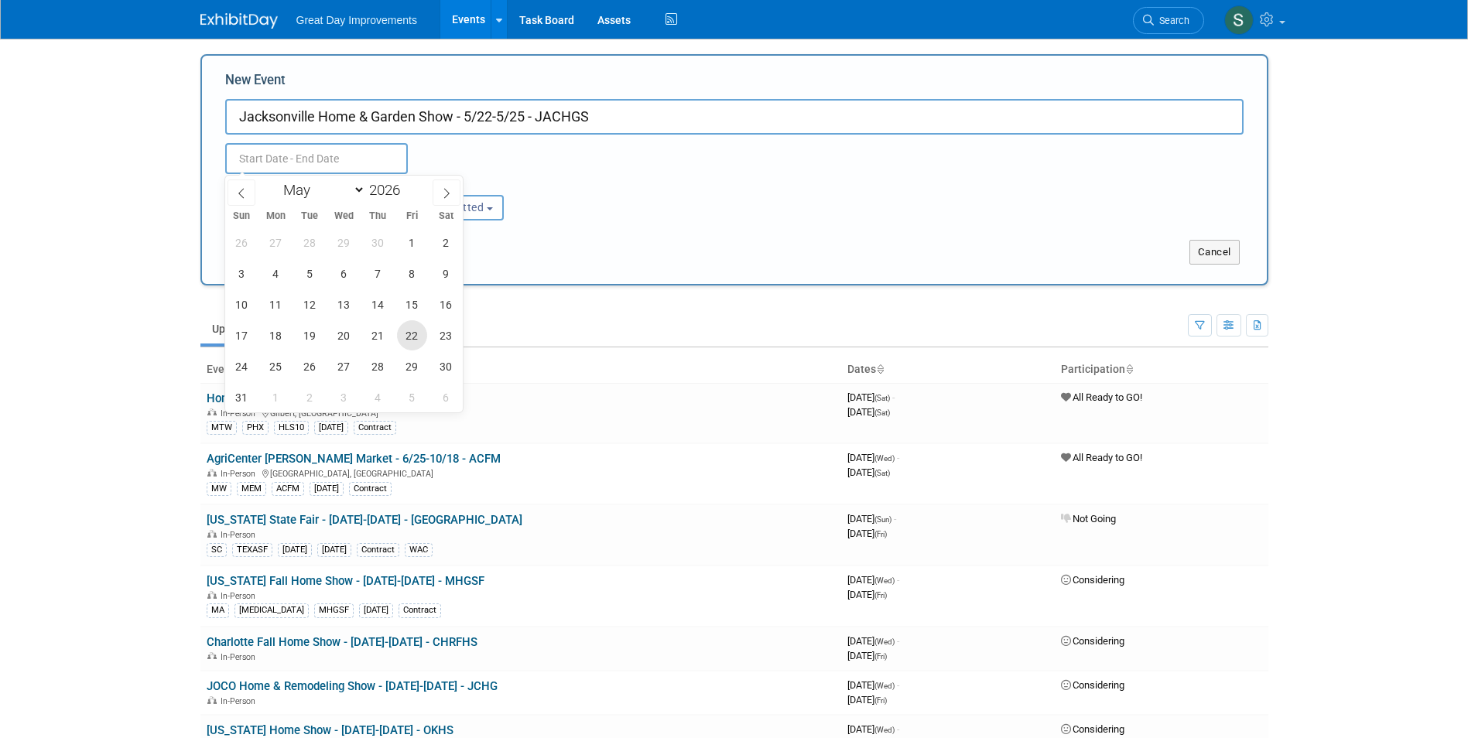
click at [406, 338] on span "22" at bounding box center [412, 335] width 30 height 30
click at [282, 368] on span "25" at bounding box center [276, 366] width 30 height 30
type input "May 22, 2026 to May 25, 2026"
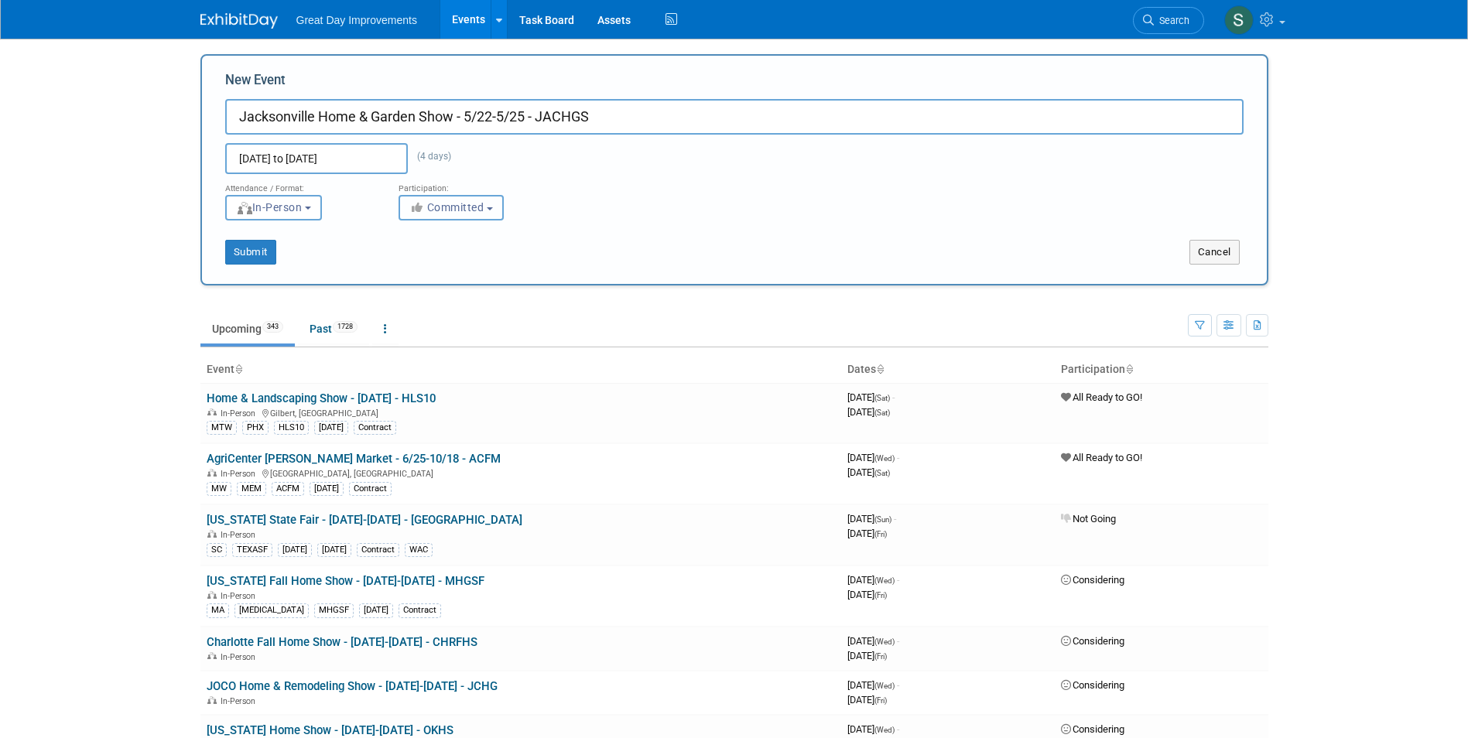
click at [470, 208] on span "Committed" at bounding box center [446, 207] width 75 height 12
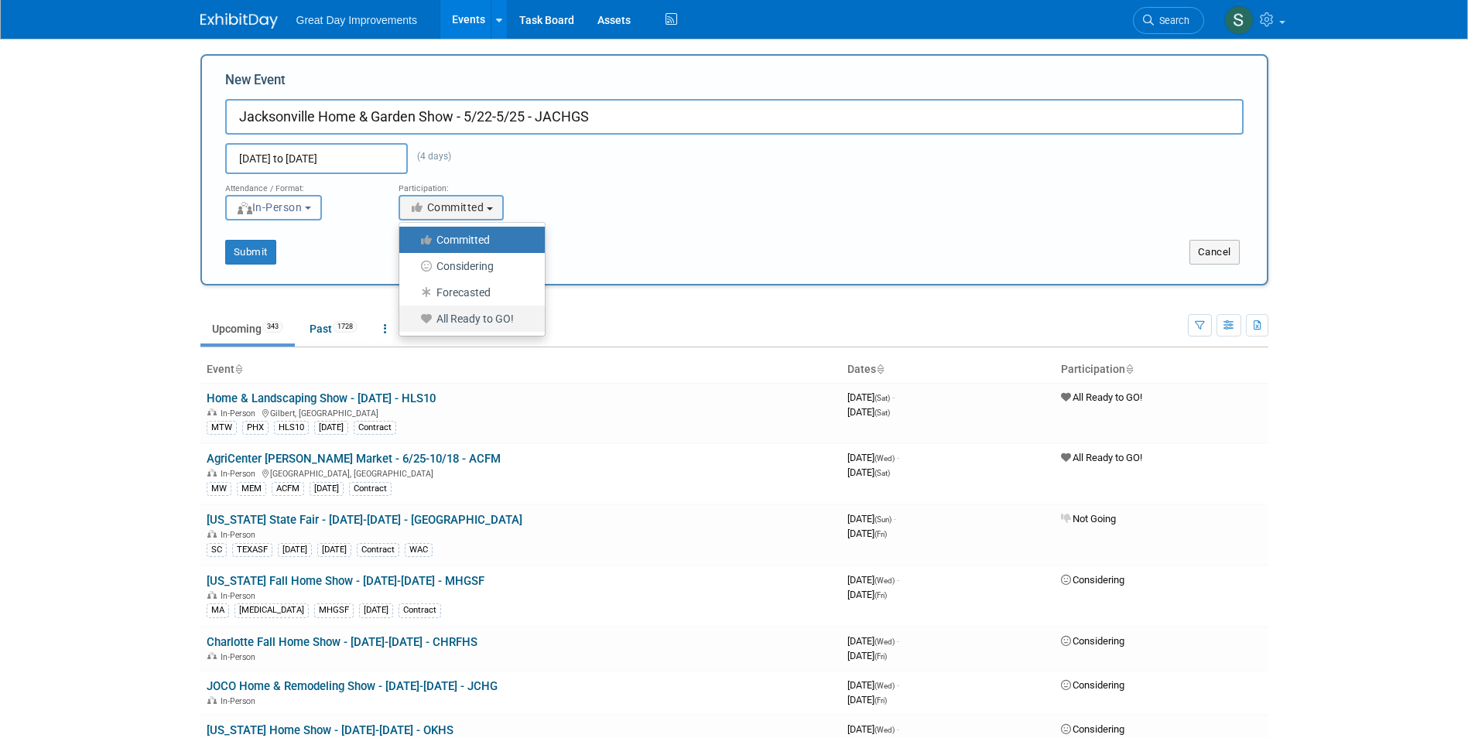
click at [466, 325] on label "All Ready to GO!" at bounding box center [468, 319] width 122 height 20
click at [413, 324] on input "All Ready to GO!" at bounding box center [408, 319] width 10 height 10
select select "102"
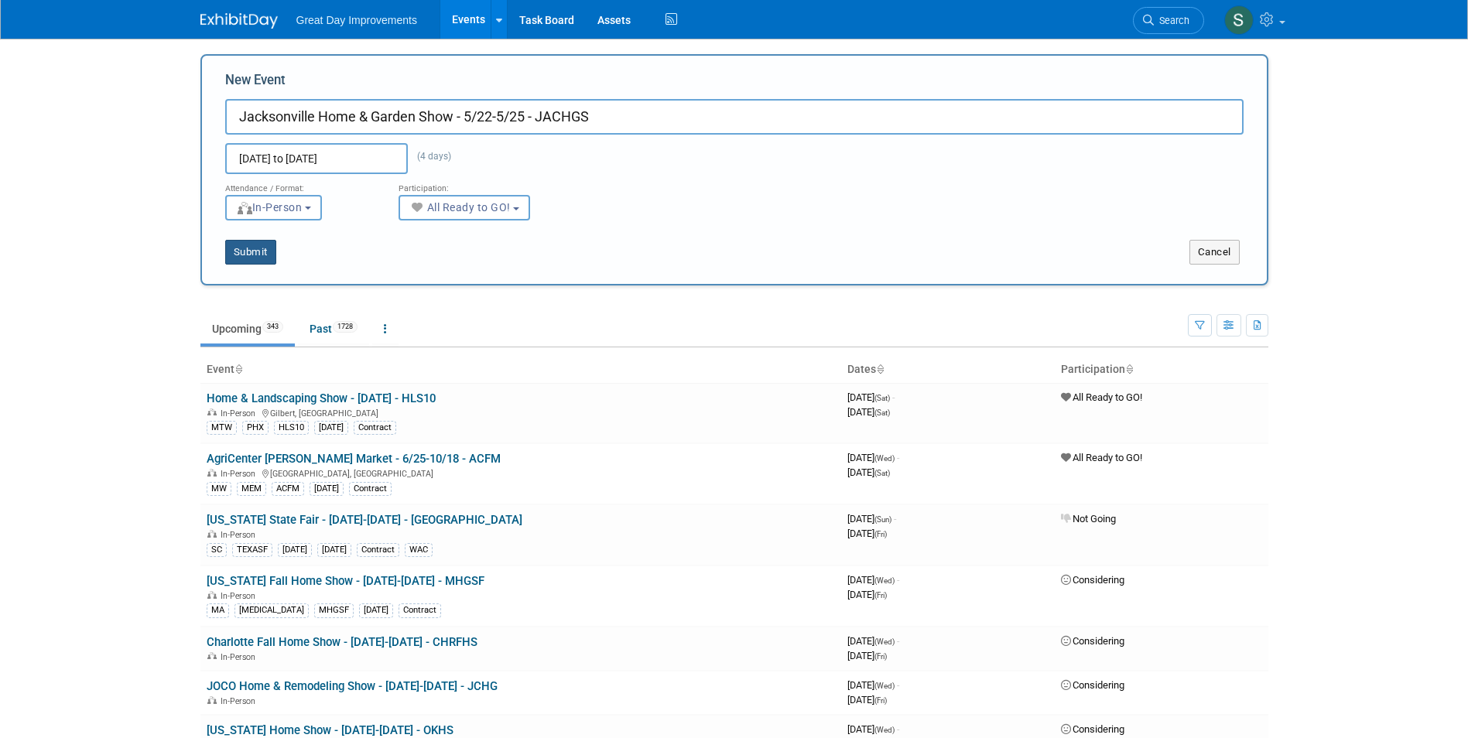
click at [248, 255] on button "Submit" at bounding box center [250, 252] width 51 height 25
type input "Jacksonville Home & Garden Show - 5/22-5/25 - JACHGS"
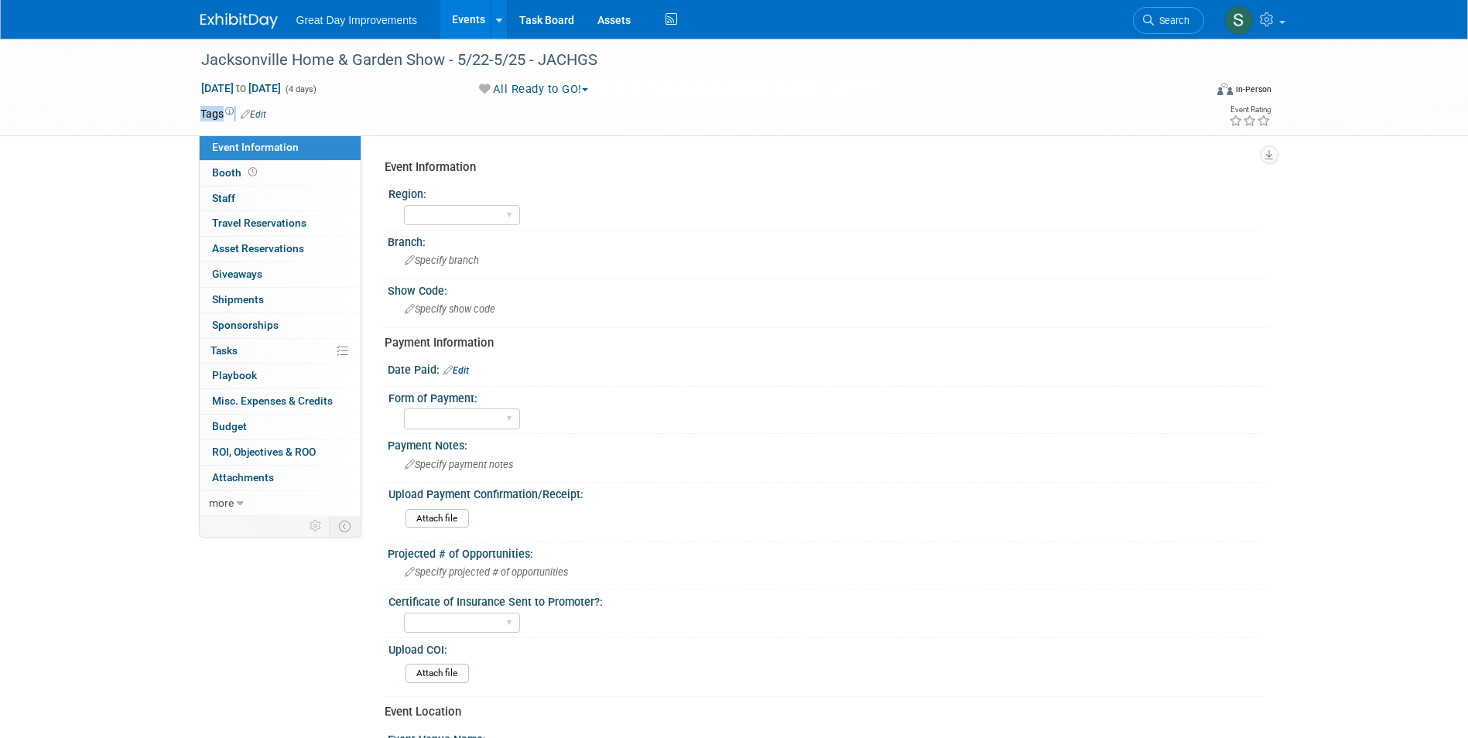
click at [262, 121] on div "Tags Edit" at bounding box center [644, 114] width 889 height 21
drag, startPoint x: 262, startPoint y: 121, endPoint x: 261, endPoint y: 113, distance: 7.9
click at [261, 113] on link "Edit" at bounding box center [254, 114] width 26 height 11
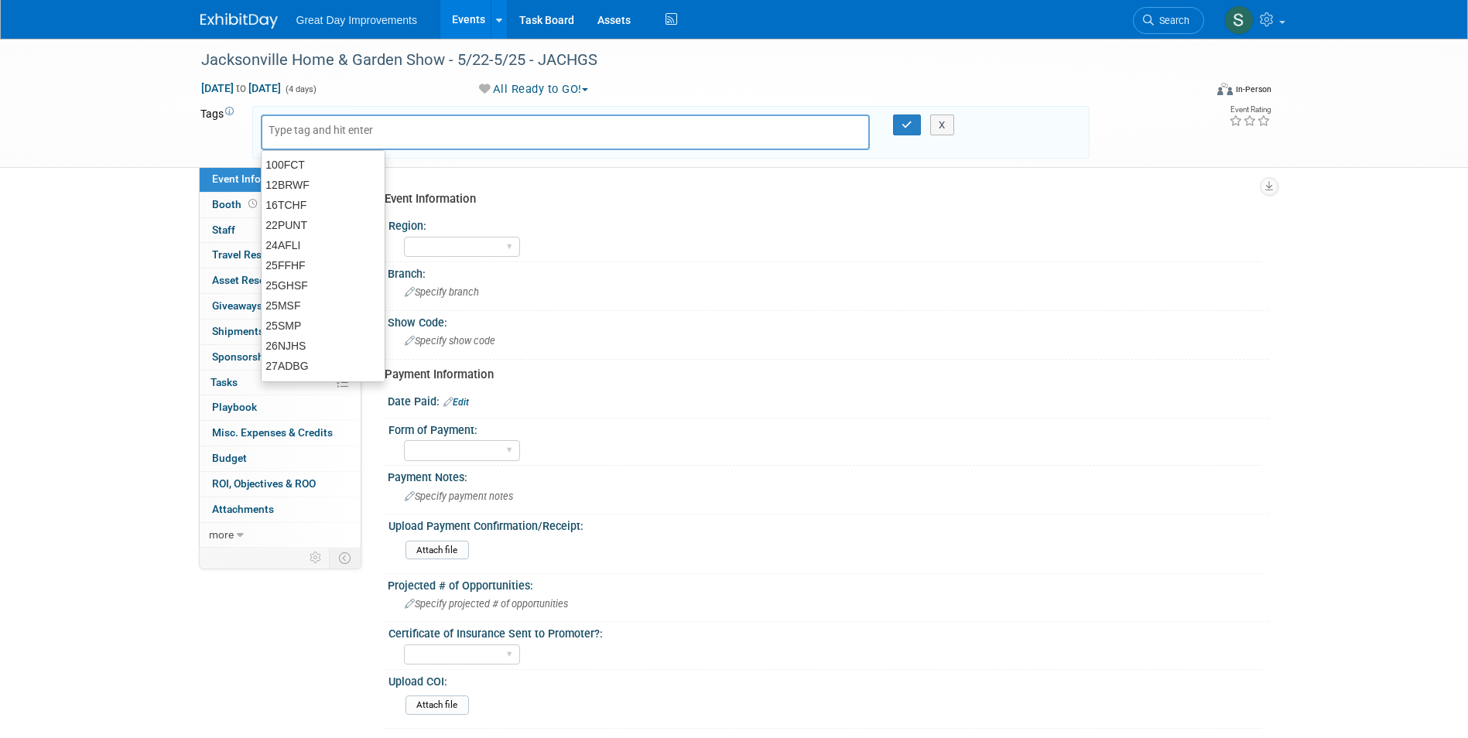
click at [352, 135] on input "text" at bounding box center [330, 129] width 124 height 15
type input "FL"
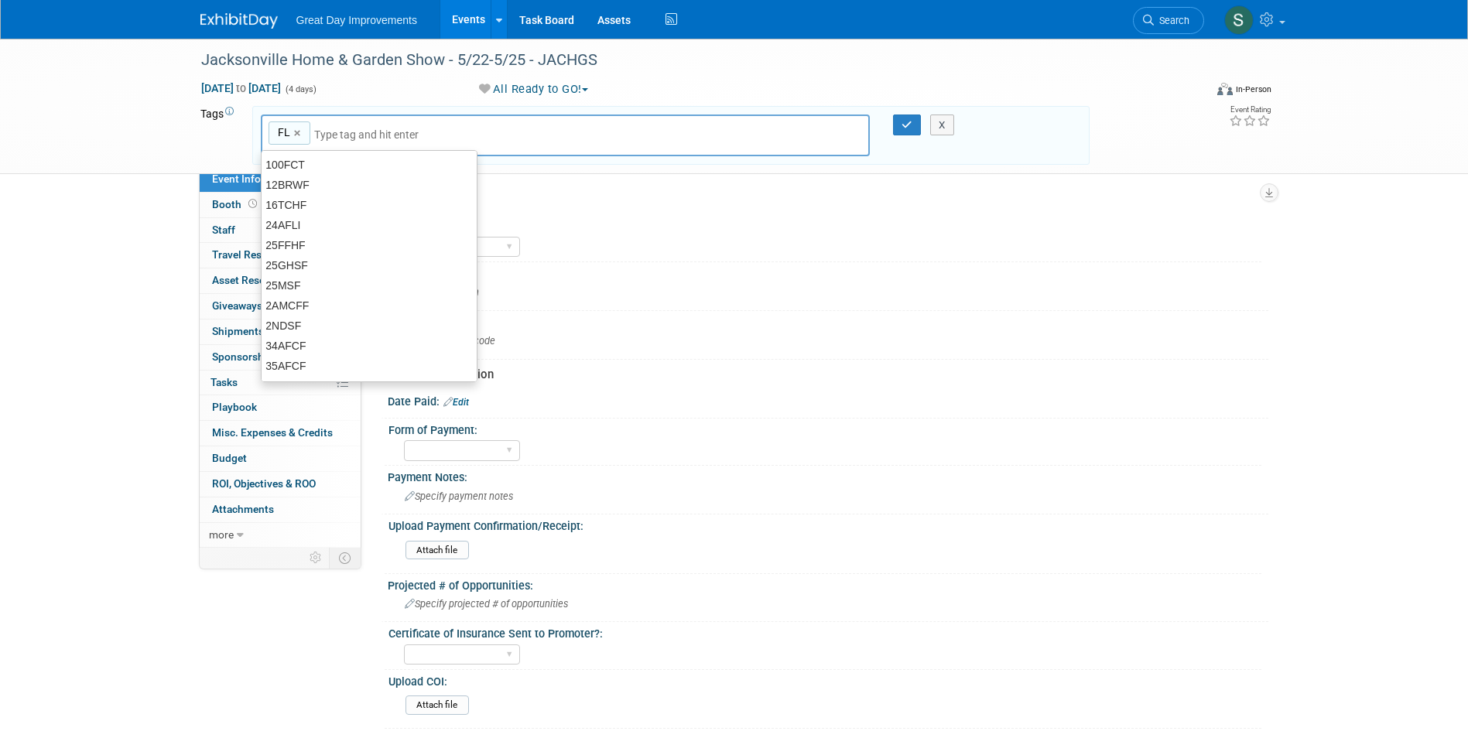
type input "FL"
type input "JAC"
type input "FL, JAC"
type input "JACHGS"
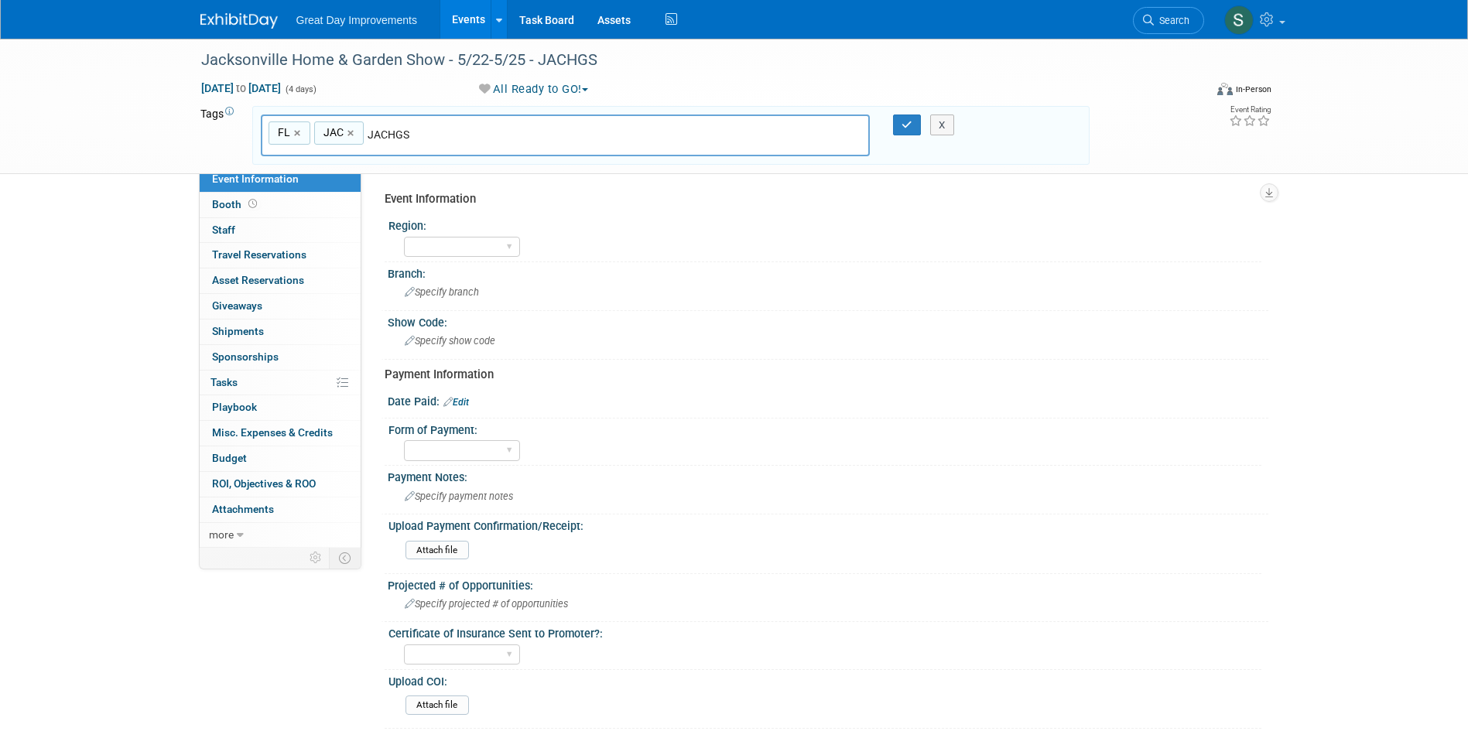
type input "FL, JAC, JACHGS"
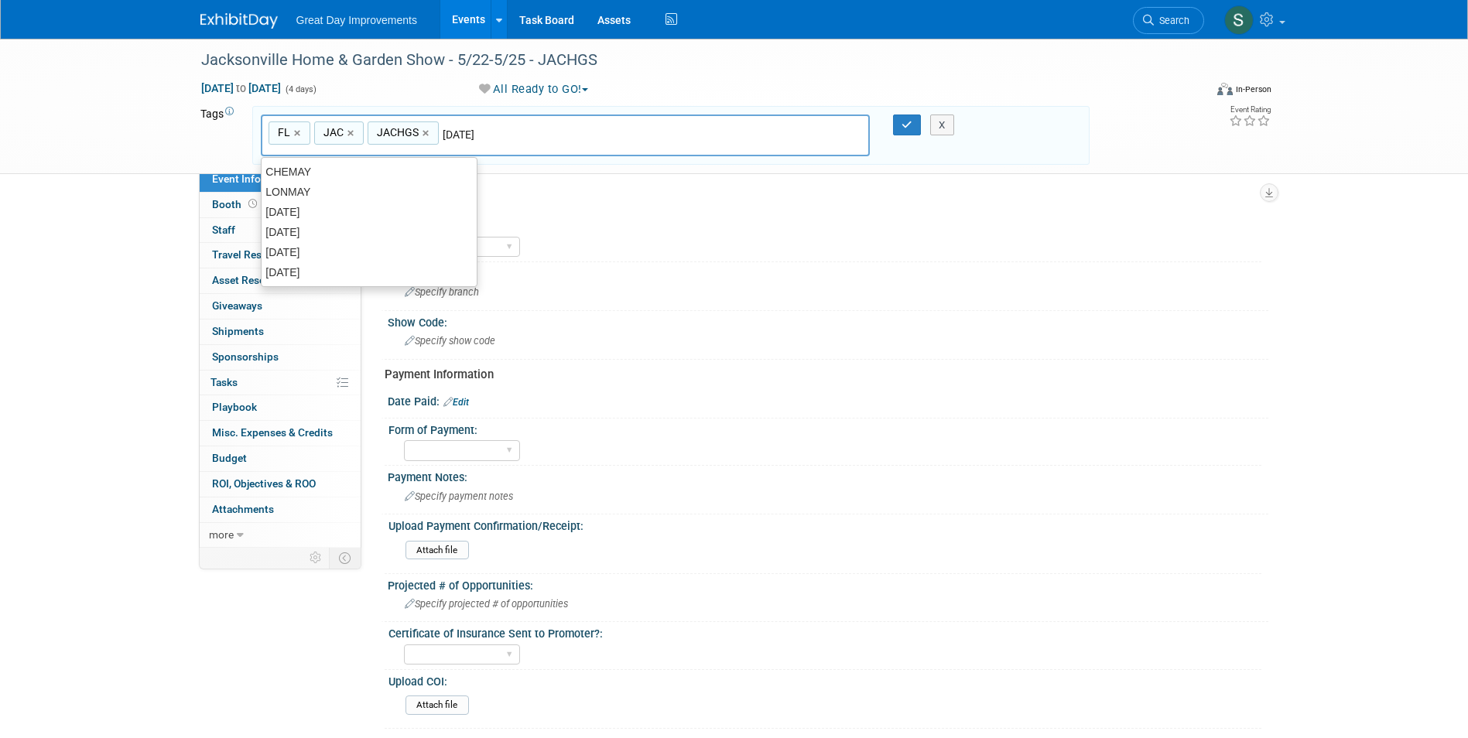
type input "[DATE]"
type input "FL, JAC, JACHGS, [DATE]"
type input "Contr"
type input "FL, JAC, JACHGS, [DATE], Contr"
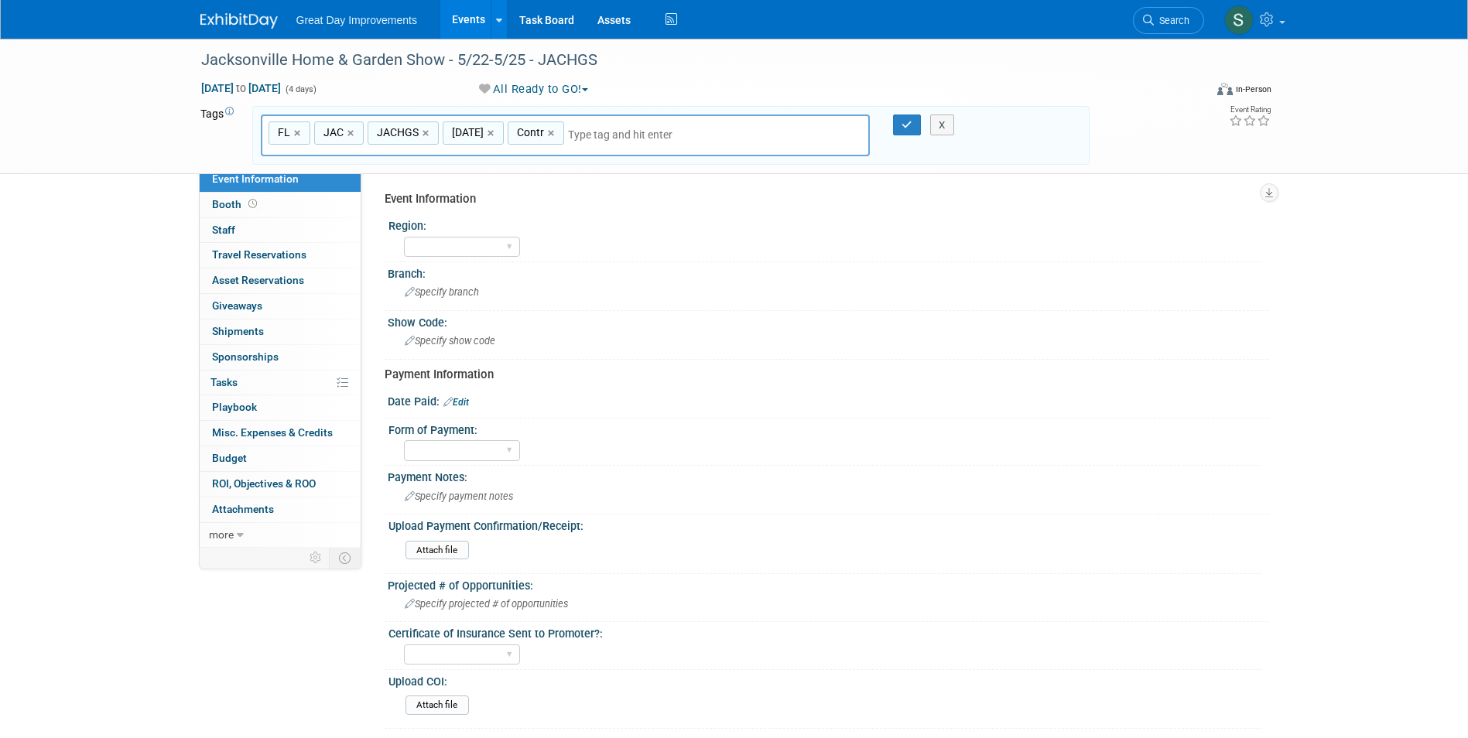
click at [552, 135] on link "×" at bounding box center [553, 134] width 10 height 18
type input "FL, JAC, JACHGS, [DATE]"
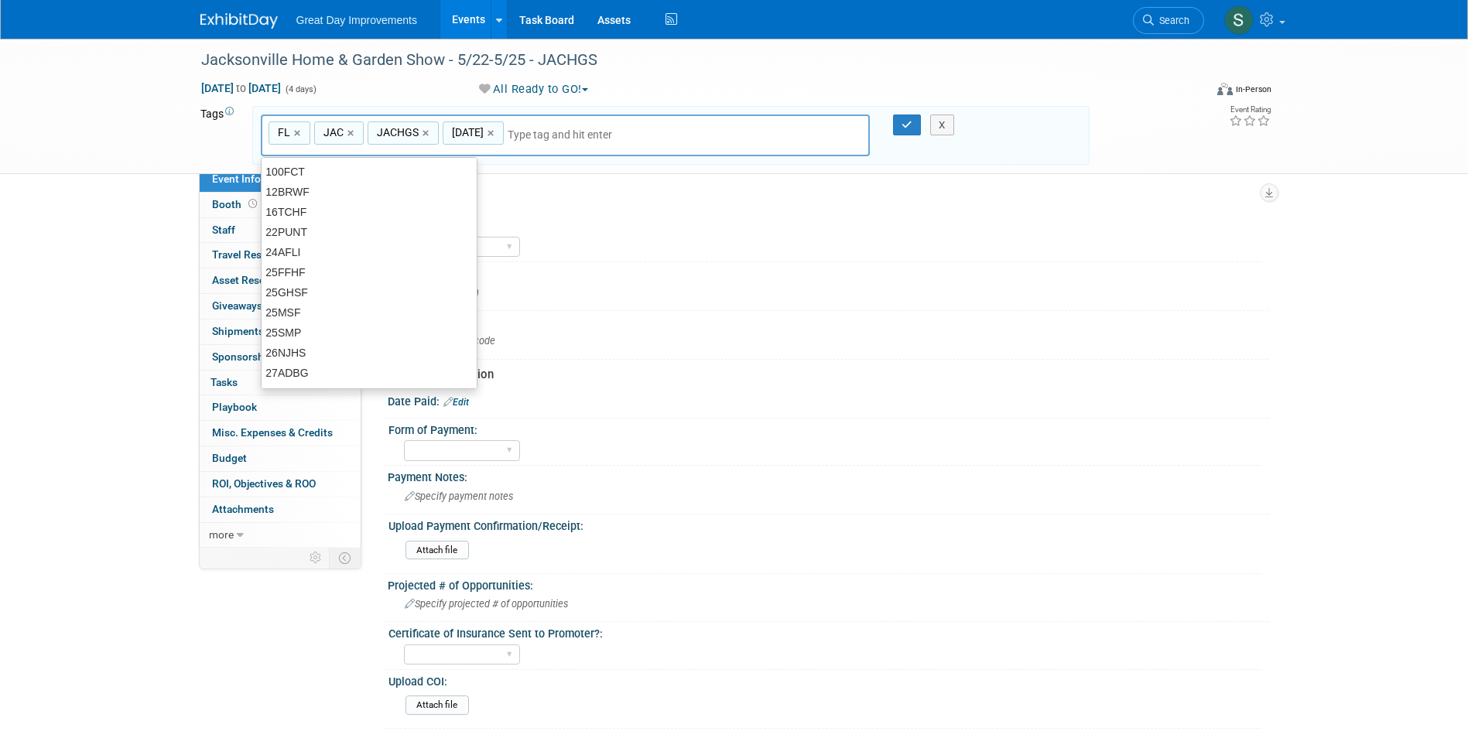
click at [580, 139] on input "text" at bounding box center [616, 134] width 217 height 15
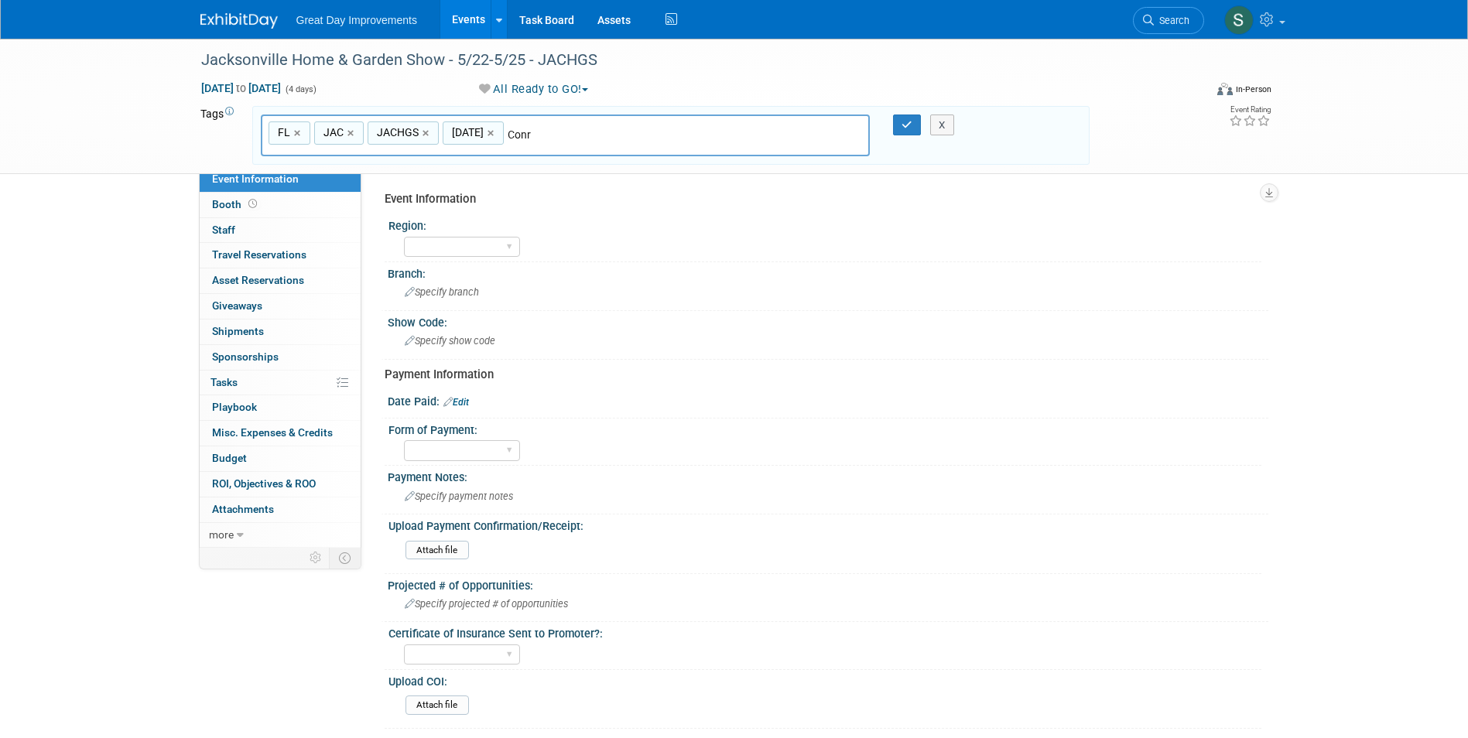
click at [528, 133] on input "Conr" at bounding box center [616, 134] width 217 height 15
type input "Contr"
click at [374, 180] on div "Contr" at bounding box center [369, 172] width 217 height 22
type input "FL, JAC, JACHGS, MAY26, Contr"
click at [550, 136] on link "×" at bounding box center [553, 134] width 10 height 18
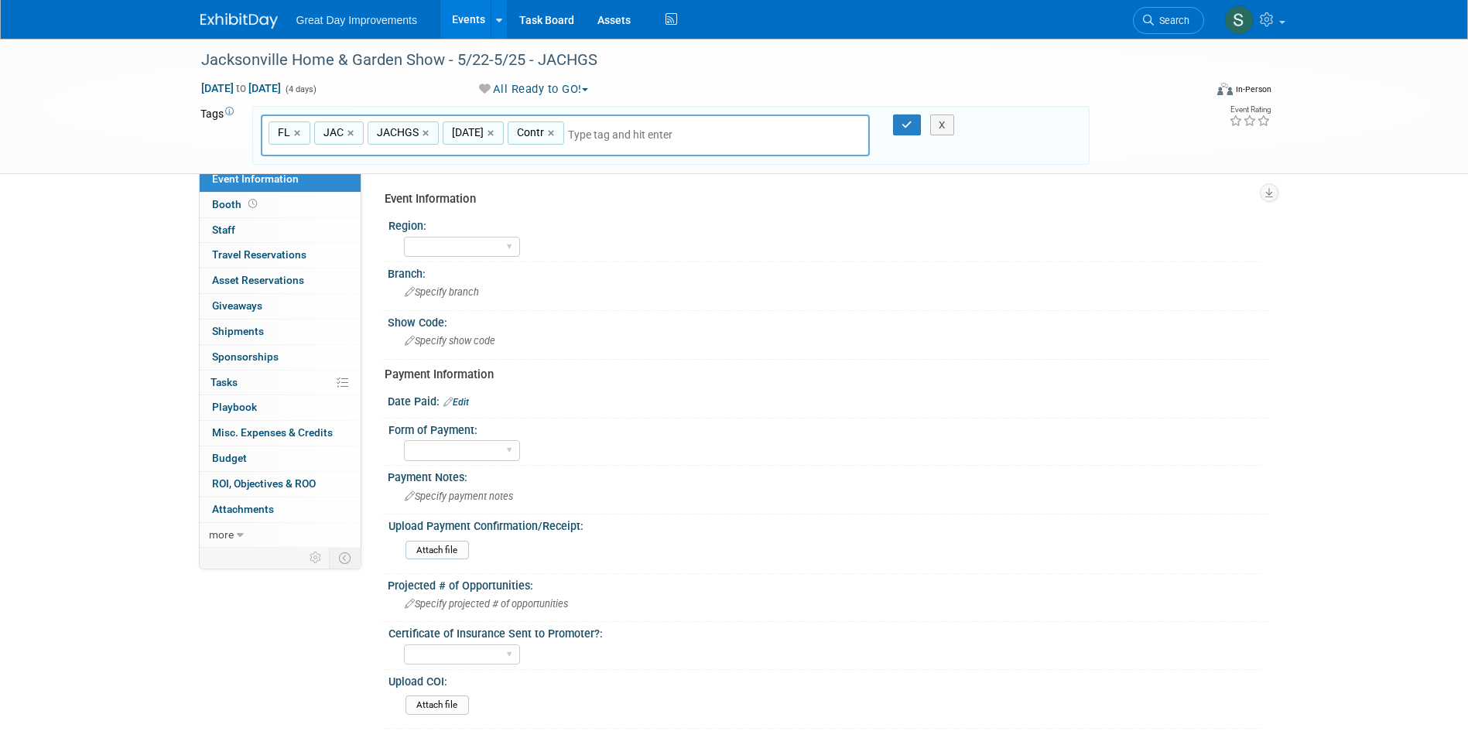
type input "FL, JAC, JACHGS, MAY26"
type input "Contrac"
click at [350, 169] on div "Contract" at bounding box center [369, 172] width 217 height 22
type input "FL, JAC, JACHGS, MAY26, Contract"
click at [901, 128] on button "button" at bounding box center [907, 126] width 28 height 22
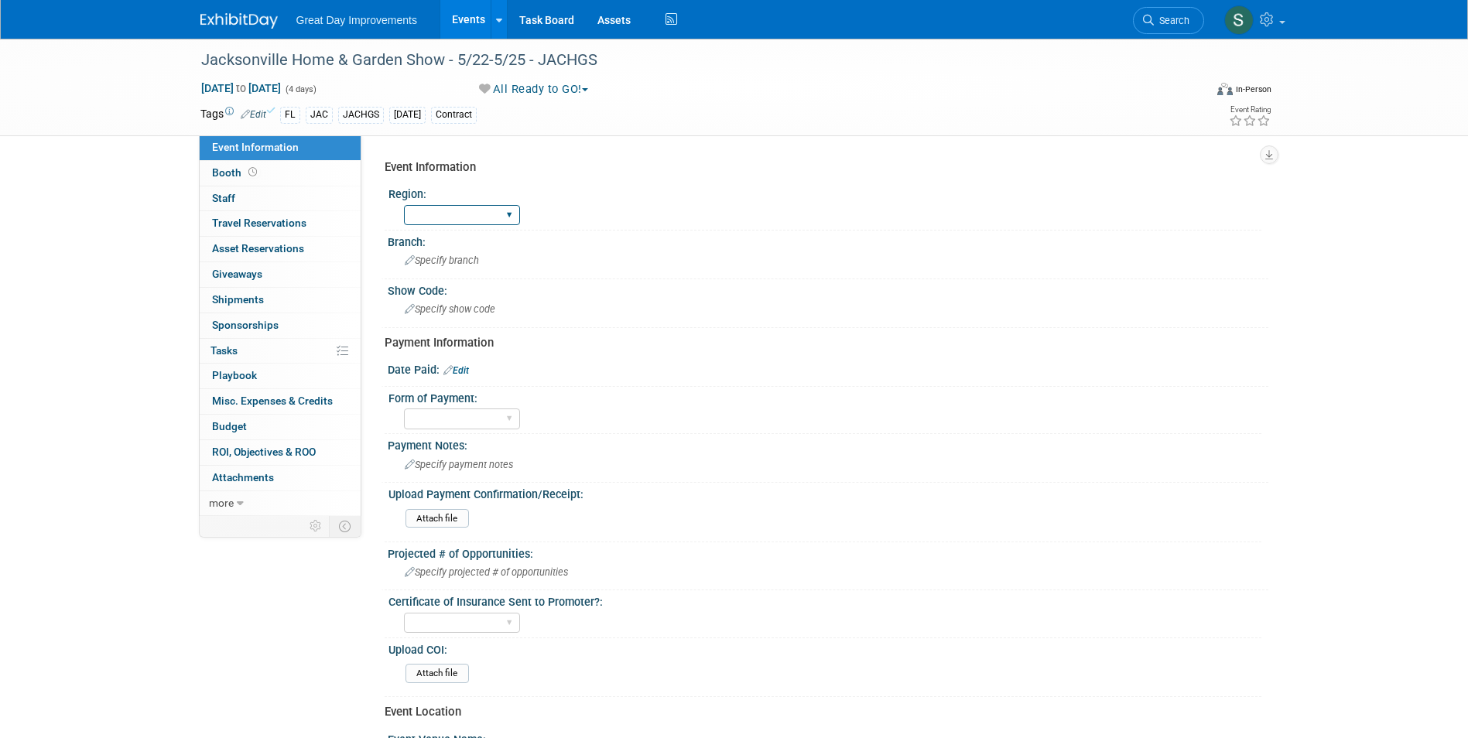
click at [493, 224] on select "GC MA MW MTW NE NEW OV PL PNW SA SE SC UMW FL" at bounding box center [462, 215] width 116 height 21
select select "FL"
click at [404, 205] on select "GC MA MW MTW NE NEW OV PL PNW SA SE SC UMW FL" at bounding box center [462, 215] width 116 height 21
click at [457, 262] on span "Specify branch" at bounding box center [442, 261] width 74 height 12
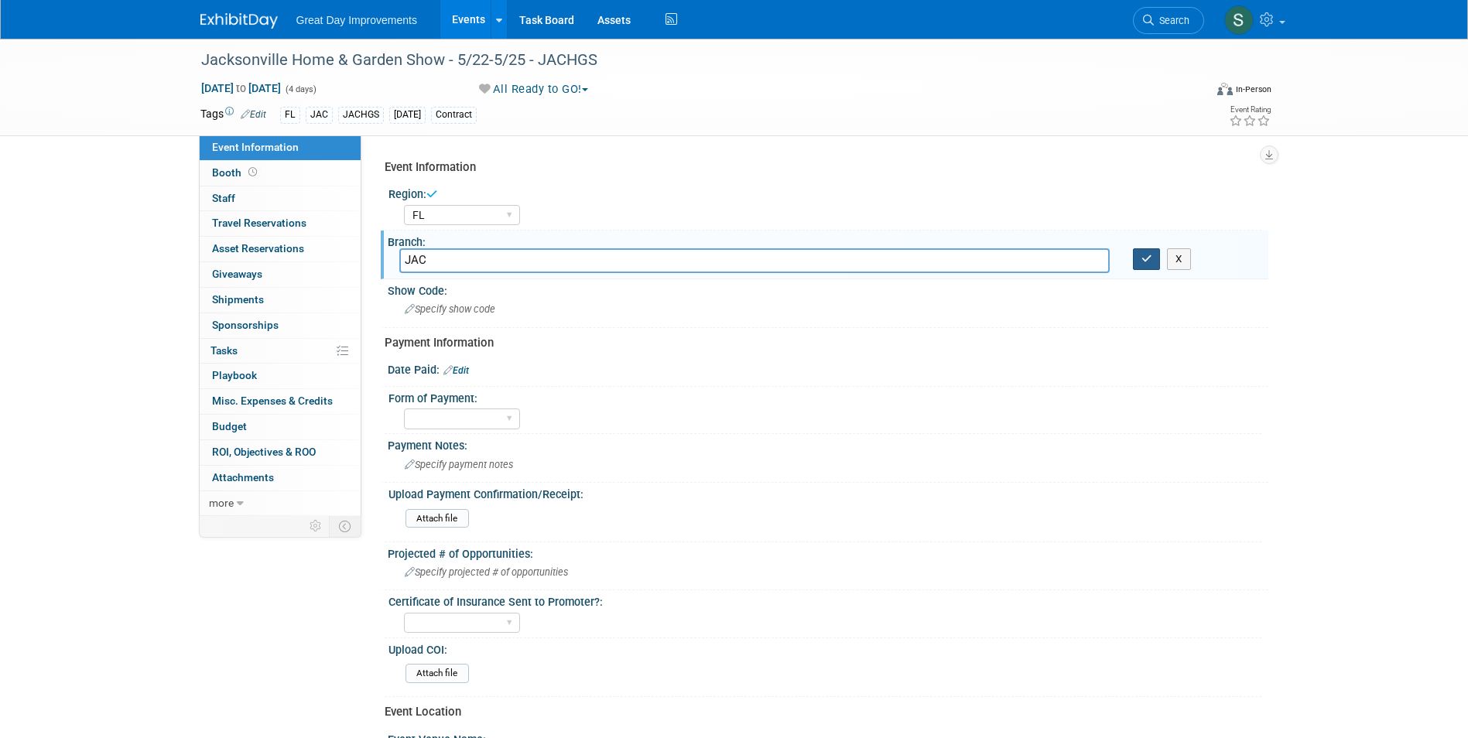
type input "JAC"
click at [1138, 262] on button "button" at bounding box center [1147, 259] width 28 height 22
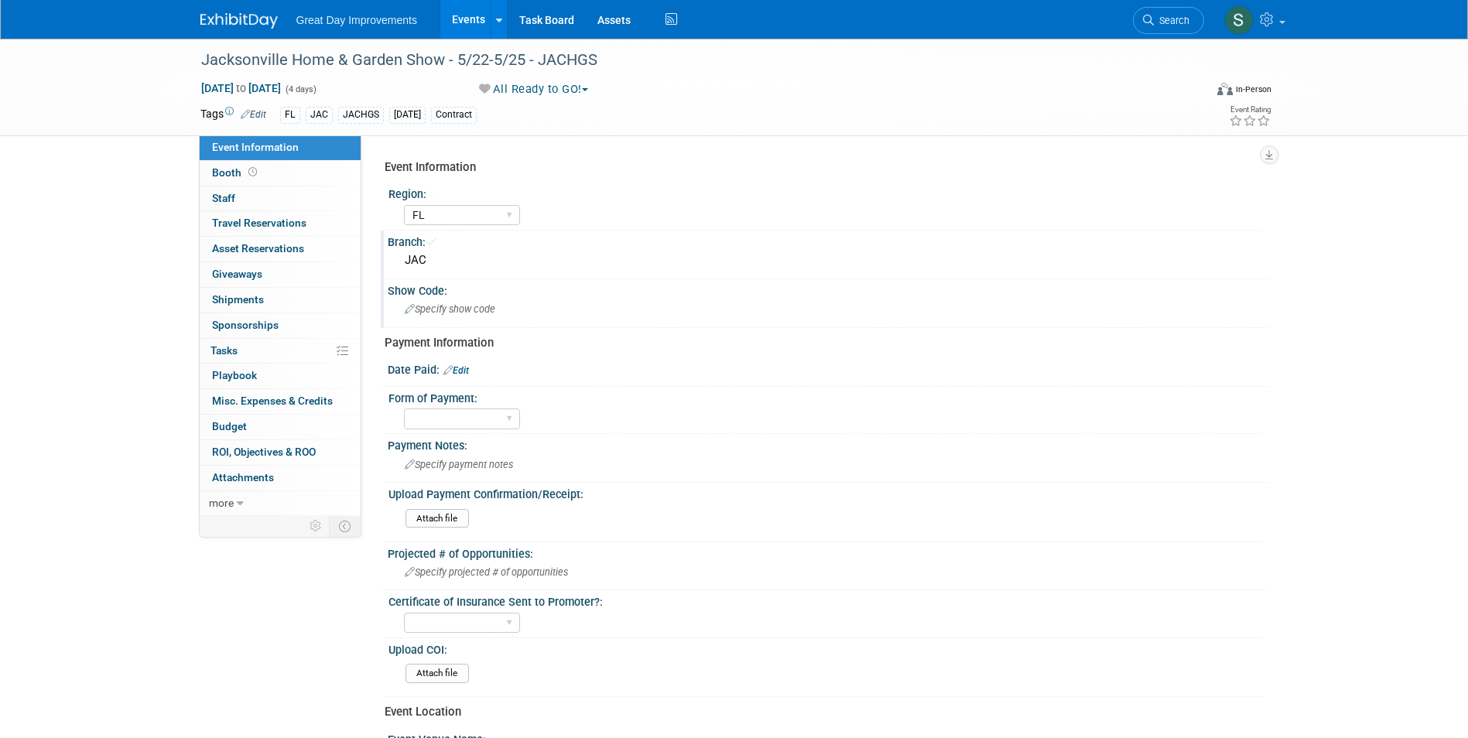
click at [607, 315] on div "Specify show code" at bounding box center [827, 309] width 857 height 24
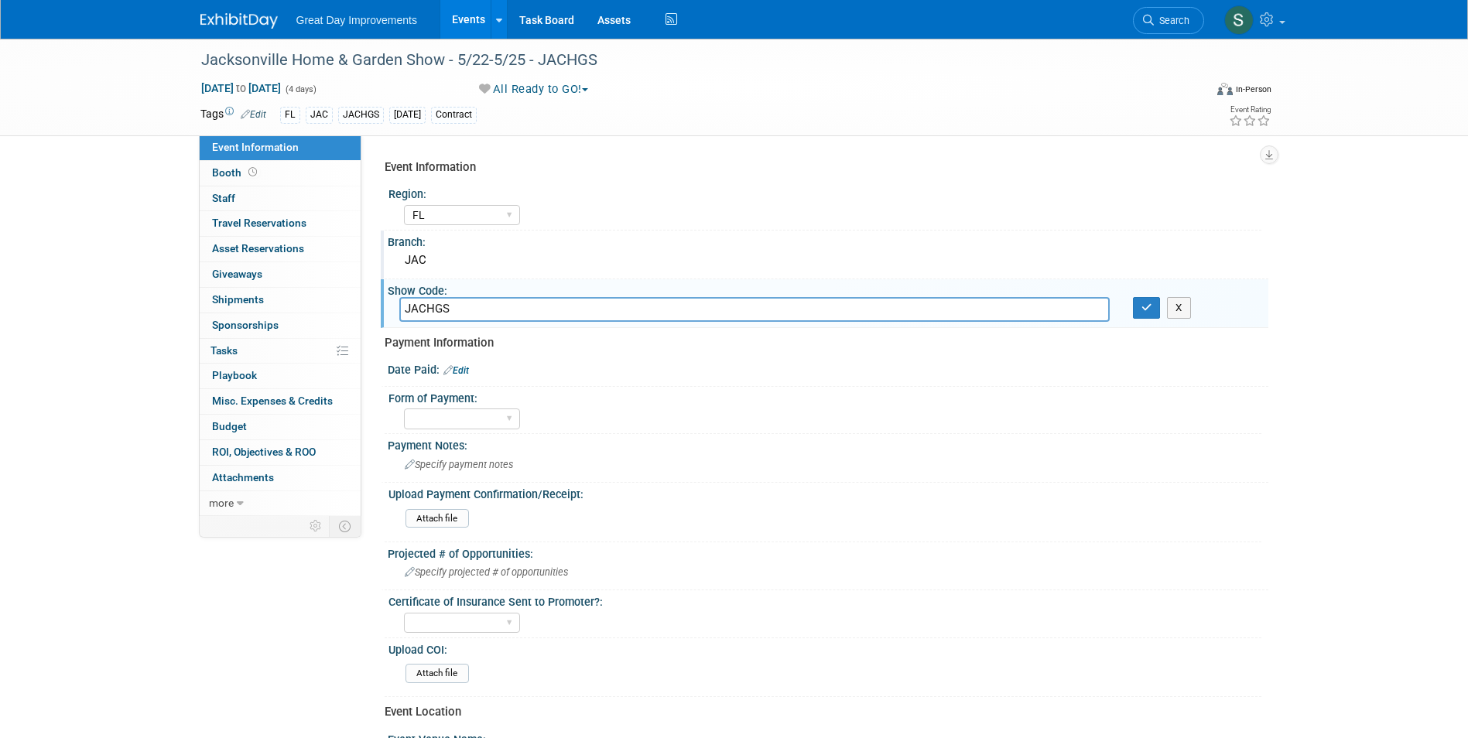
type input "JACHGS"
click at [1137, 311] on button "button" at bounding box center [1147, 308] width 28 height 22
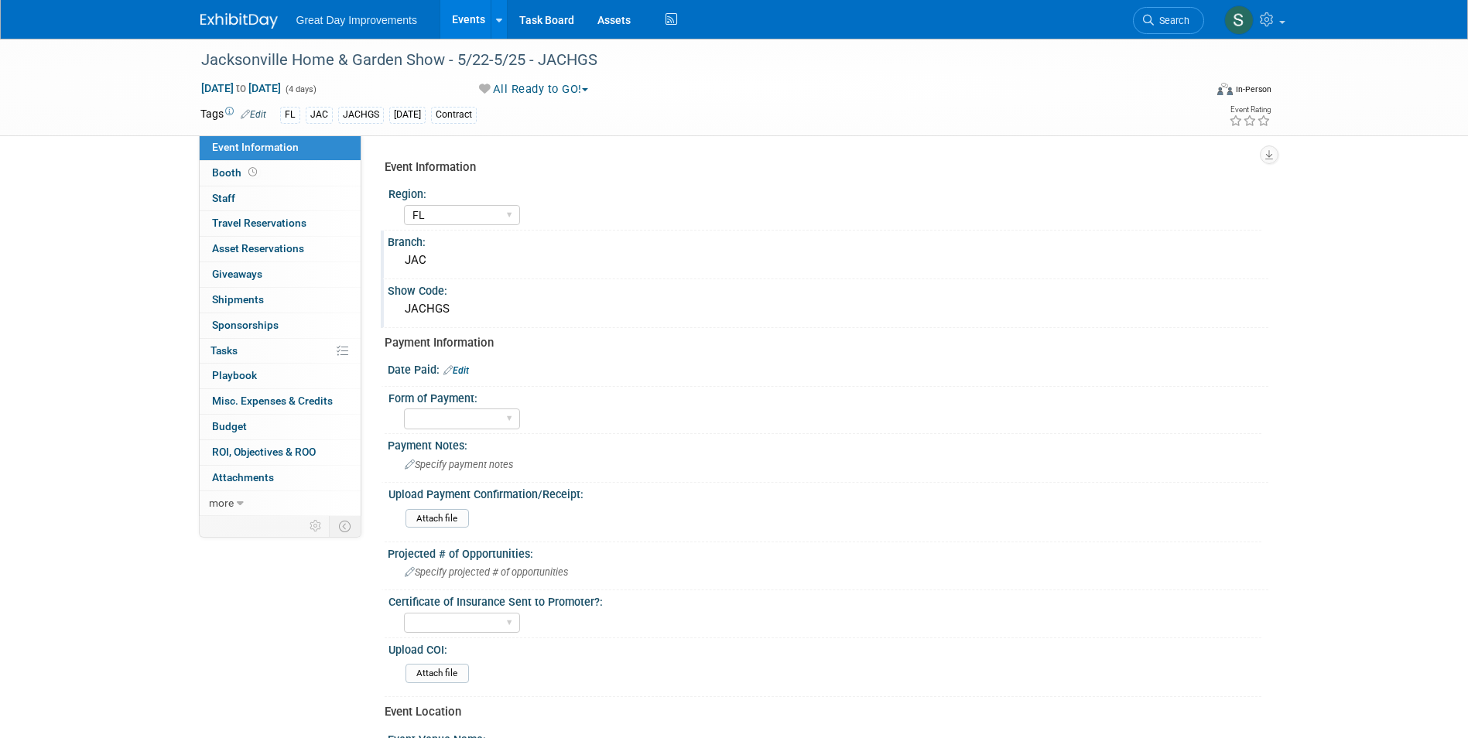
click at [230, 18] on img at bounding box center [238, 20] width 77 height 15
